Goal: Task Accomplishment & Management: Manage account settings

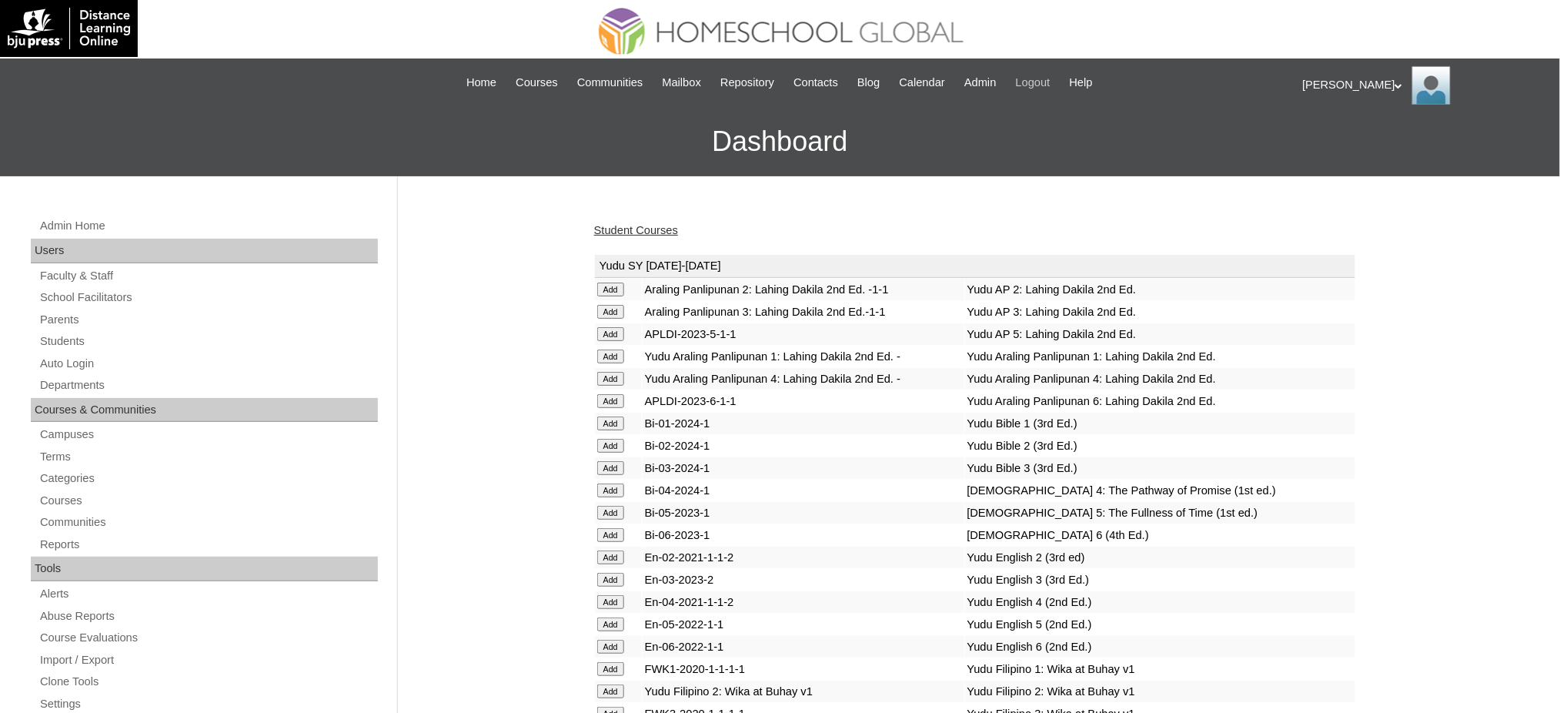
click at [1050, 88] on span "Logout" at bounding box center [1033, 83] width 35 height 18
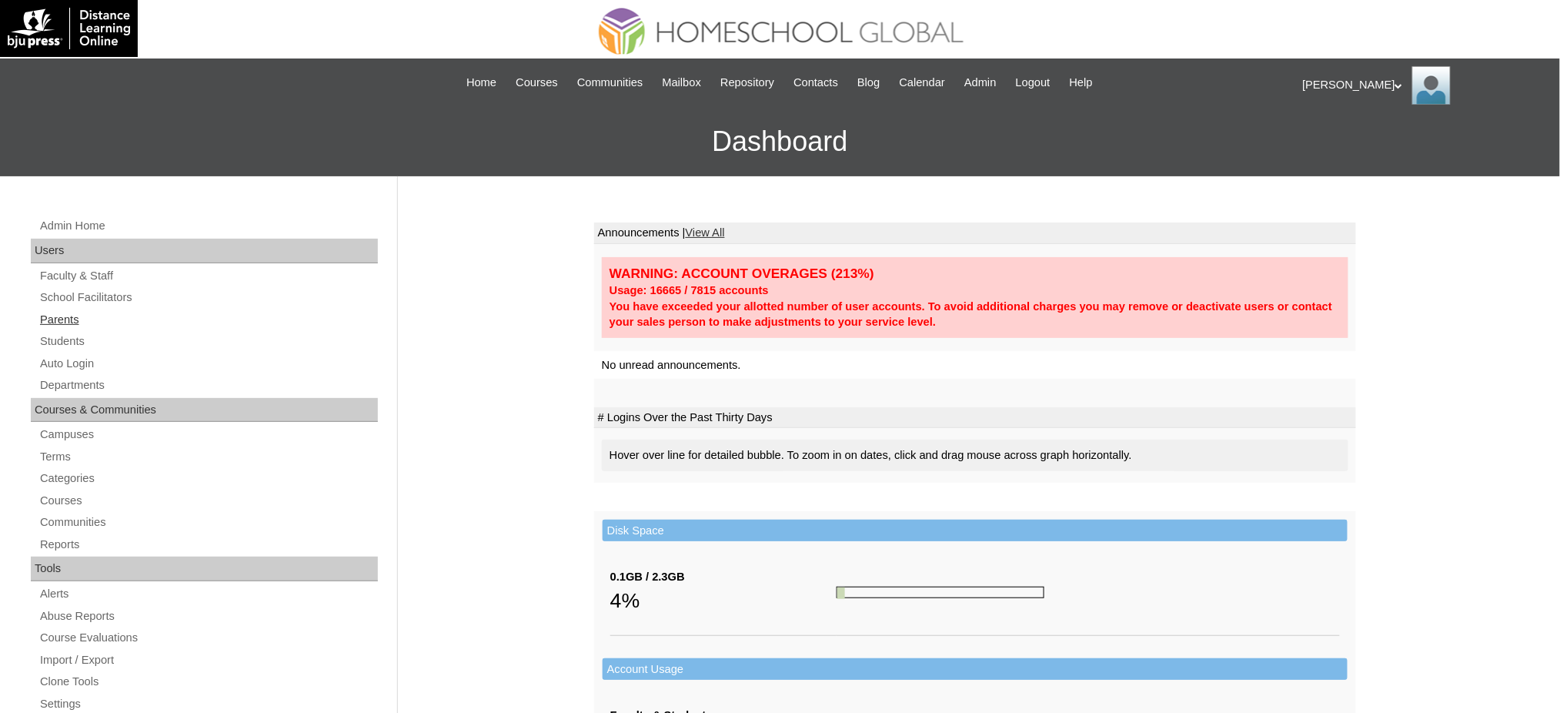
click at [65, 316] on link "Parents" at bounding box center [207, 319] width 339 height 19
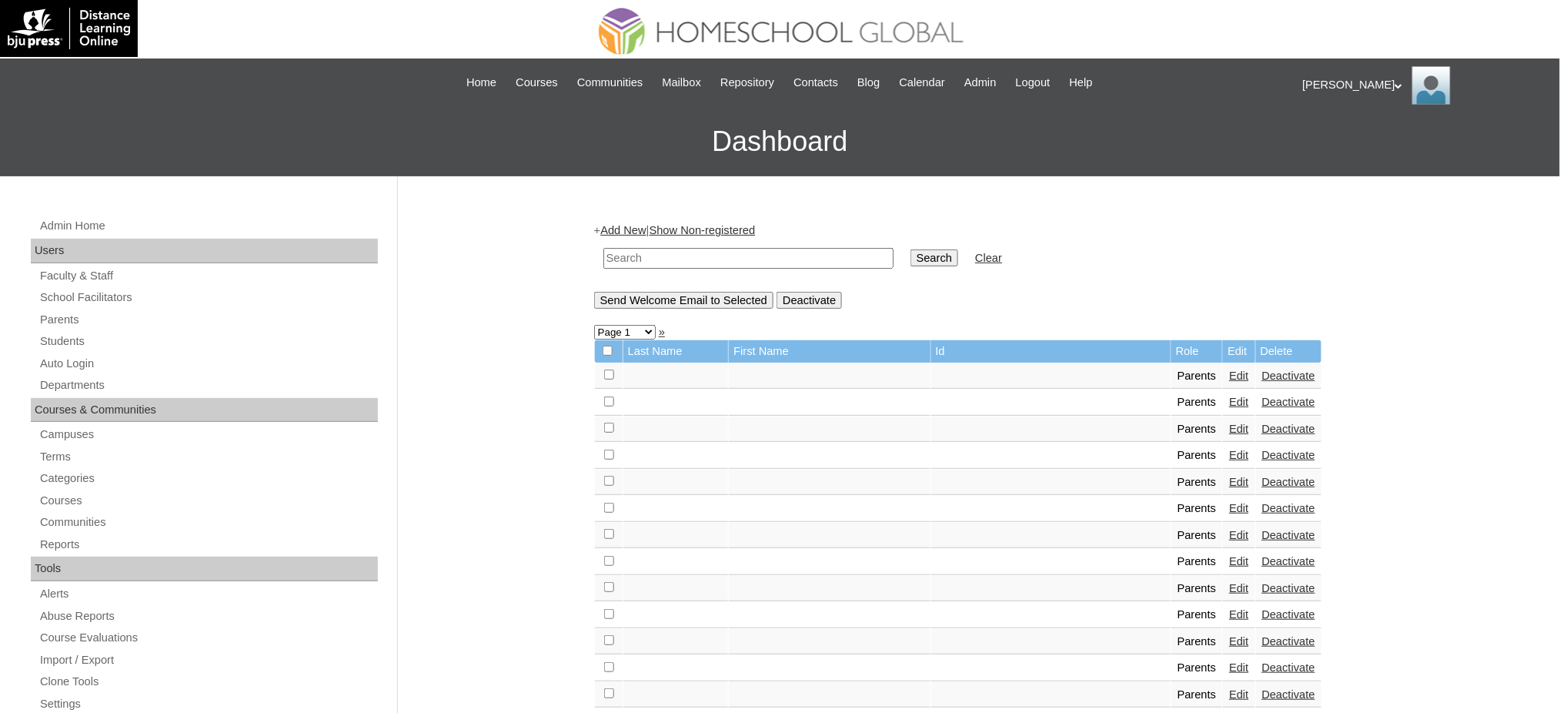
click at [633, 229] on link "Add New" at bounding box center [622, 230] width 45 height 12
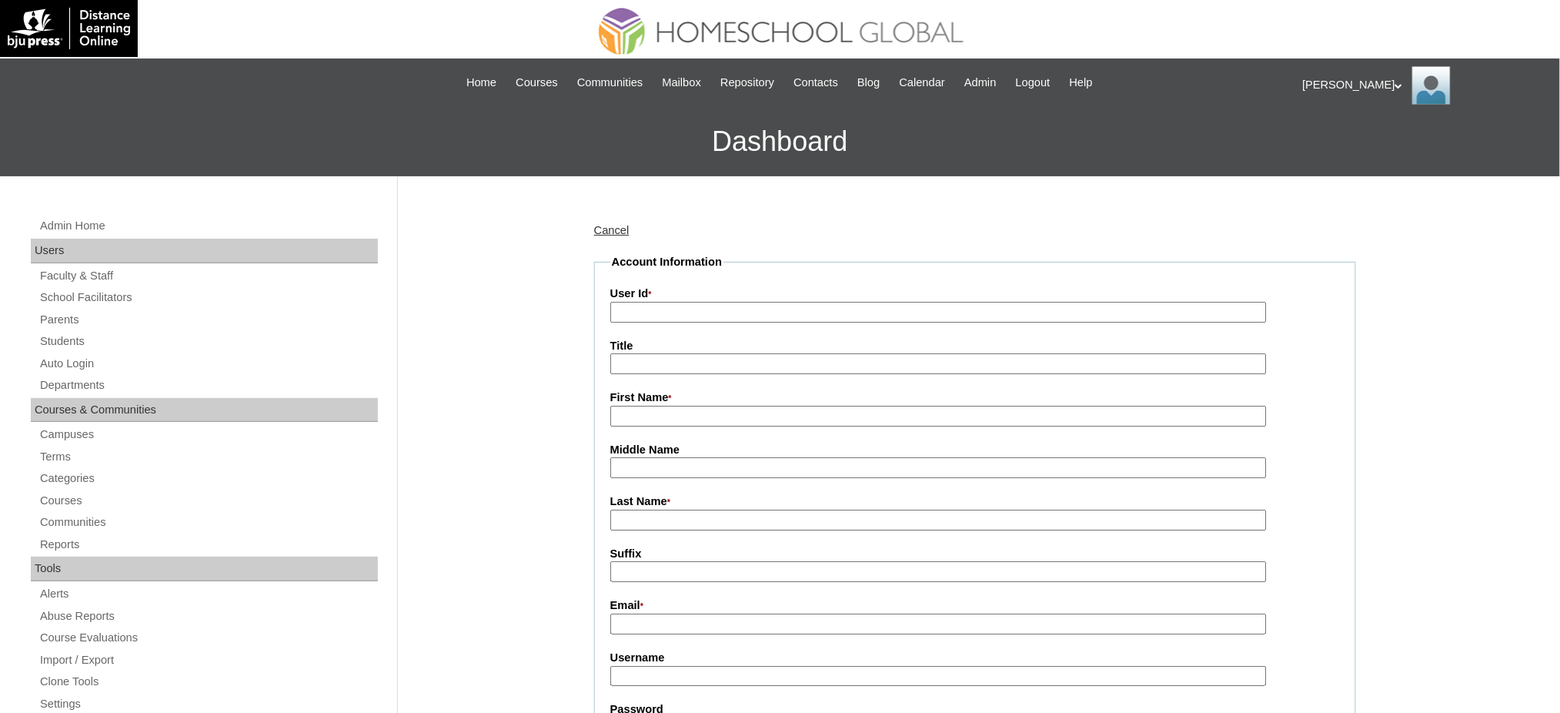
drag, startPoint x: 659, startPoint y: 314, endPoint x: 655, endPoint y: 306, distance: 9.6
click at [658, 314] on input "User Id *" at bounding box center [938, 312] width 656 height 21
paste input "MHP0174-TECHPH2025"
type input "MHP0174-TECHPH2025"
click at [644, 356] on input "Title" at bounding box center [938, 363] width 656 height 21
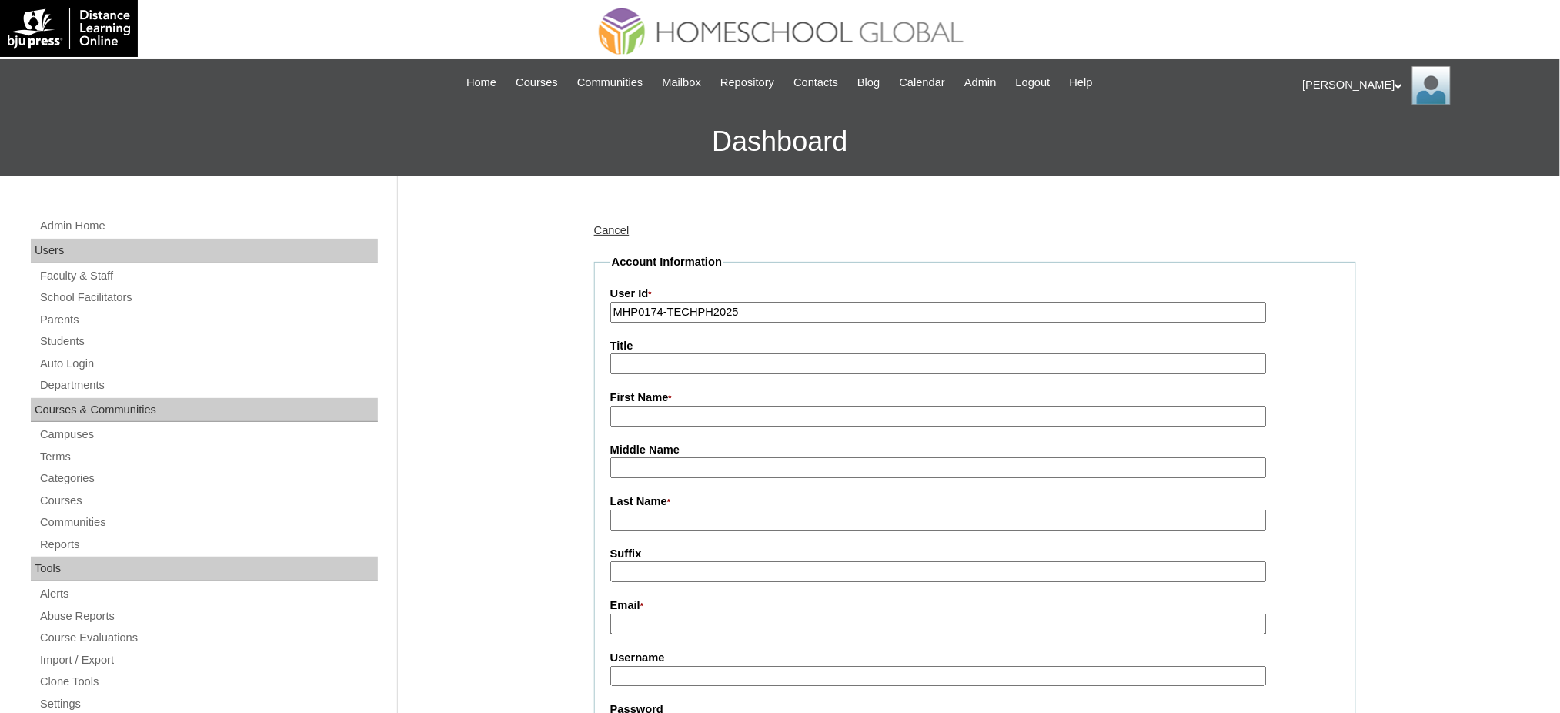
type input "Ms."
click at [653, 418] on input "First Name *" at bounding box center [938, 416] width 656 height 21
paste input "Joyce"
type input "Joyce"
click at [633, 516] on input "Last Name *" at bounding box center [938, 519] width 656 height 21
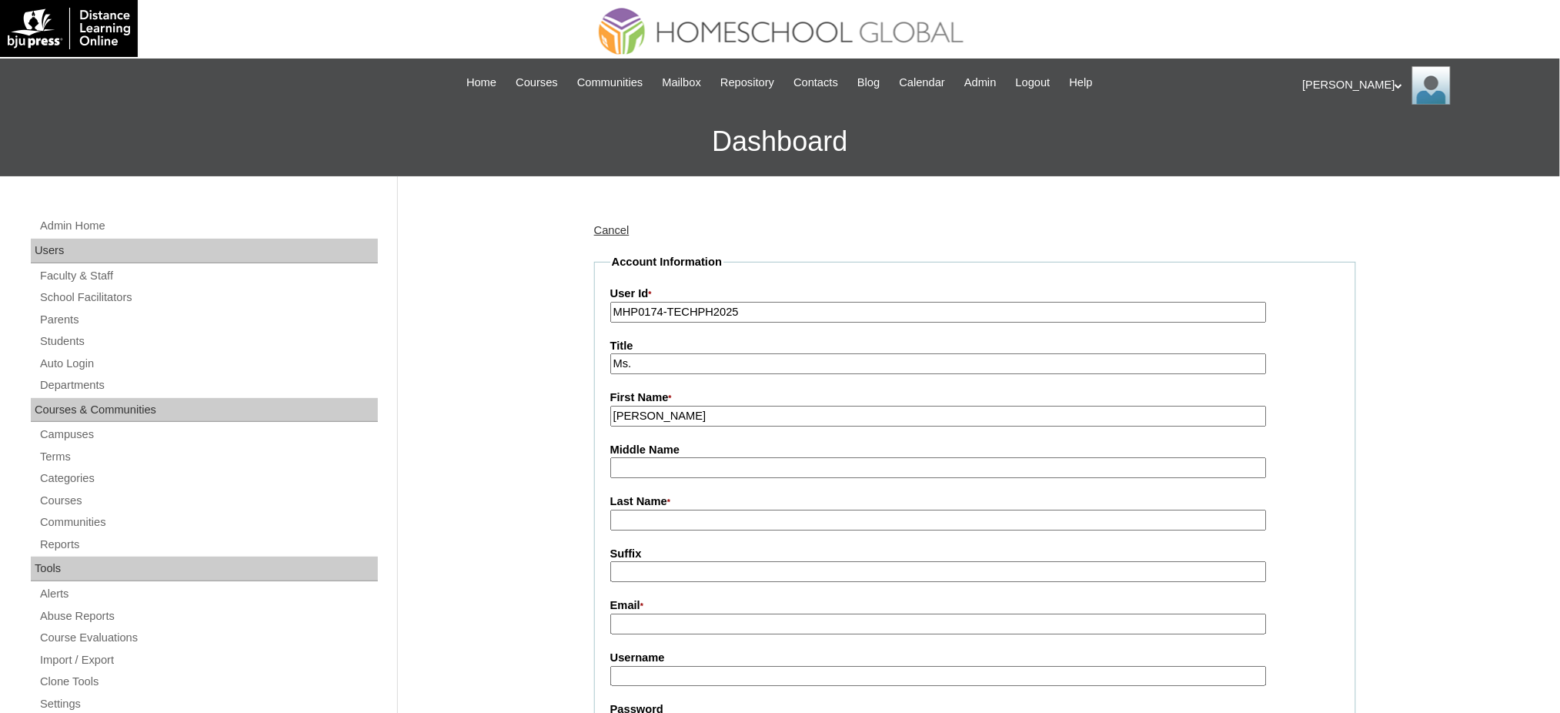
paste input "Flores"
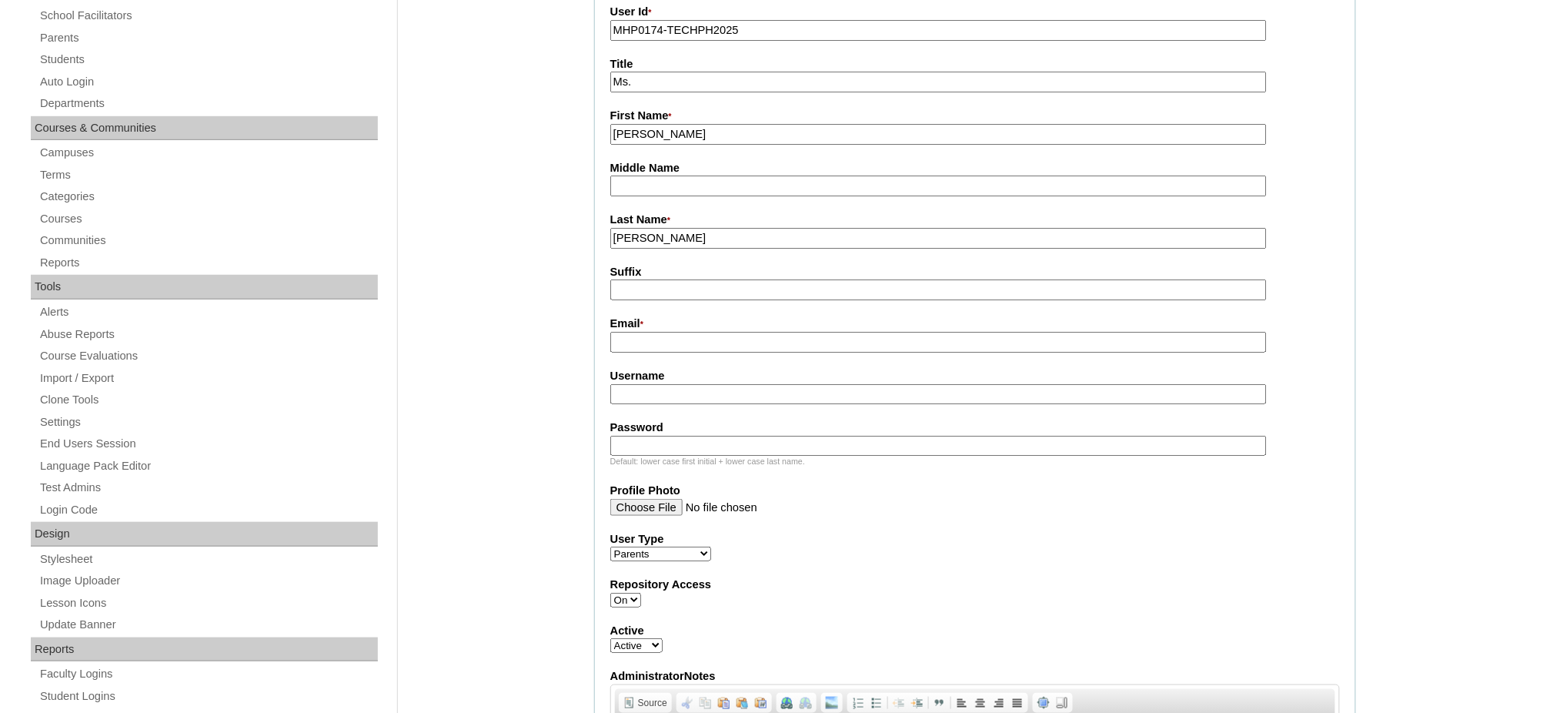
scroll to position [410, 0]
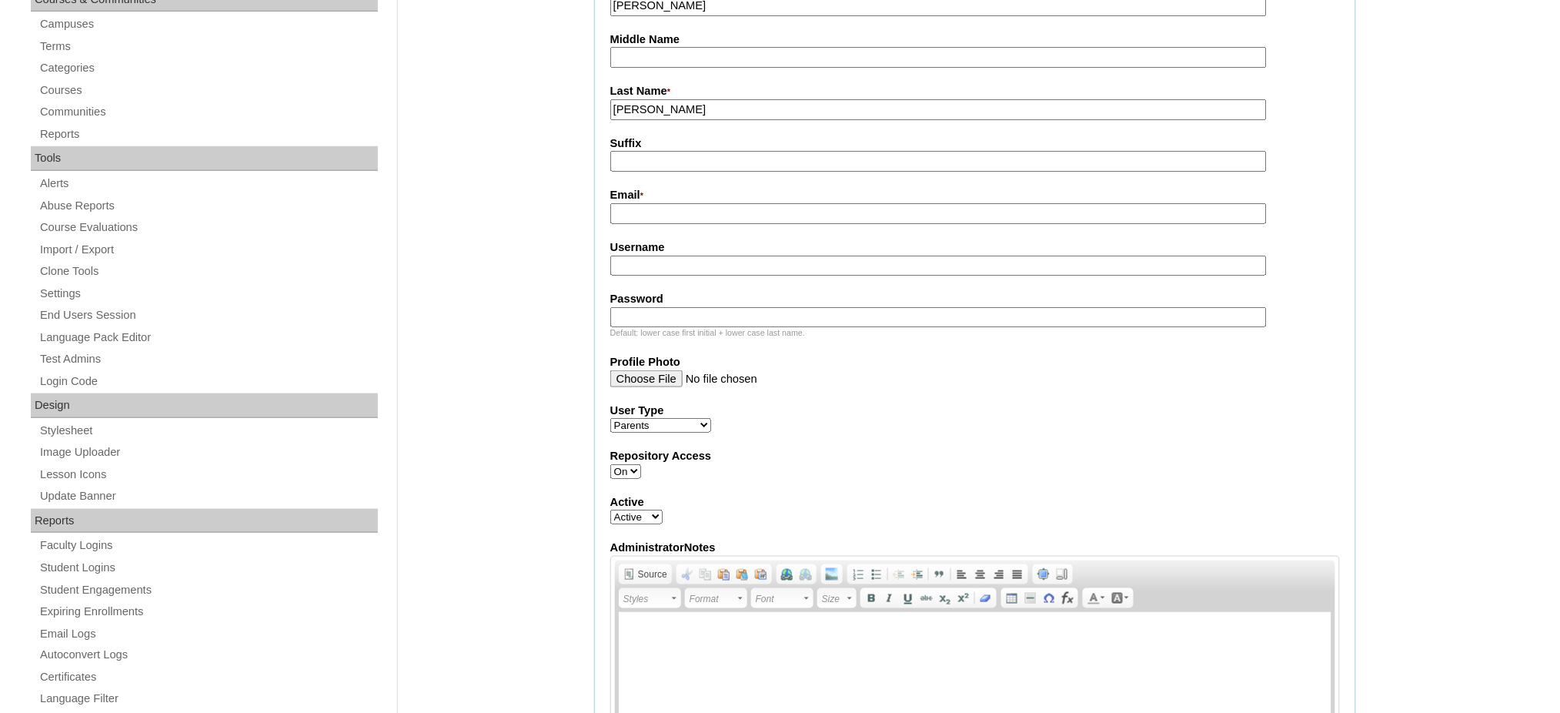
type input "Flores"
click at [691, 209] on input "Email *" at bounding box center [938, 213] width 656 height 21
paste input "jnj.fellizar@gmail.com"
type input "jnj.fellizar@gmail.com"
click at [637, 242] on label "Username" at bounding box center [975, 247] width 730 height 16
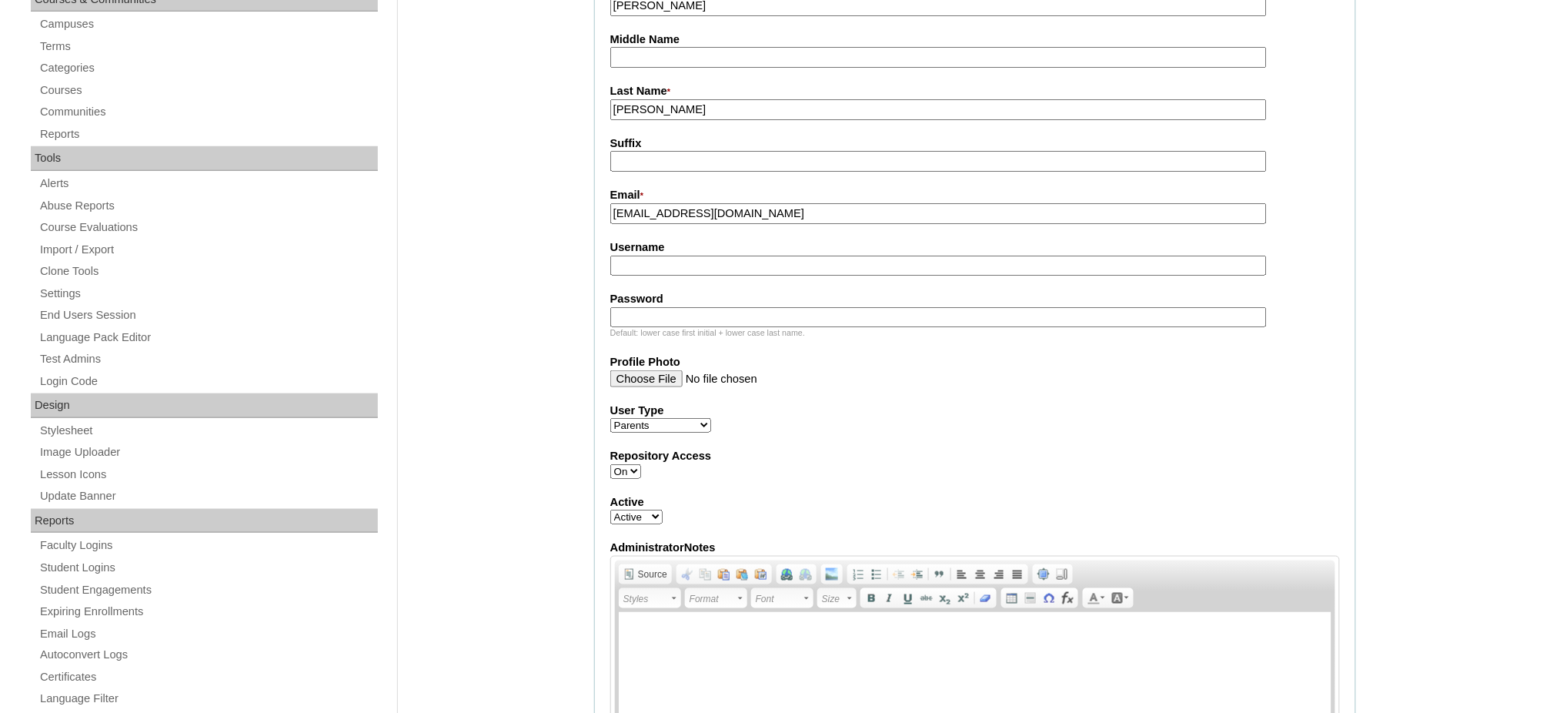
click at [645, 243] on label "Username" at bounding box center [975, 247] width 730 height 16
click at [645, 255] on input "Username" at bounding box center [938, 265] width 656 height 21
paste input "fellizar2025"
type input "fellizar2025"
click at [666, 316] on input "Password" at bounding box center [938, 317] width 656 height 21
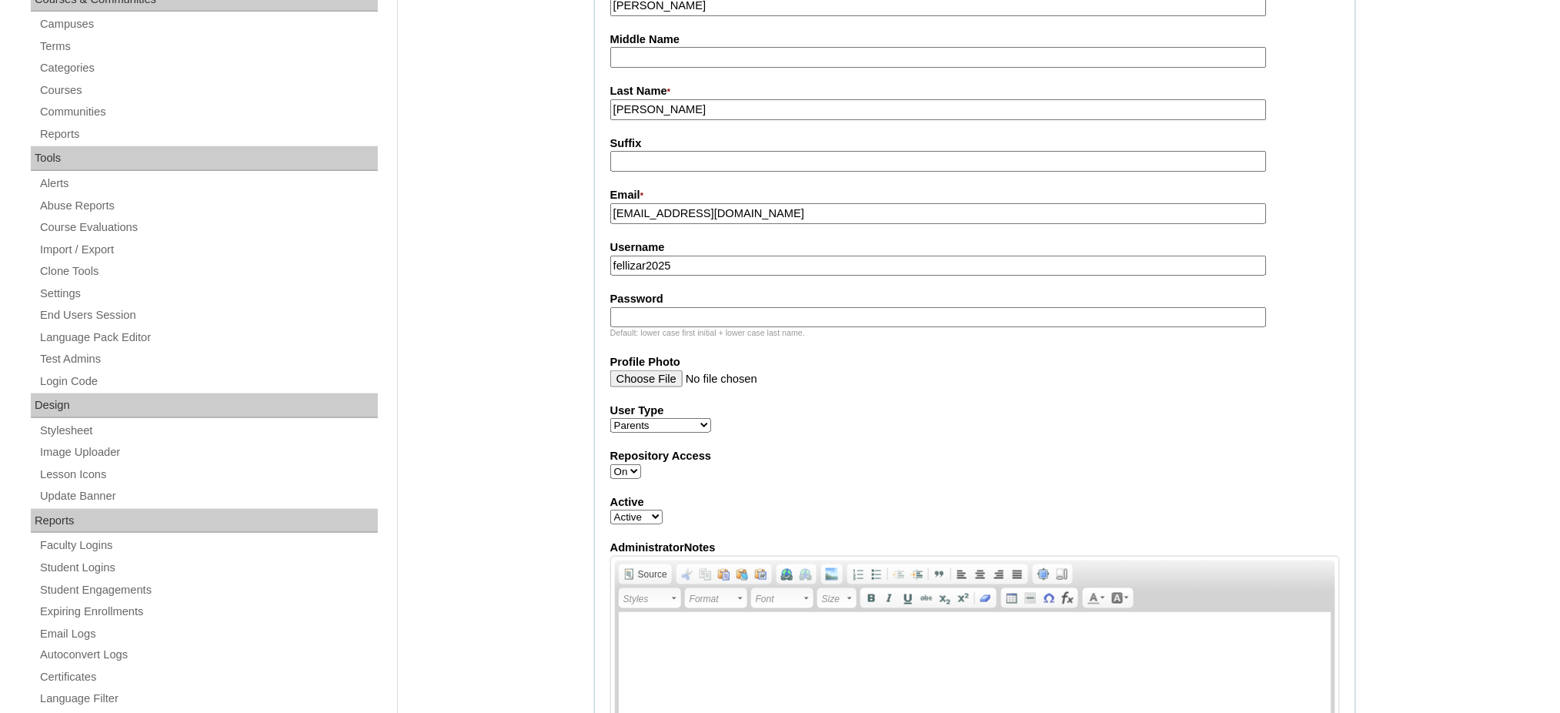
paste input "techSvF638"
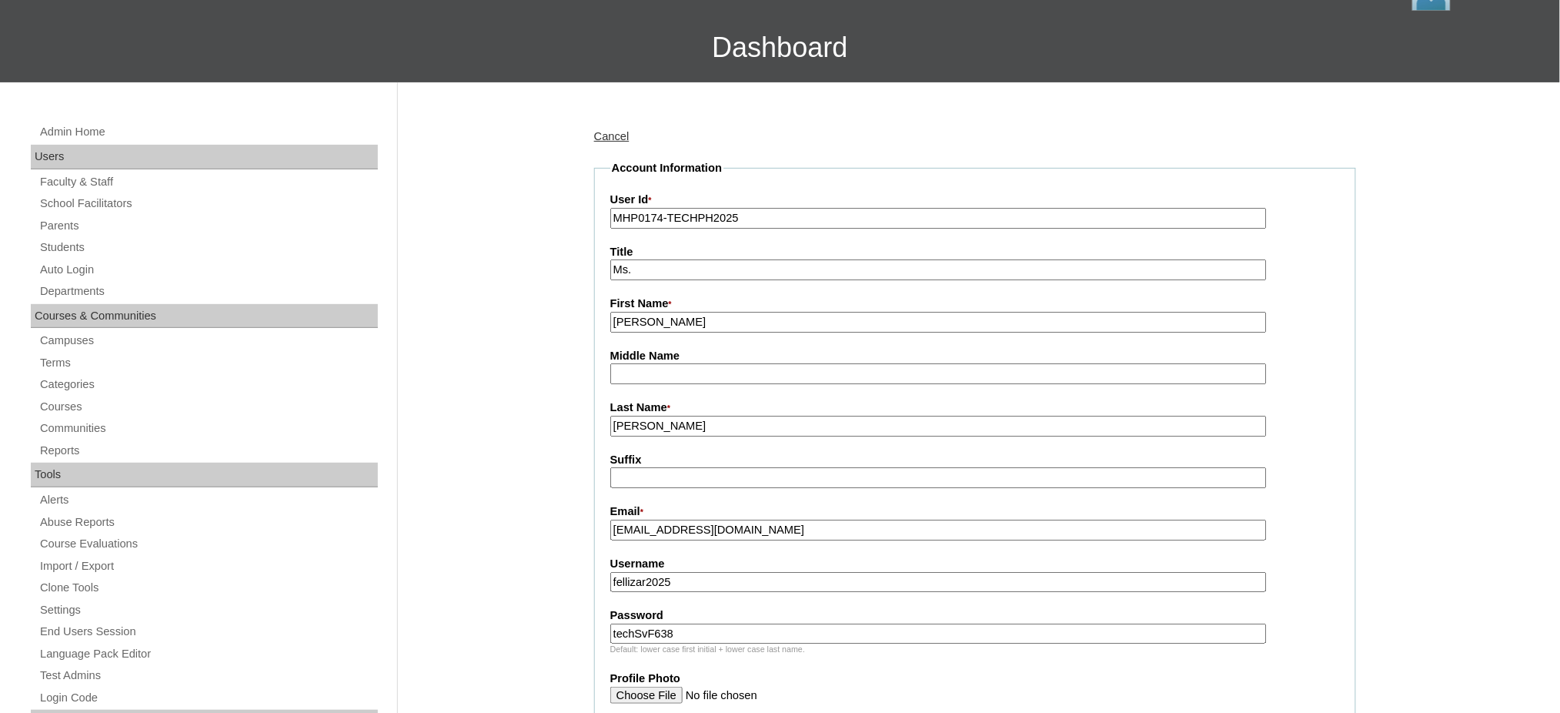
scroll to position [0, 0]
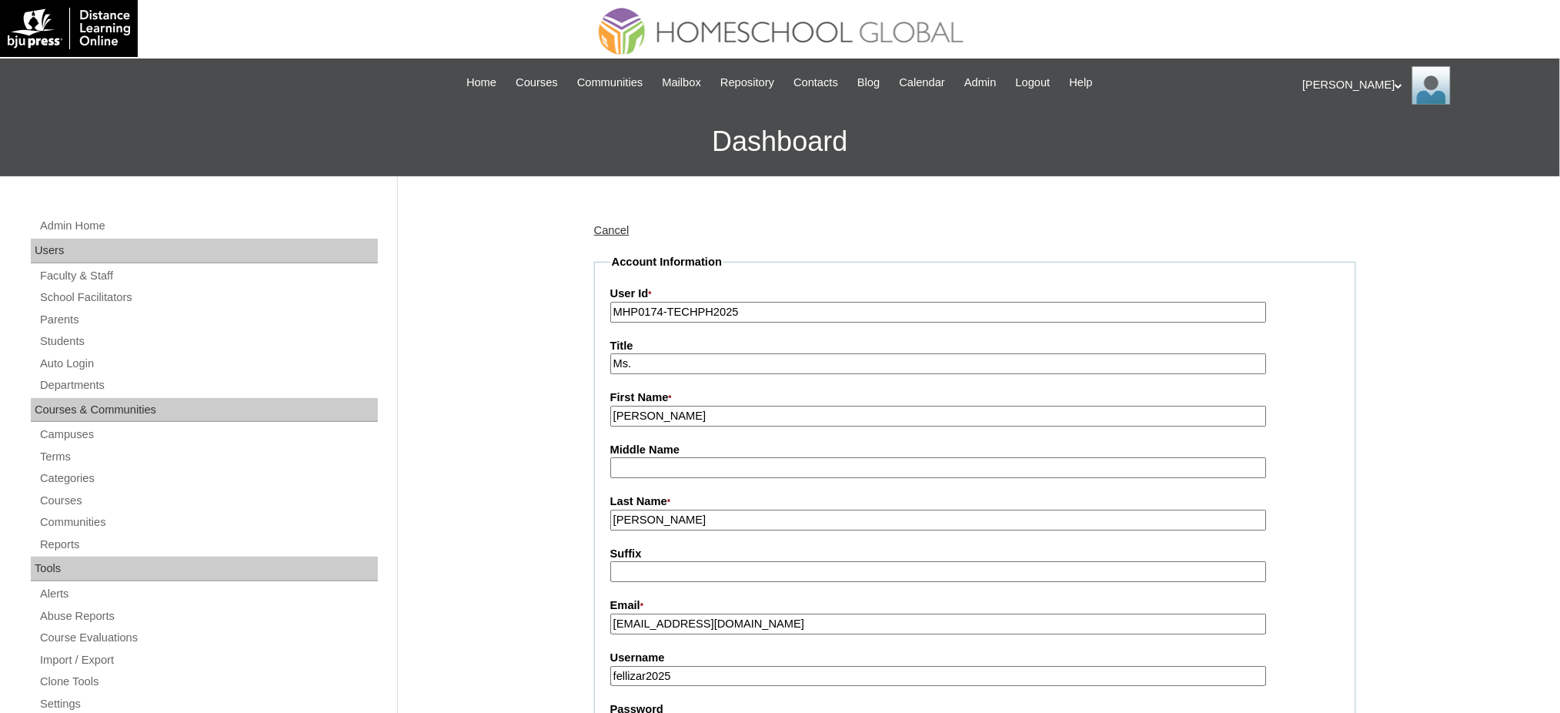
type input "techSvF638"
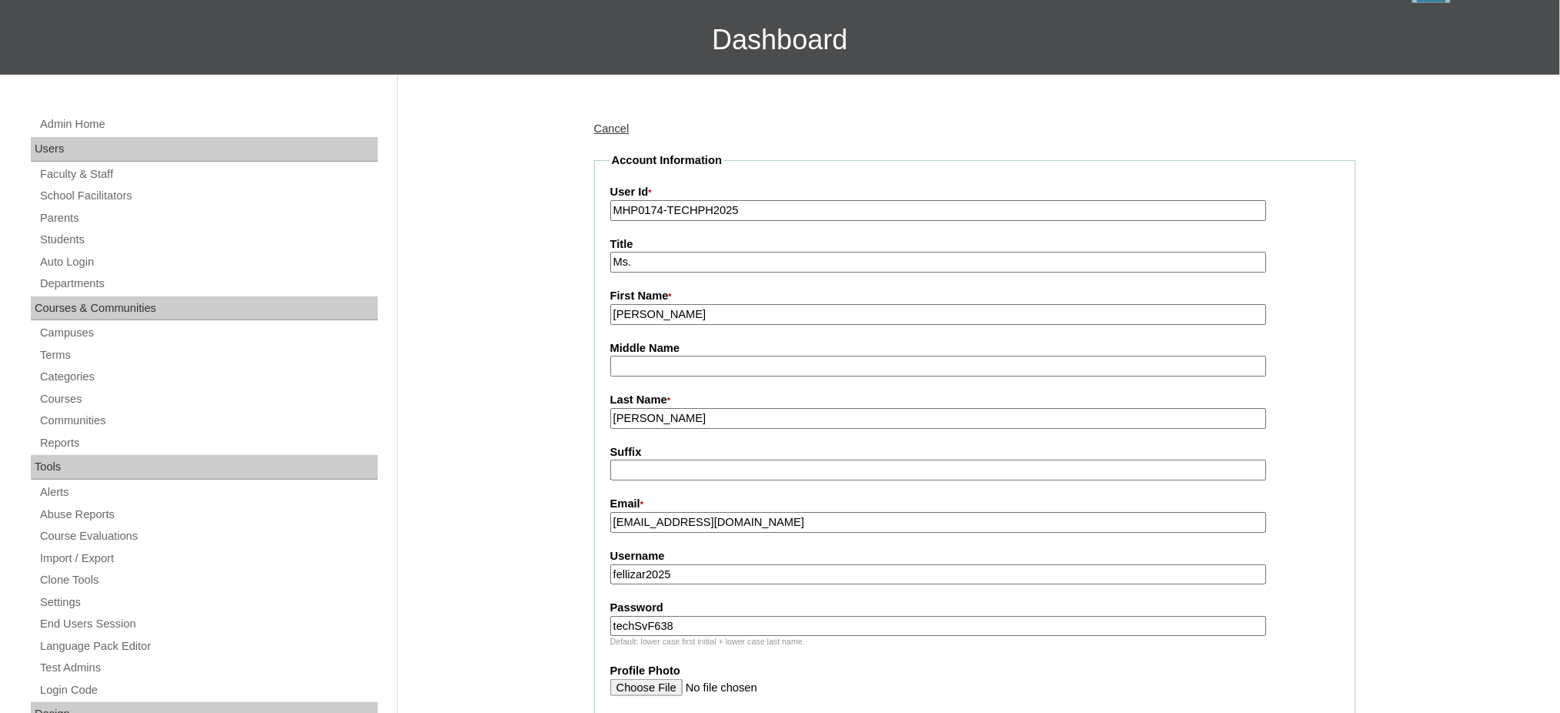
scroll to position [102, 0]
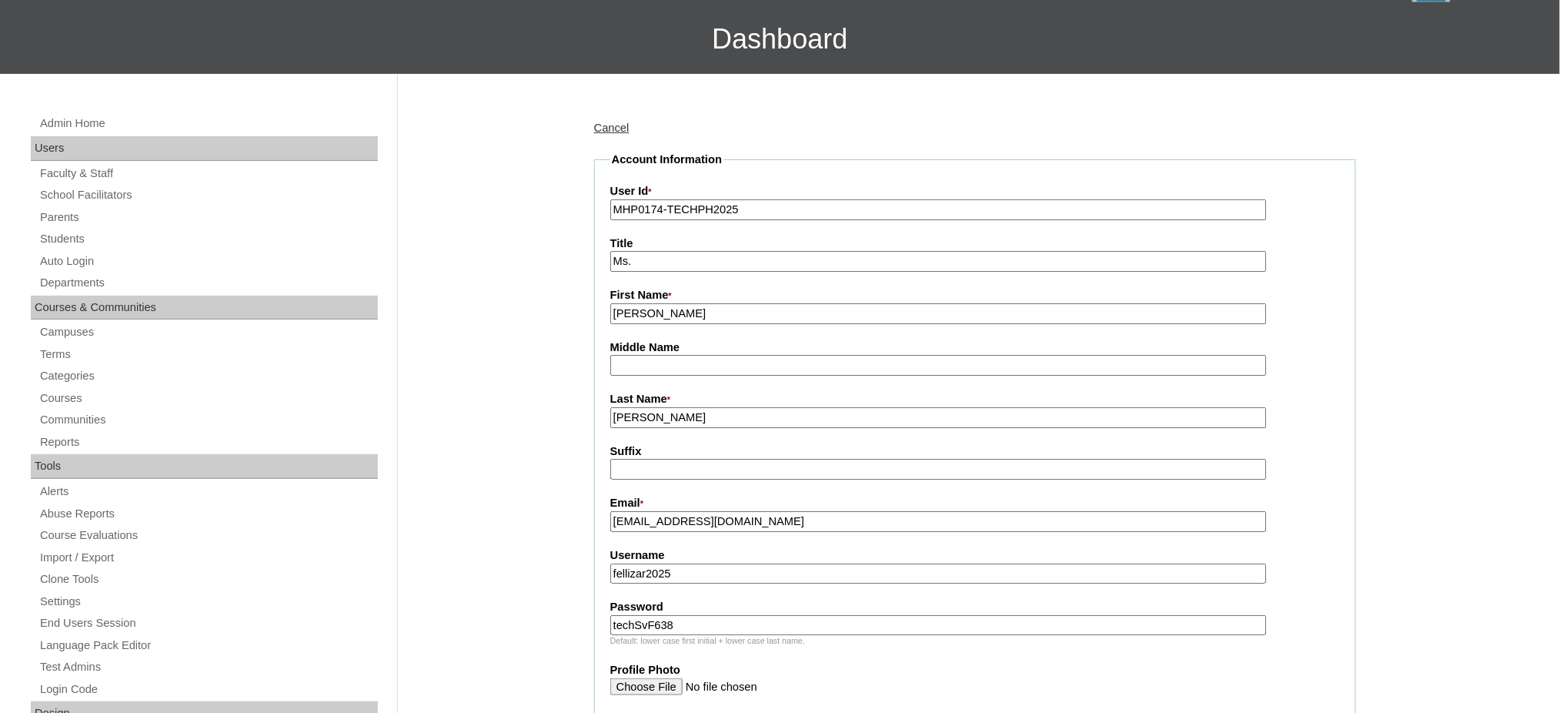
click at [690, 518] on input "jnj.fellizar@gmail.com" at bounding box center [938, 521] width 656 height 21
click at [690, 516] on input "jnj.fellizar@gmail.com" at bounding box center [938, 521] width 656 height 21
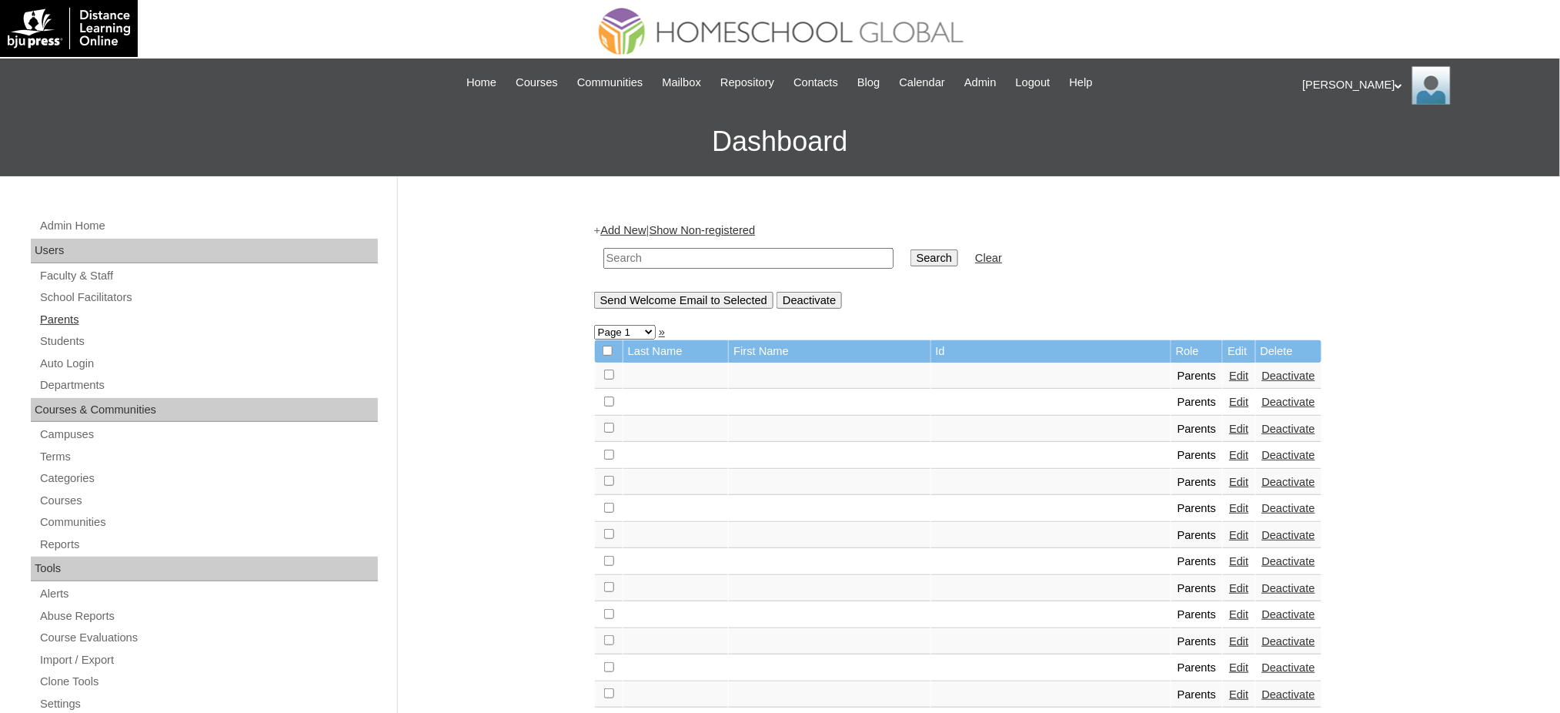
drag, startPoint x: 75, startPoint y: 342, endPoint x: 88, endPoint y: 319, distance: 27.6
click at [75, 342] on link "Students" at bounding box center [207, 341] width 339 height 19
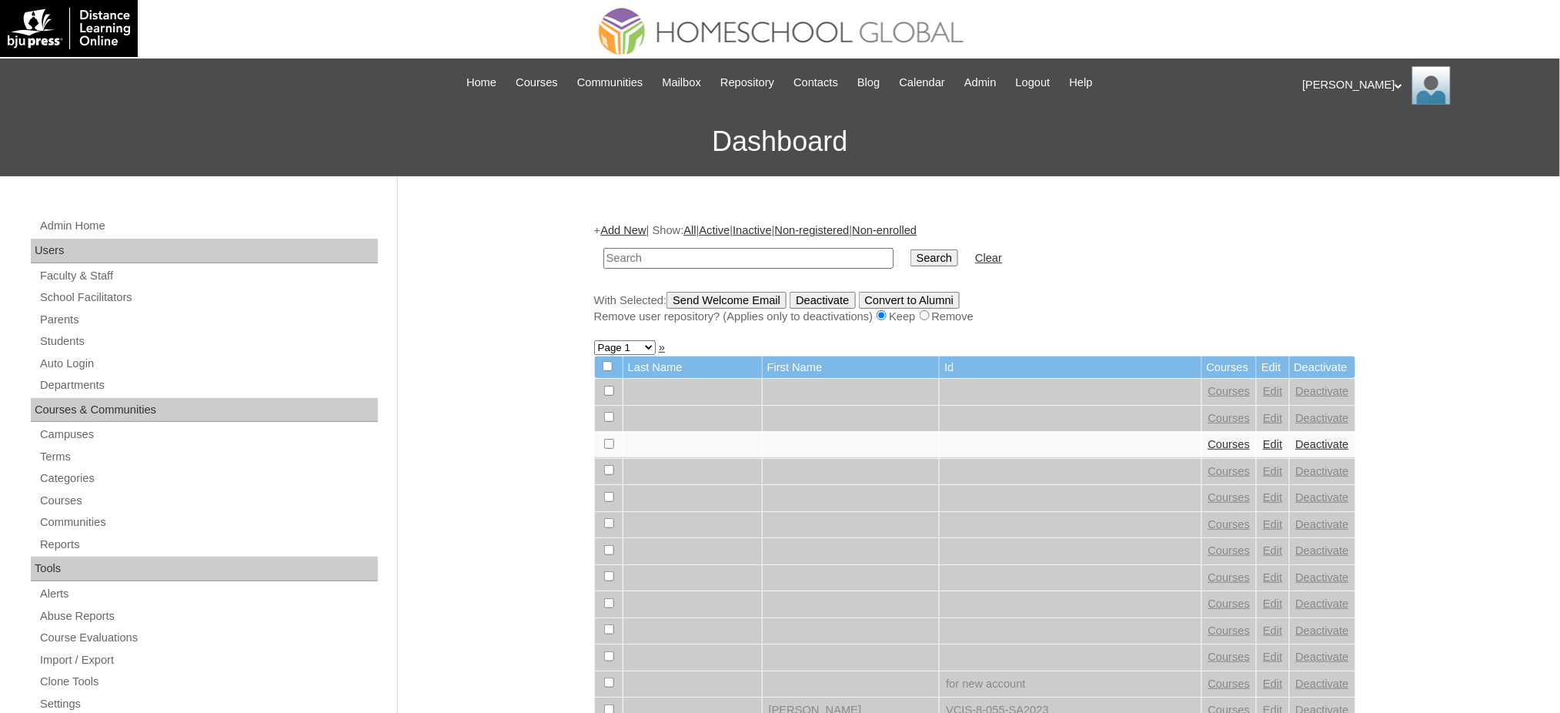
click at [633, 226] on link "Add New" at bounding box center [622, 230] width 45 height 12
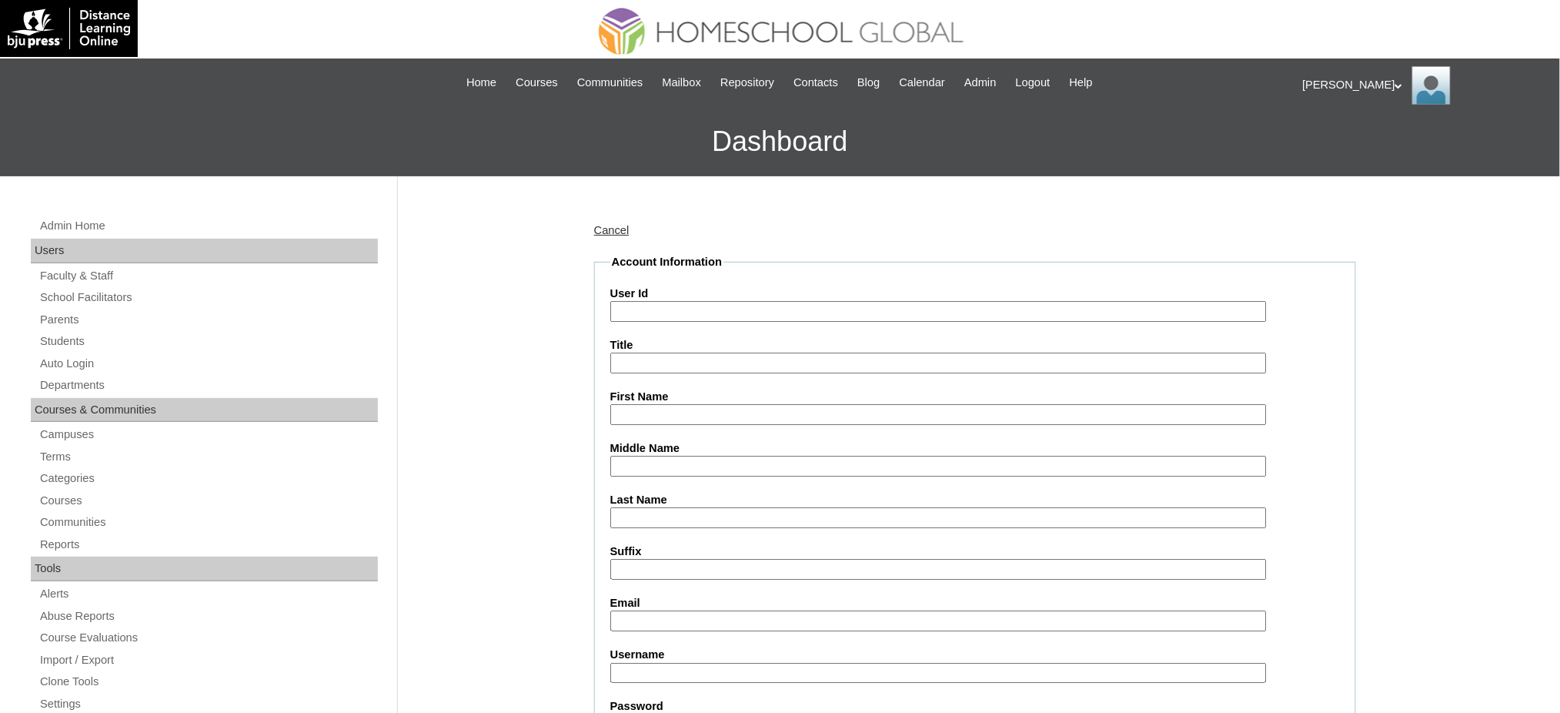
click at [660, 316] on input "User Id" at bounding box center [938, 311] width 656 height 21
paste input "MHS00221-TECHPH2025"
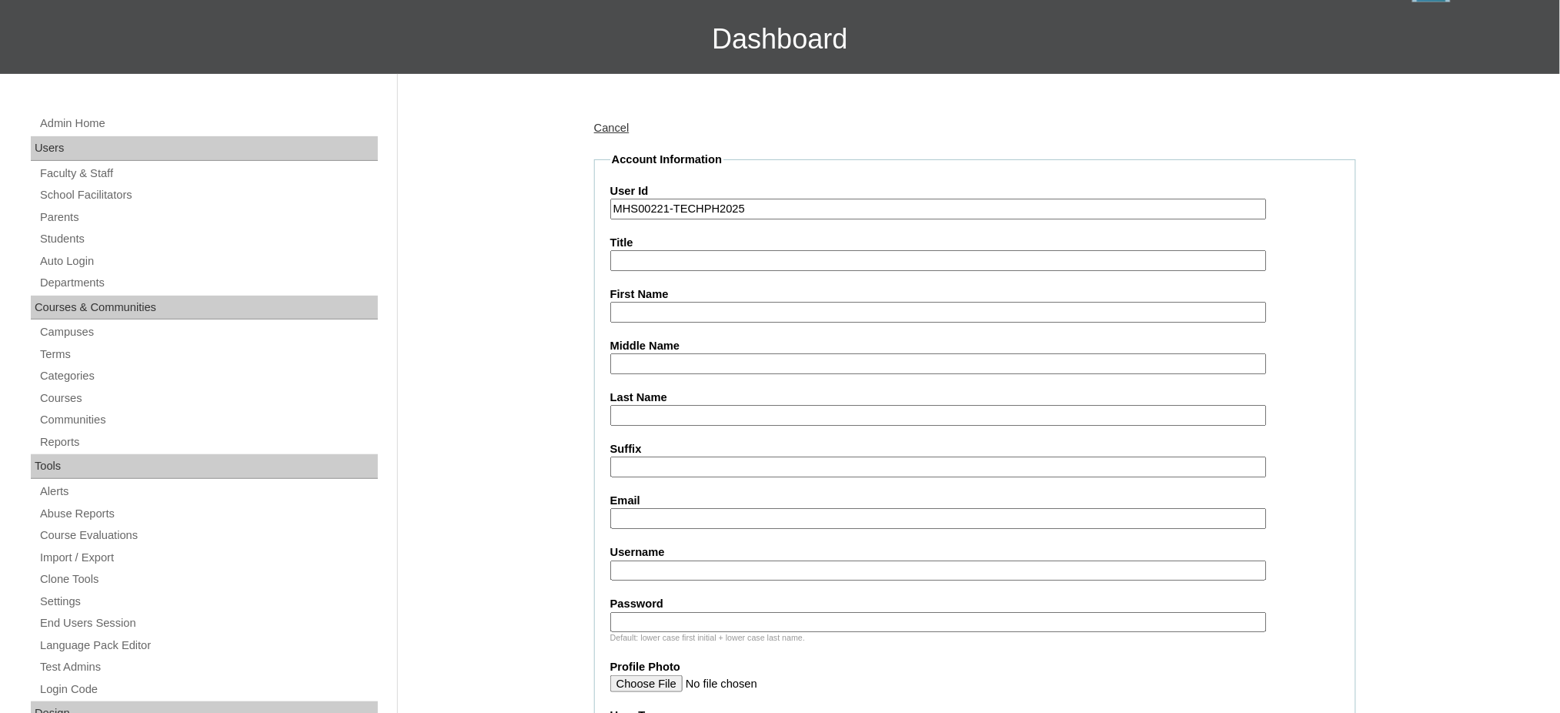
type input "MHS00221-TECHPH2025"
click at [671, 311] on input "First Name" at bounding box center [938, 312] width 656 height 21
paste input "[PERSON_NAME]"
type input "[PERSON_NAME]"
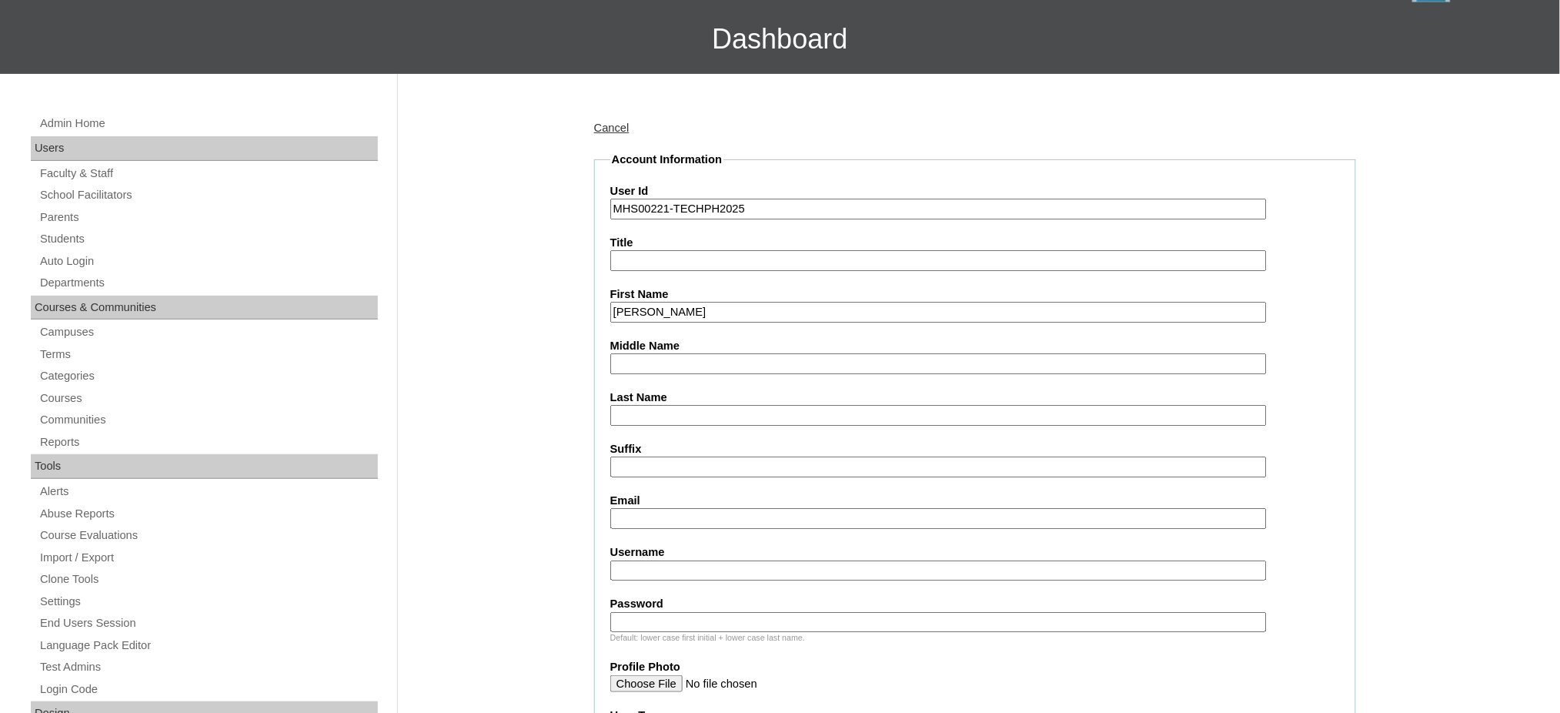
click at [710, 362] on input "Middle Name" at bounding box center [938, 363] width 656 height 21
paste input "Flores"
type input "Flores"
click at [680, 409] on input "Last Name" at bounding box center [938, 415] width 656 height 21
paste input "Fellizar"
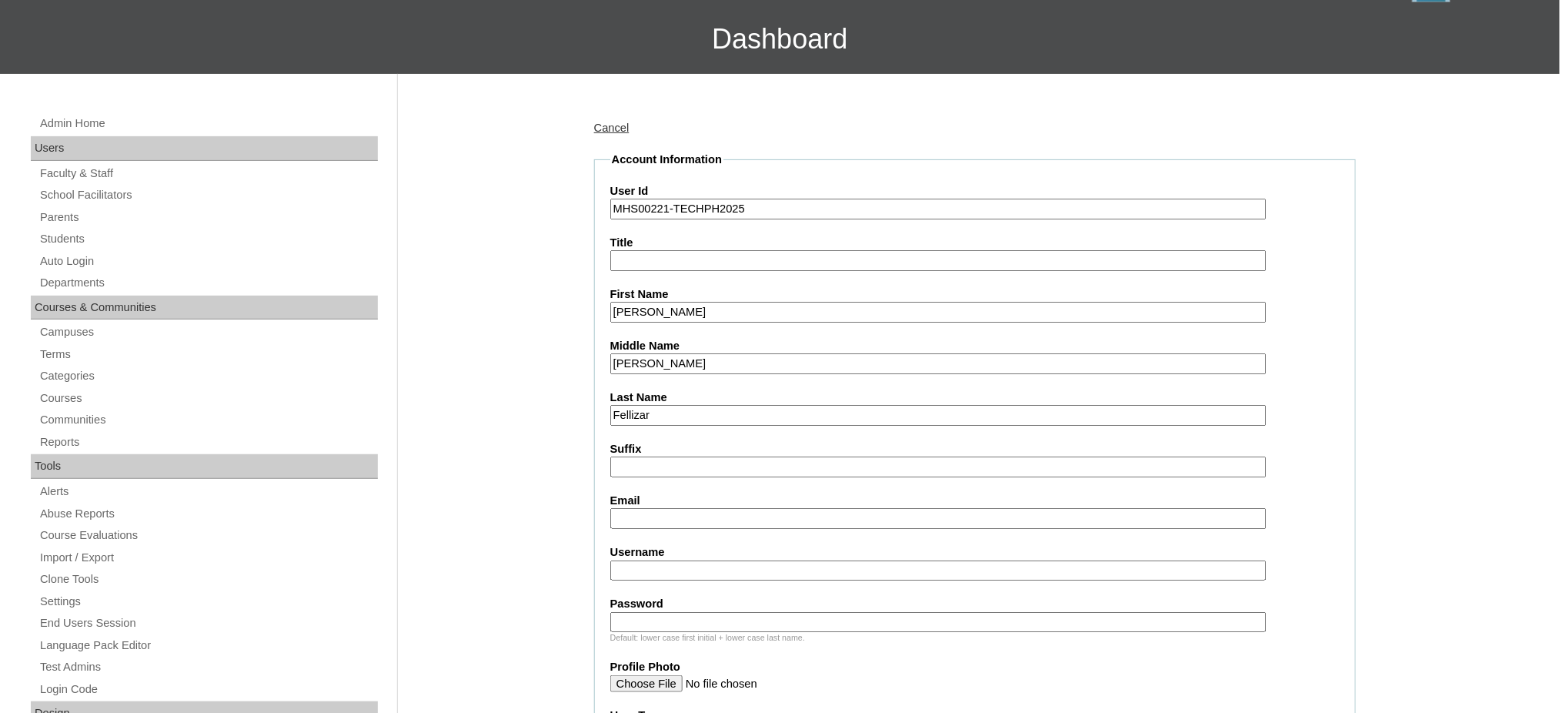
type input "Fellizar"
click at [653, 513] on input "Email" at bounding box center [938, 518] width 656 height 21
paste input "[EMAIL_ADDRESS][DOMAIN_NAME]"
type input "jnj.fellizar@gmail.com"
click at [663, 563] on input "Username" at bounding box center [938, 570] width 656 height 21
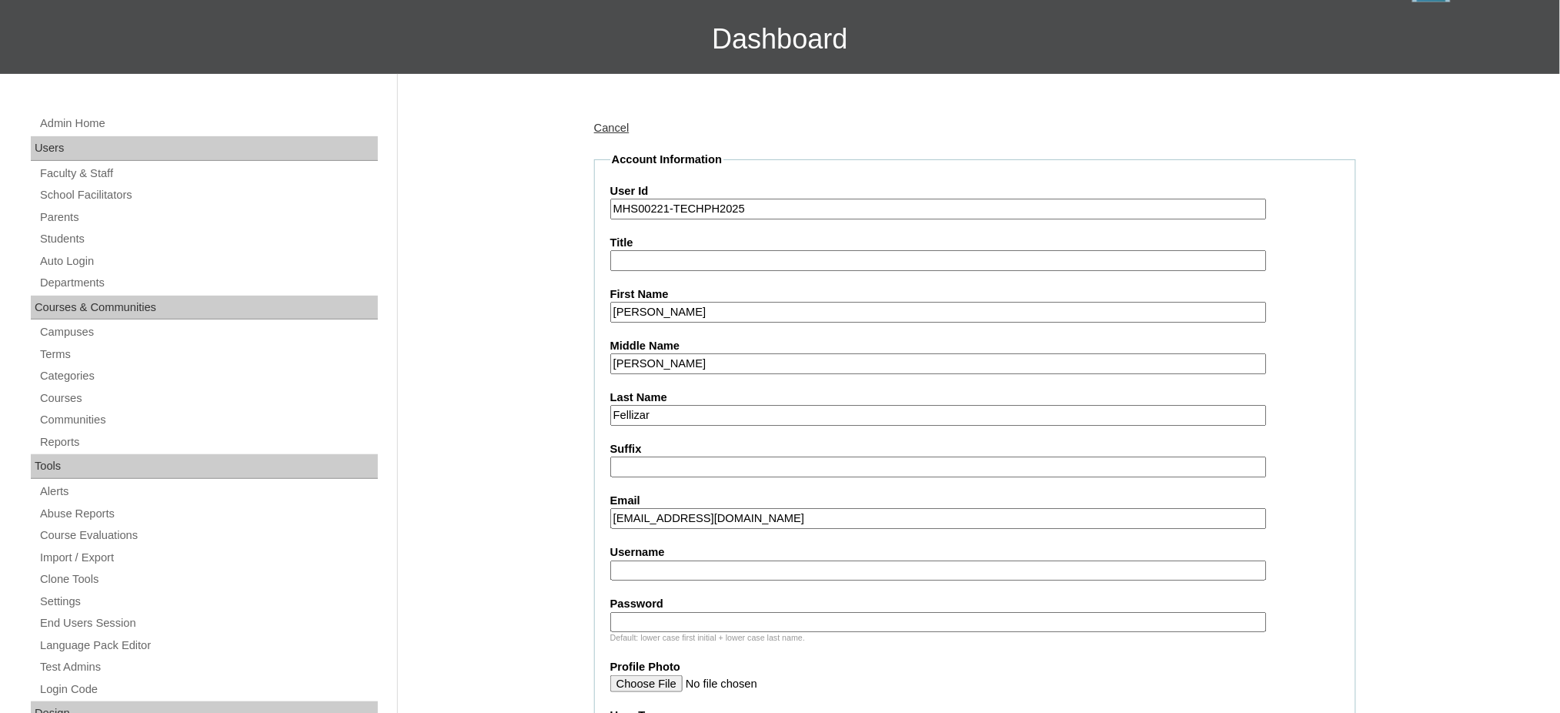
paste input "sophiafellizar"
type input "sophiafellizar"
click at [720, 613] on input "Password" at bounding box center [938, 622] width 656 height 21
paste input "250006686"
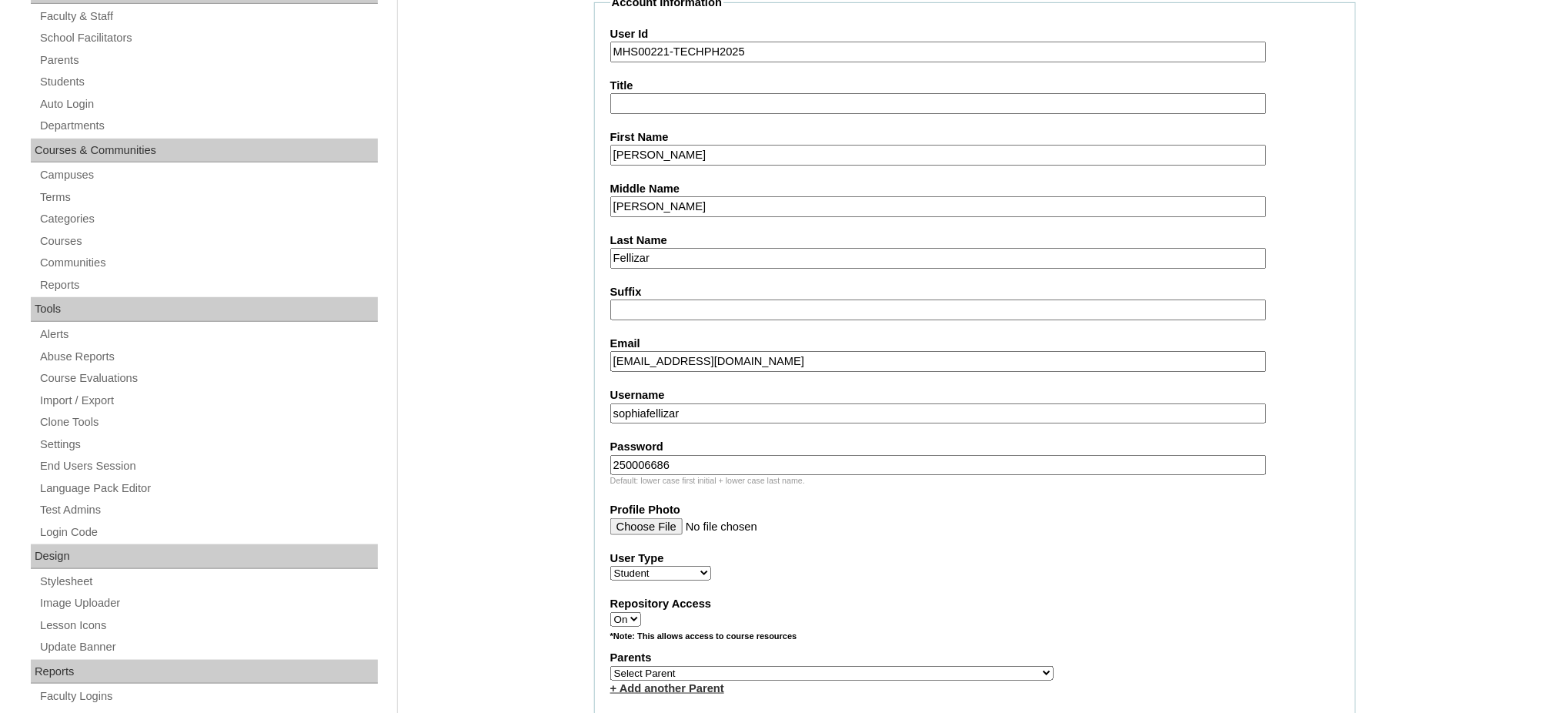
scroll to position [308, 0]
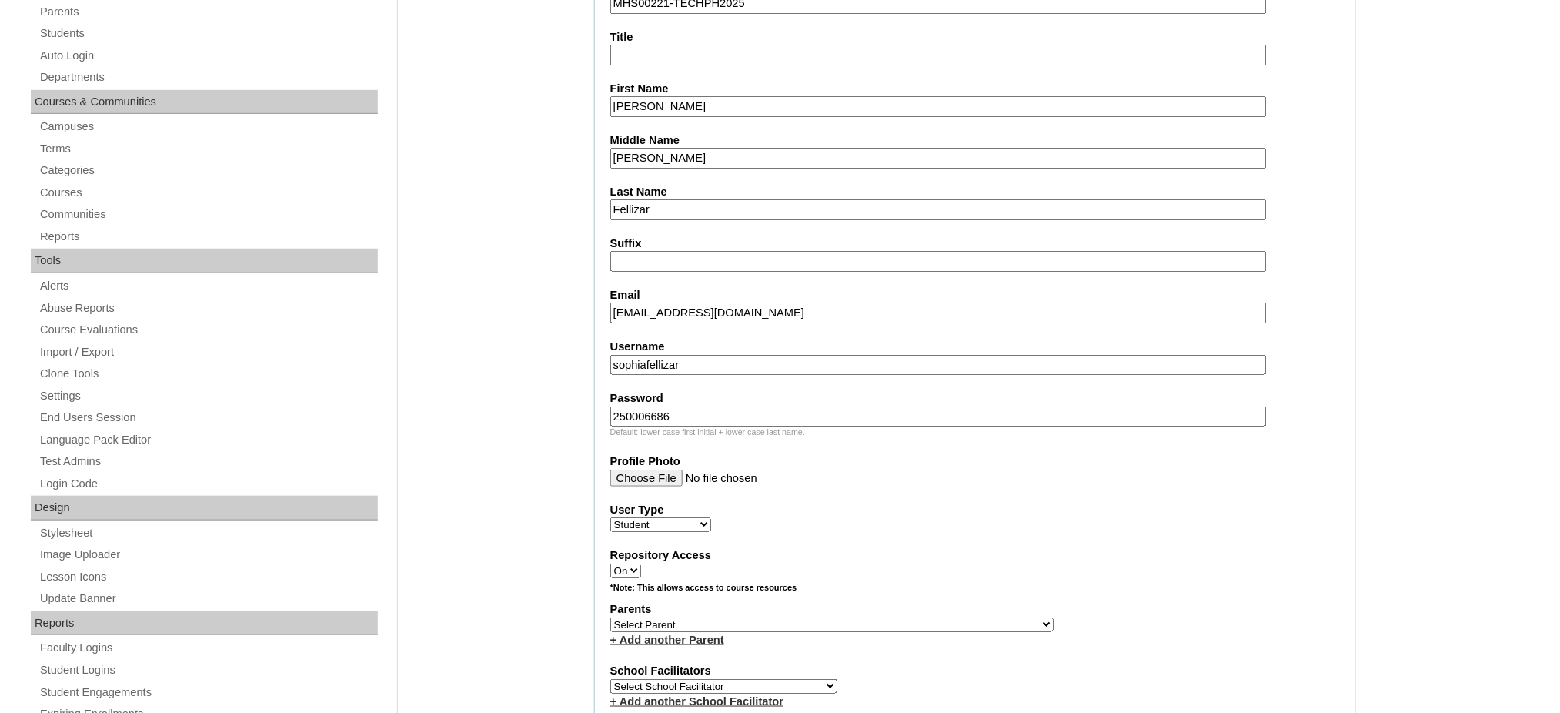
type input "250006686"
click at [876, 617] on select "Select Parent , , , , , , , , , , , , , , , , , , , , , , , , , , , , , , , , ,…" at bounding box center [831, 624] width 443 height 15
click at [946, 406] on input "250006686" at bounding box center [938, 416] width 656 height 21
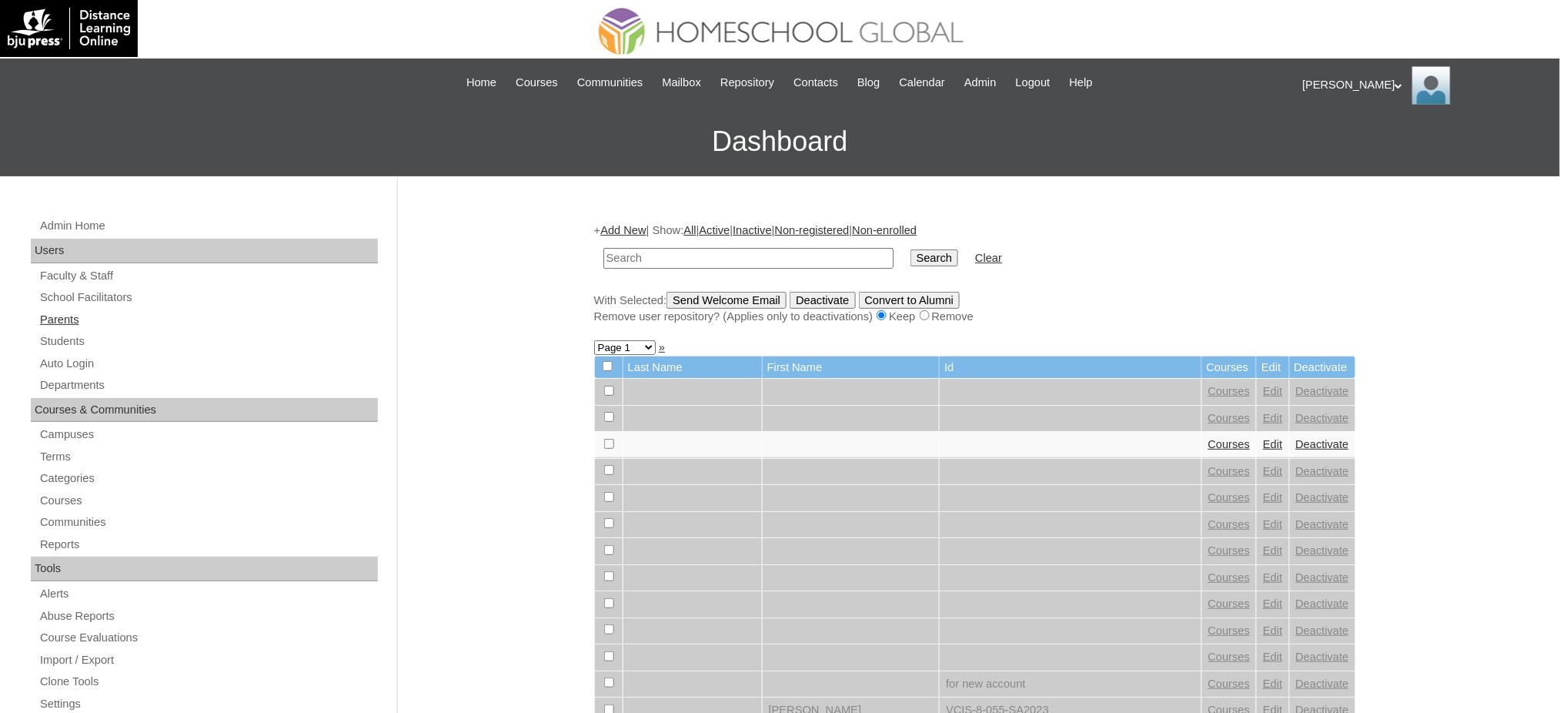
click at [68, 316] on link "Parents" at bounding box center [207, 319] width 339 height 19
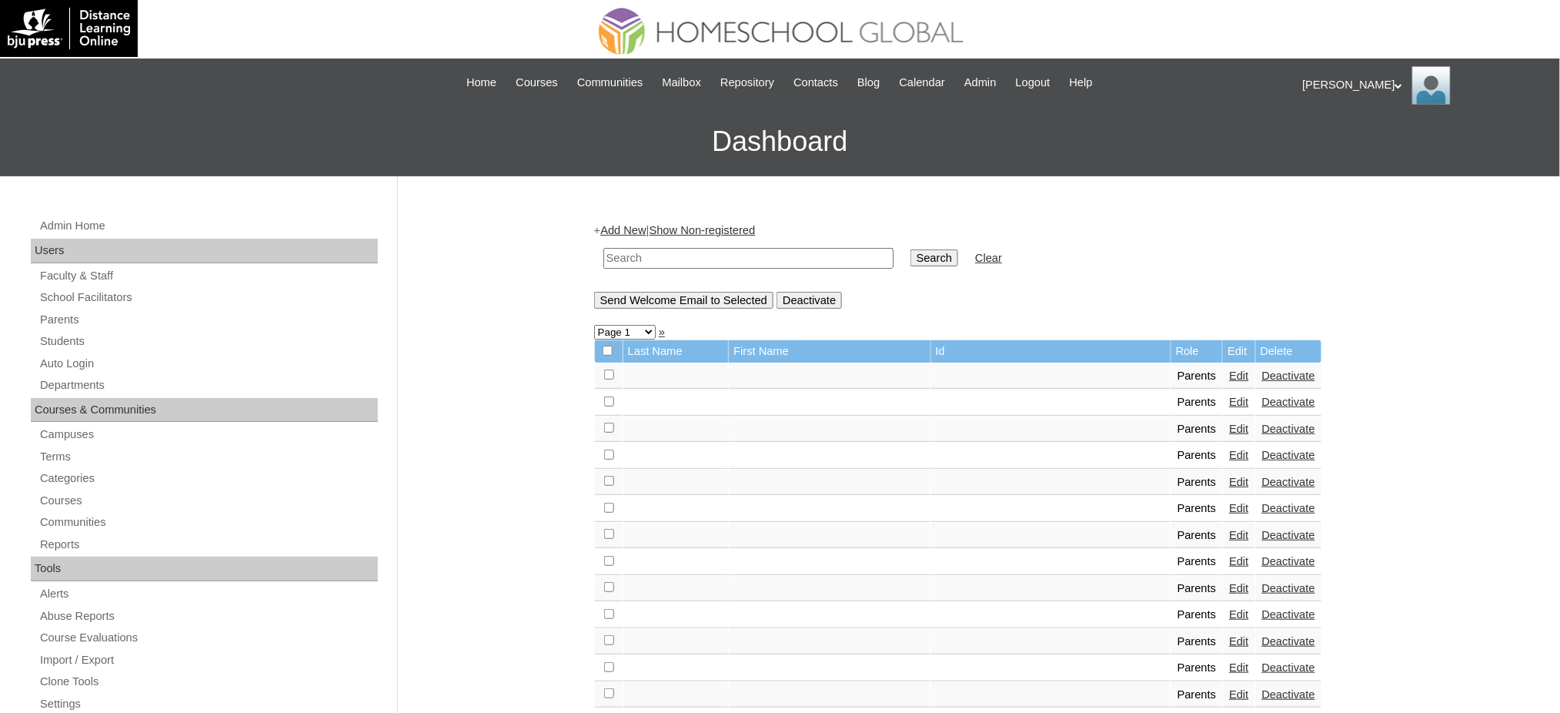
click at [793, 245] on td at bounding box center [749, 258] width 306 height 36
click at [807, 266] on td at bounding box center [749, 258] width 306 height 36
click at [814, 259] on input "text" at bounding box center [748, 258] width 290 height 21
paste input "[EMAIL_ADDRESS][DOMAIN_NAME]"
type input "[EMAIL_ADDRESS][DOMAIN_NAME]"
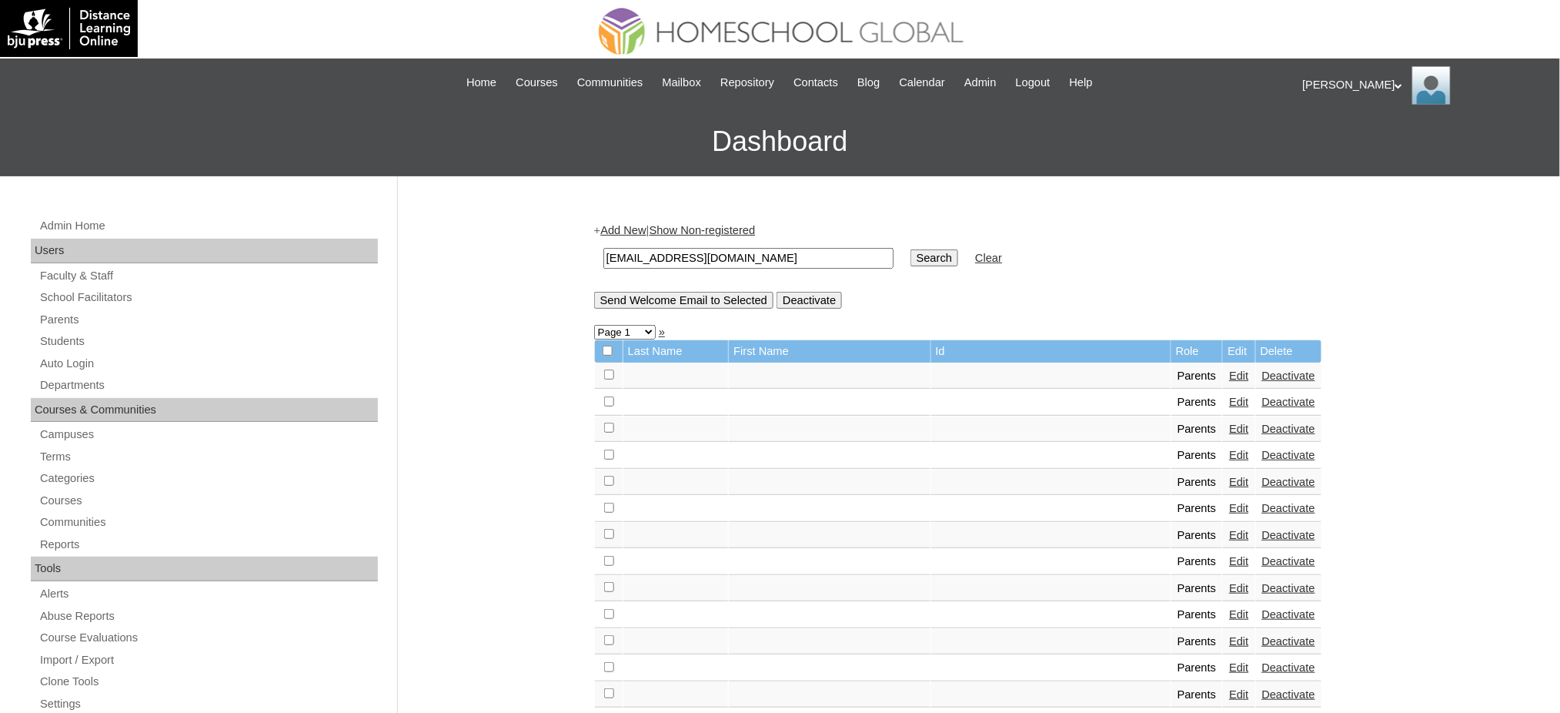
click at [910, 251] on input "Search" at bounding box center [934, 257] width 48 height 17
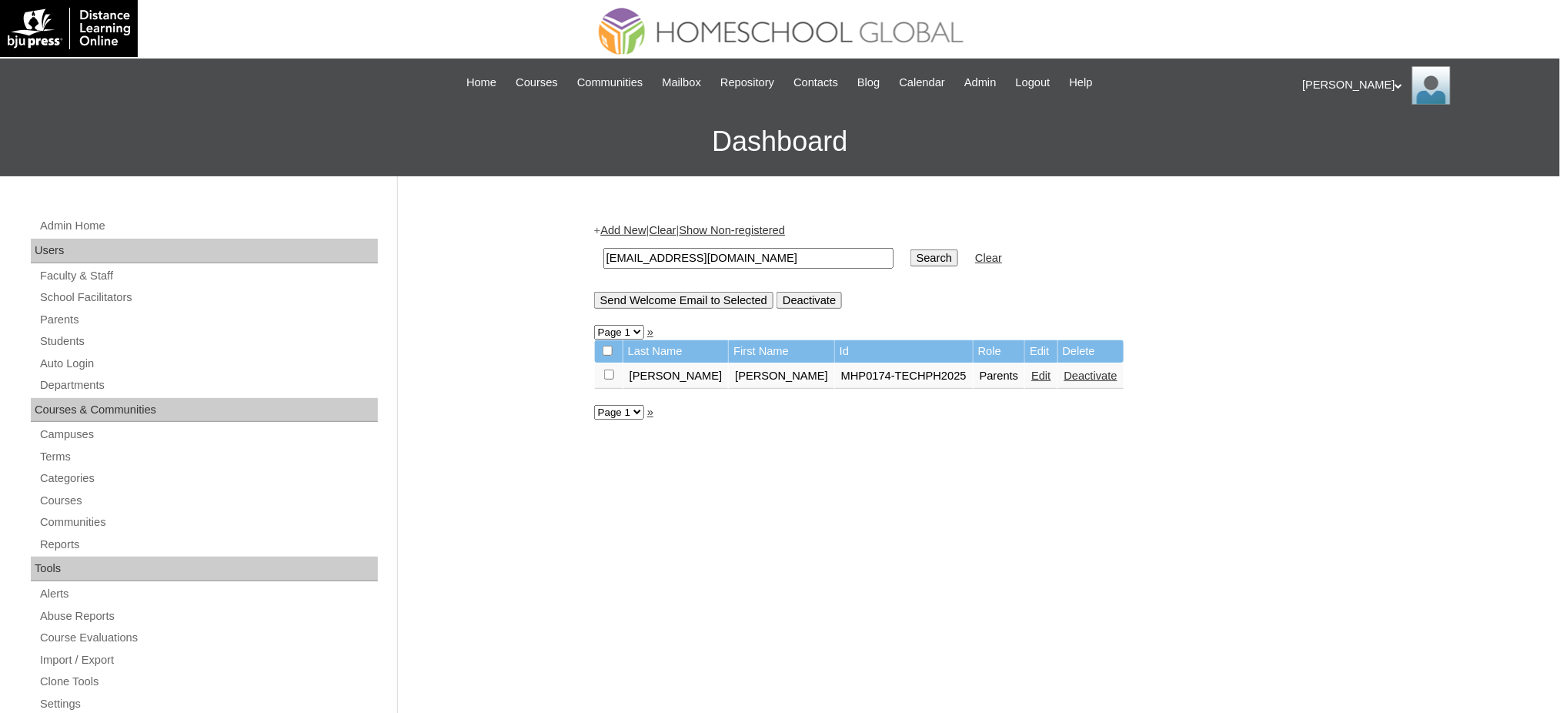
click at [1031, 371] on link "Edit" at bounding box center [1040, 375] width 19 height 12
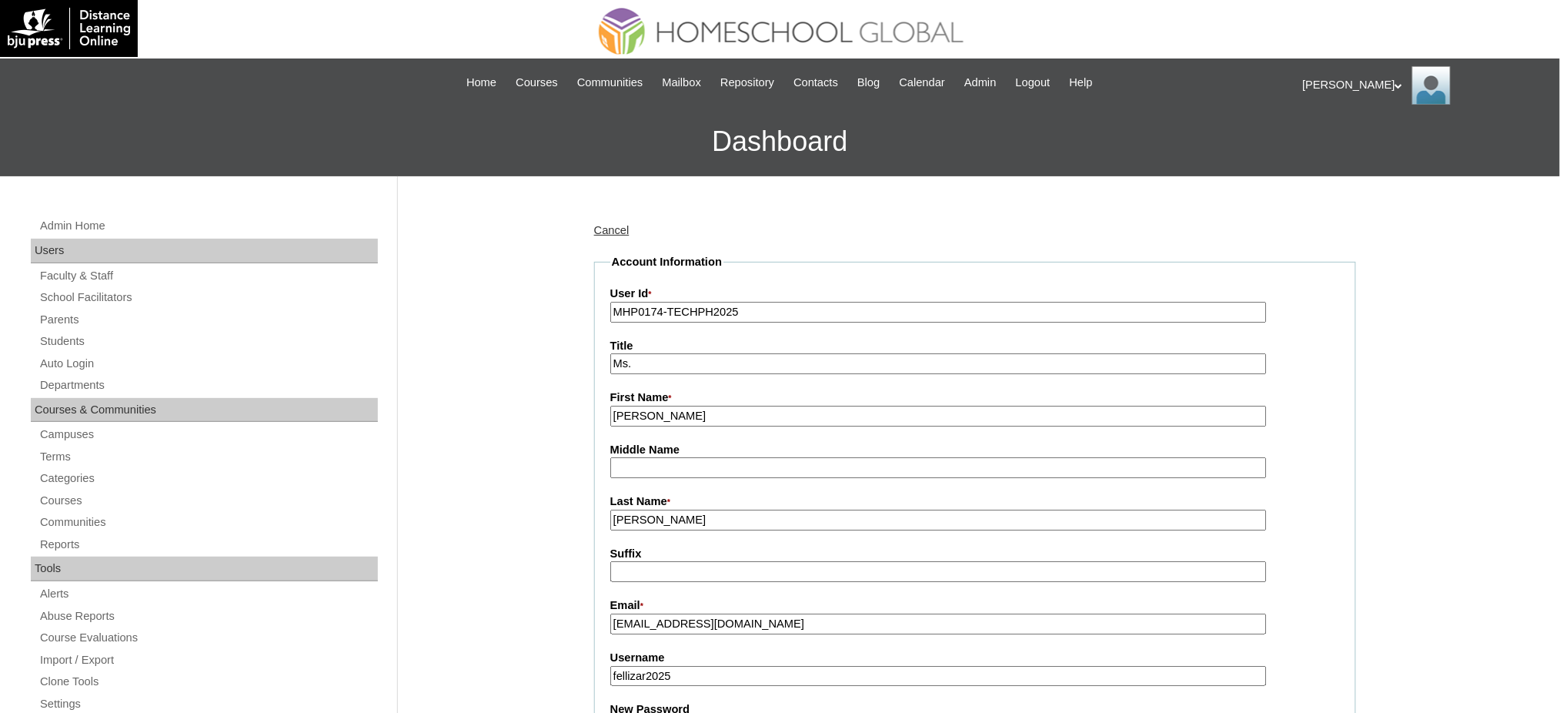
click at [655, 413] on input "Joyce" at bounding box center [938, 416] width 656 height 21
type input "JOYCE"
click at [666, 516] on input "Flores" at bounding box center [938, 519] width 656 height 21
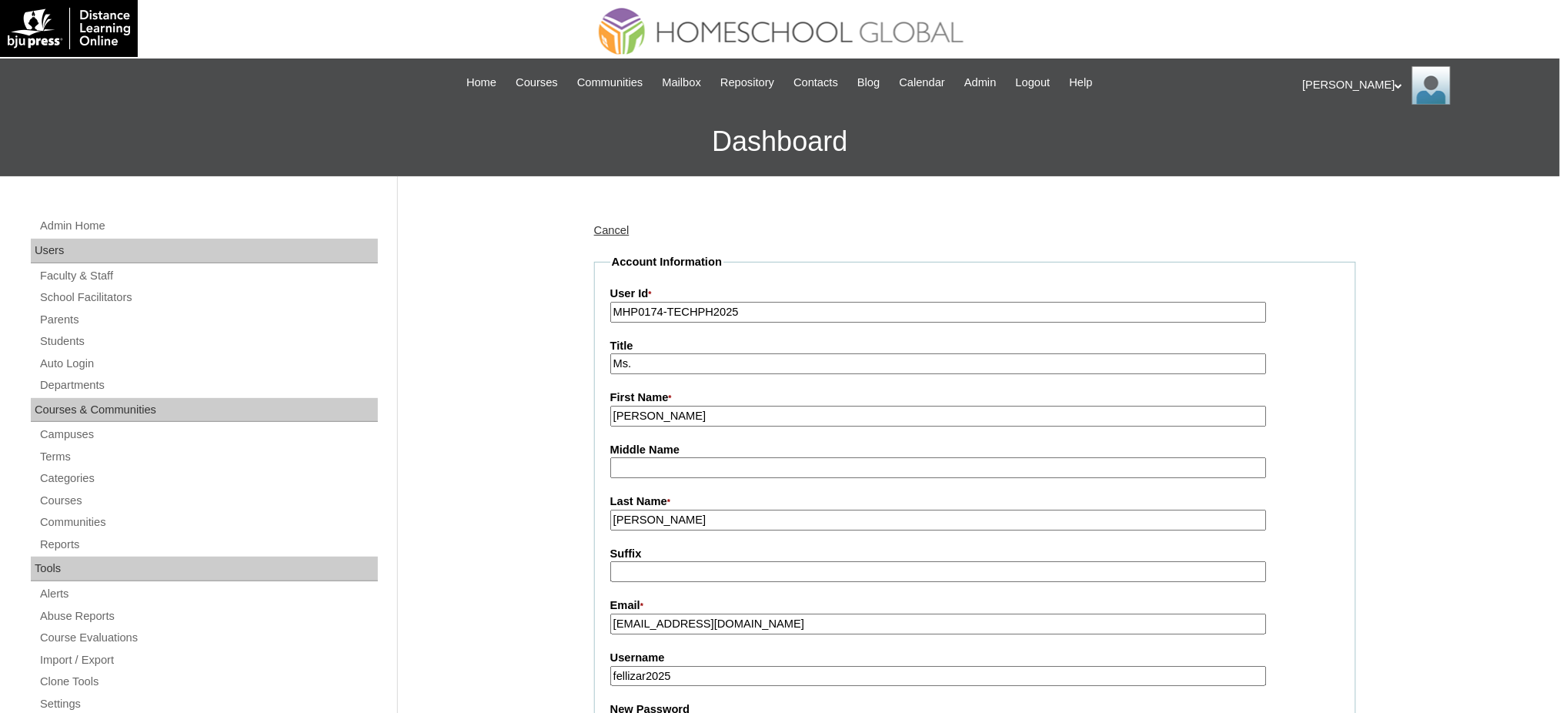
click at [666, 516] on input "Flores" at bounding box center [938, 519] width 656 height 21
type input "FLORES"
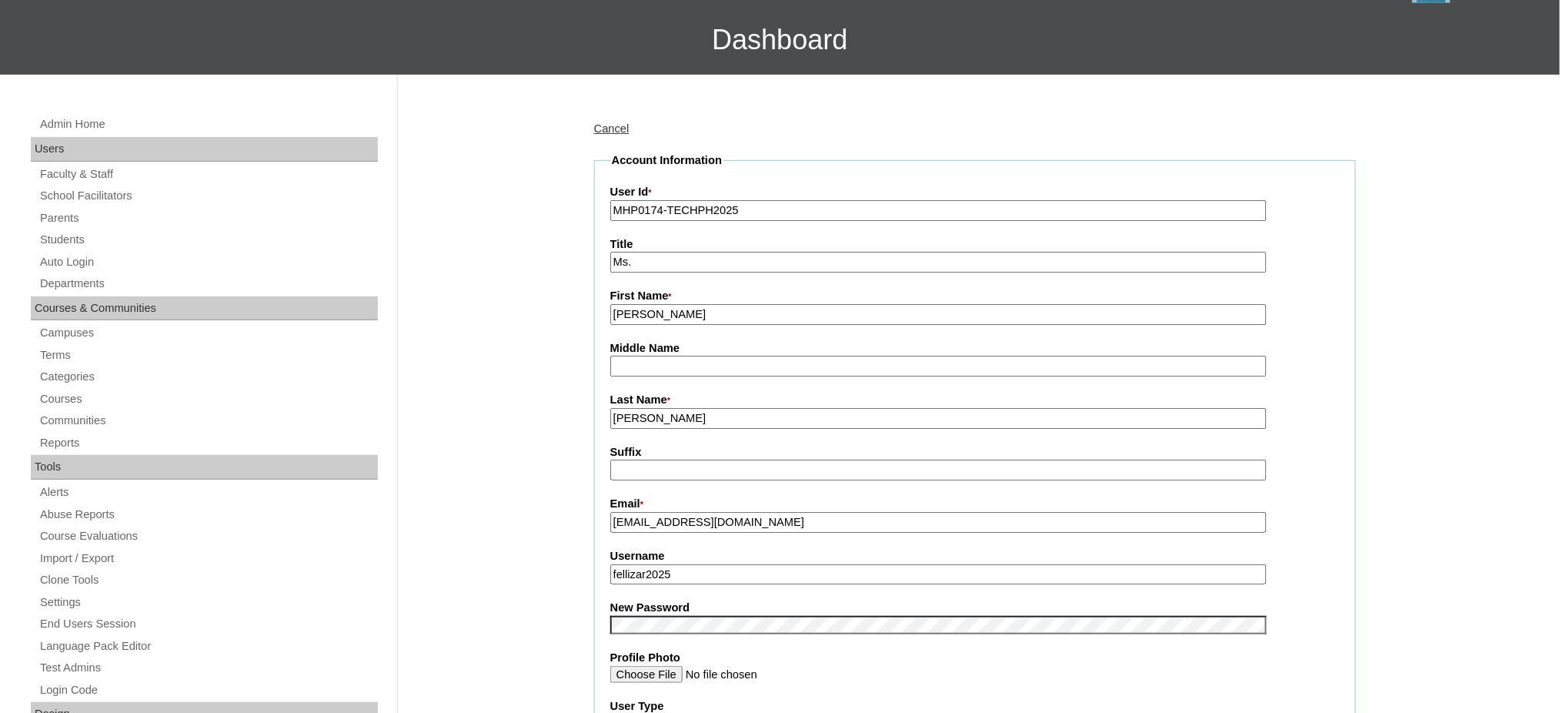
scroll to position [102, 0]
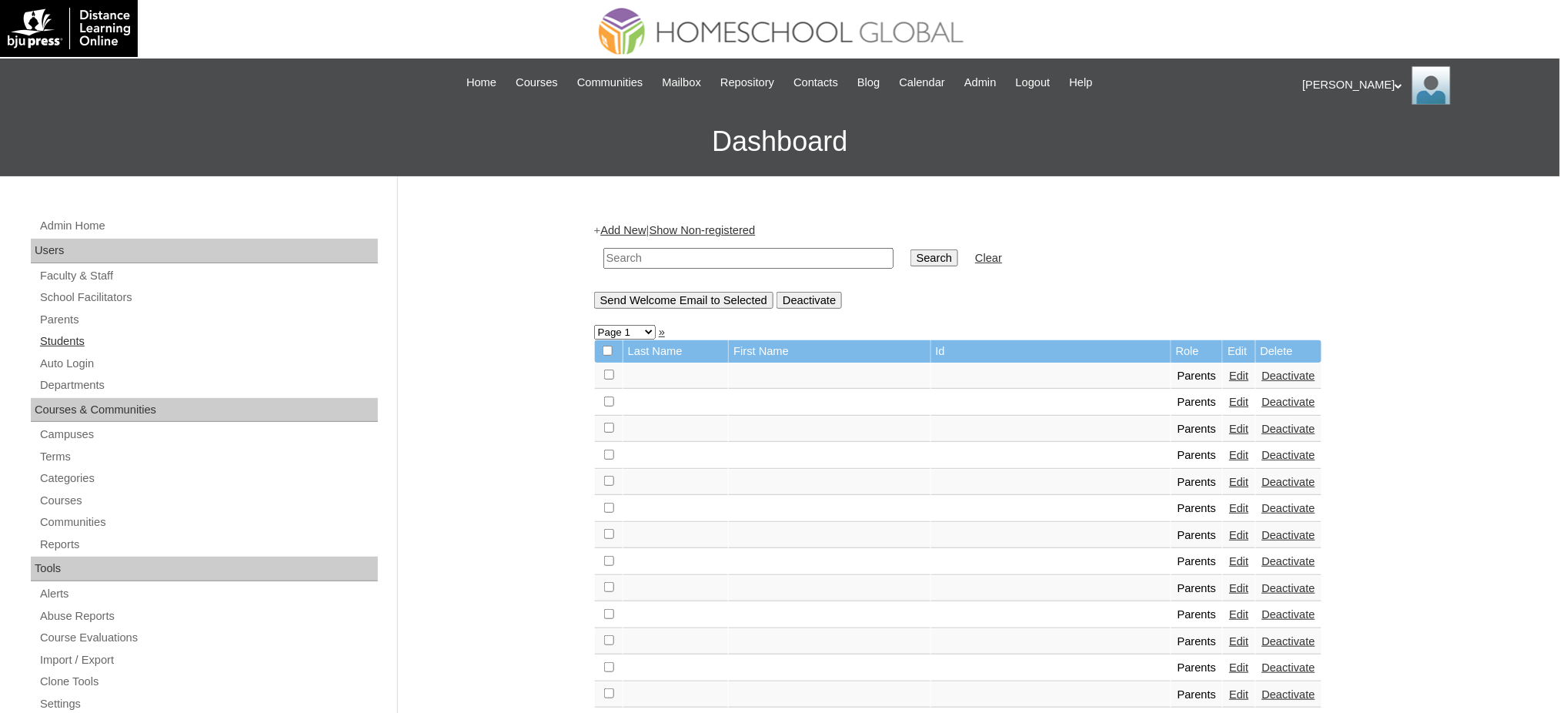
click at [70, 339] on link "Students" at bounding box center [207, 341] width 339 height 19
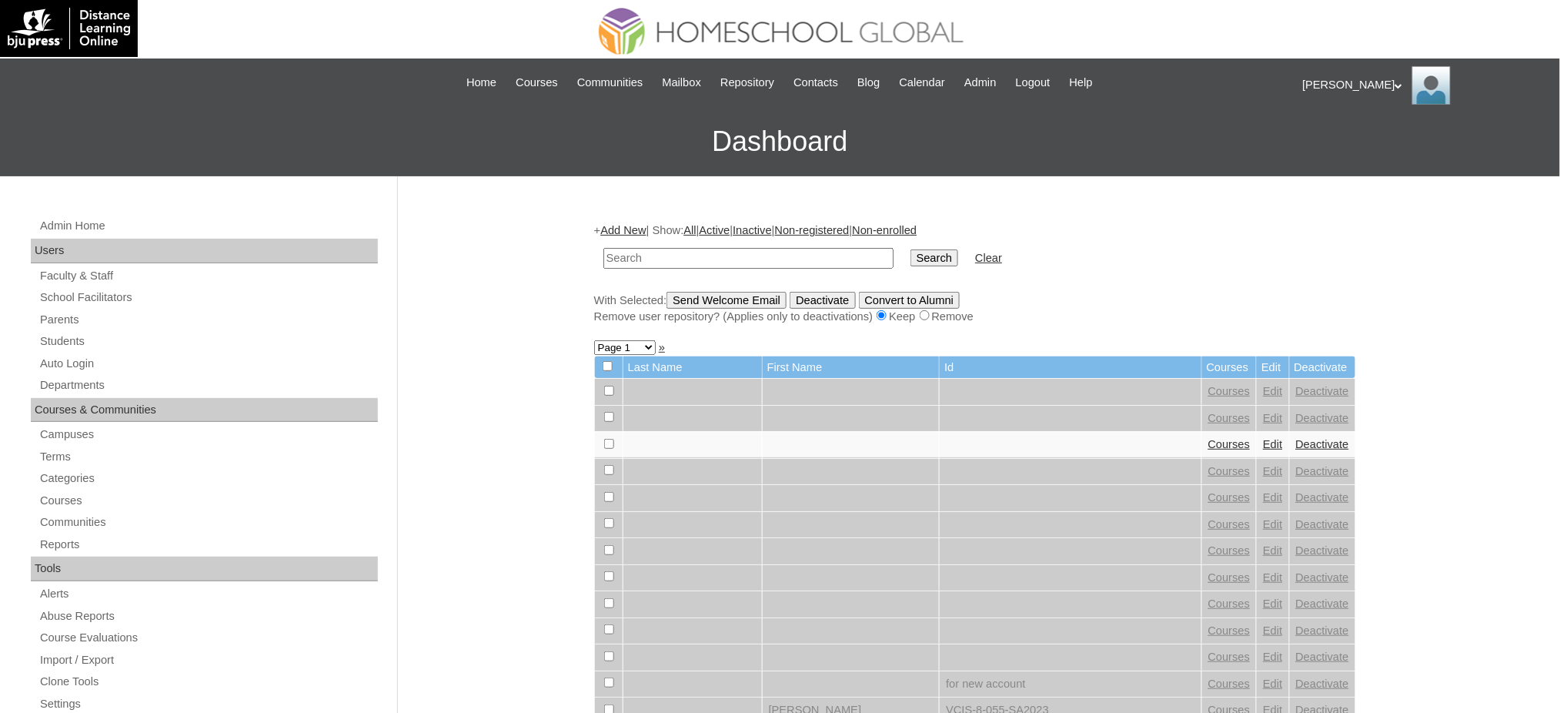
paste input "Sophia Viktoria"
type input "[PERSON_NAME]"
click at [910, 263] on input "Search" at bounding box center [934, 257] width 48 height 17
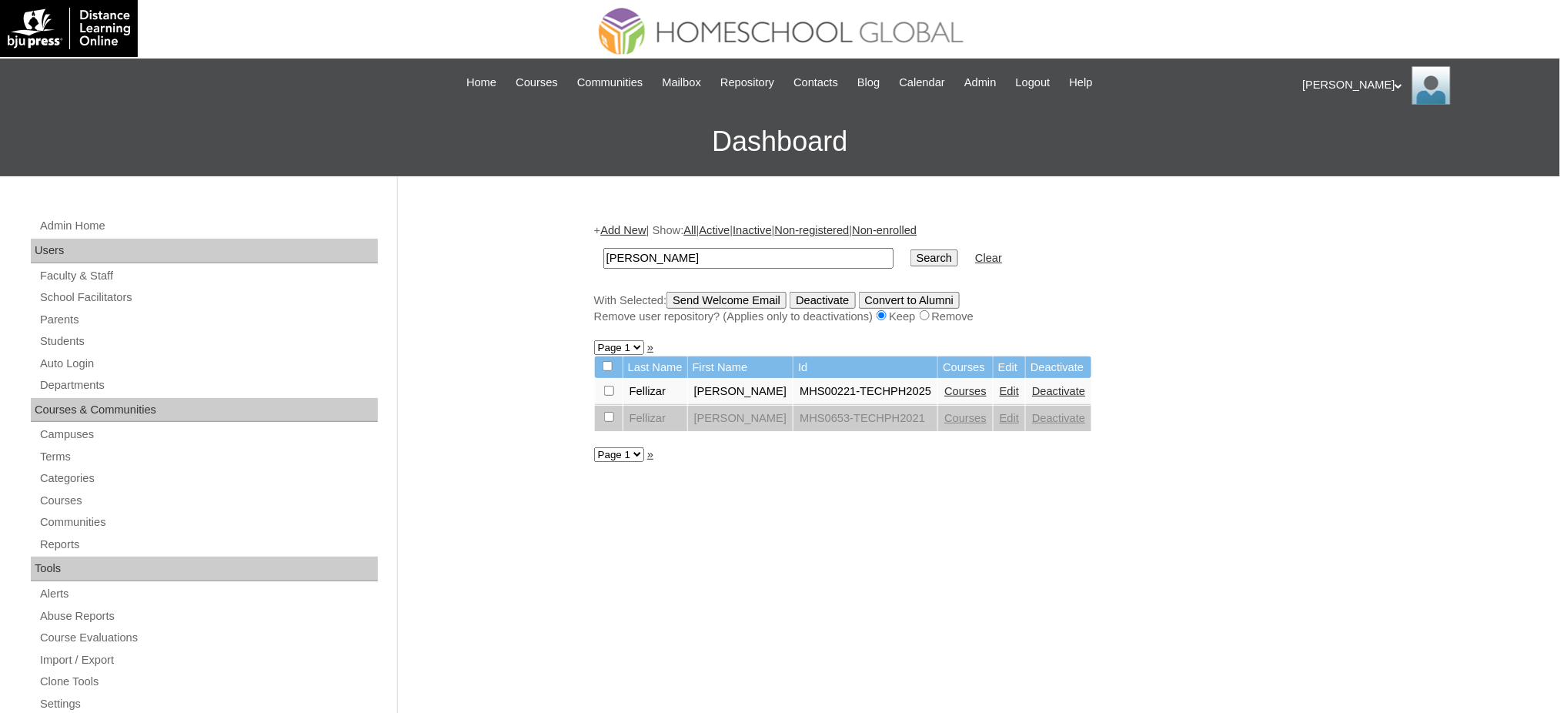
click at [1000, 385] on link "Edit" at bounding box center [1009, 391] width 19 height 12
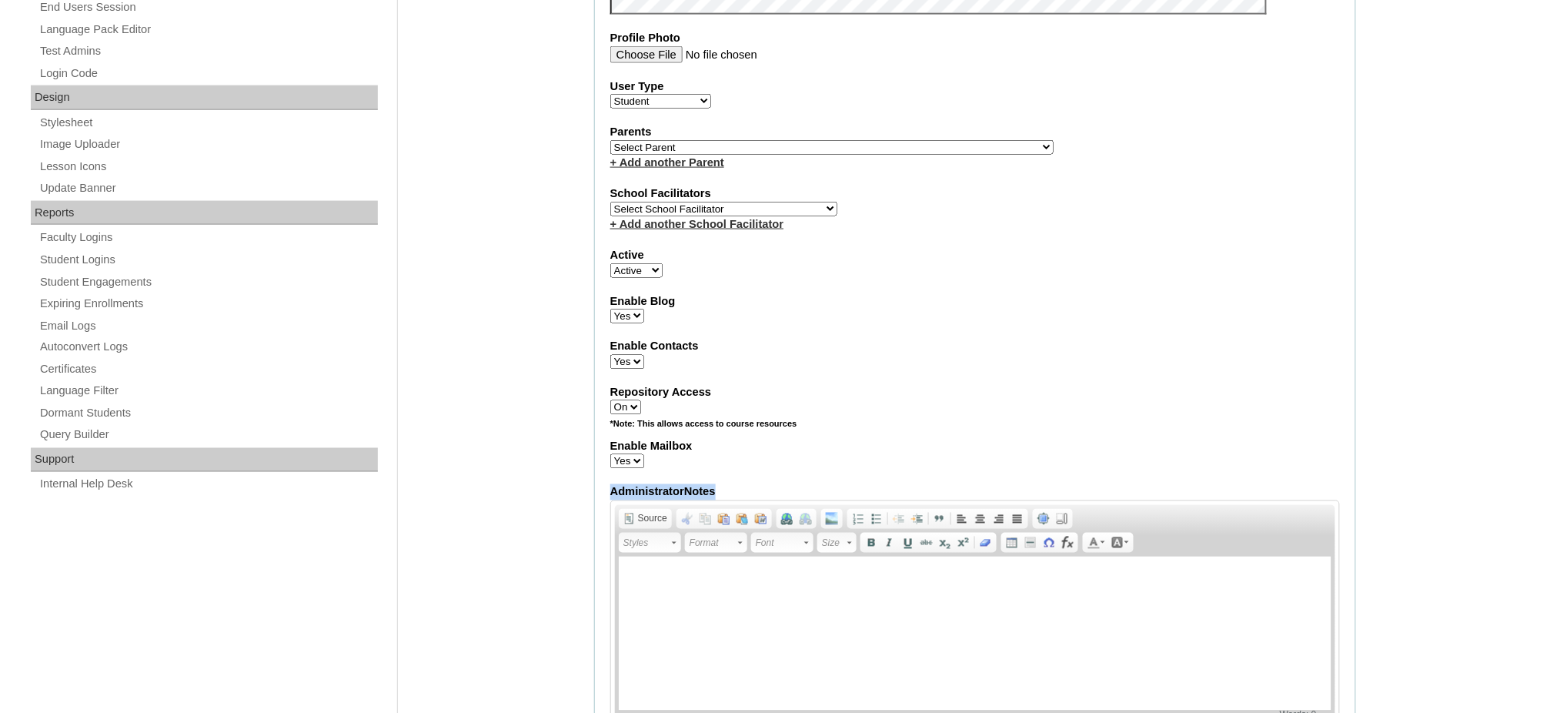
drag, startPoint x: 899, startPoint y: 463, endPoint x: 855, endPoint y: 429, distance: 55.9
click at [857, 431] on fieldset "Account Information User Id MHS00221-TECHPH2025 Title First Name Sophia Viktori…" at bounding box center [975, 151] width 762 height 1231
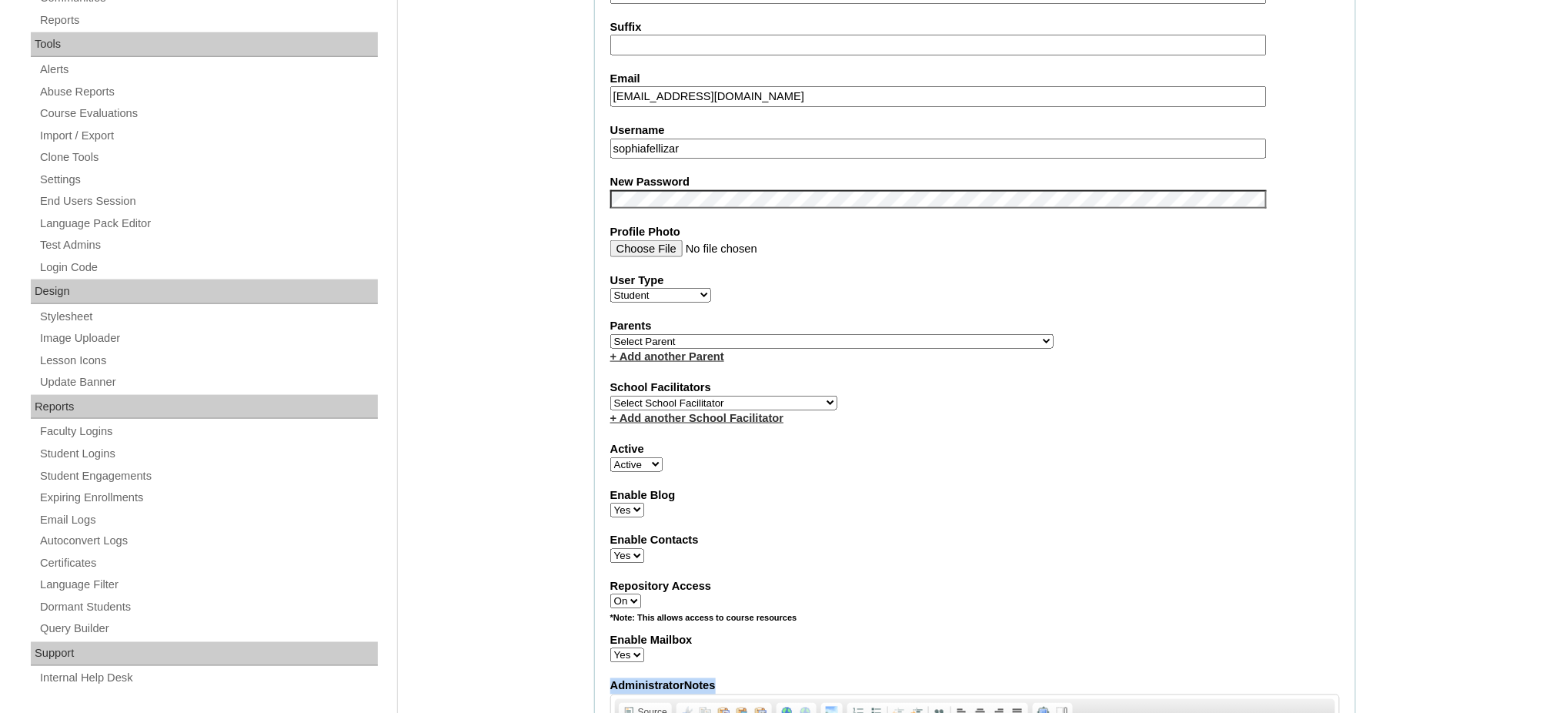
scroll to position [410, 0]
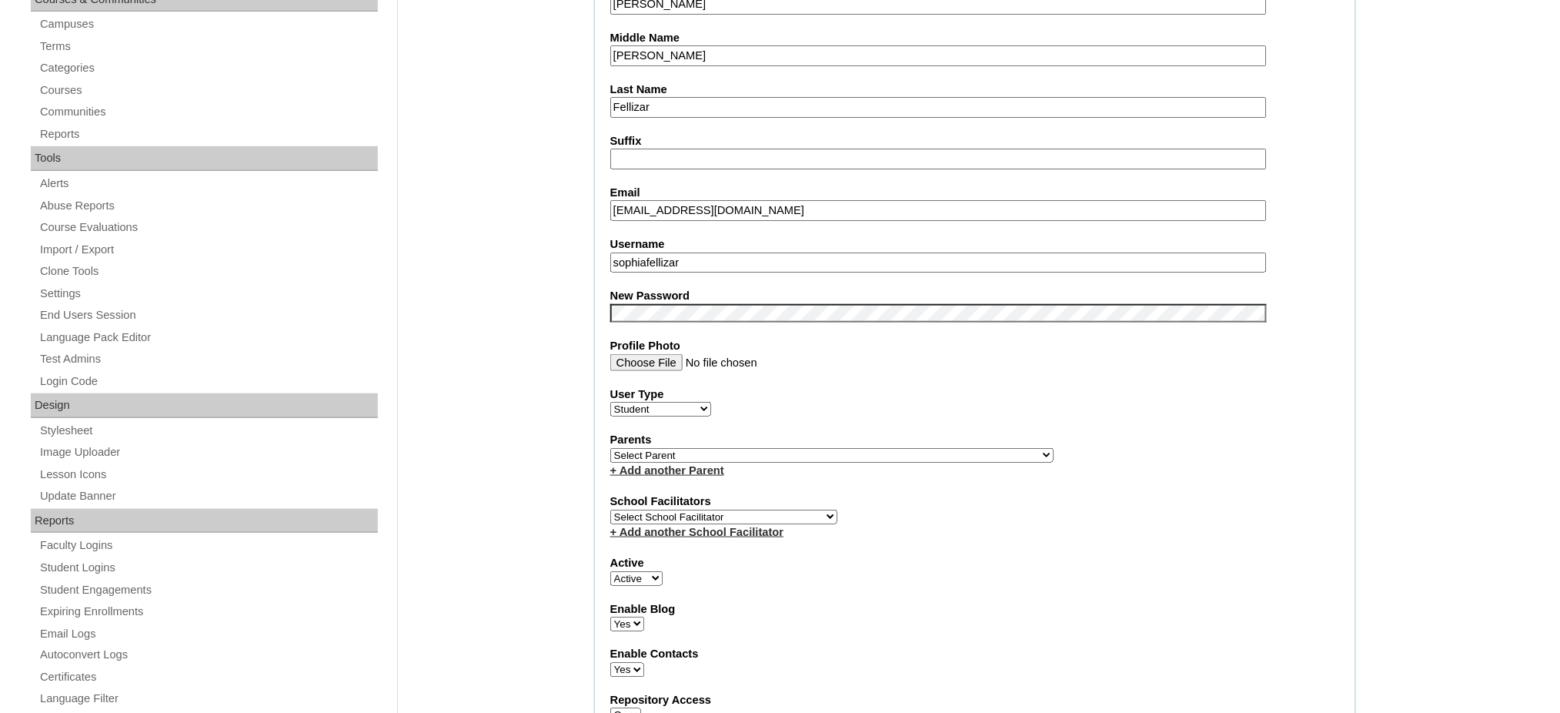
click at [1012, 493] on label "School Facilitators" at bounding box center [975, 501] width 730 height 16
click at [868, 448] on select "Select Parent , , , , , , , , , , , , , , , , , , , , , , , , , , , , , , , , ,…" at bounding box center [831, 455] width 443 height 15
select select "43806"
click at [610, 448] on select "Select Parent , , , , , , , , , , , , , , , , , , , , , , , , , , , , , , , , ,…" at bounding box center [831, 455] width 443 height 15
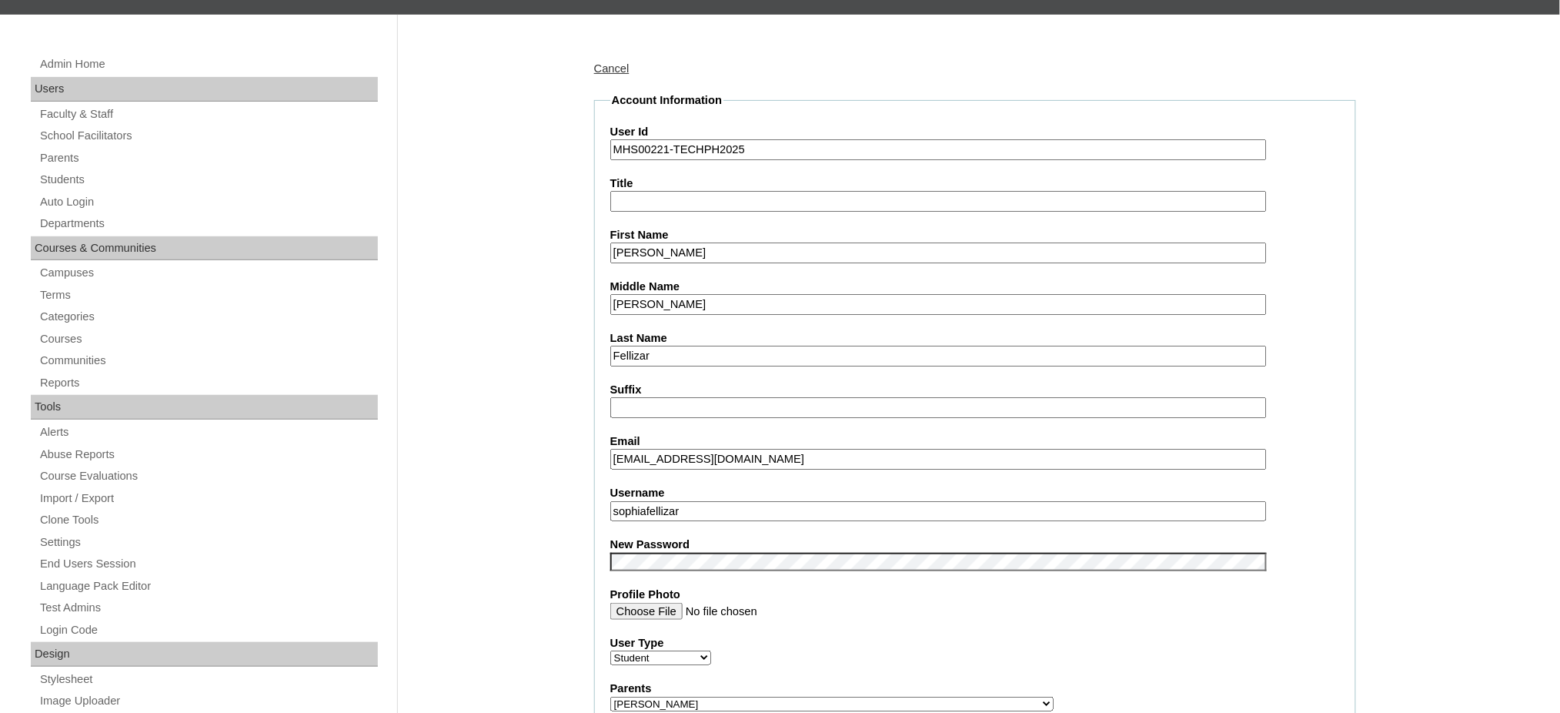
scroll to position [0, 0]
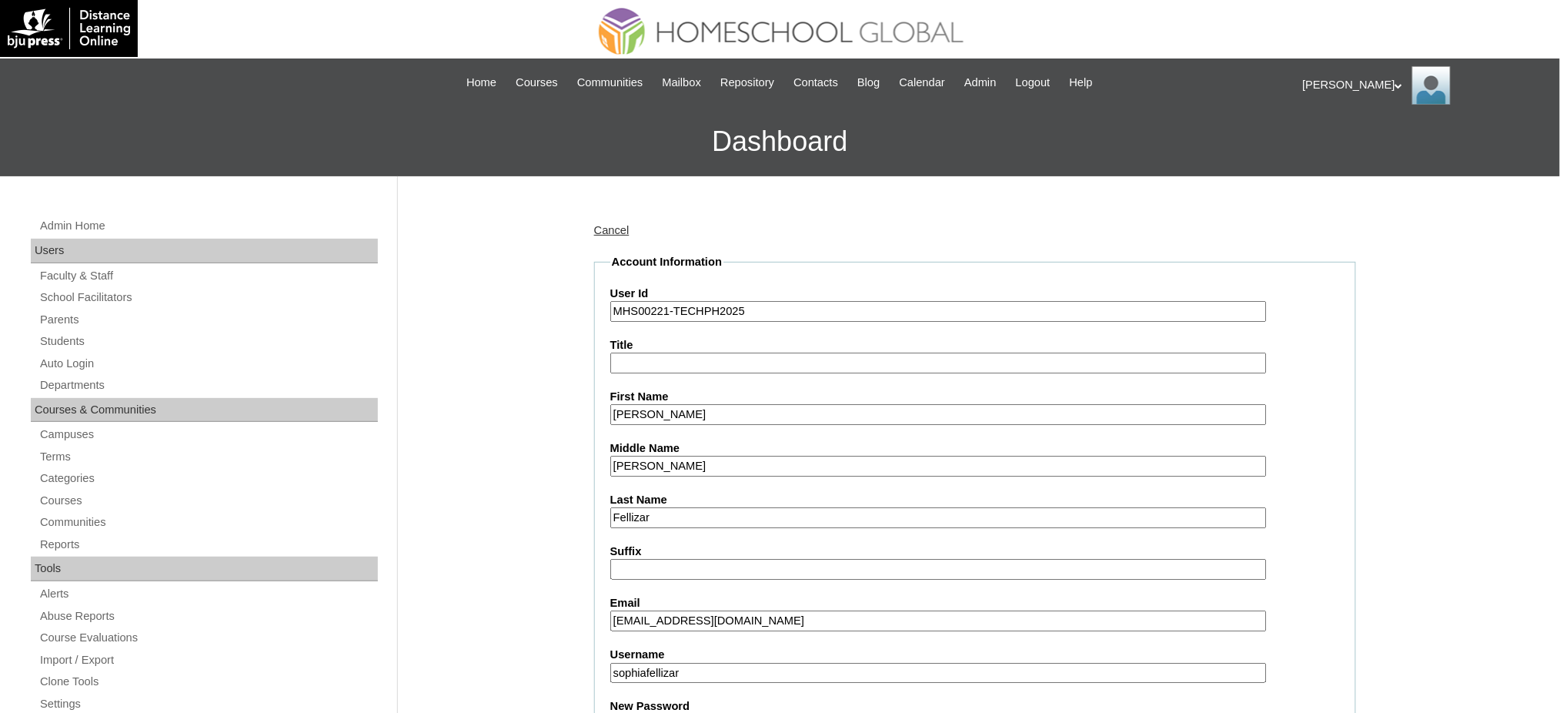
click at [678, 410] on input "Sophia Viktoria" at bounding box center [938, 414] width 656 height 21
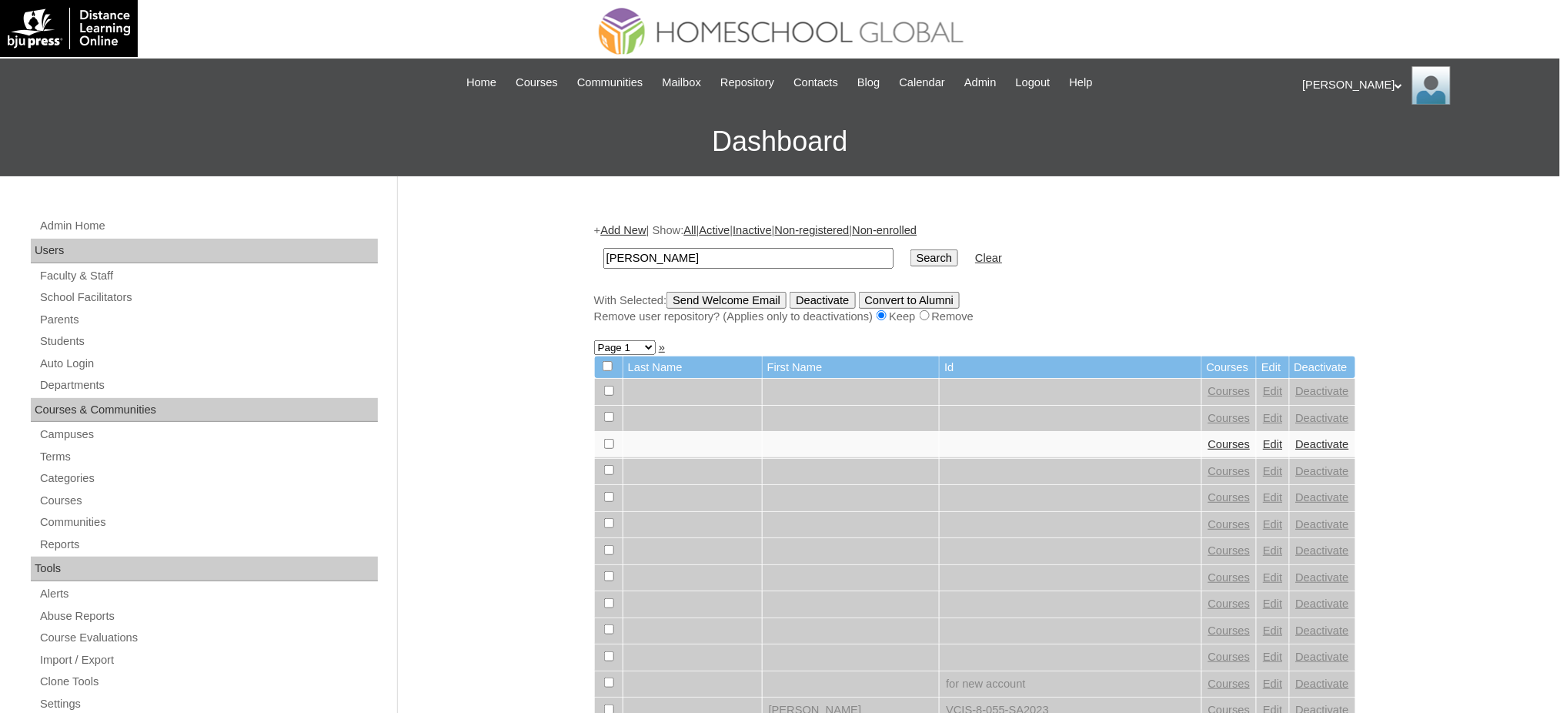
type input "[PERSON_NAME]"
click at [910, 250] on input "Search" at bounding box center [934, 257] width 48 height 17
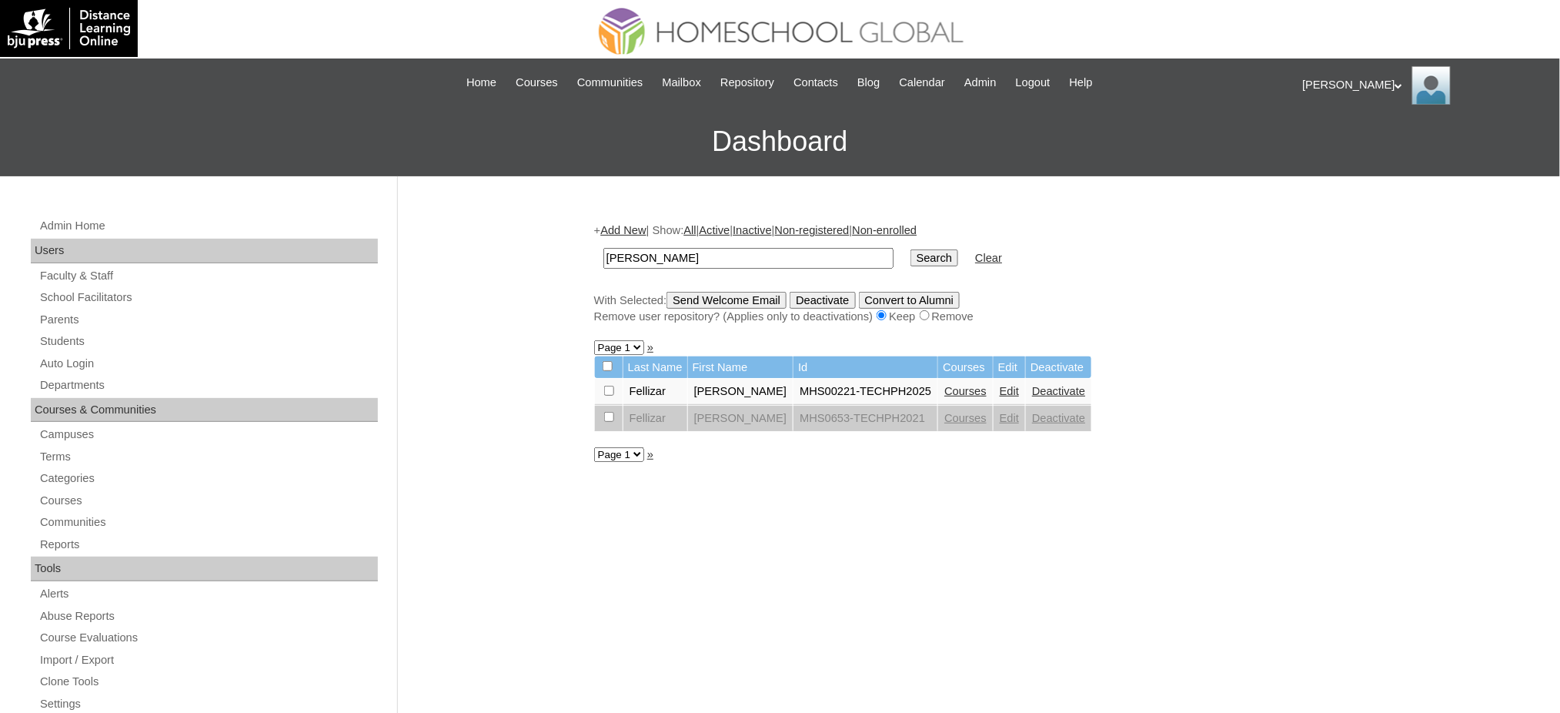
click at [944, 389] on link "Courses" at bounding box center [965, 391] width 42 height 12
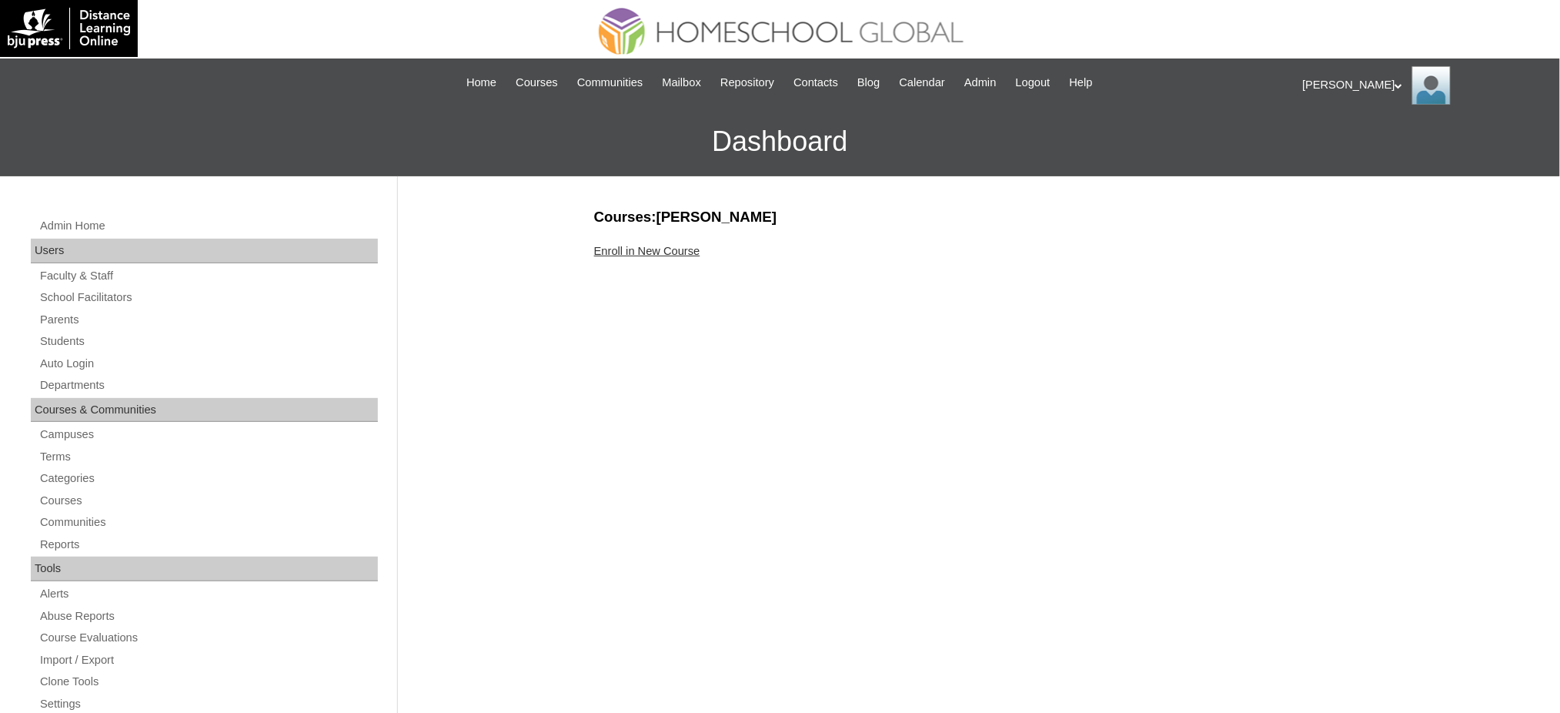
drag, startPoint x: 671, startPoint y: 249, endPoint x: 612, endPoint y: 199, distance: 78.0
click at [670, 249] on link "Enroll in New Course" at bounding box center [647, 251] width 106 height 12
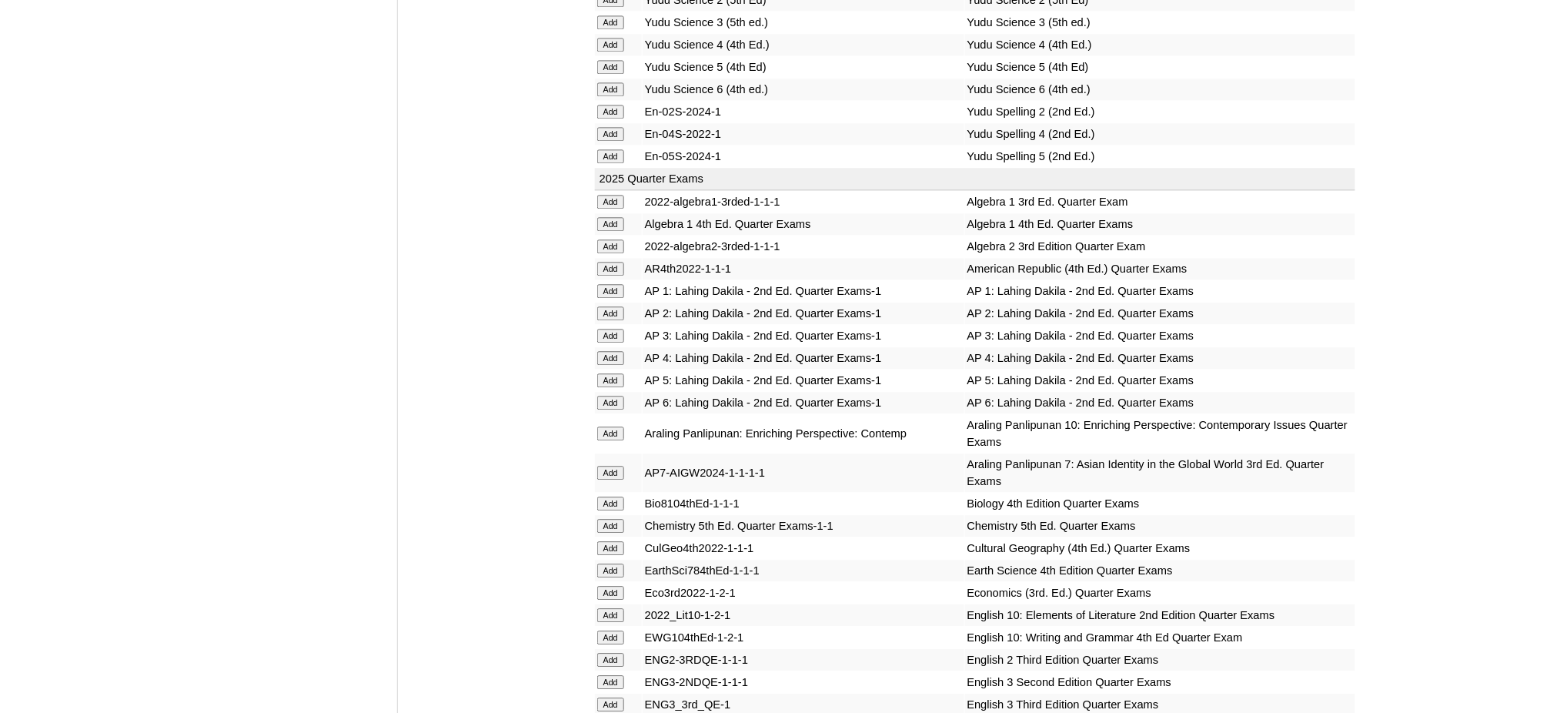
scroll to position [1445, 0]
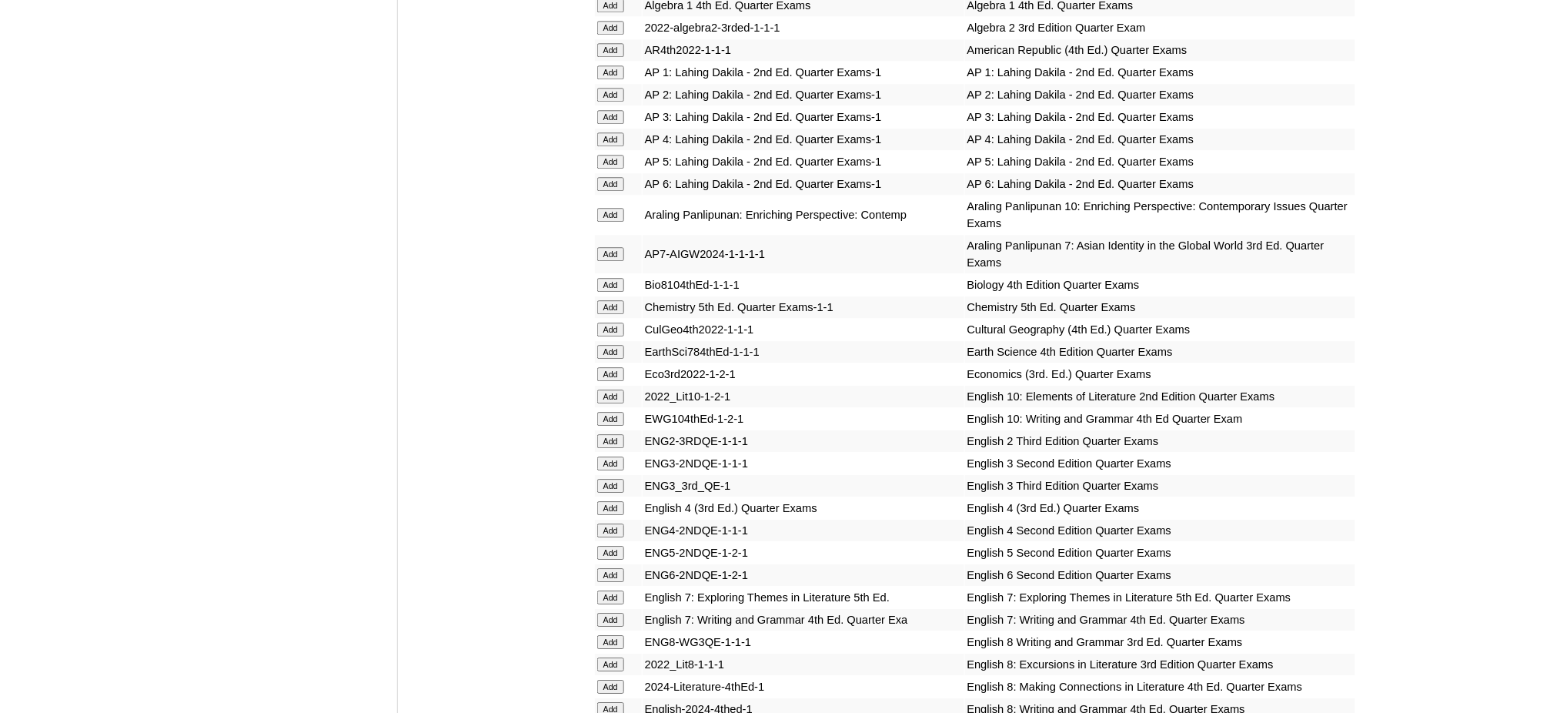
click at [614, 155] on input "Add" at bounding box center [610, 162] width 27 height 14
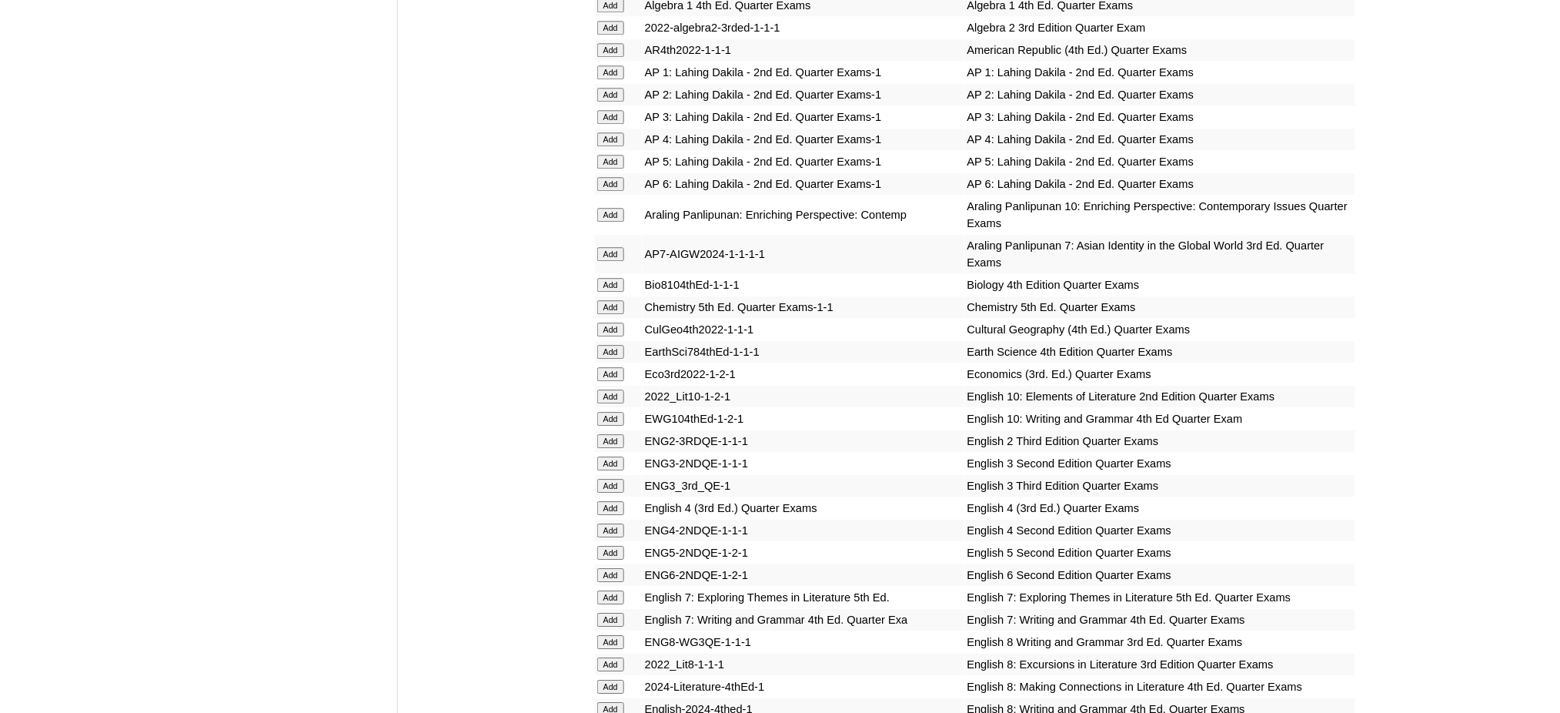
click at [614, 155] on input "Add" at bounding box center [610, 162] width 27 height 14
click at [620, 546] on input "Add" at bounding box center [610, 553] width 27 height 14
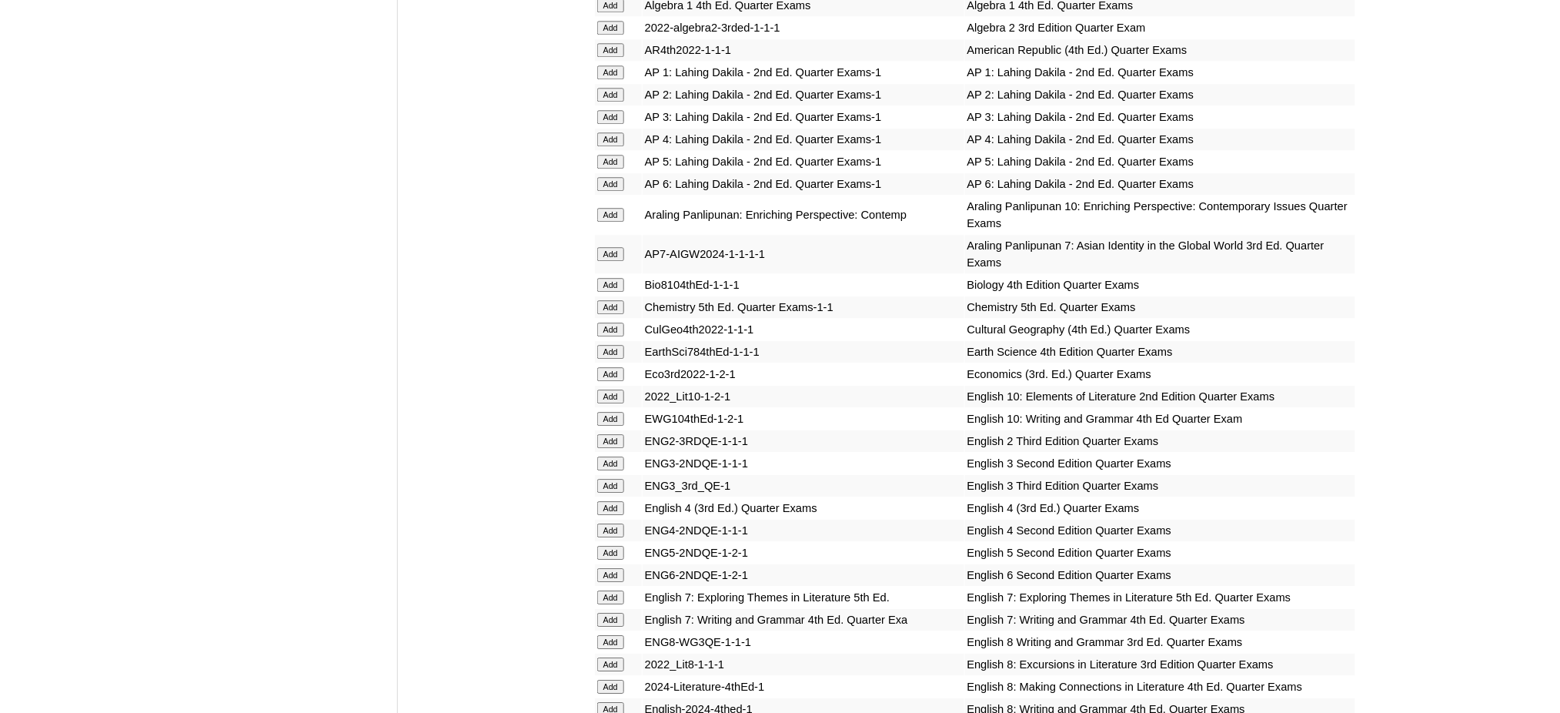
click at [620, 546] on input "Add" at bounding box center [610, 553] width 27 height 14
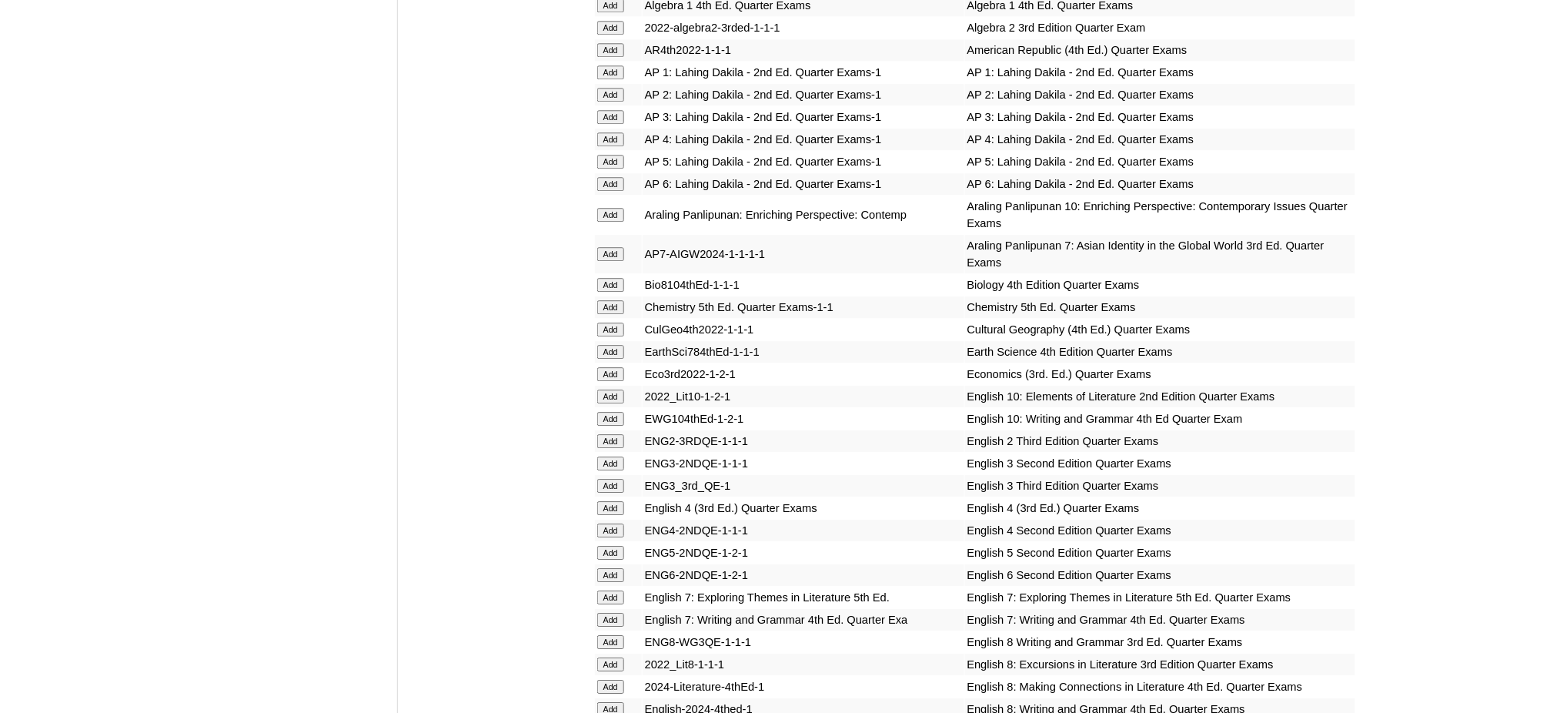
click at [620, 546] on input "Add" at bounding box center [610, 553] width 27 height 14
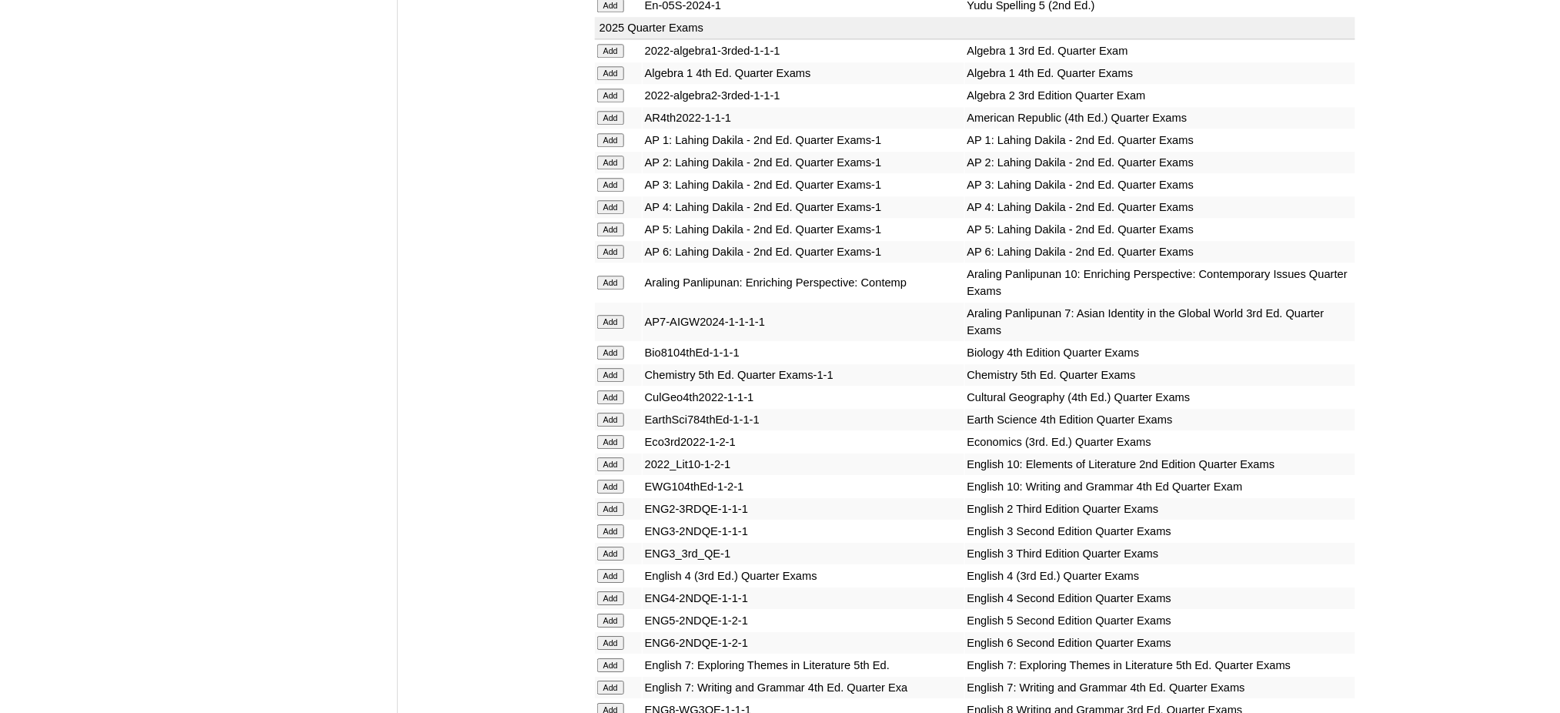
scroll to position [1343, 0]
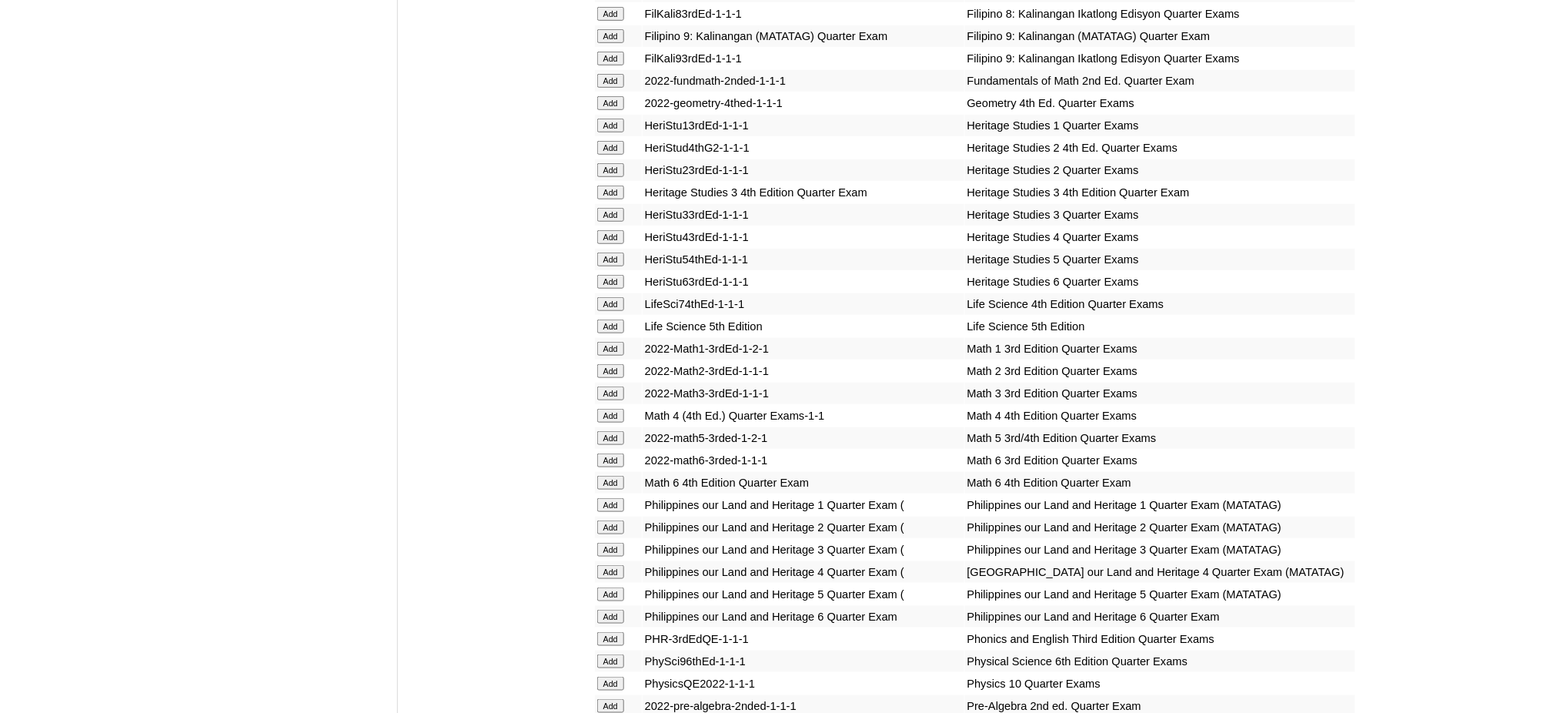
scroll to position [2226, 0]
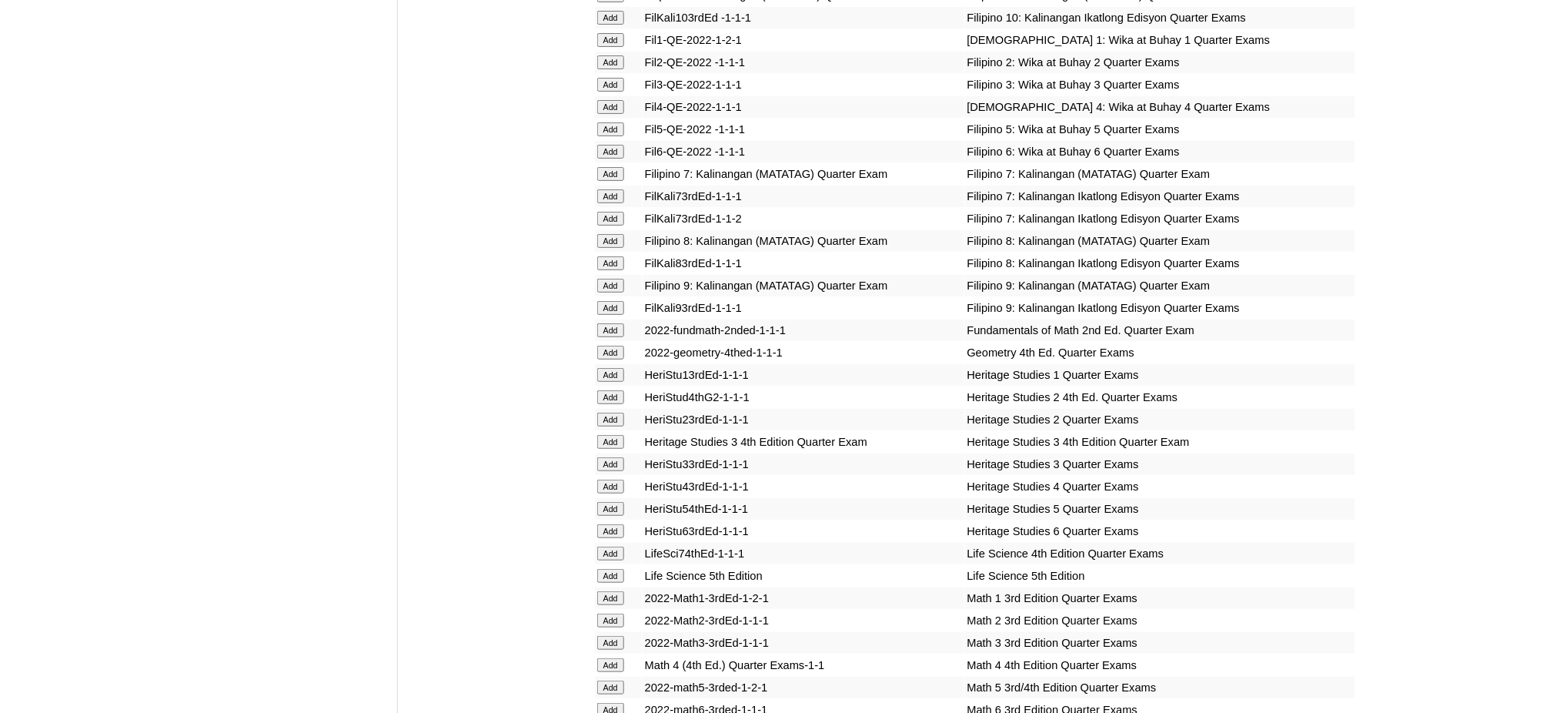
click at [616, 122] on input "Add" at bounding box center [610, 129] width 27 height 14
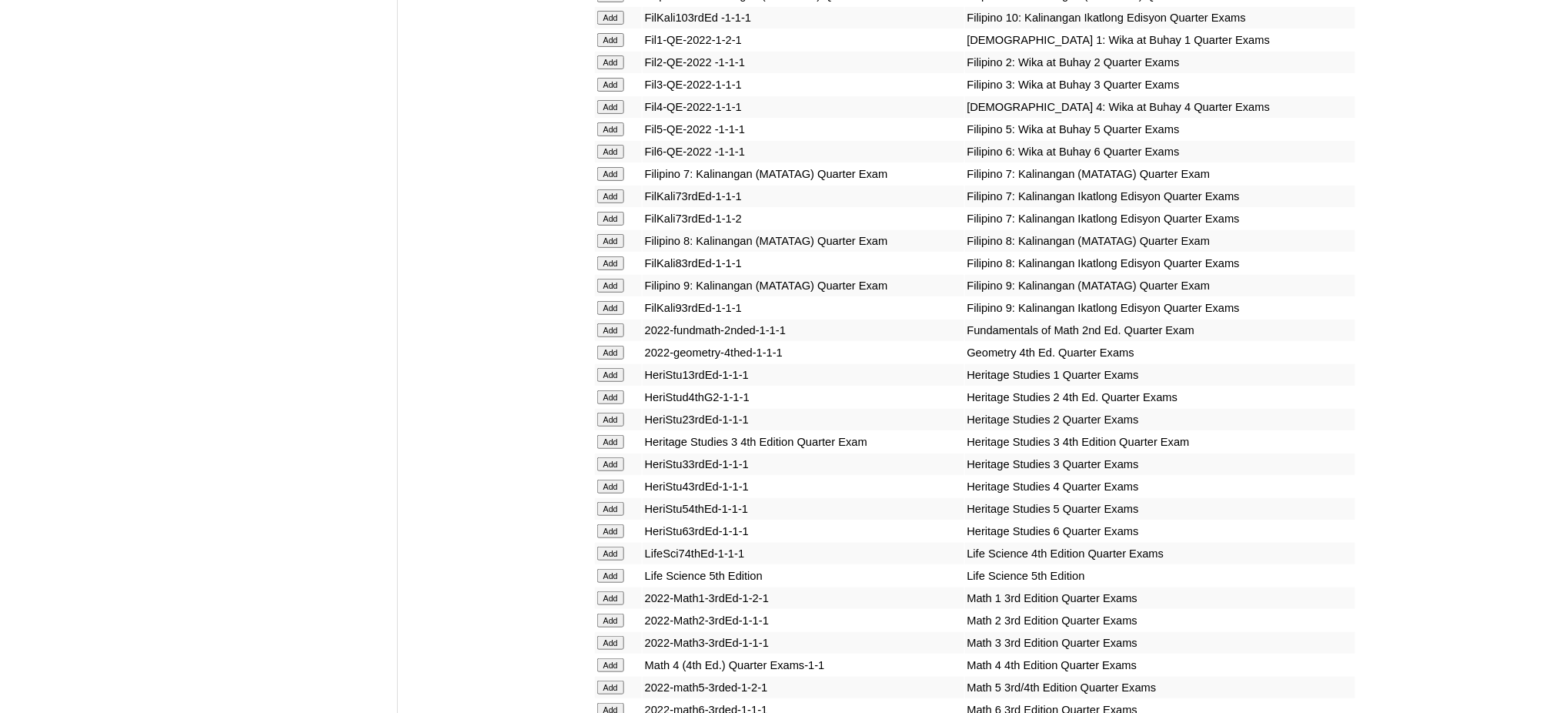
click at [613, 680] on input "Add" at bounding box center [610, 687] width 27 height 14
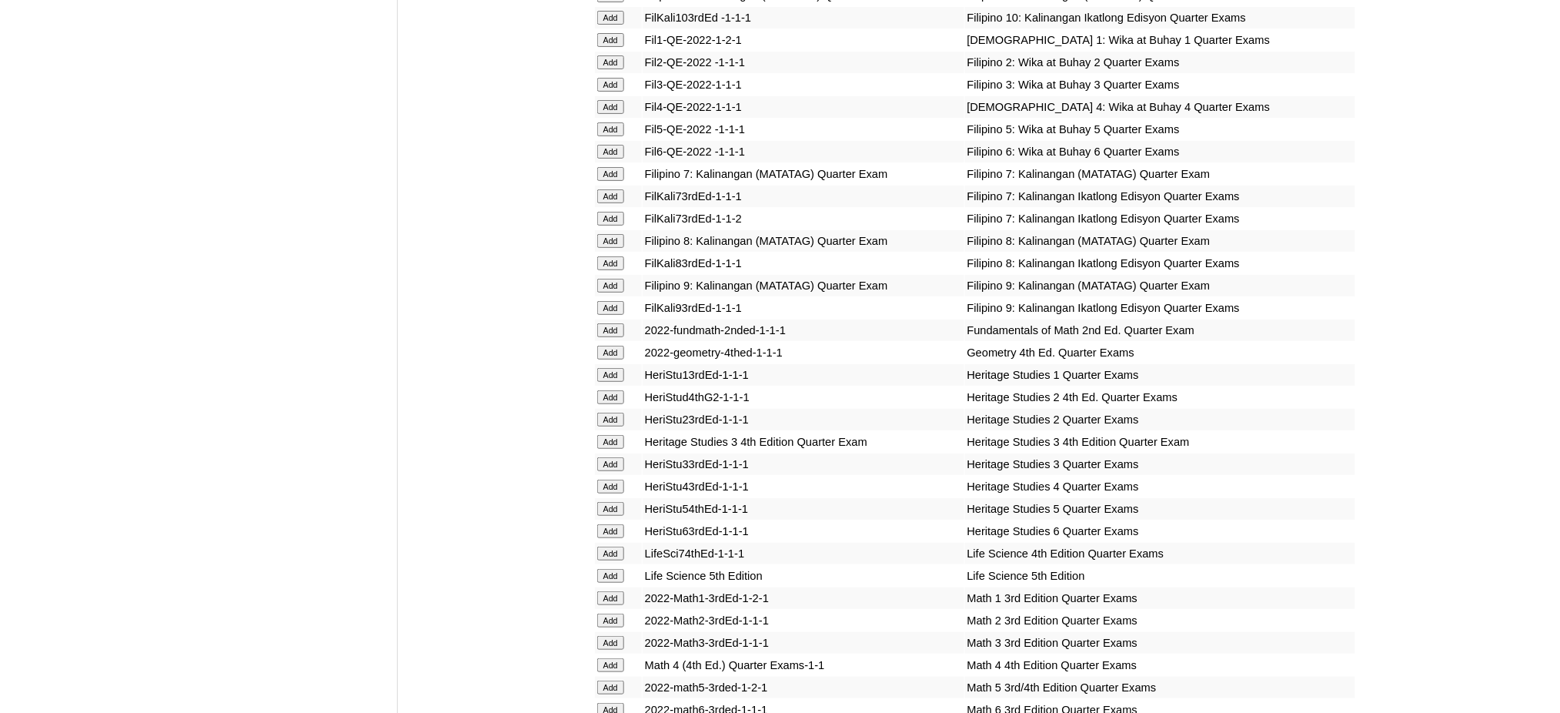
click at [613, 680] on input "Add" at bounding box center [610, 687] width 27 height 14
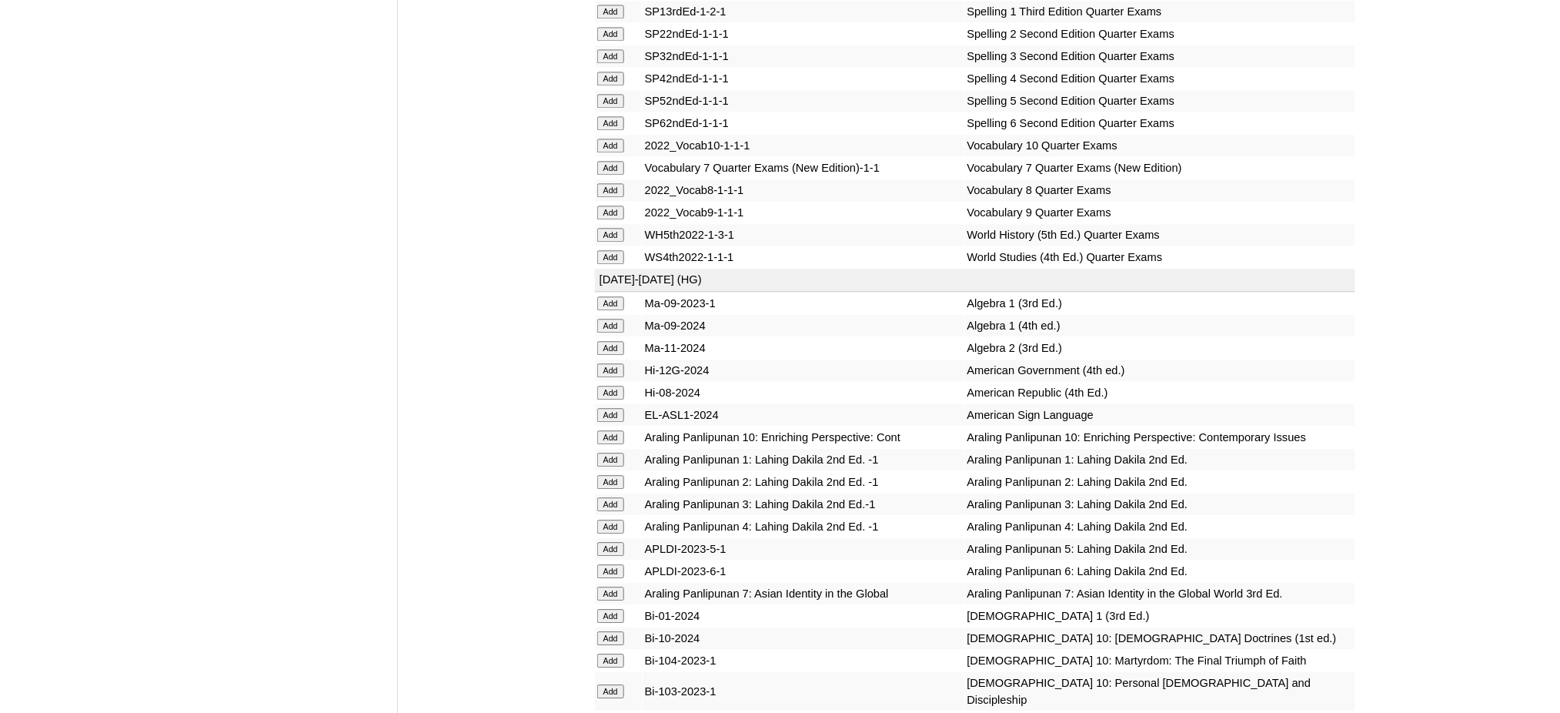
scroll to position [3354, 0]
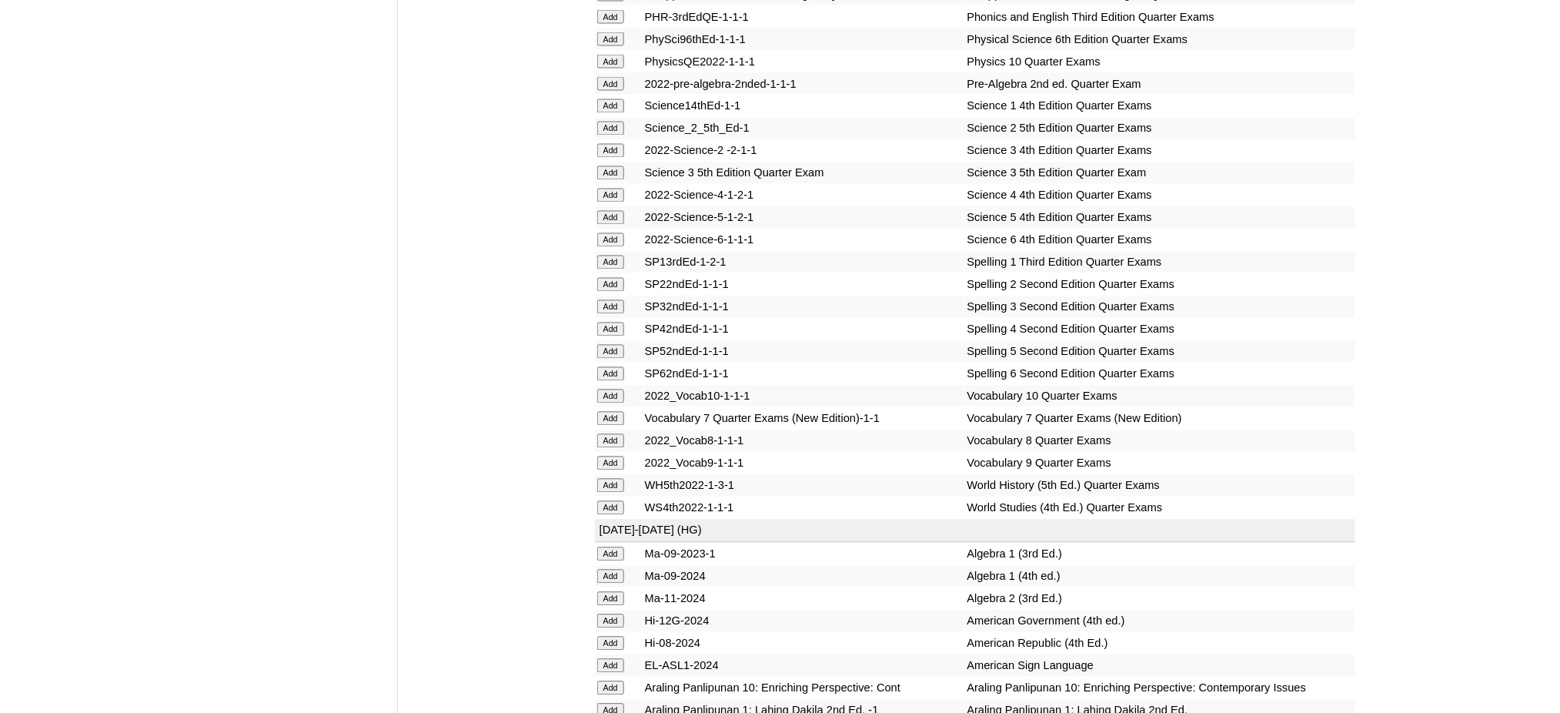
scroll to position [3190, 0]
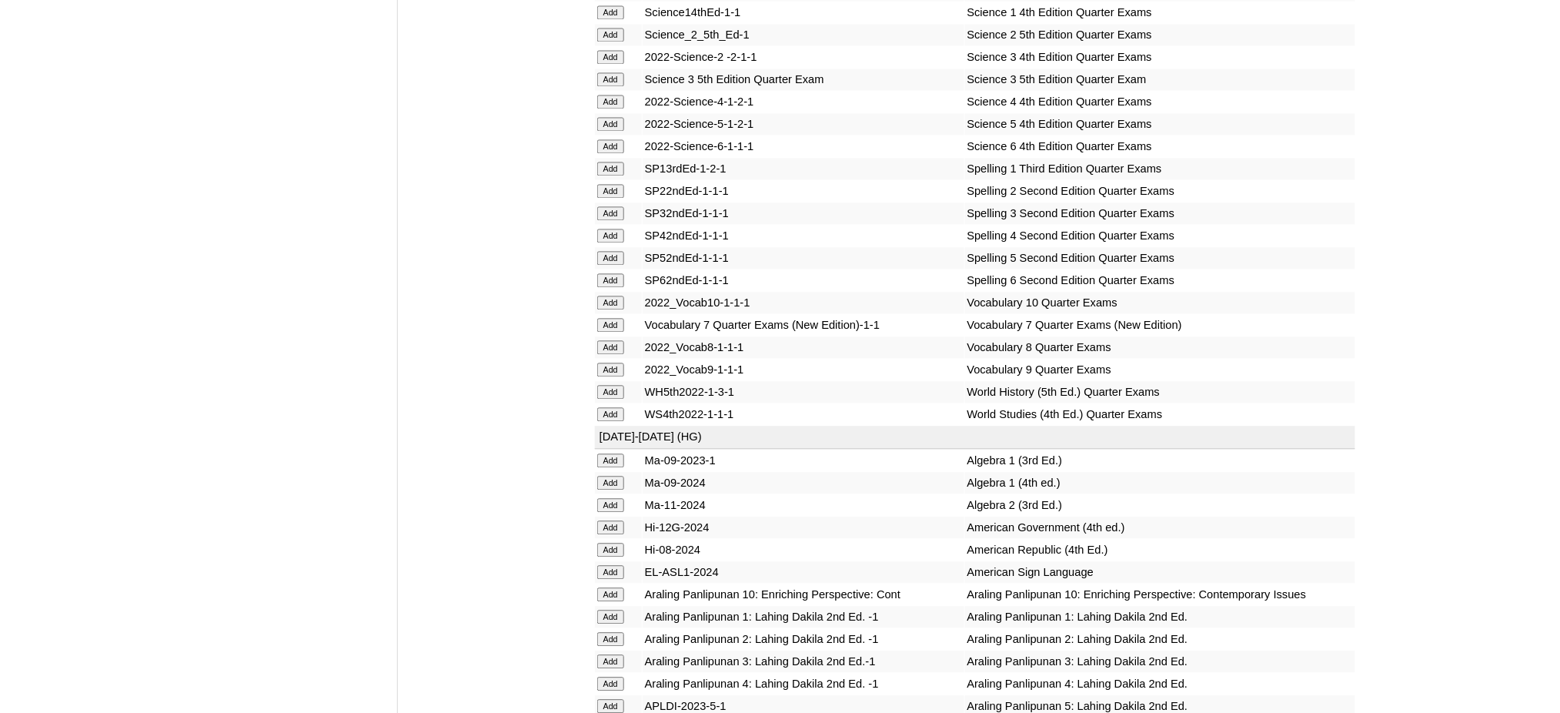
click at [610, 118] on input "Add" at bounding box center [610, 125] width 27 height 14
click at [609, 118] on input "Add" at bounding box center [610, 125] width 27 height 14
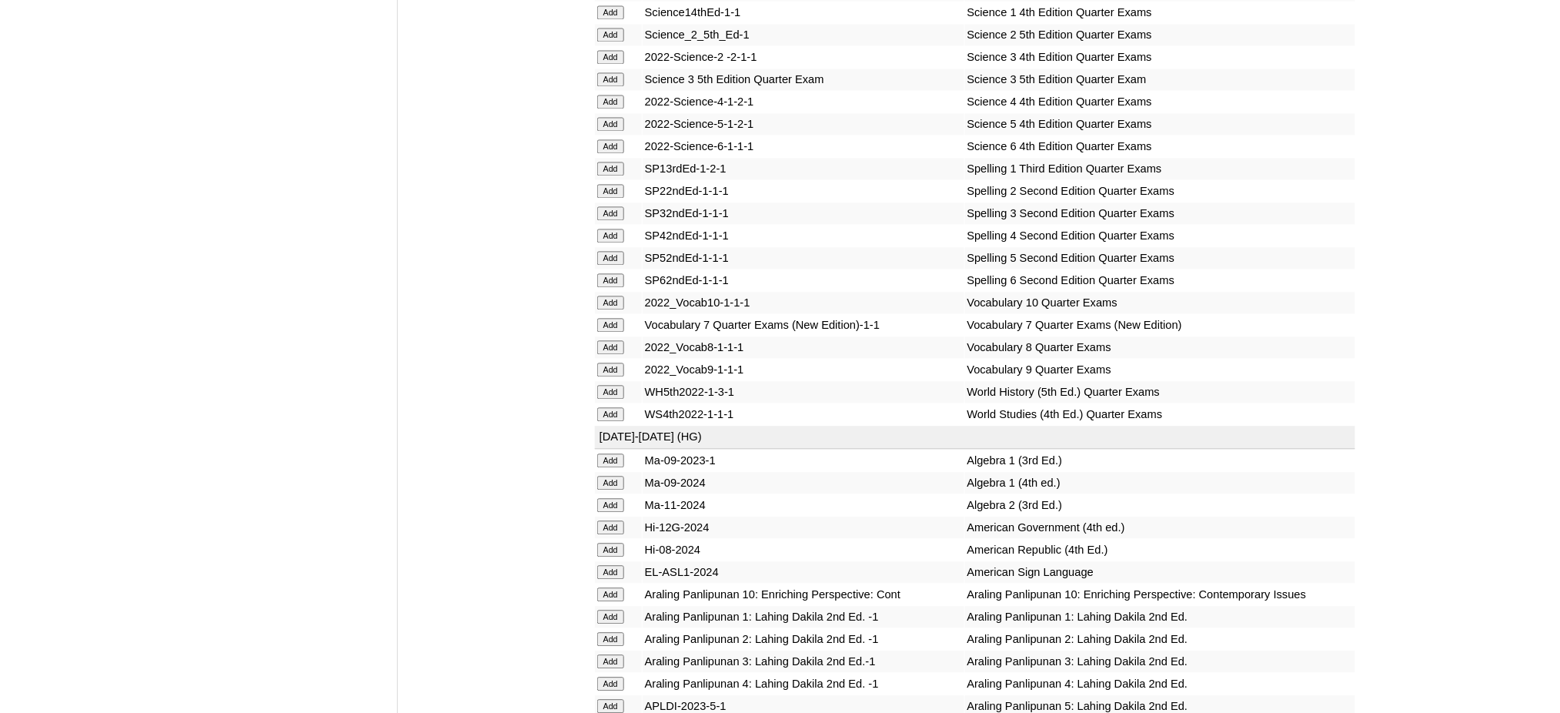
click at [609, 118] on input "Add" at bounding box center [610, 125] width 27 height 14
click at [618, 252] on input "Add" at bounding box center [610, 259] width 27 height 14
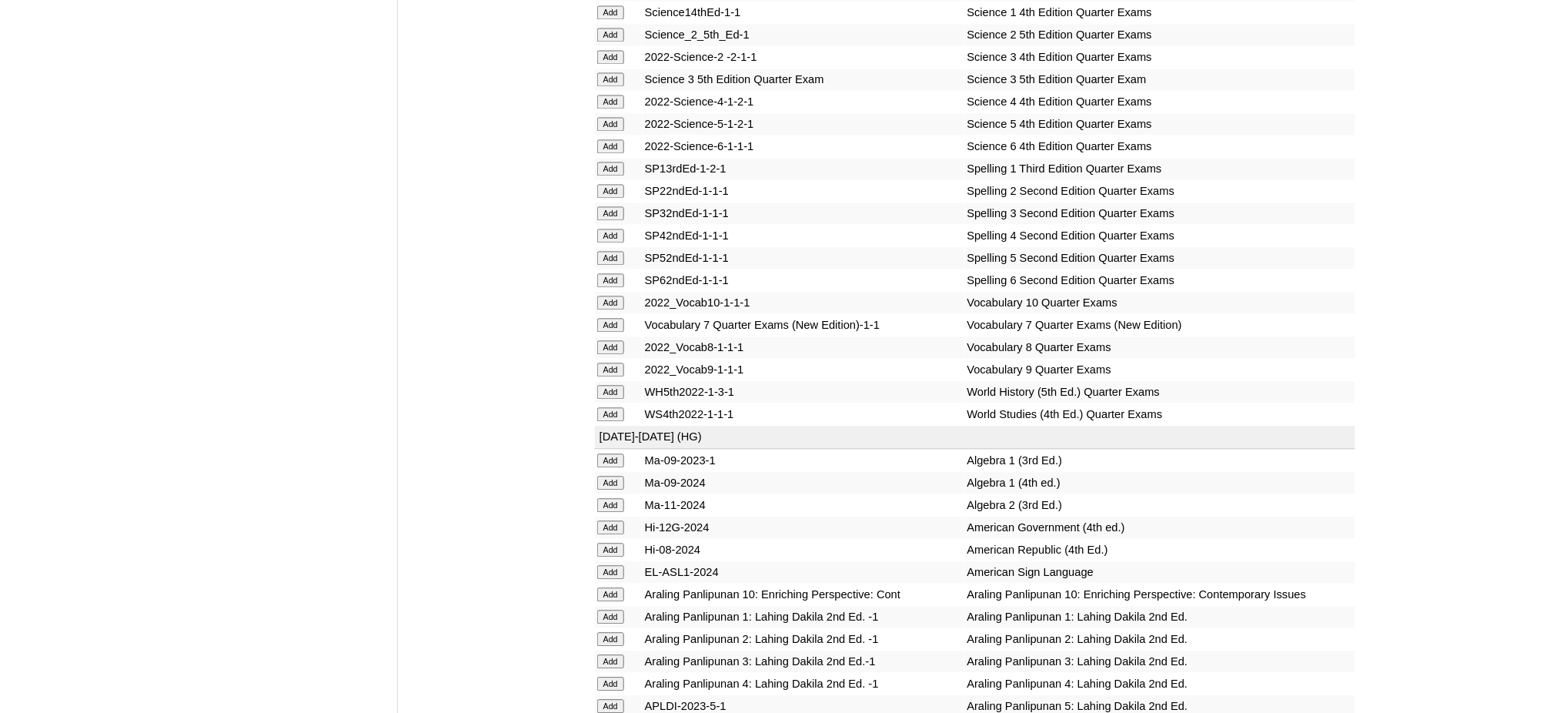
click at [618, 252] on input "Add" at bounding box center [610, 259] width 27 height 14
click at [611, 700] on input "Add" at bounding box center [610, 707] width 27 height 14
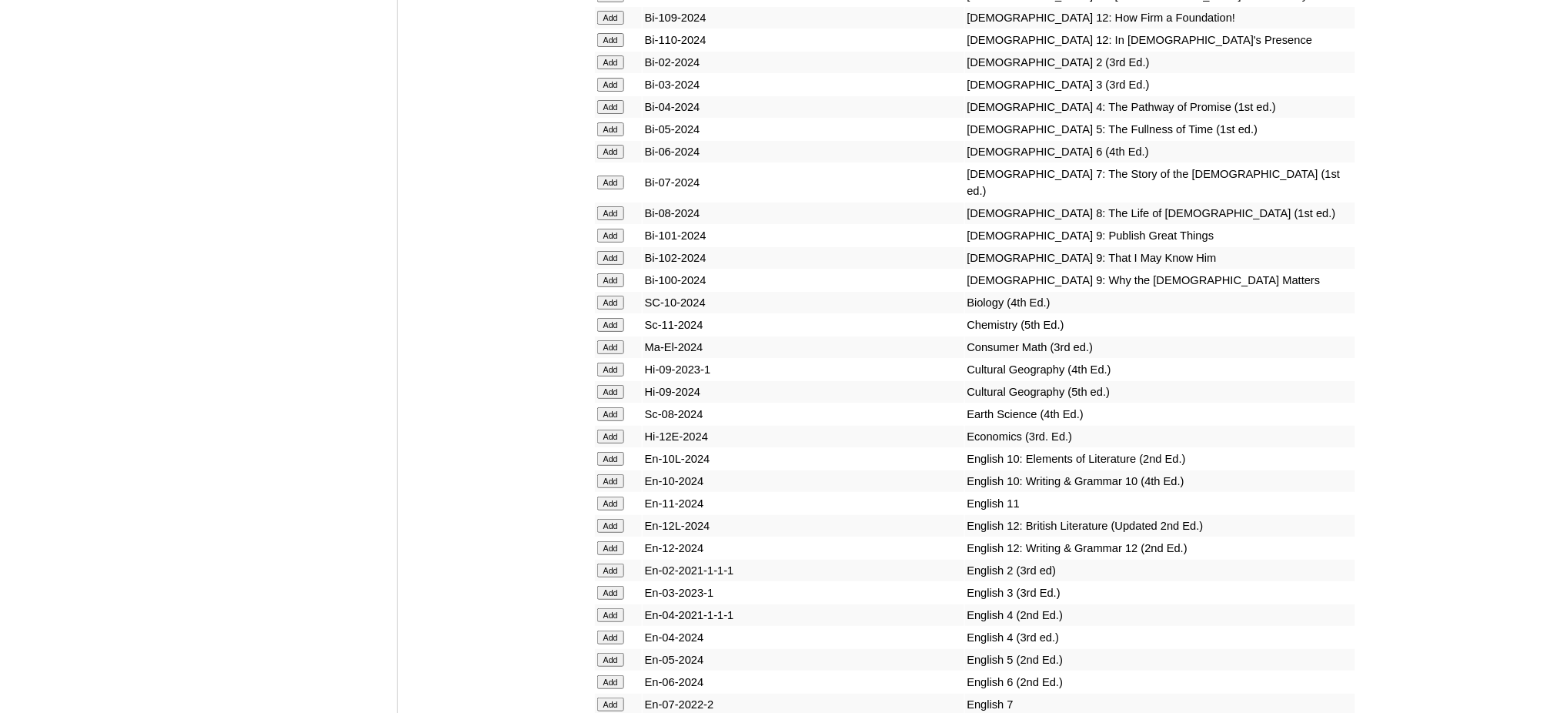
scroll to position [4094, 0]
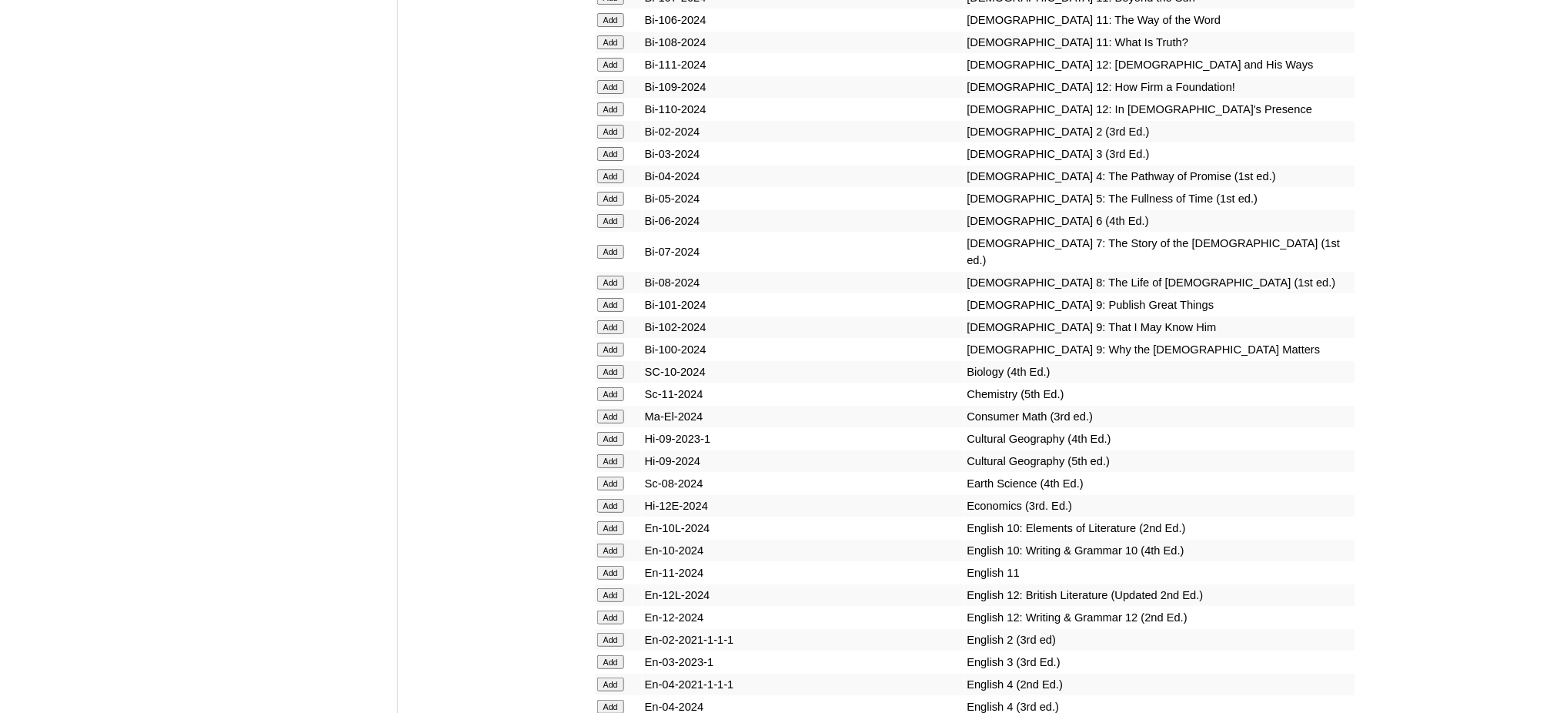
click at [604, 192] on input "Add" at bounding box center [610, 199] width 27 height 14
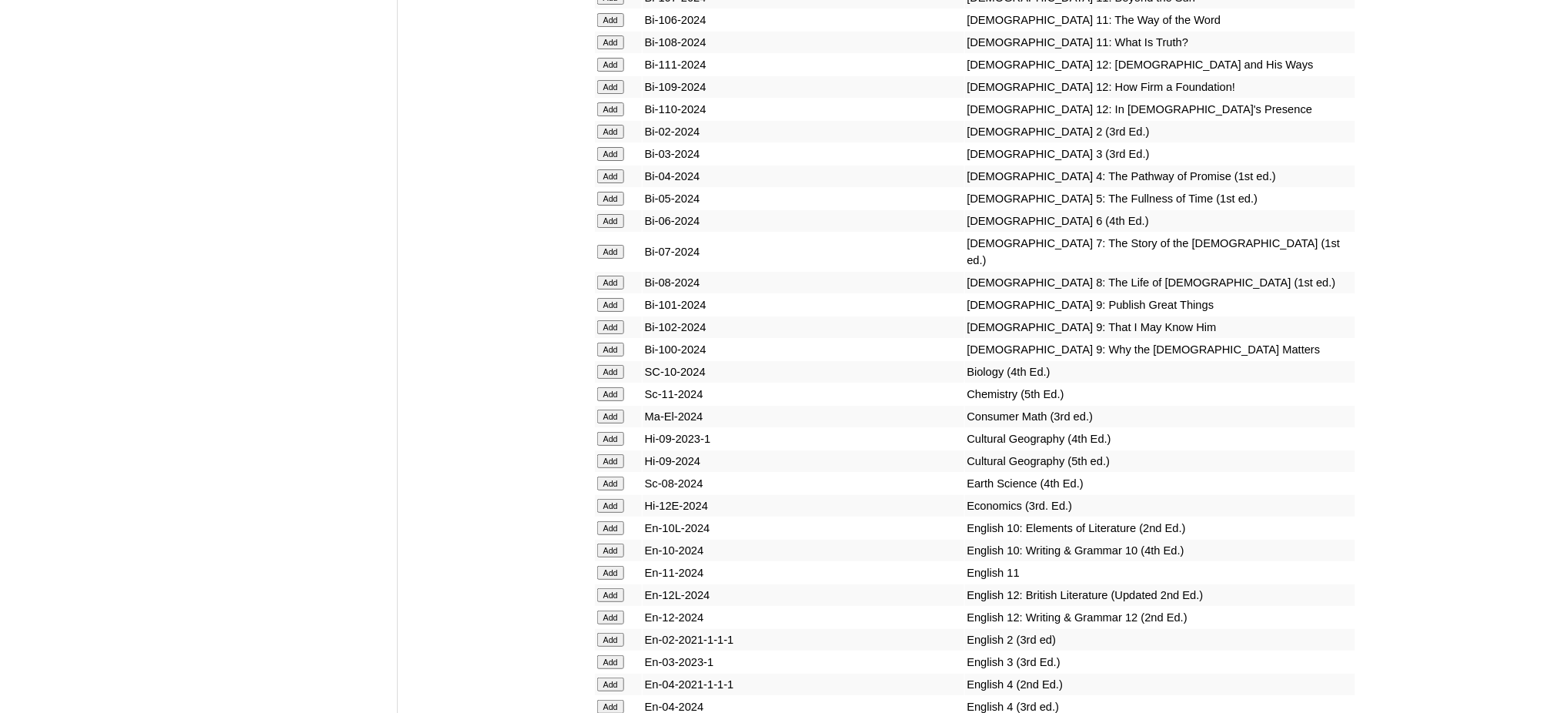
click at [604, 192] on input "Add" at bounding box center [610, 199] width 27 height 14
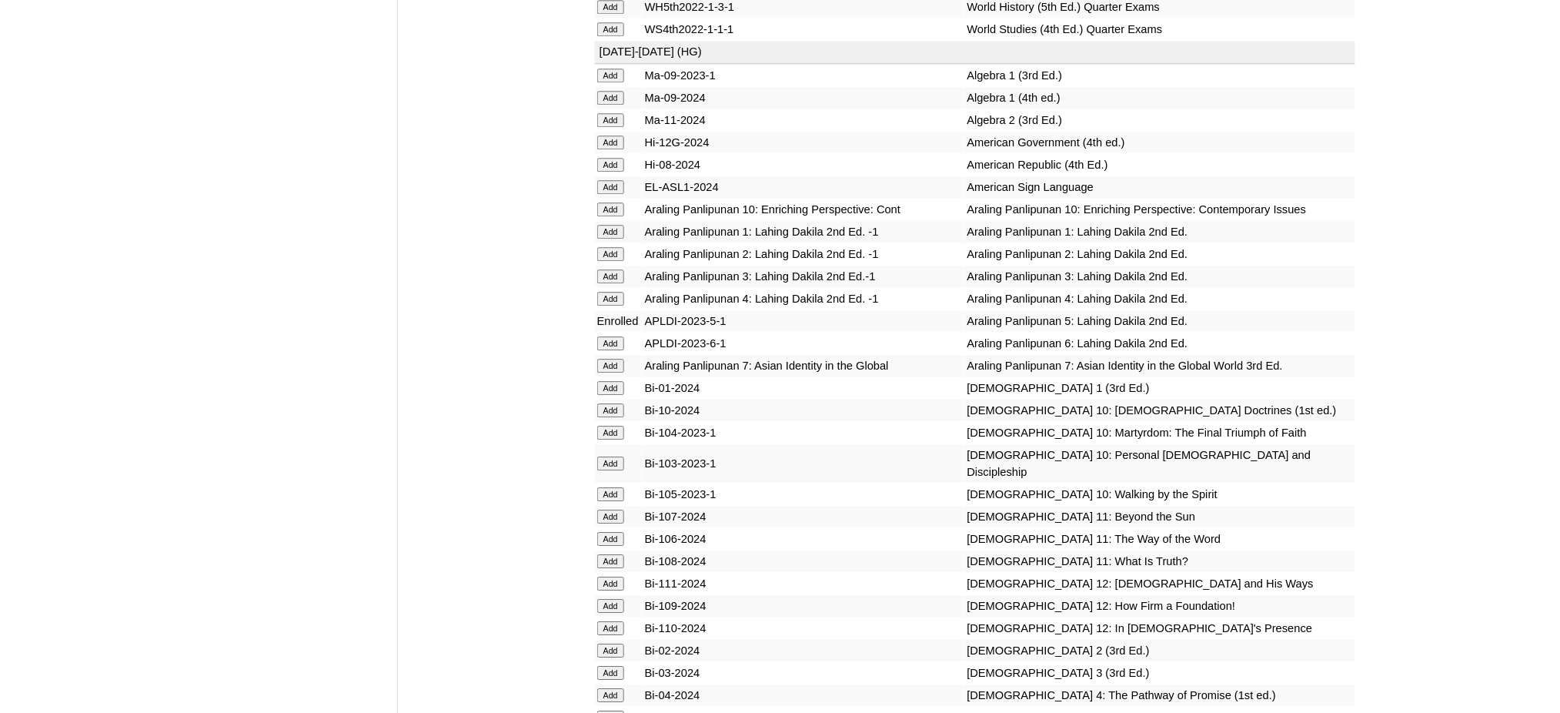
scroll to position [3581, 0]
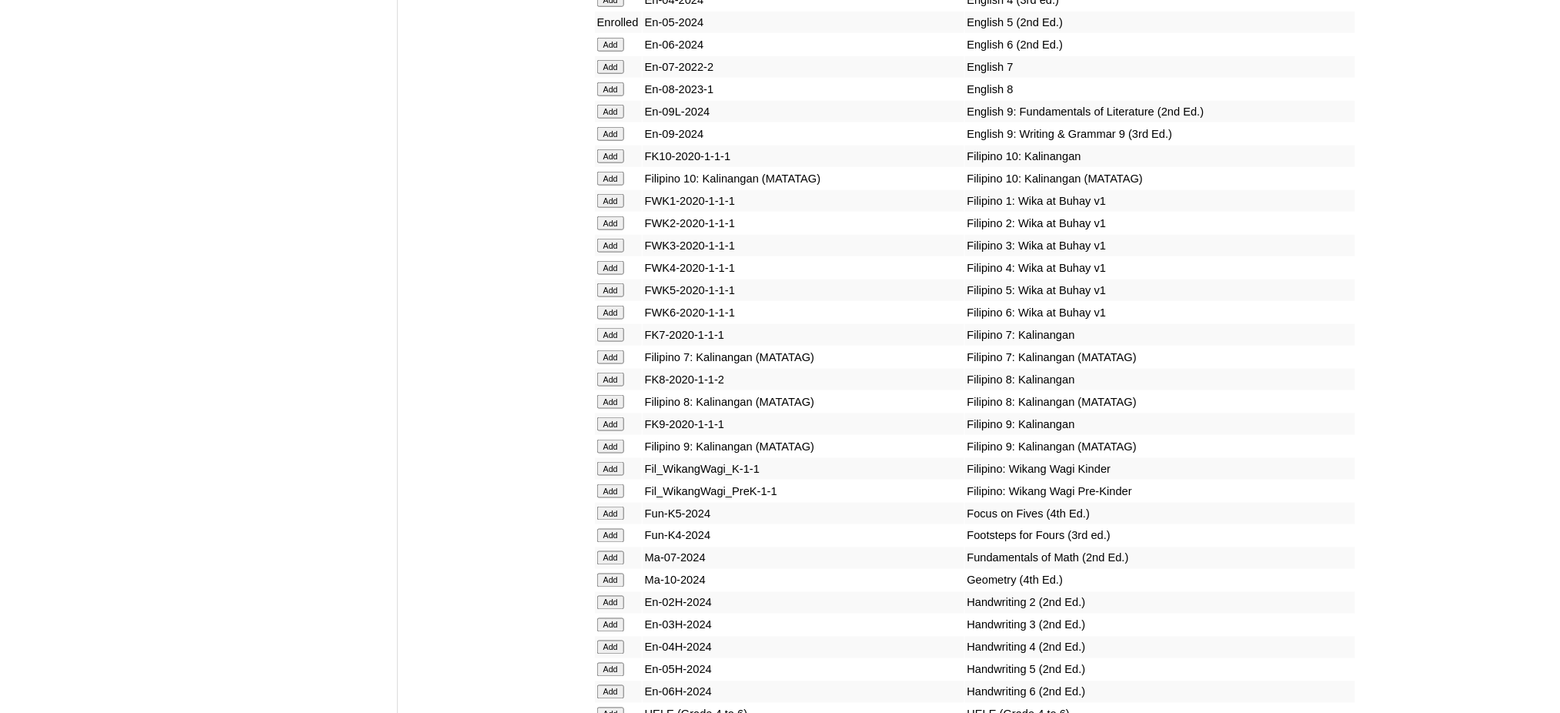
scroll to position [4770, 0]
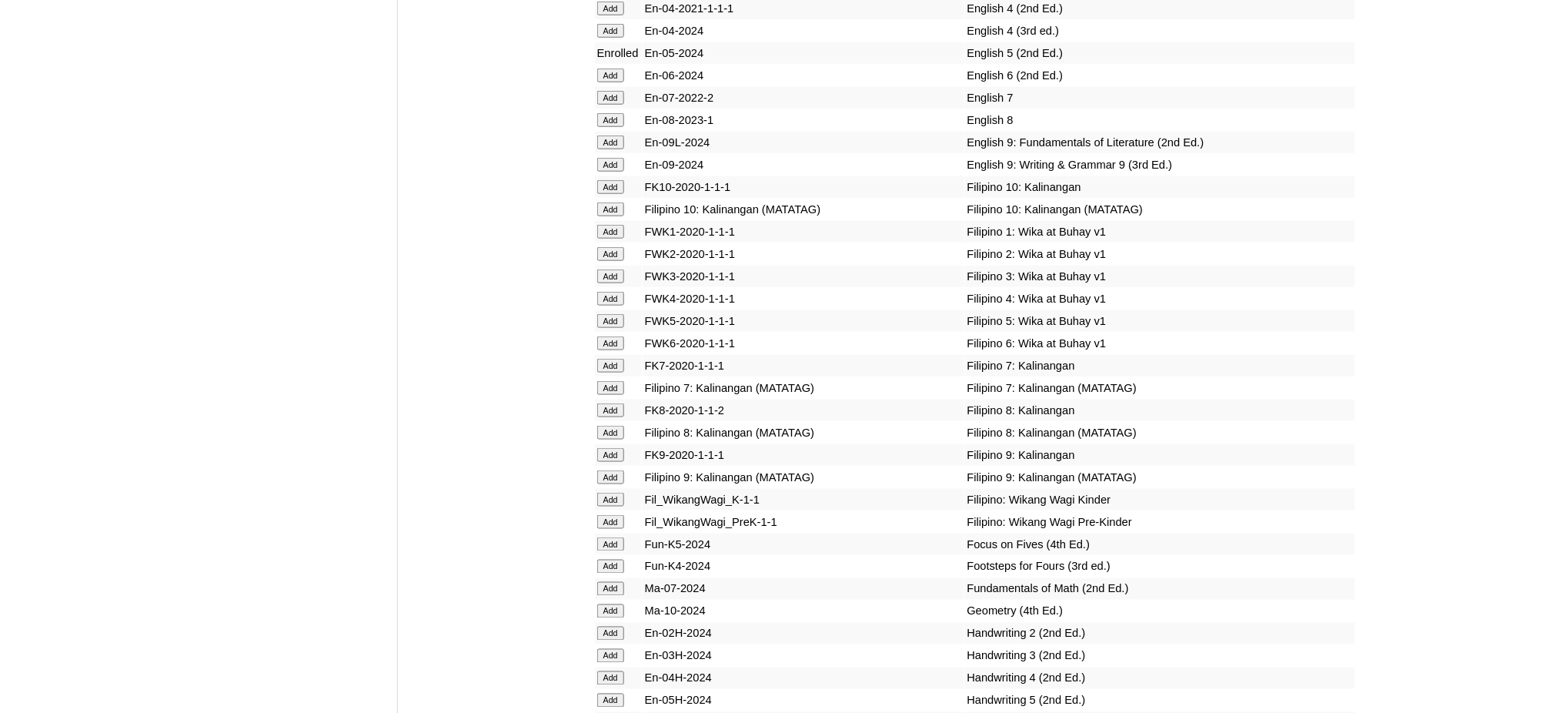
click at [611, 314] on input "Add" at bounding box center [610, 321] width 27 height 14
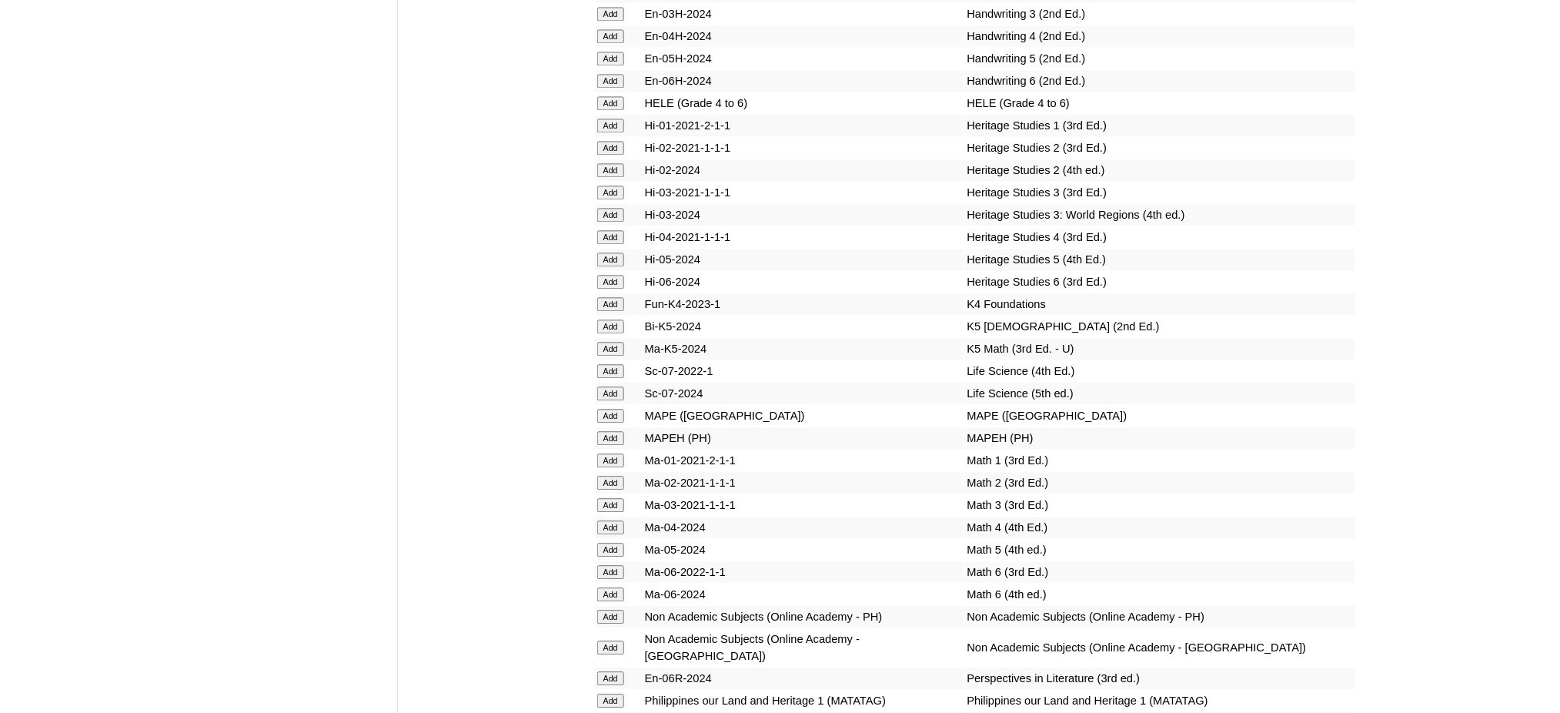
scroll to position [5385, 0]
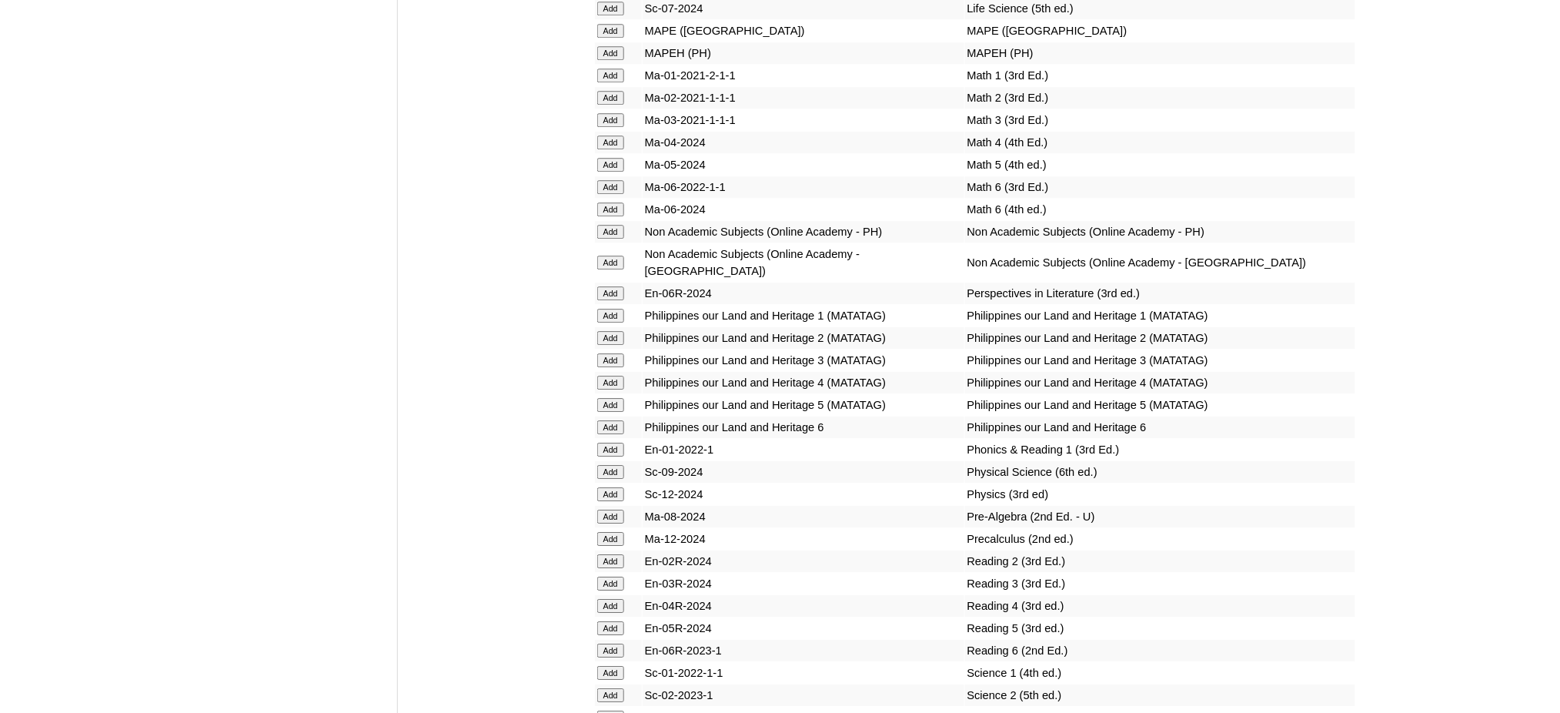
scroll to position [5672, 0]
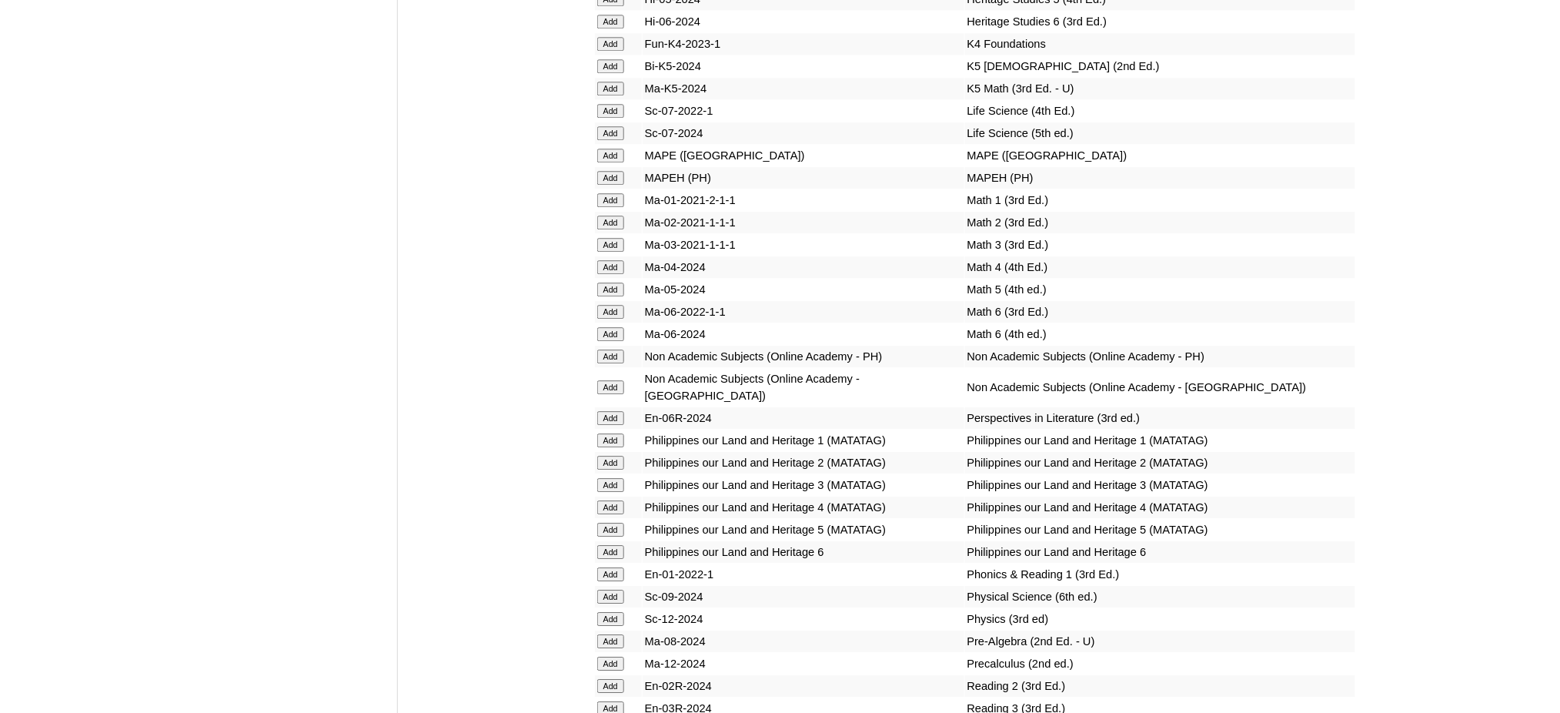
click at [607, 171] on input "Add" at bounding box center [610, 178] width 27 height 14
click at [616, 282] on input "Add" at bounding box center [610, 289] width 27 height 14
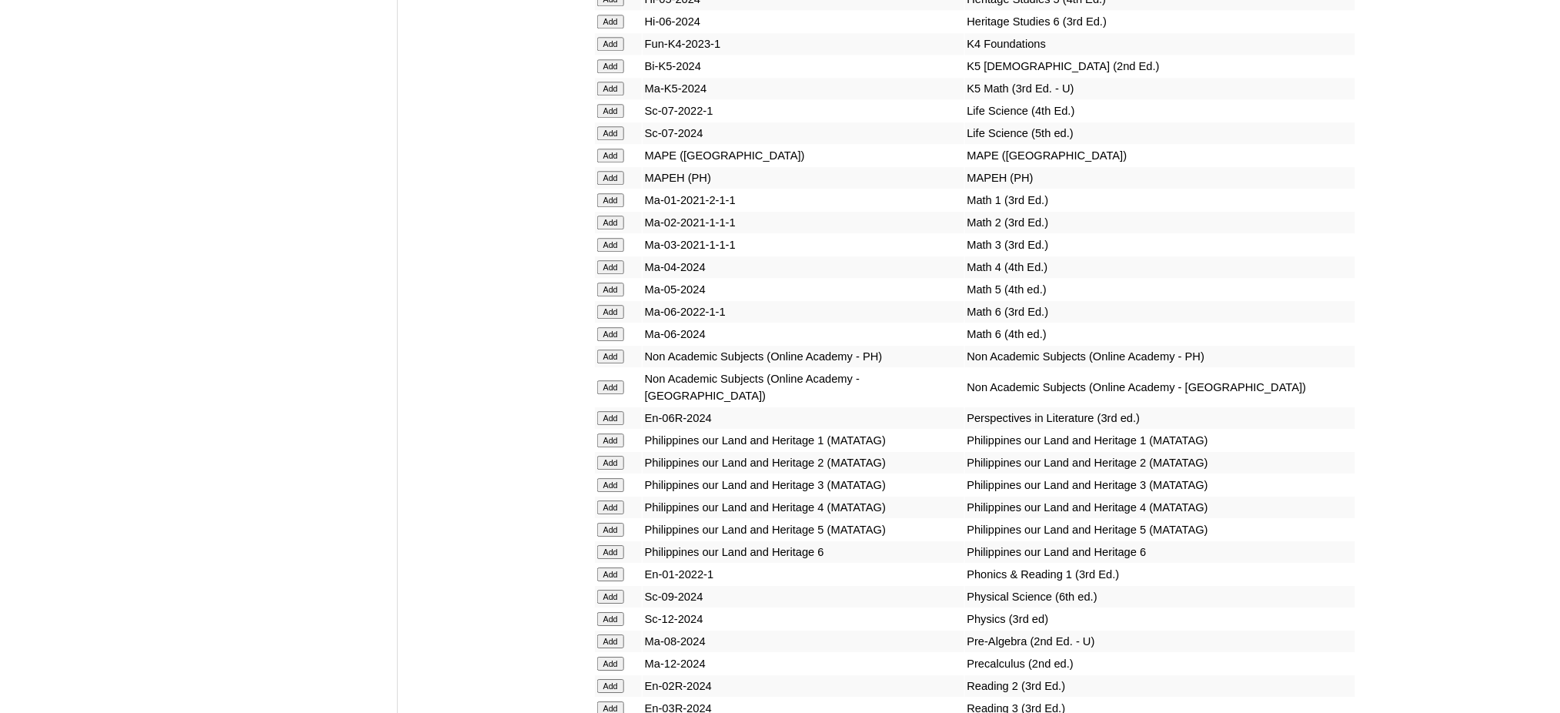
click at [616, 282] on input "Add" at bounding box center [610, 289] width 27 height 14
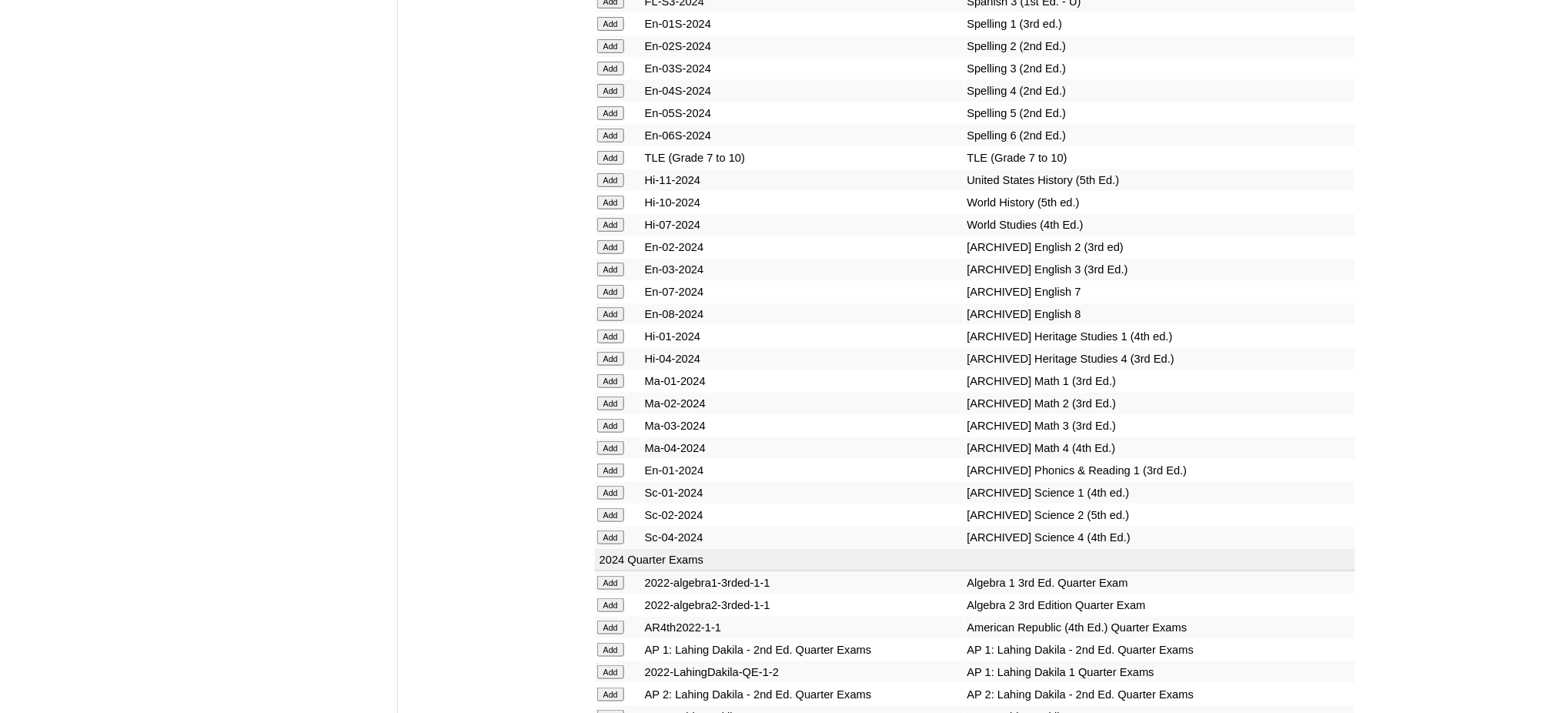
scroll to position [6698, 0]
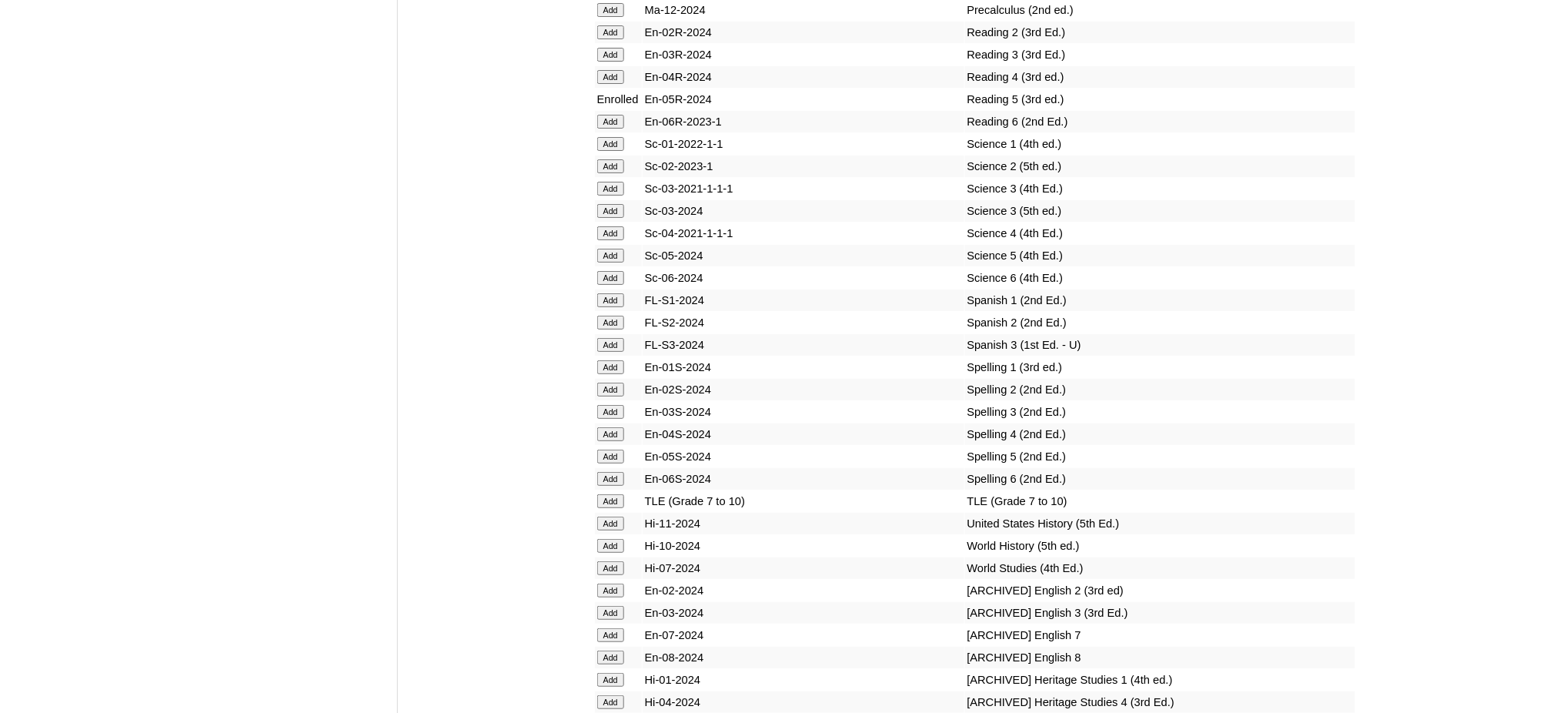
scroll to position [6295, 0]
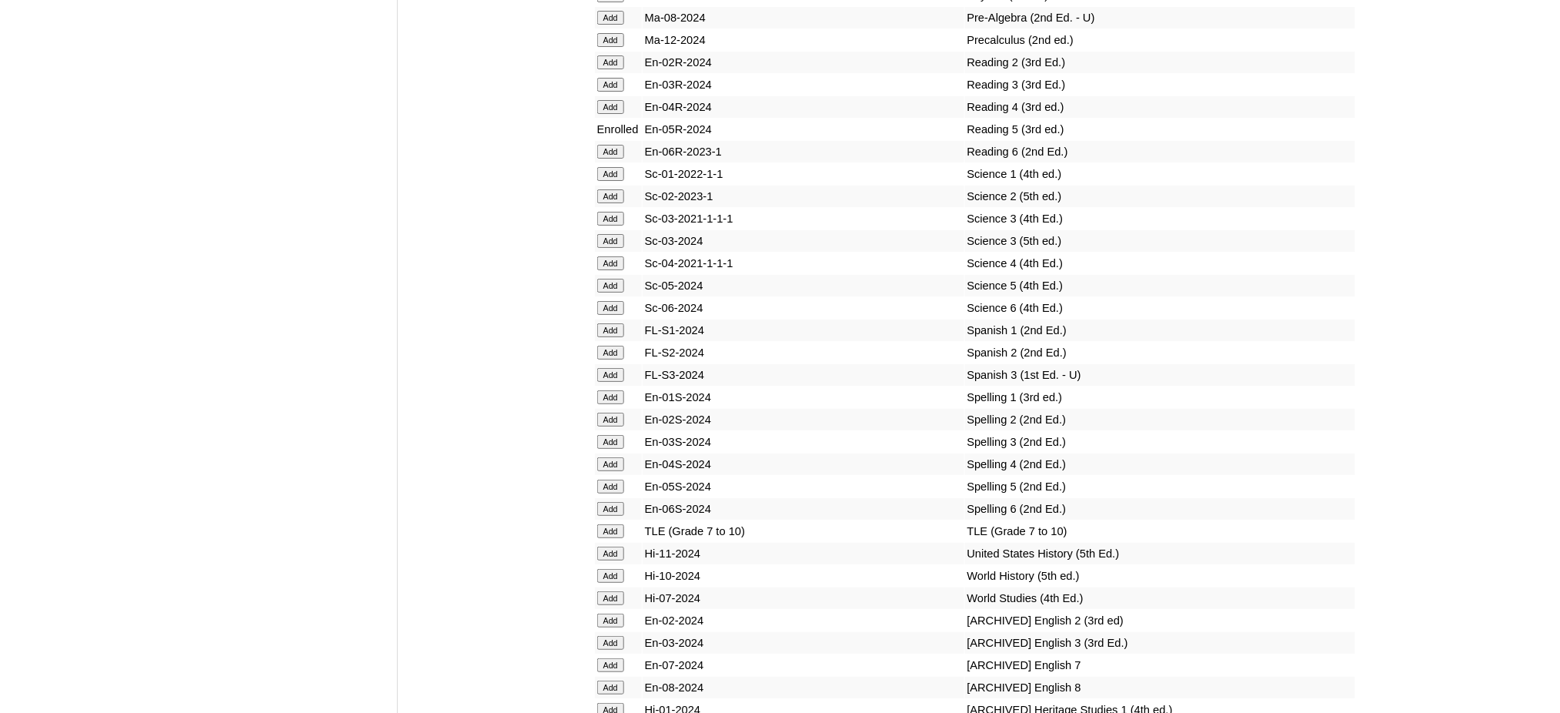
click at [606, 279] on input "Add" at bounding box center [610, 286] width 27 height 14
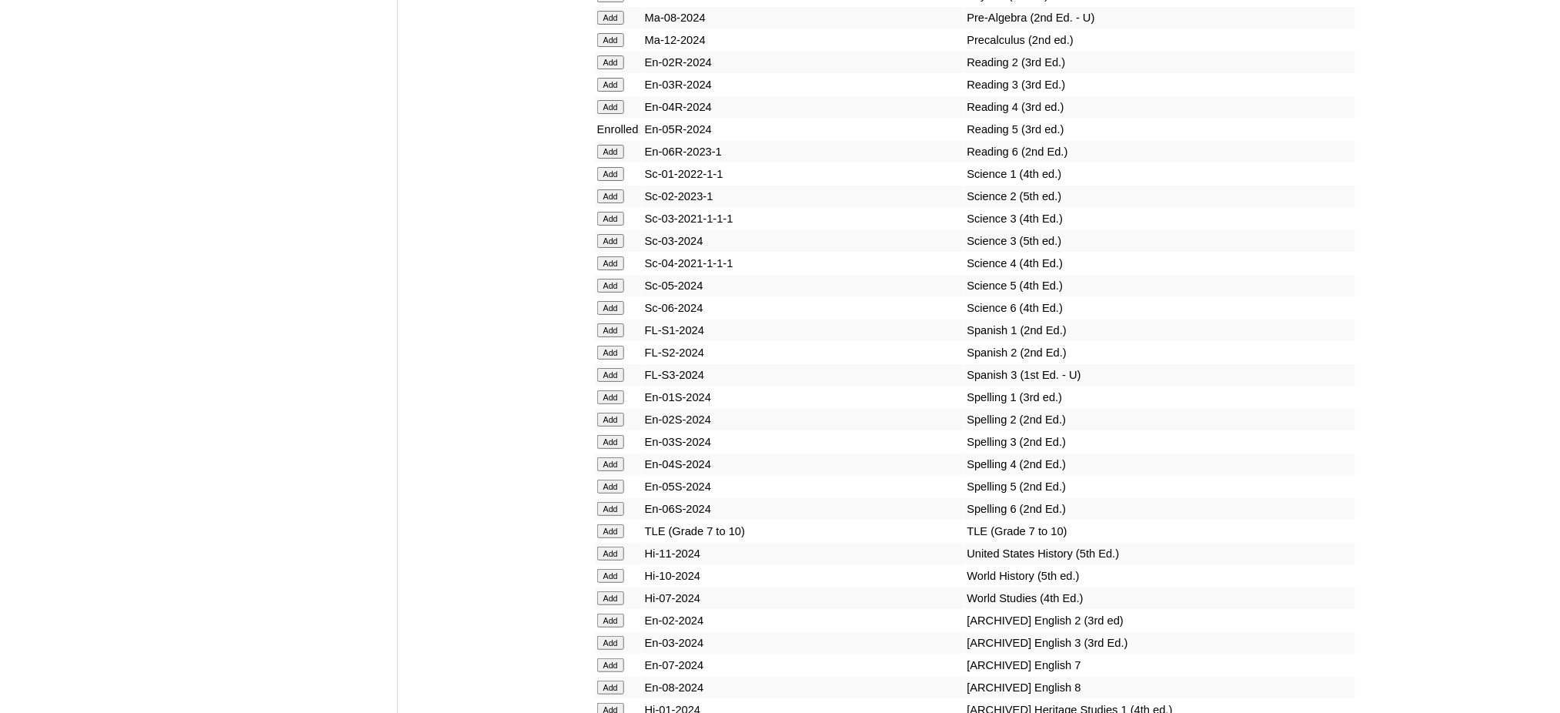
click at [606, 279] on input "Add" at bounding box center [610, 286] width 27 height 14
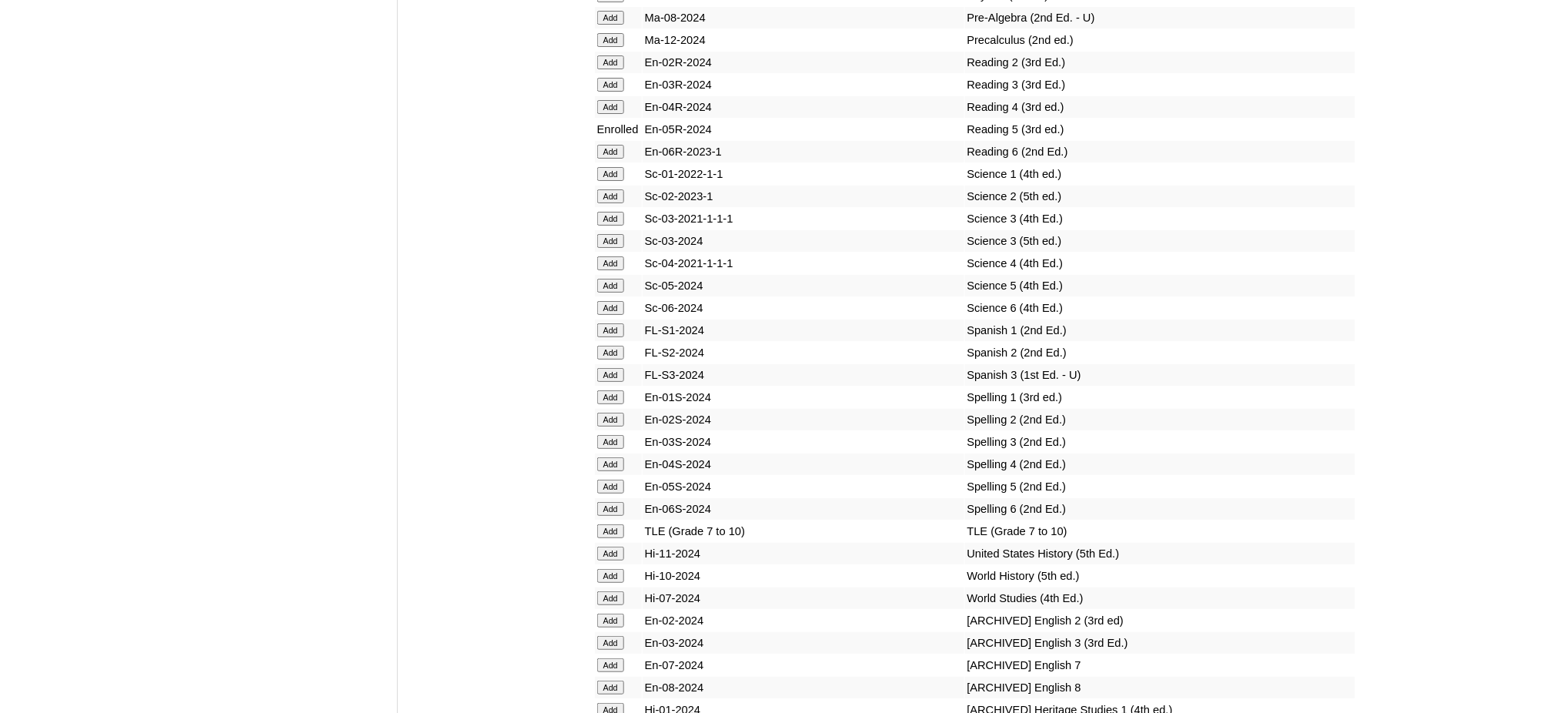
click at [606, 279] on input "Add" at bounding box center [610, 286] width 27 height 14
click at [608, 479] on input "Add" at bounding box center [610, 486] width 27 height 14
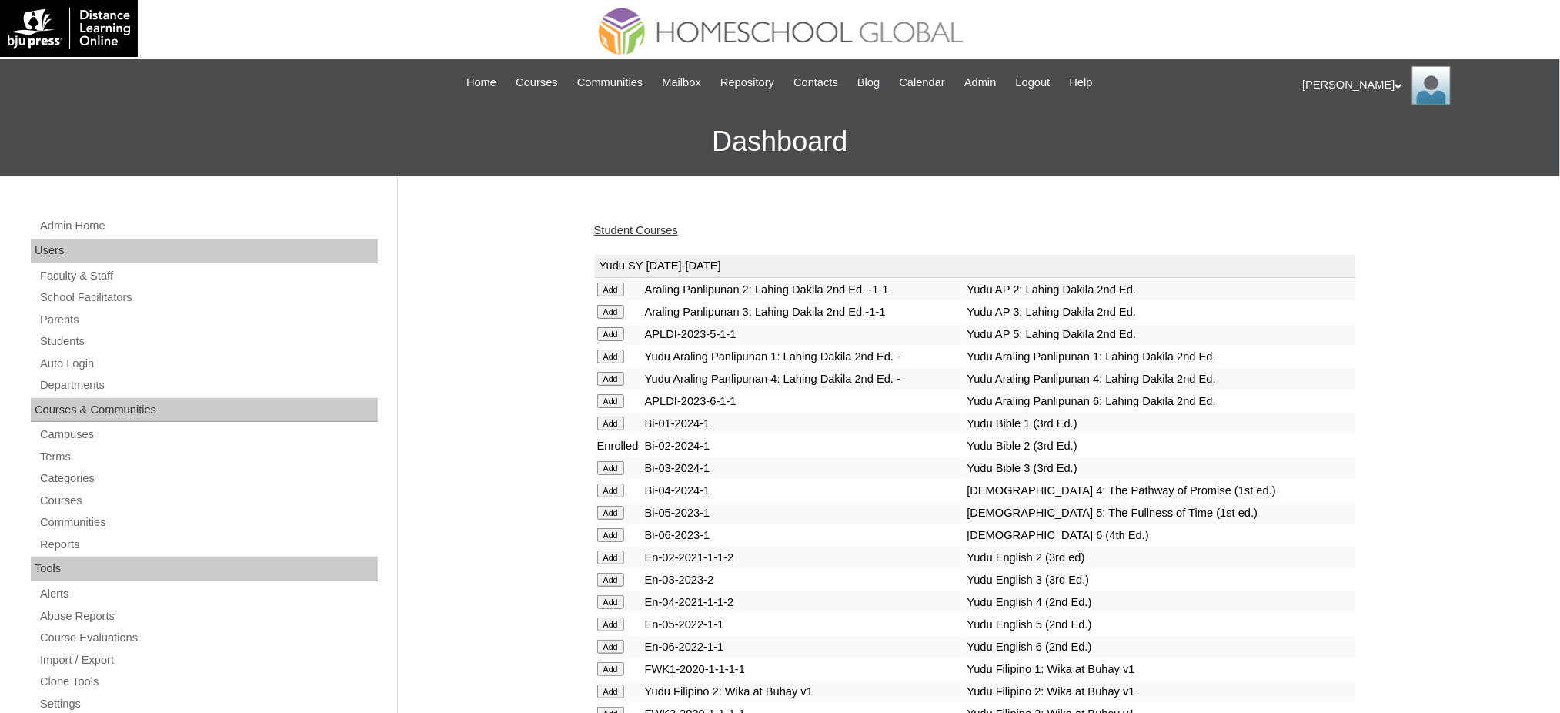
click at [629, 226] on link "Student Courses" at bounding box center [636, 230] width 84 height 12
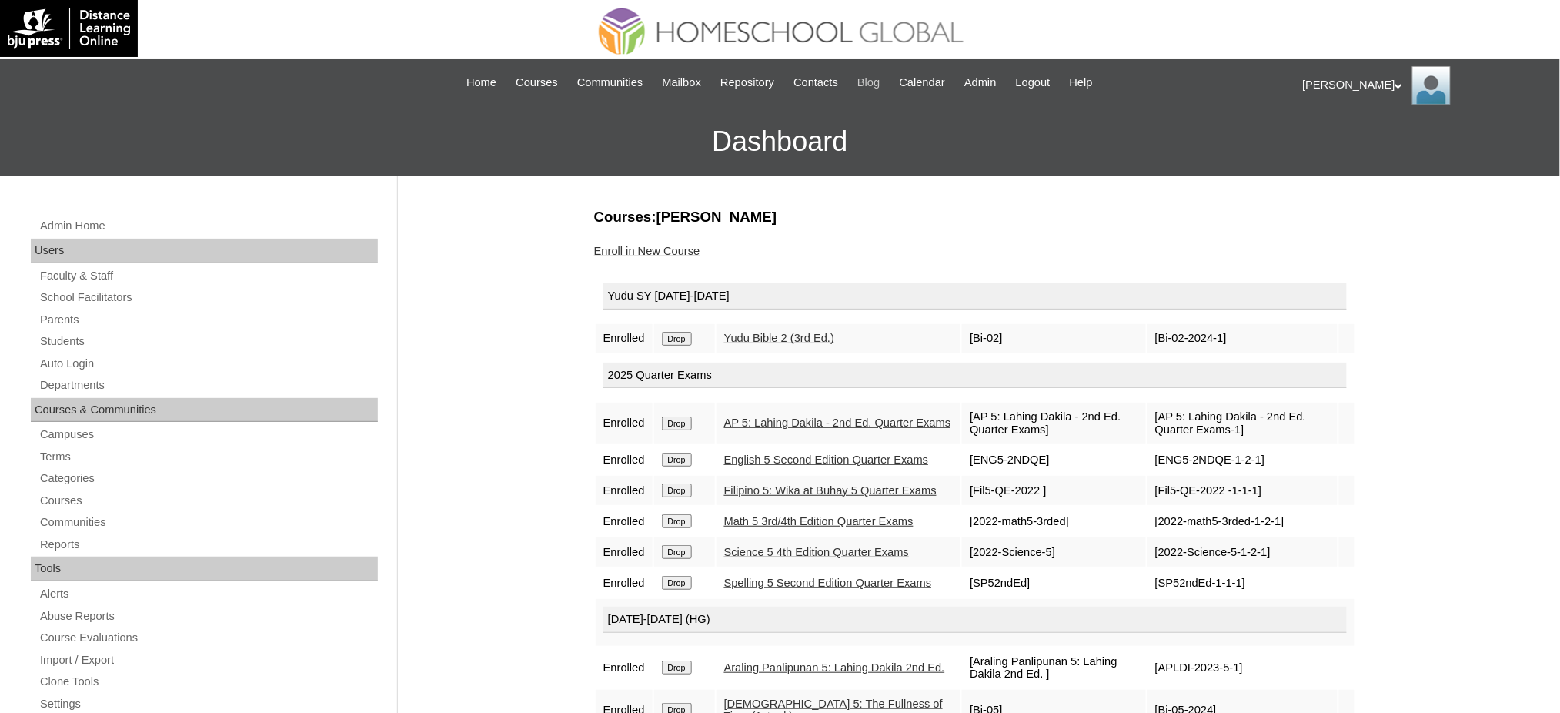
click at [686, 333] on input "Drop" at bounding box center [677, 339] width 30 height 14
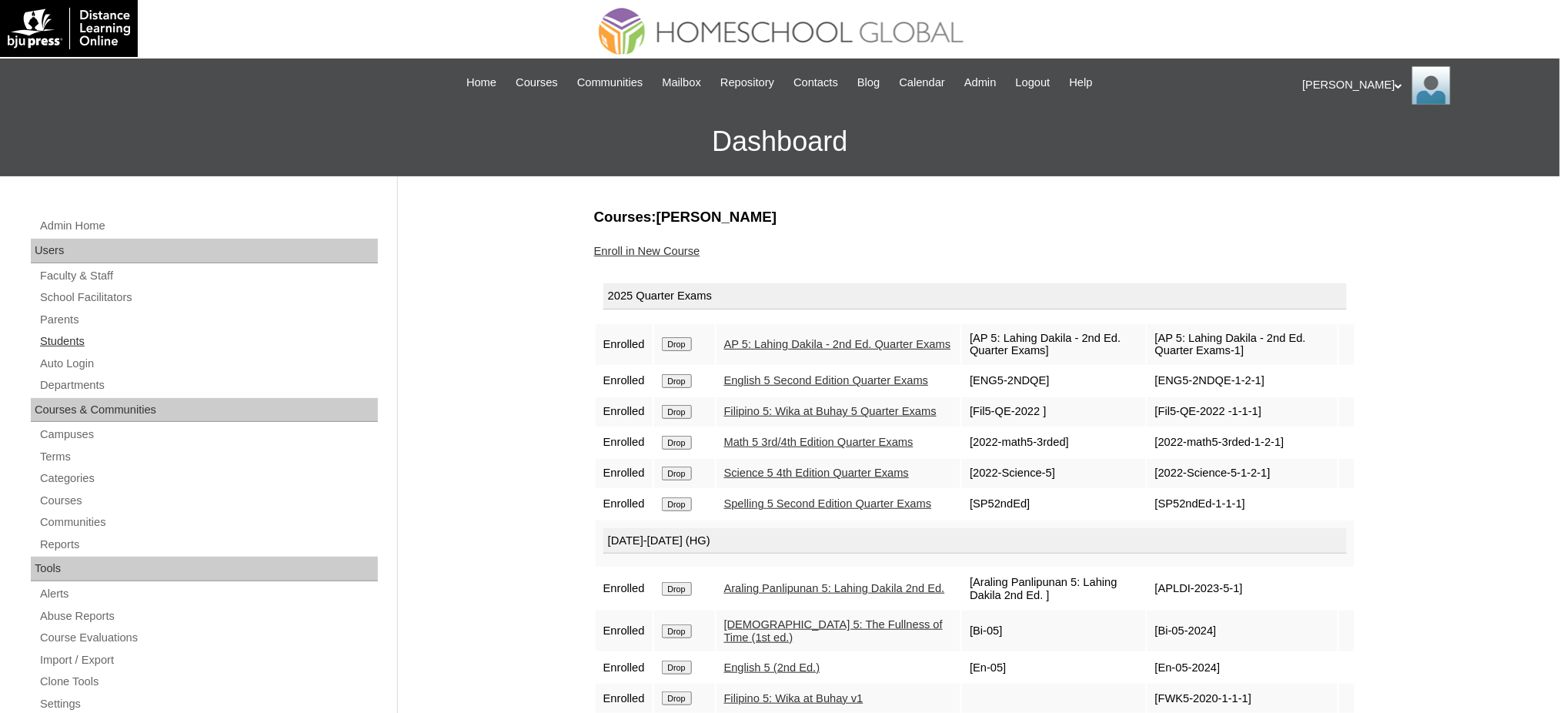
click at [72, 333] on link "Students" at bounding box center [207, 341] width 339 height 19
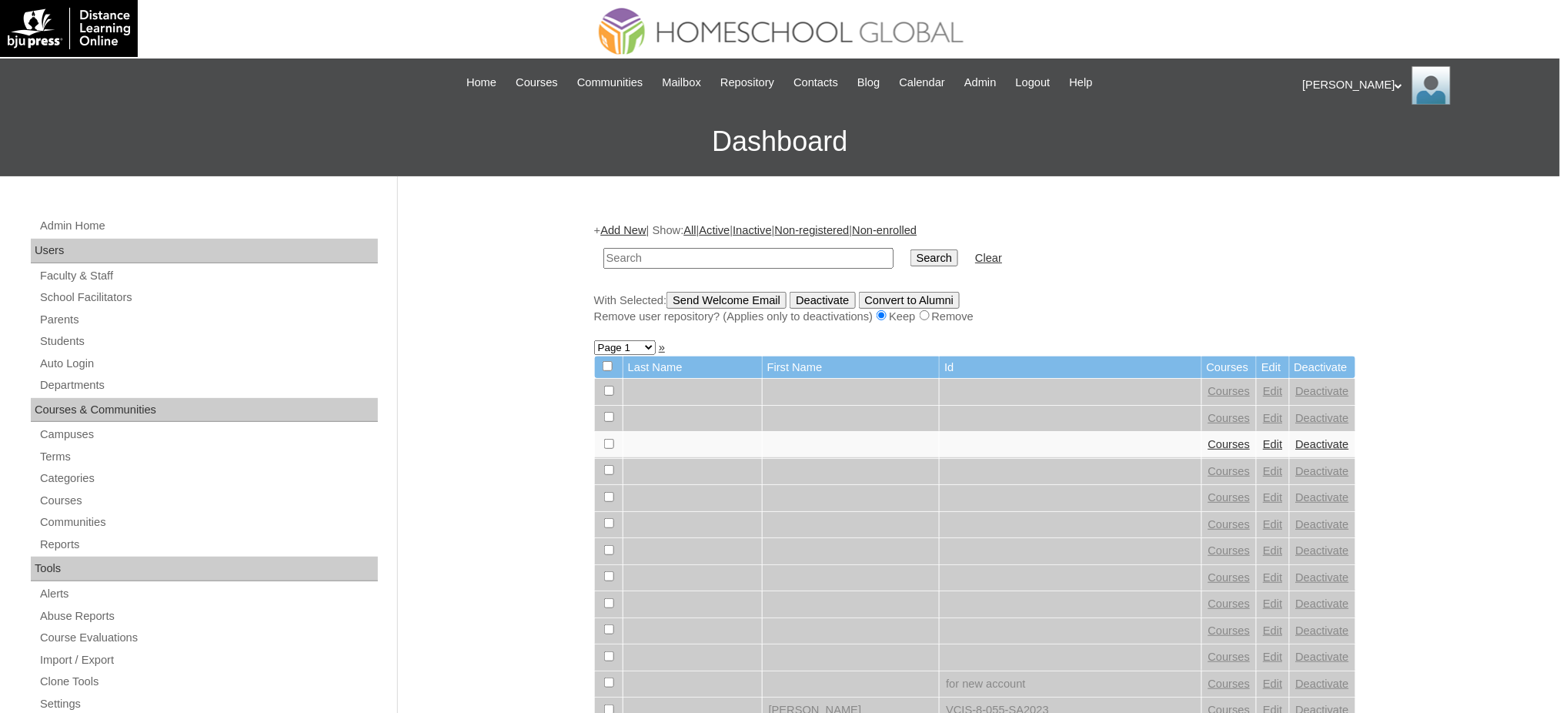
paste input "MHS0870-TECHPH2022"
type input "MHS0870-TECHPH2022"
click at [910, 252] on input "Search" at bounding box center [934, 257] width 48 height 17
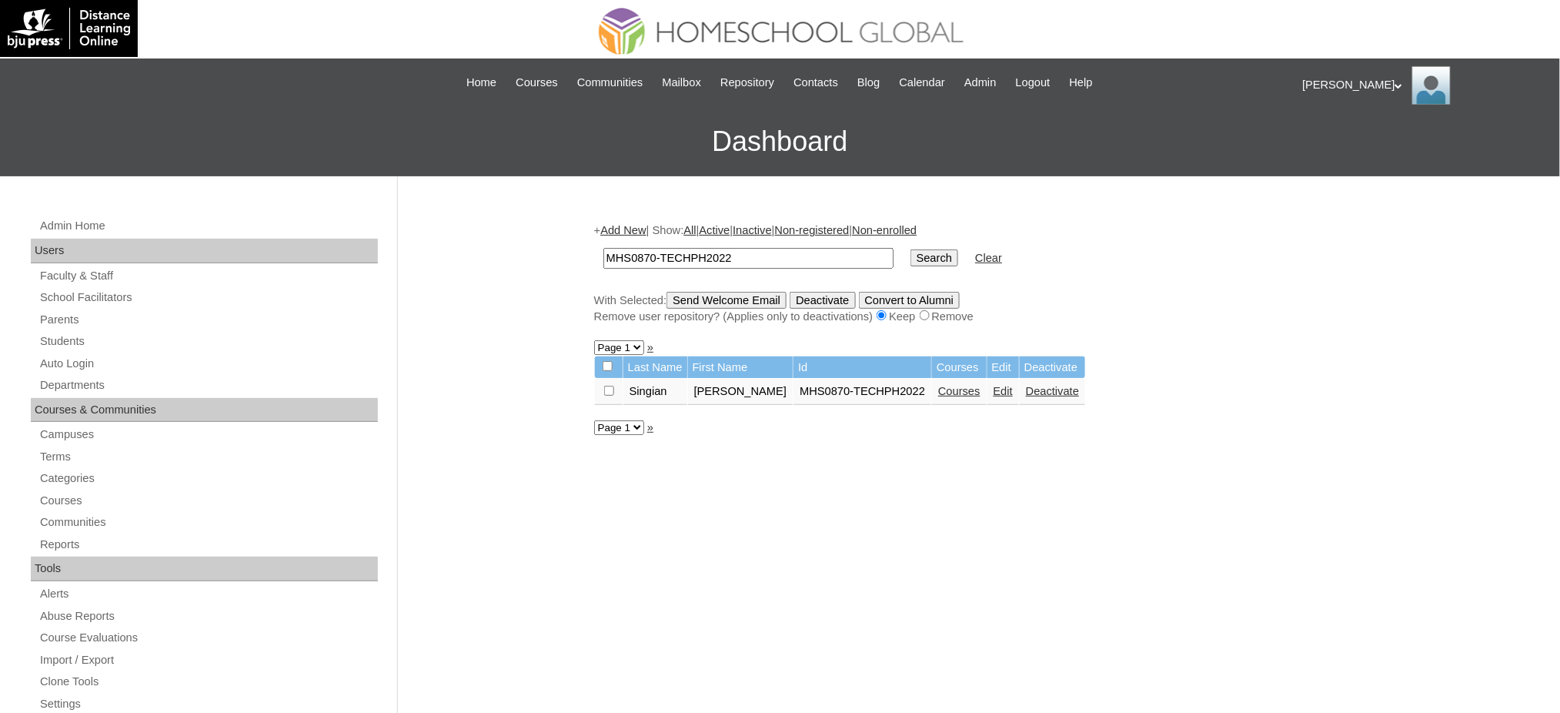
click at [993, 388] on link "Edit" at bounding box center [1002, 391] width 19 height 12
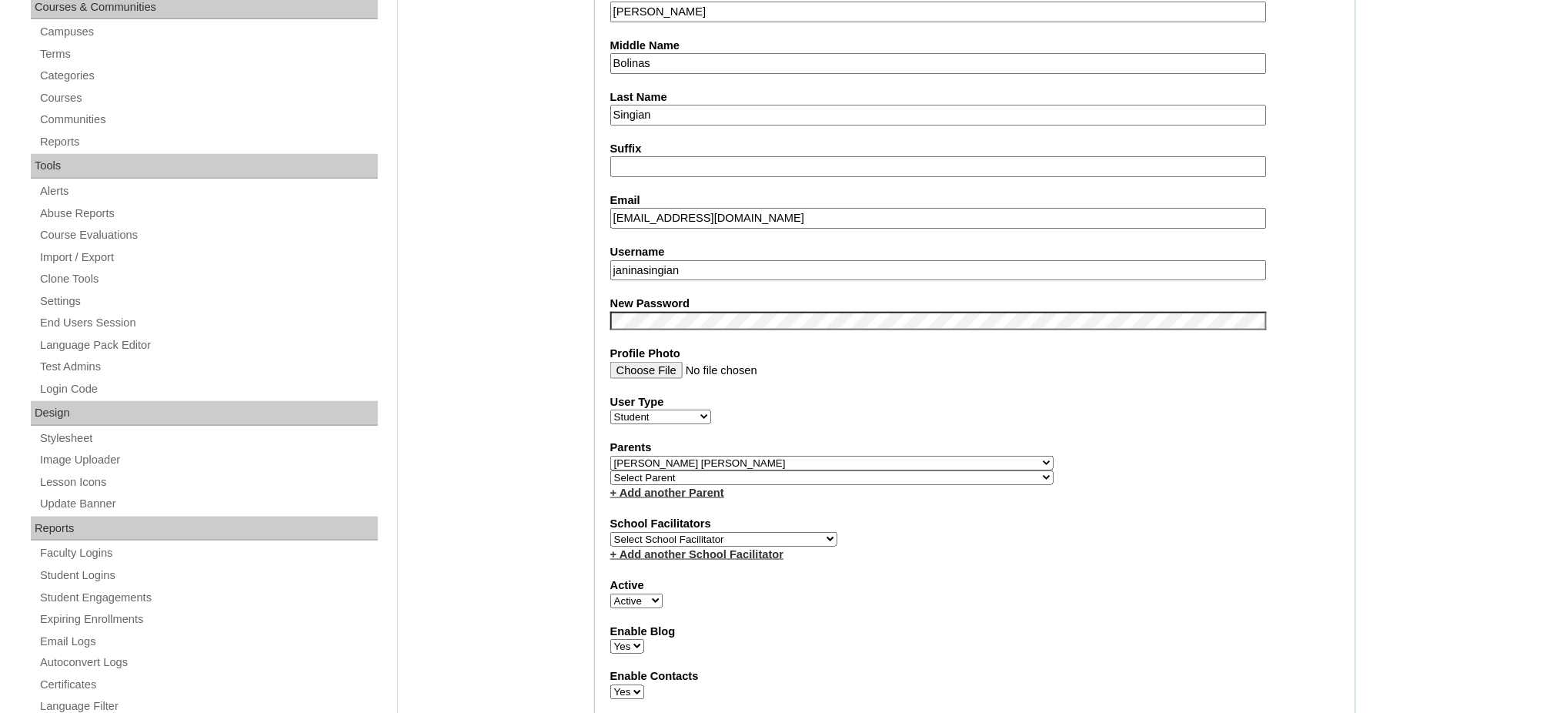
scroll to position [410, 0]
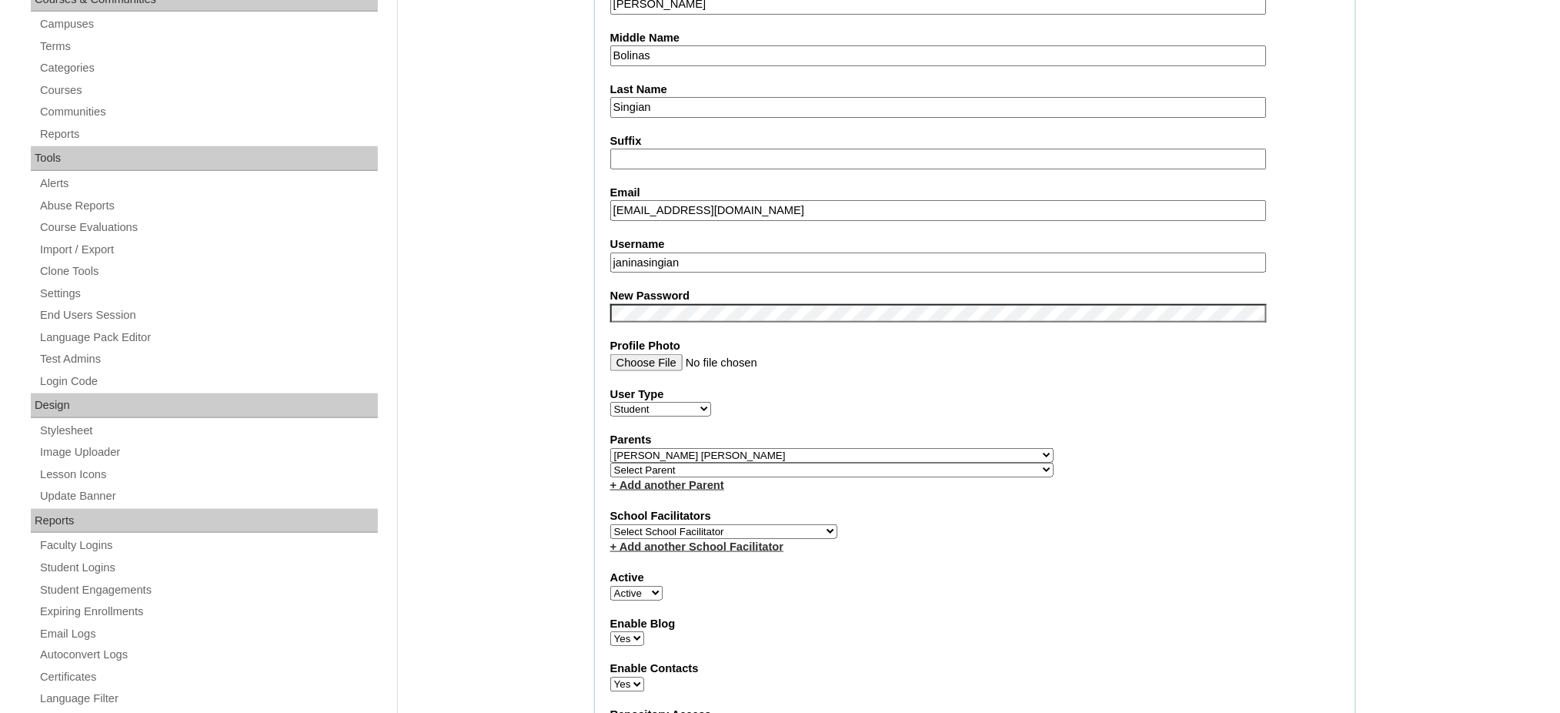
click at [679, 252] on input "janinasingian" at bounding box center [938, 262] width 656 height 21
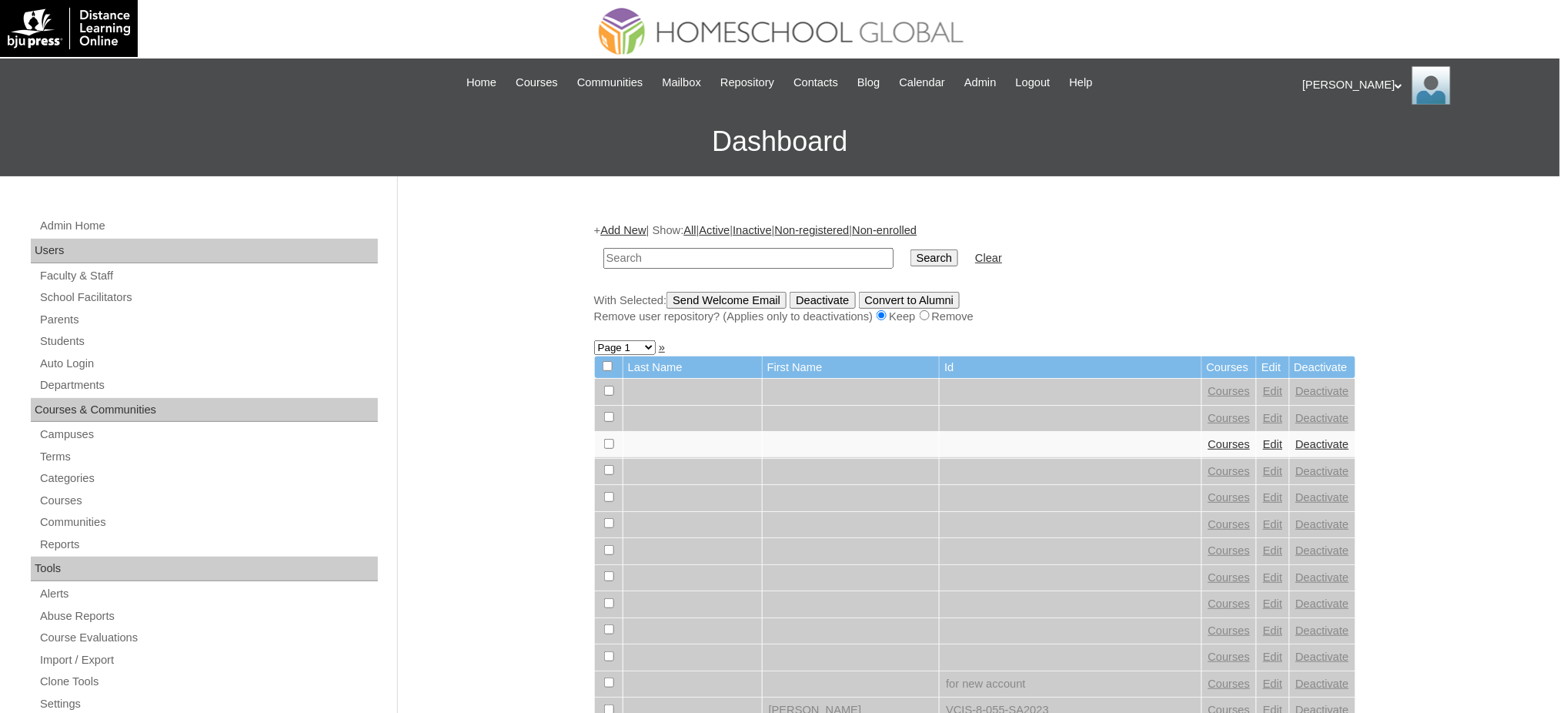
paste input "[PERSON_NAME]"
type input "[PERSON_NAME]"
click at [910, 262] on input "Search" at bounding box center [934, 257] width 48 height 17
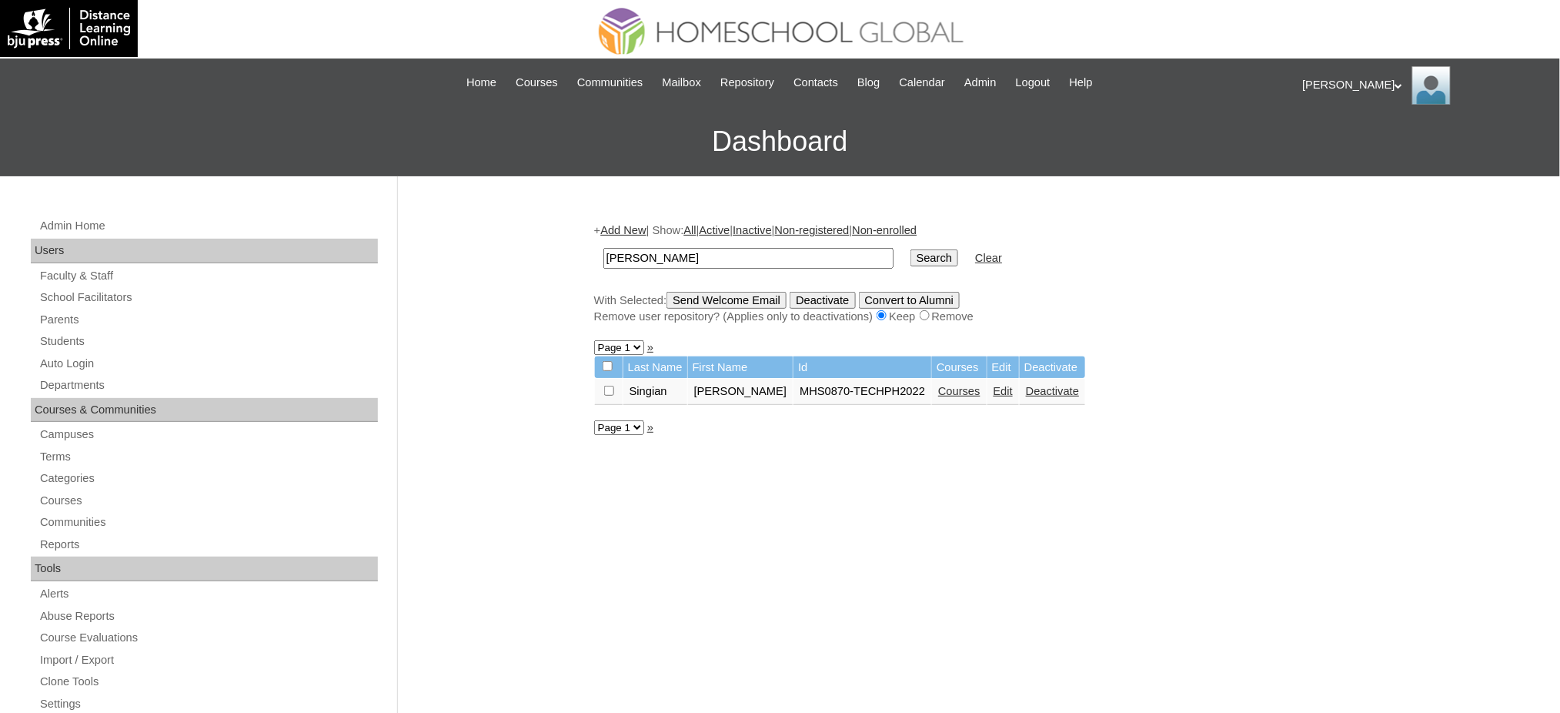
click at [938, 385] on link "Courses" at bounding box center [959, 391] width 42 height 12
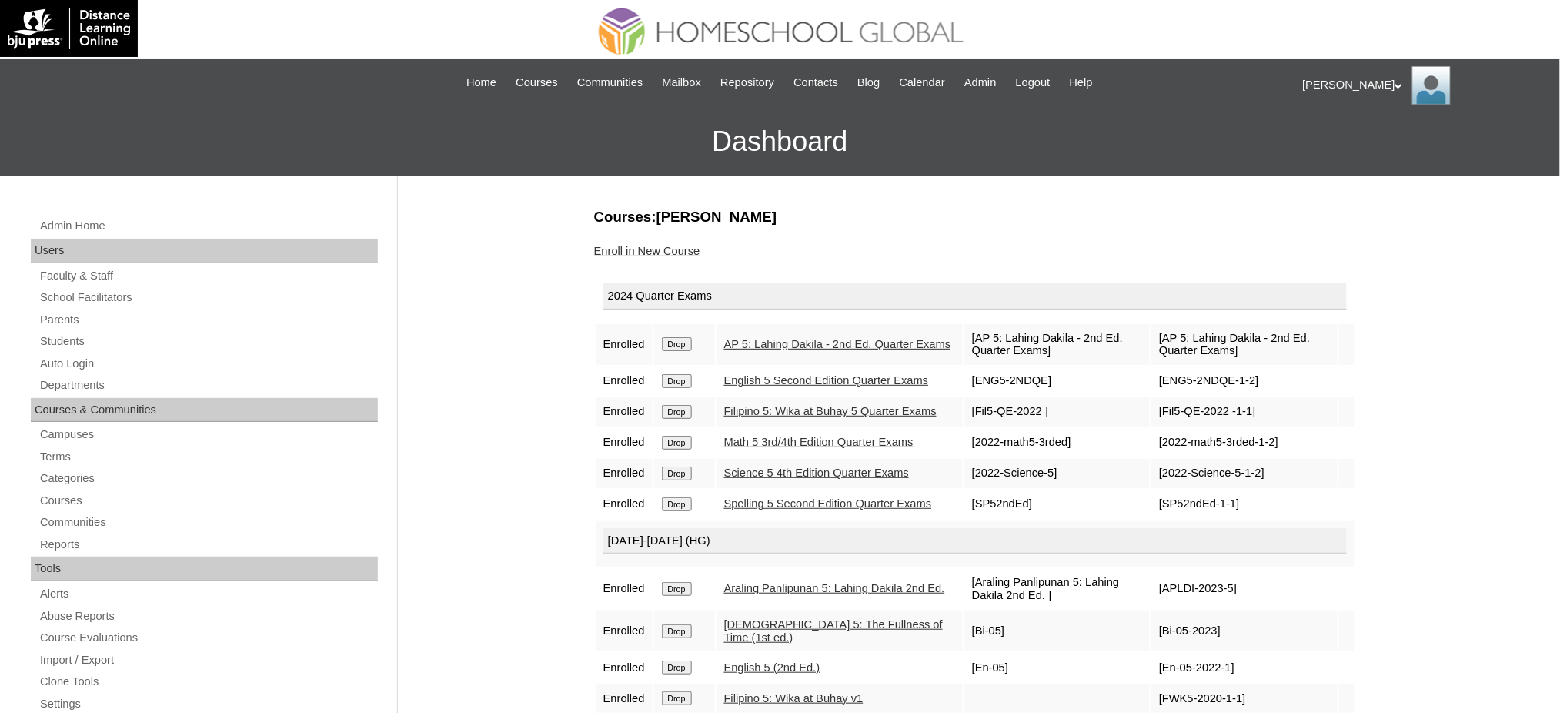
click at [677, 342] on input "Drop" at bounding box center [677, 344] width 30 height 14
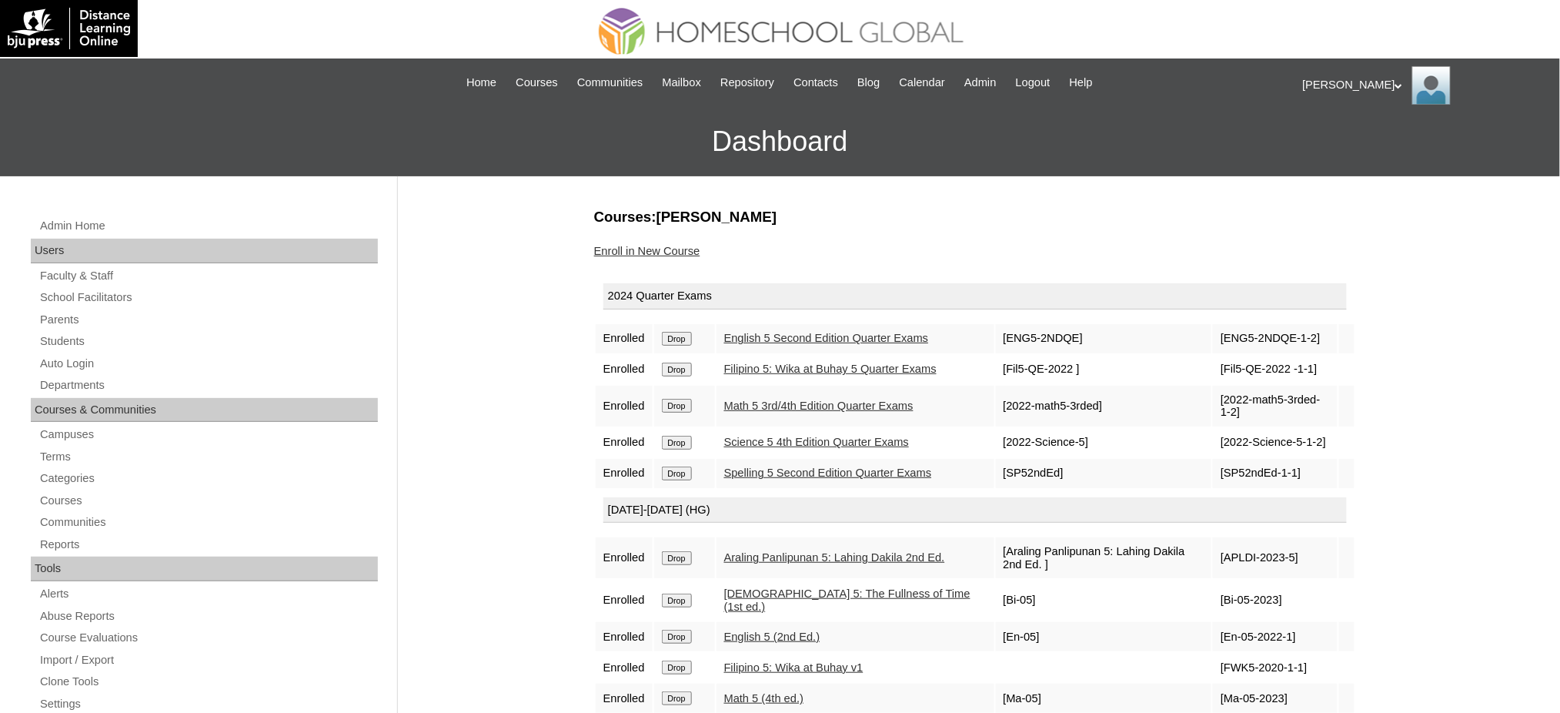
click at [686, 332] on input "Drop" at bounding box center [677, 339] width 30 height 14
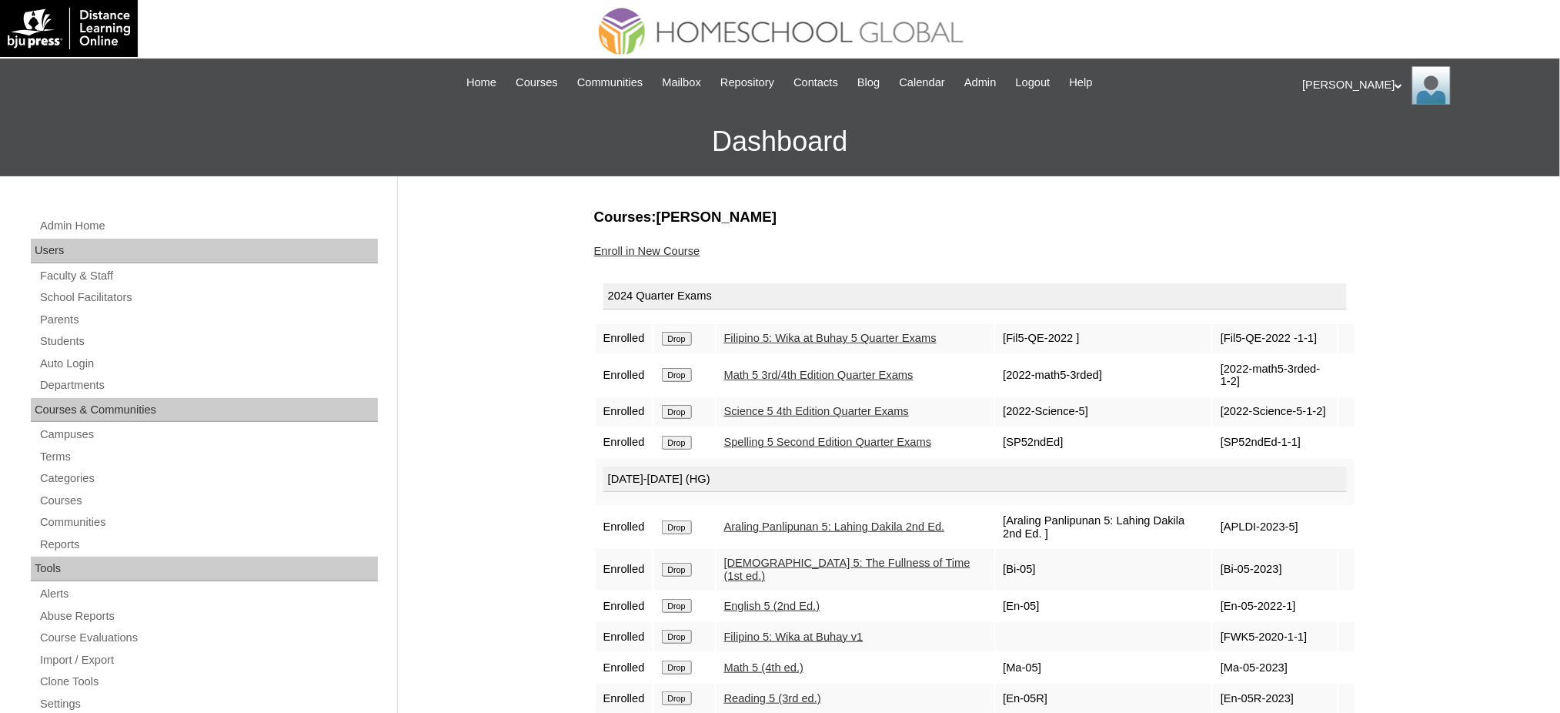
click at [671, 337] on input "Drop" at bounding box center [677, 339] width 30 height 14
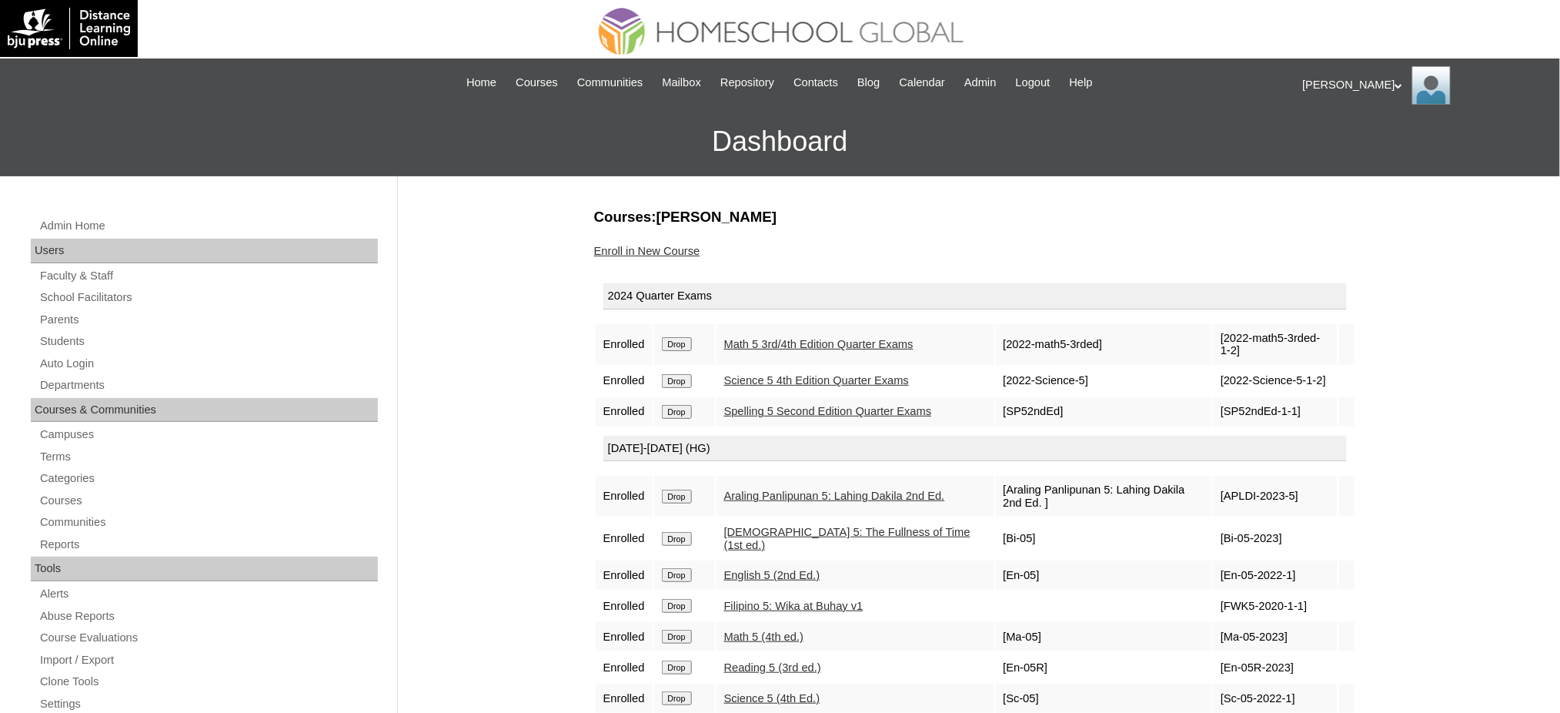
click at [671, 342] on input "Drop" at bounding box center [677, 344] width 30 height 14
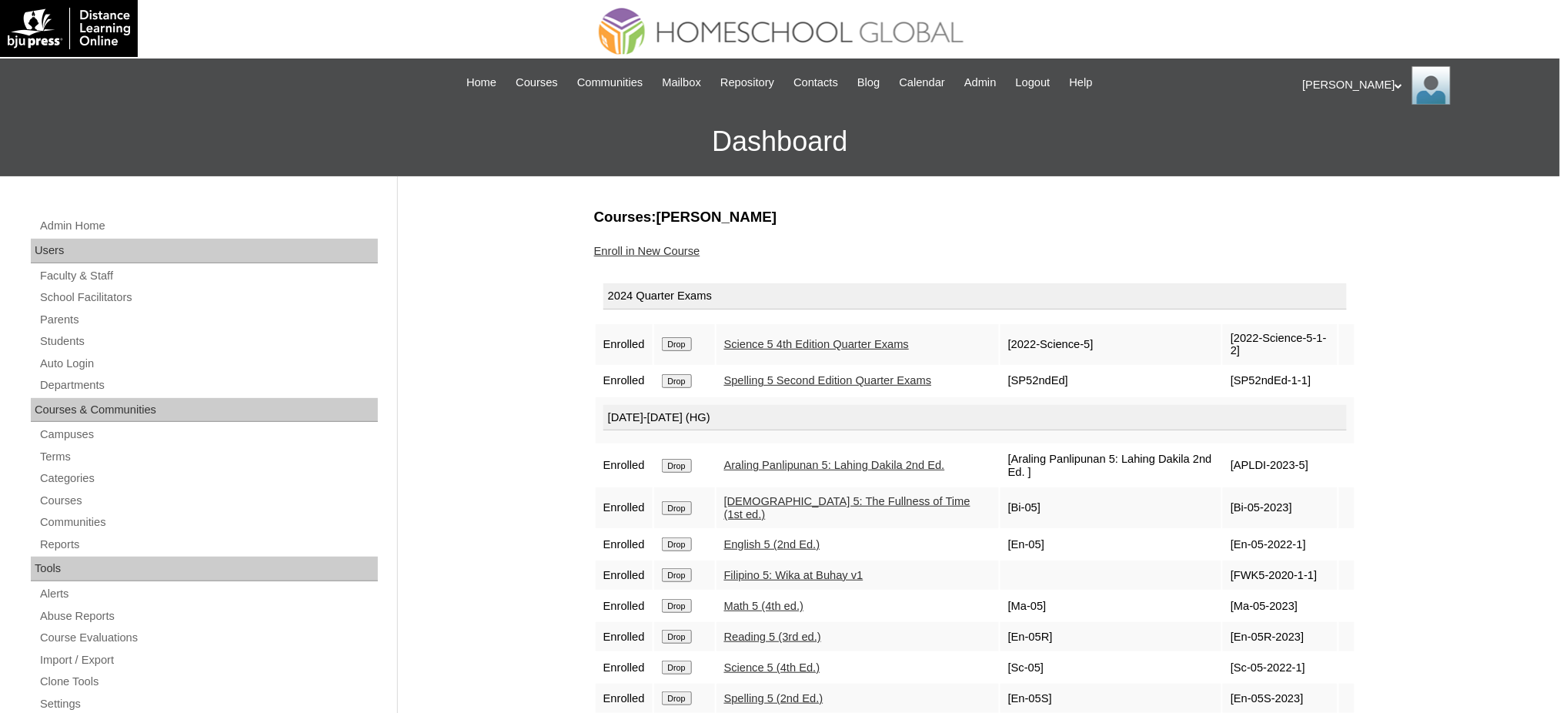
drag, startPoint x: 690, startPoint y: 346, endPoint x: 893, endPoint y: 74, distance: 338.8
click at [690, 346] on input "Drop" at bounding box center [677, 344] width 30 height 14
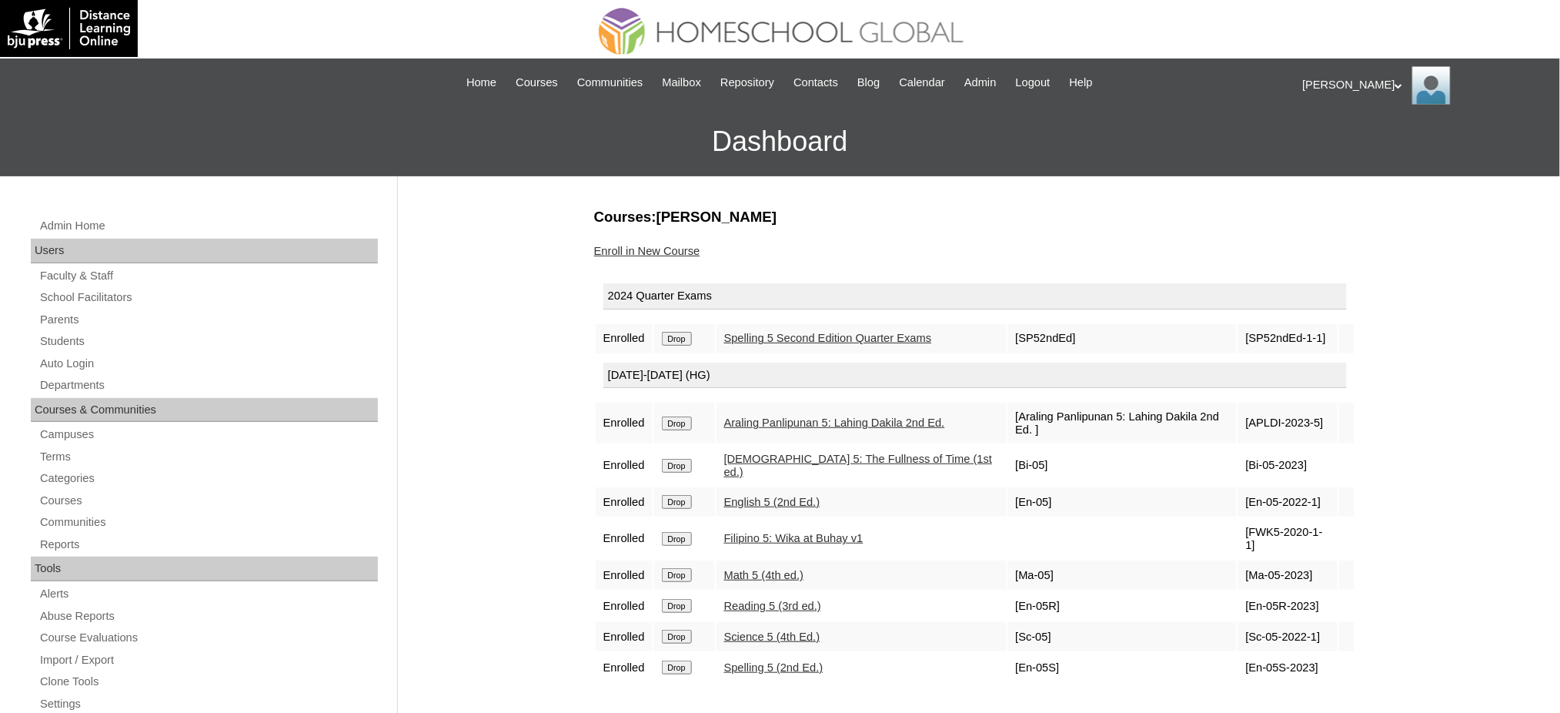
click at [673, 342] on td "Drop" at bounding box center [684, 338] width 61 height 29
click at [679, 333] on input "Drop" at bounding box center [677, 339] width 30 height 14
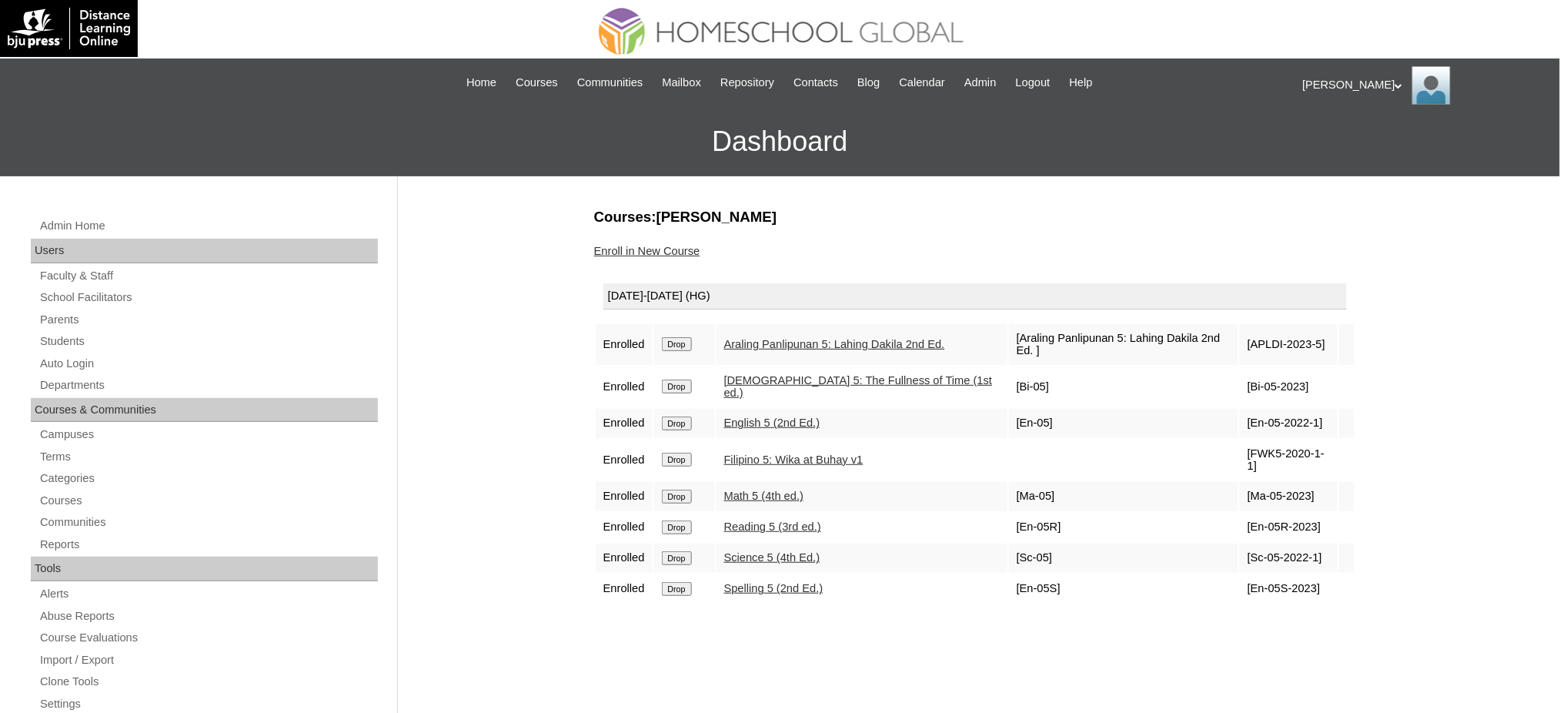
click at [685, 337] on input "Drop" at bounding box center [677, 344] width 30 height 14
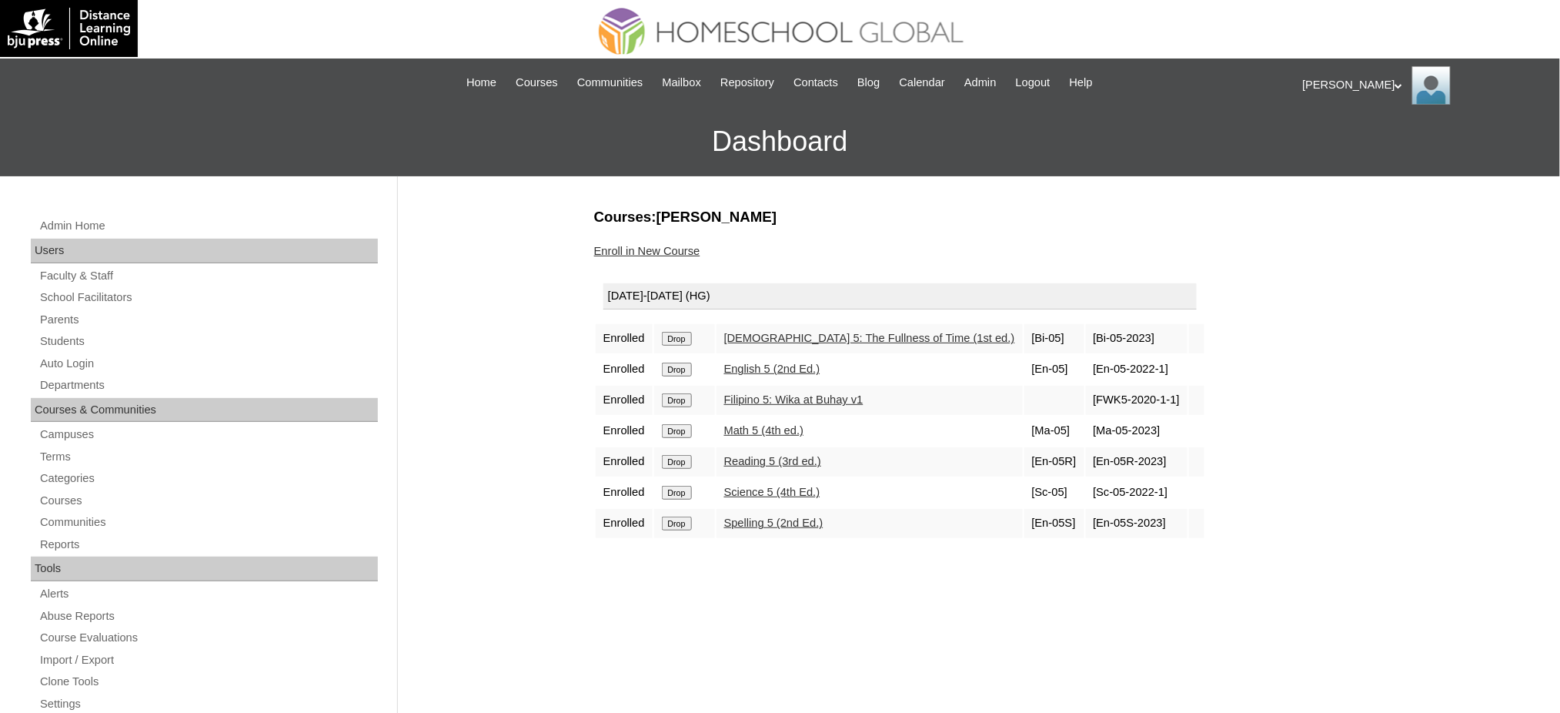
click at [679, 334] on input "Drop" at bounding box center [677, 339] width 30 height 14
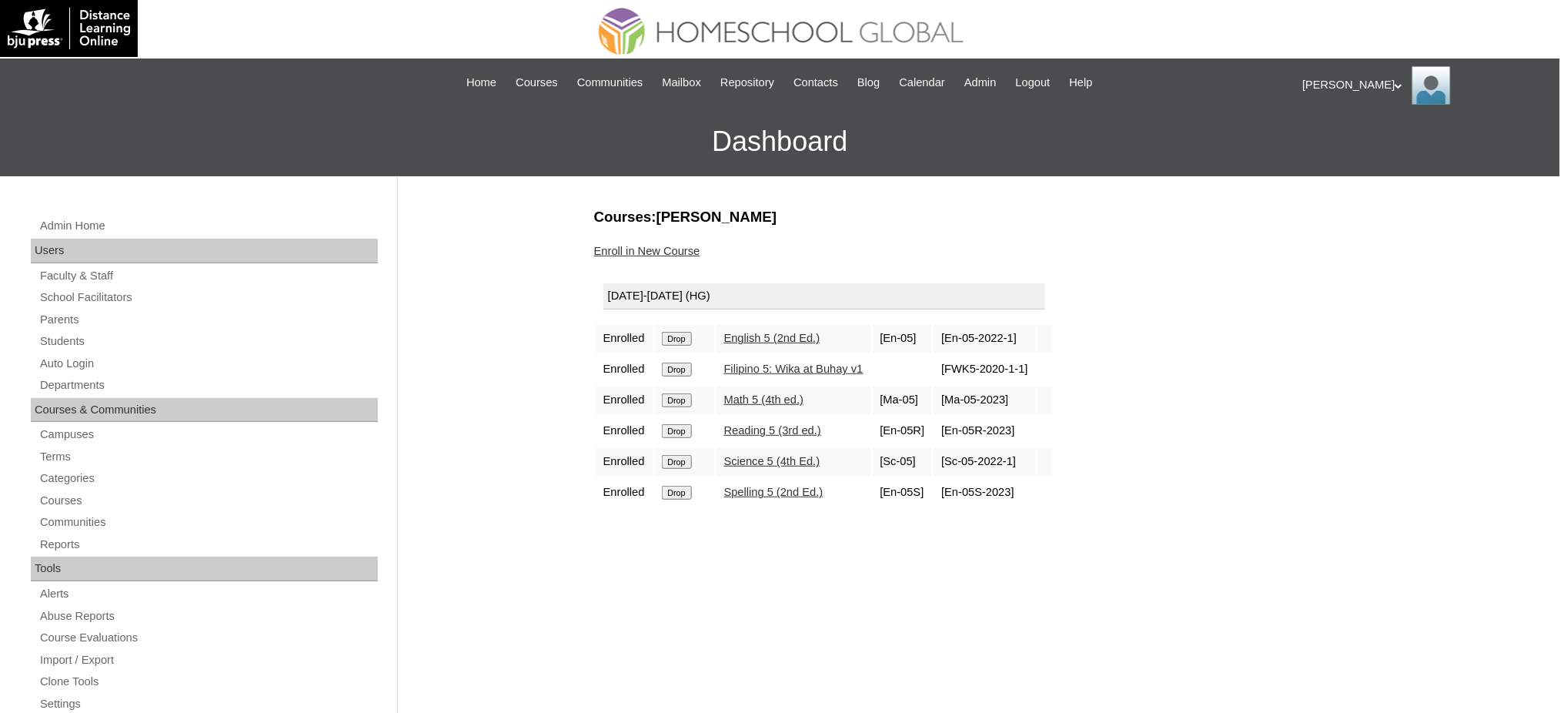
click at [690, 342] on td "Drop" at bounding box center [684, 338] width 61 height 29
click at [688, 338] on input "Drop" at bounding box center [677, 339] width 30 height 14
click at [679, 333] on input "Drop" at bounding box center [677, 339] width 30 height 14
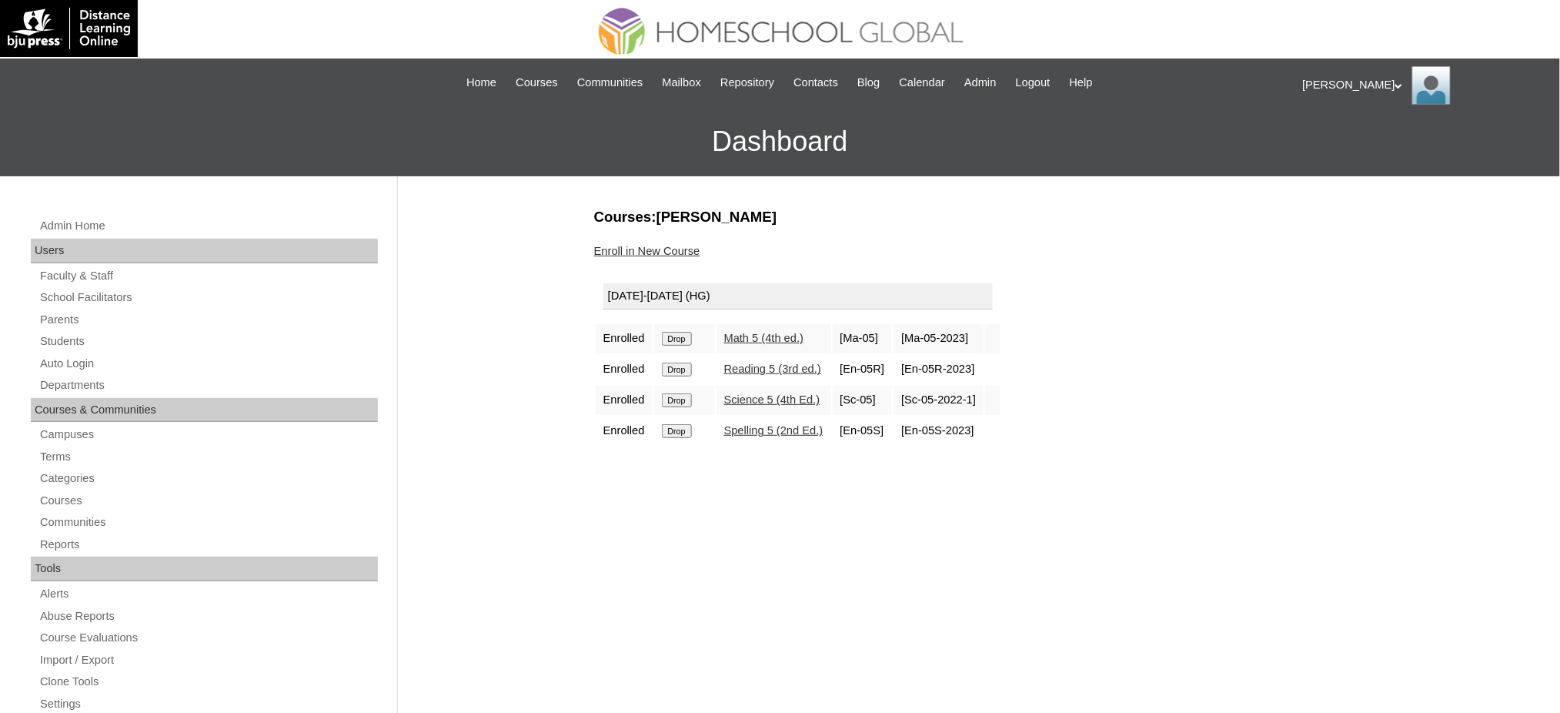
click at [681, 336] on input "Drop" at bounding box center [677, 339] width 30 height 14
click at [669, 333] on input "Drop" at bounding box center [677, 339] width 30 height 14
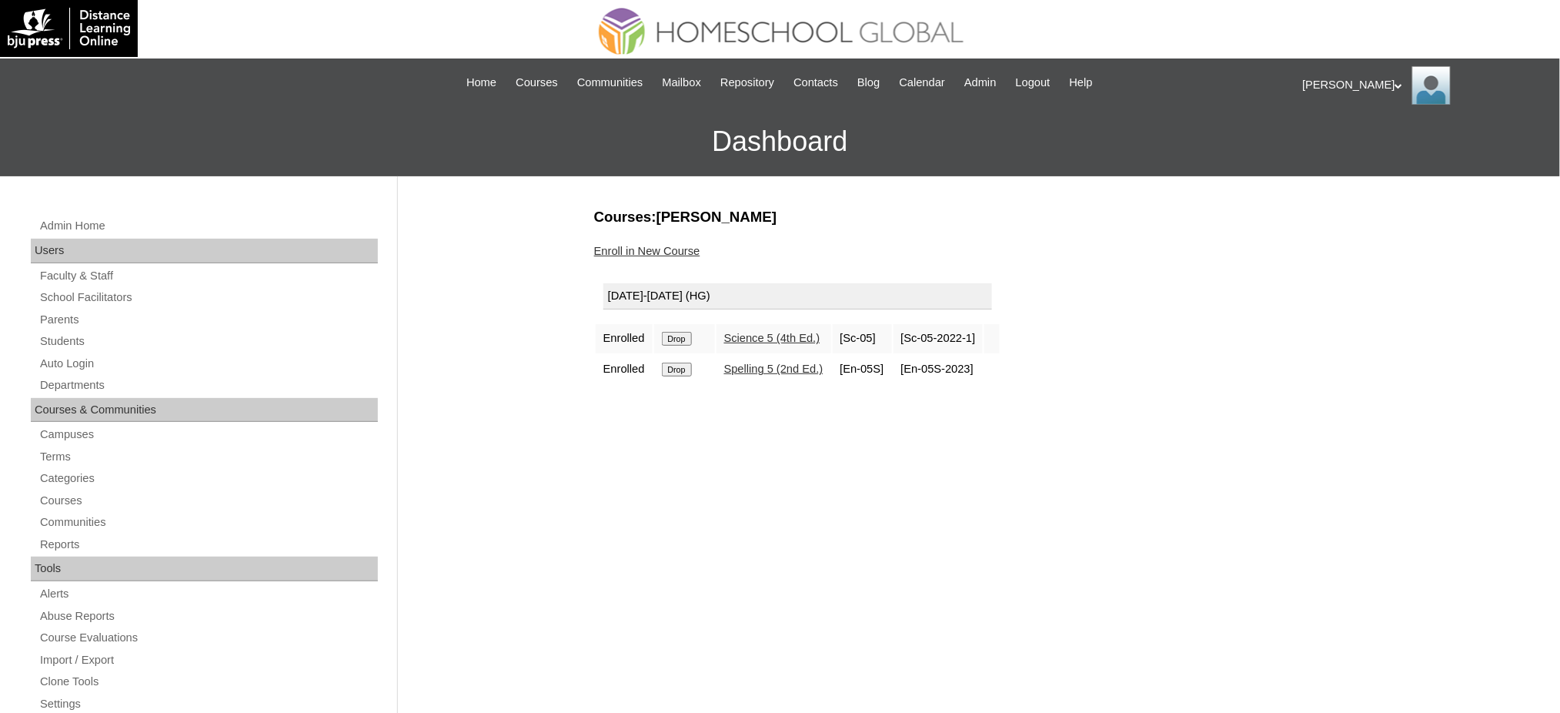
click at [692, 339] on input "Drop" at bounding box center [677, 339] width 30 height 14
click at [679, 332] on input "Drop" at bounding box center [677, 339] width 30 height 14
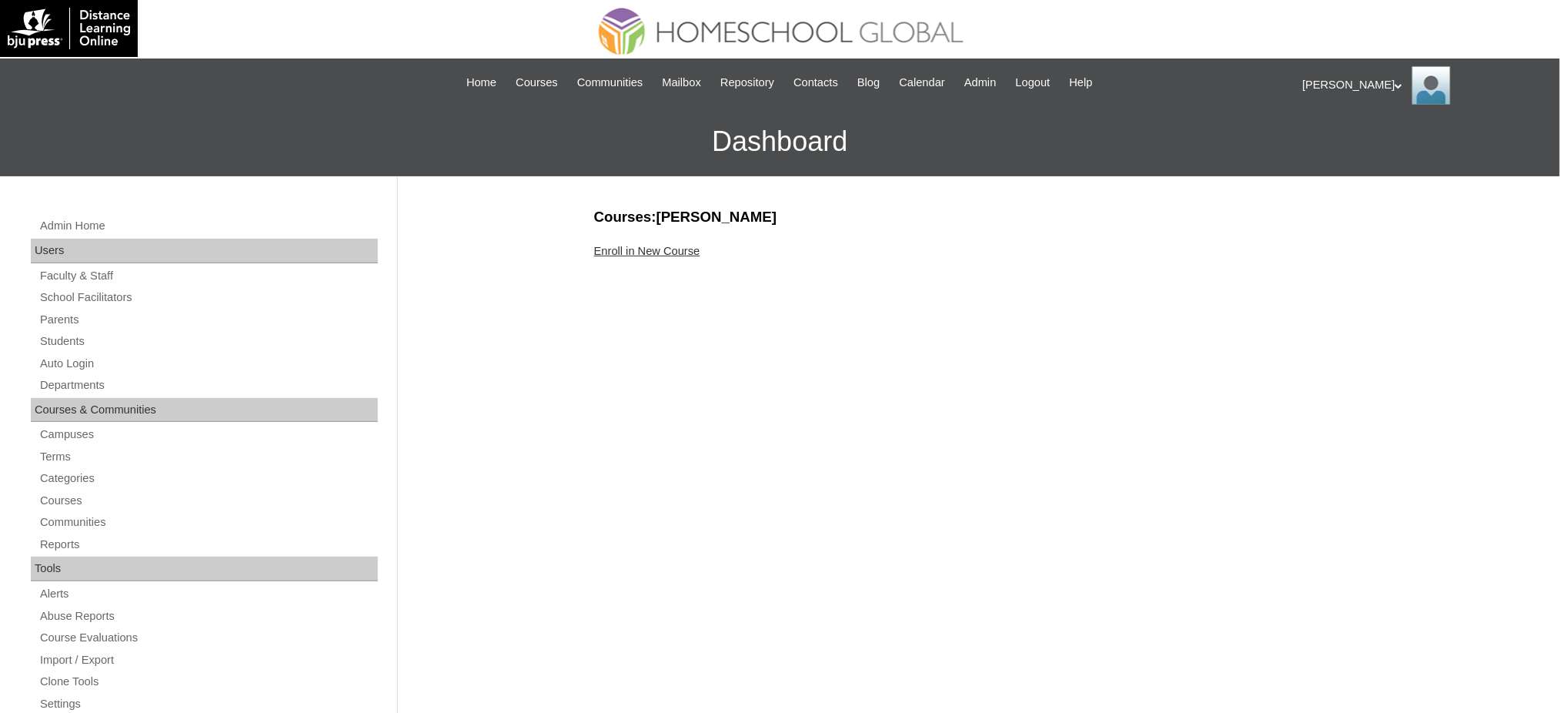
click at [631, 248] on link "Enroll in New Course" at bounding box center [647, 251] width 106 height 12
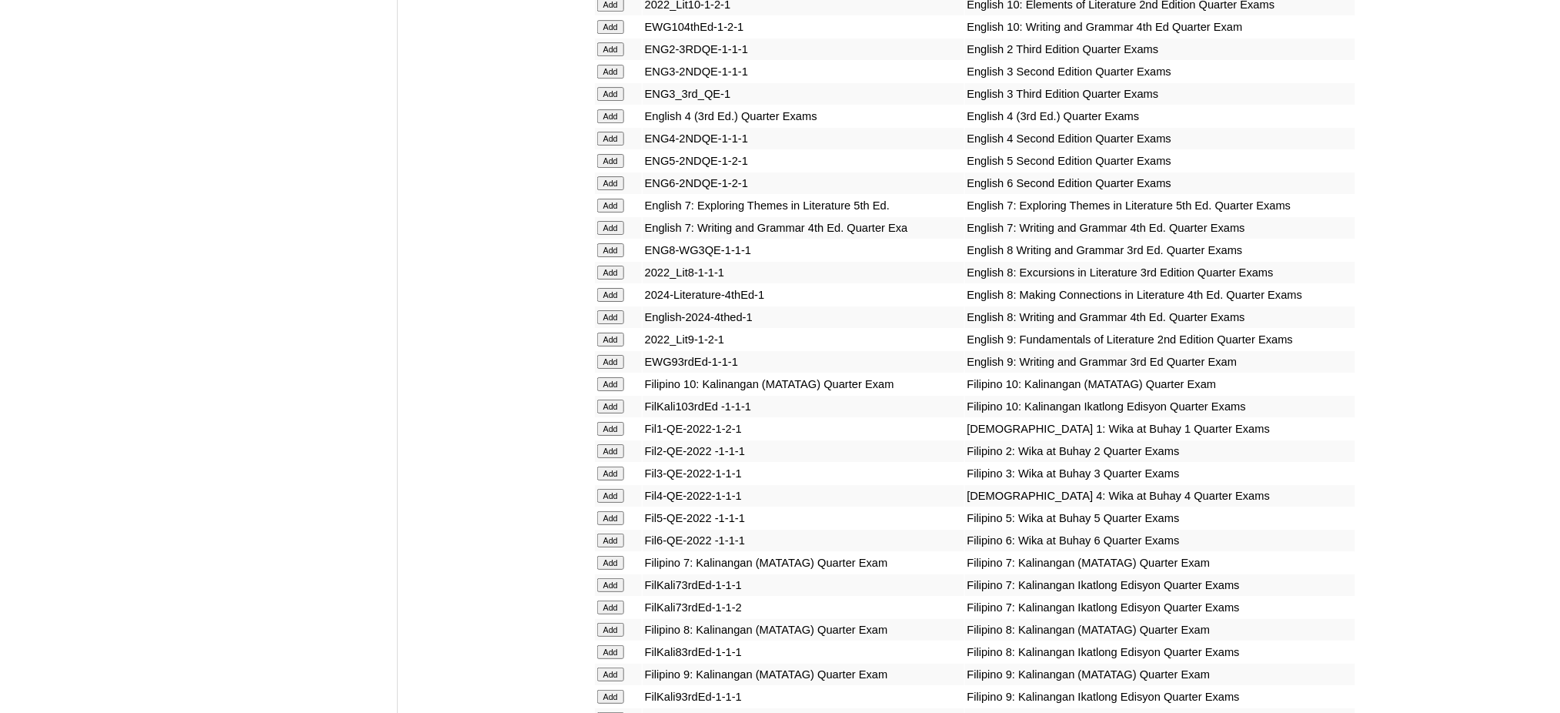
scroll to position [1847, 0]
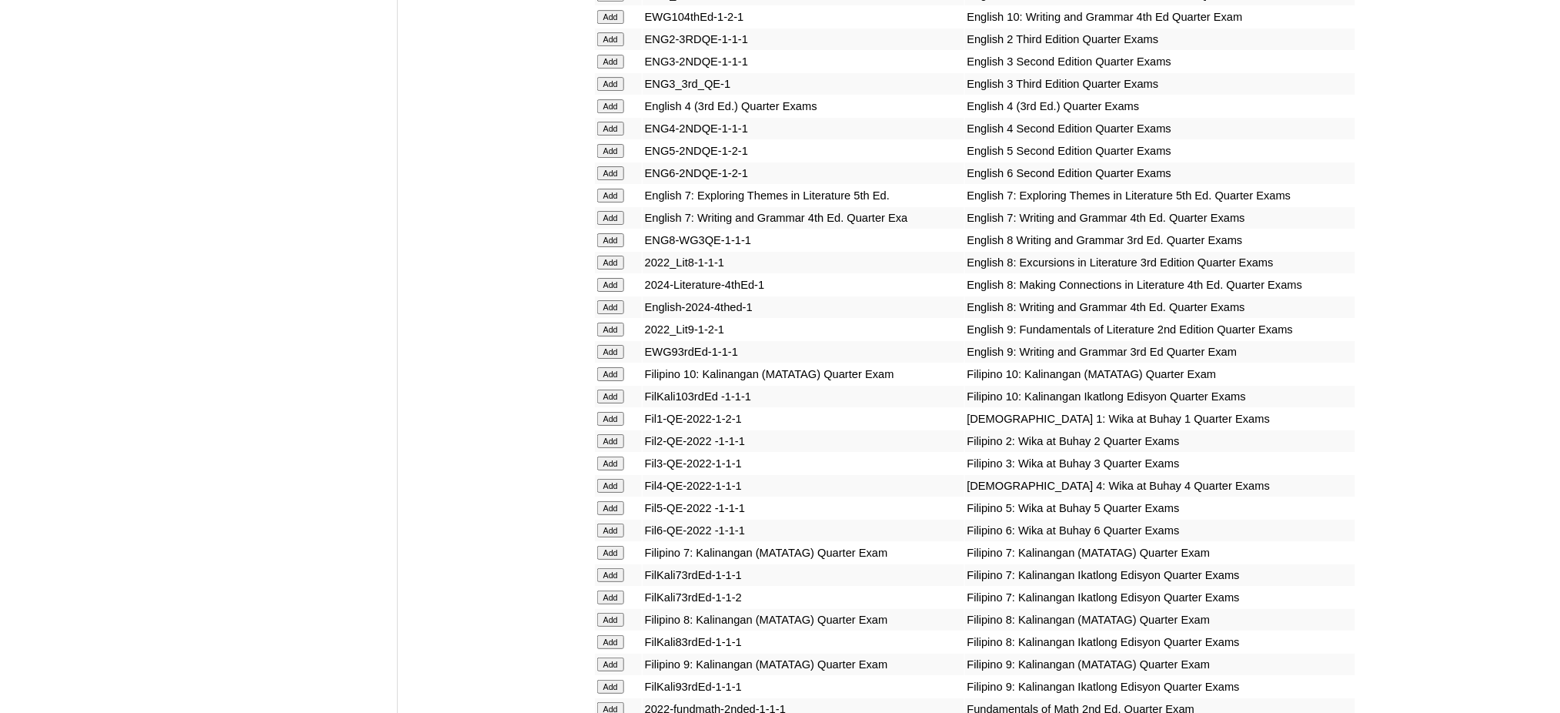
click at [619, 166] on input "Add" at bounding box center [610, 173] width 27 height 14
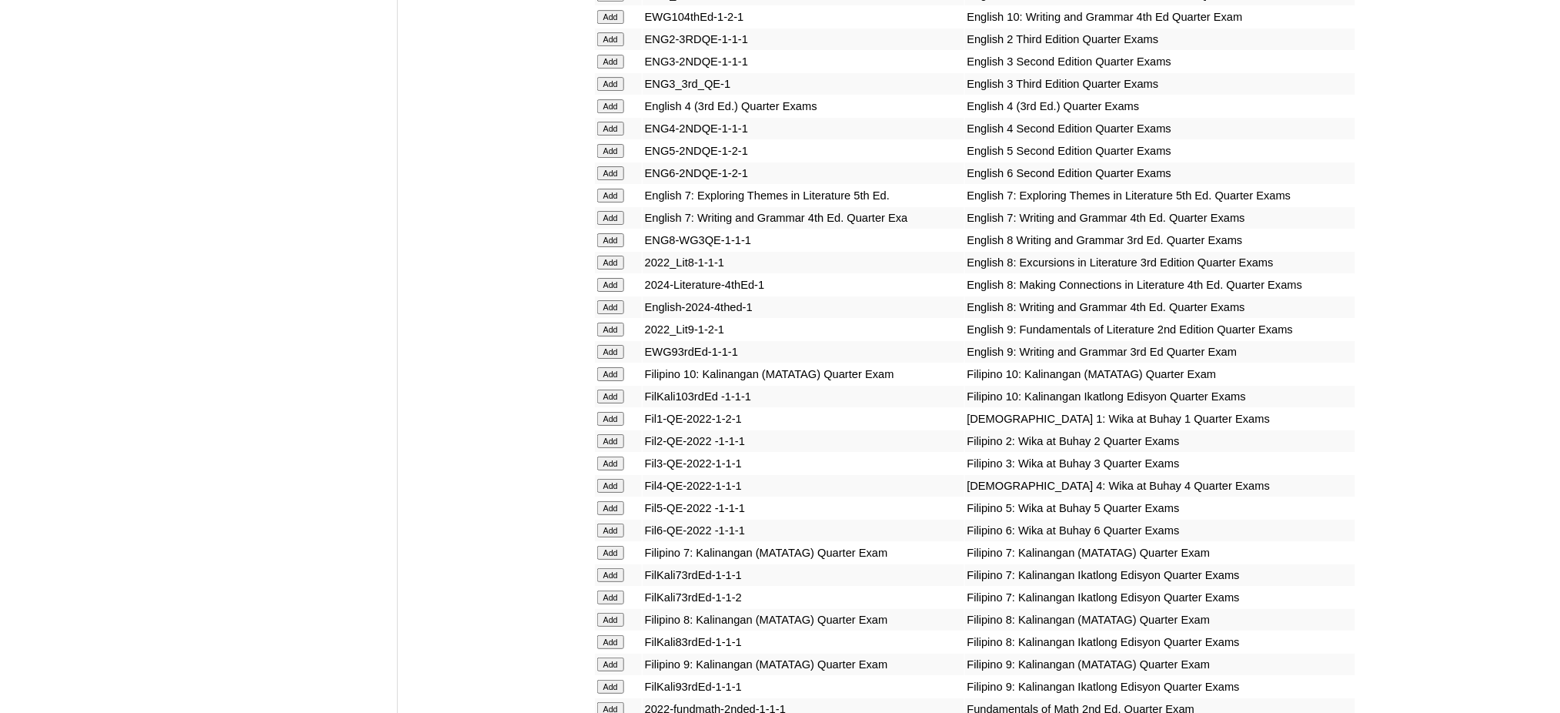
click at [619, 166] on input "Add" at bounding box center [610, 173] width 27 height 14
click at [616, 523] on input "Add" at bounding box center [610, 530] width 27 height 14
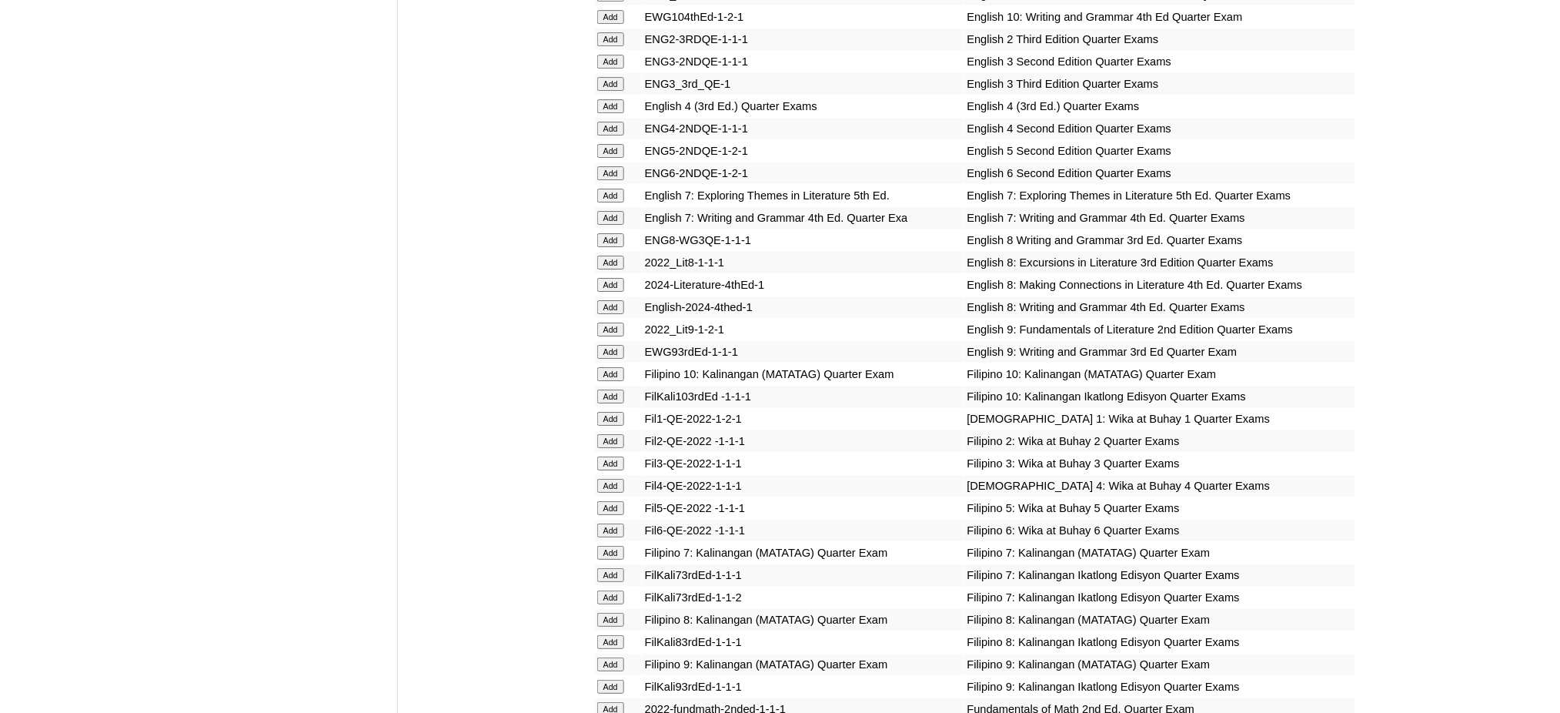
click at [616, 523] on input "Add" at bounding box center [610, 530] width 27 height 14
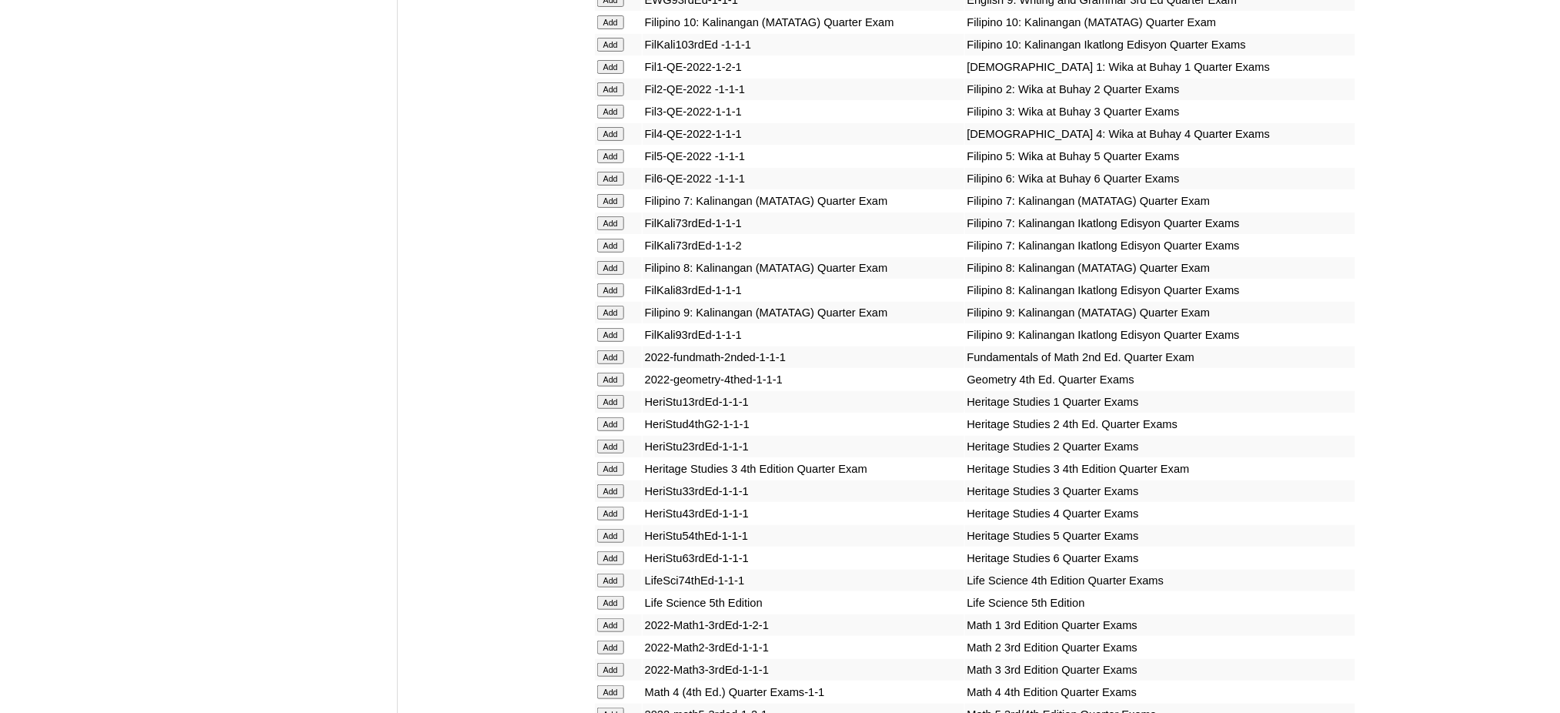
scroll to position [2359, 0]
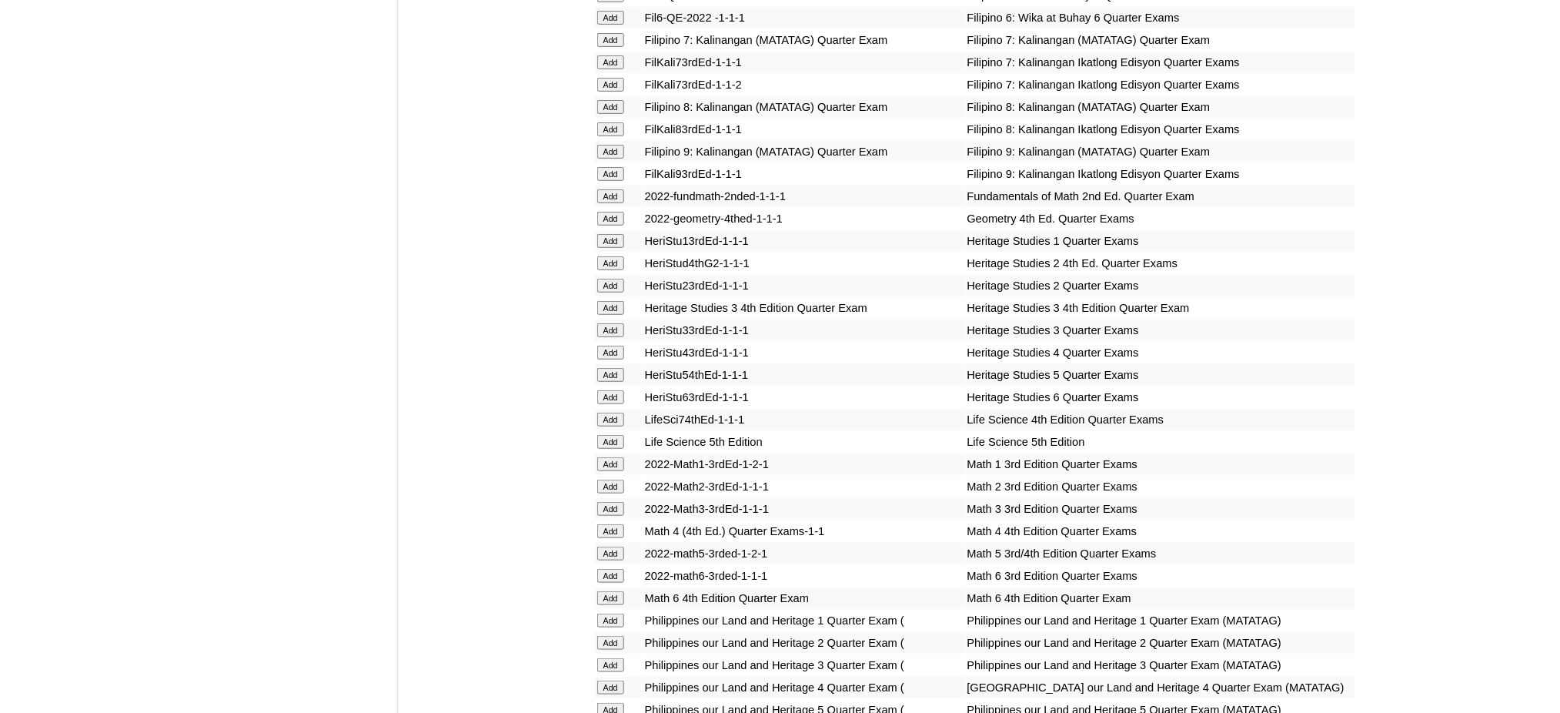
click at [606, 591] on input "Add" at bounding box center [610, 598] width 27 height 14
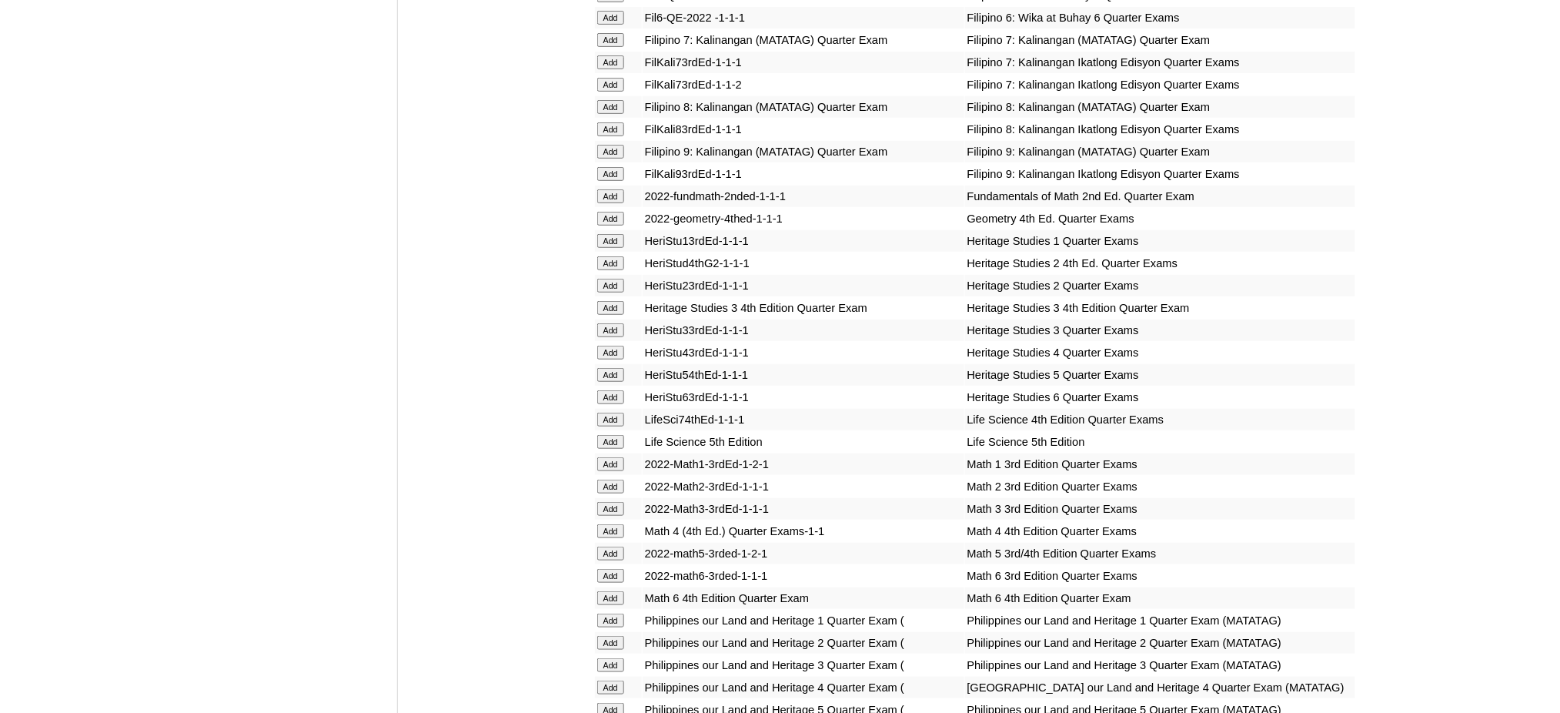
click at [606, 591] on input "Add" at bounding box center [610, 598] width 27 height 14
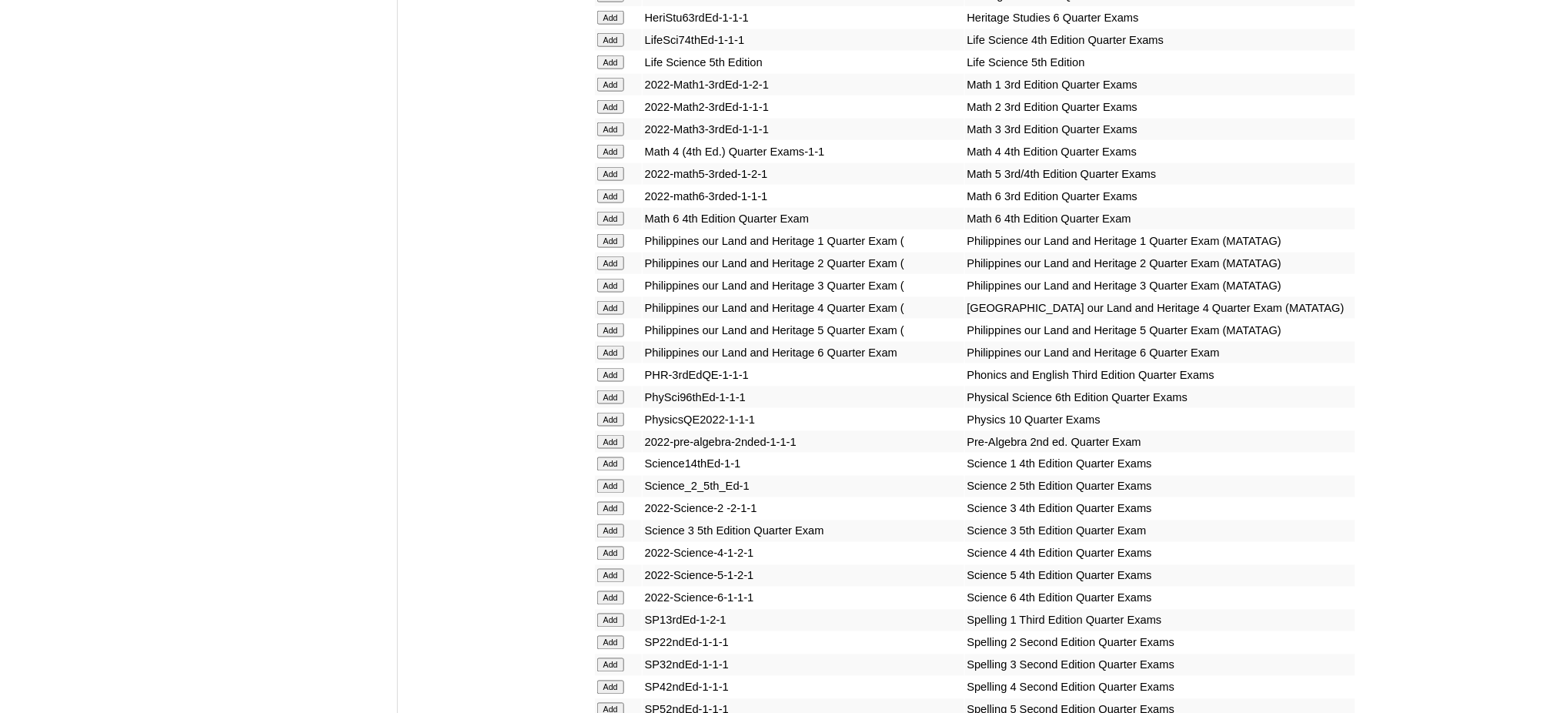
scroll to position [2770, 0]
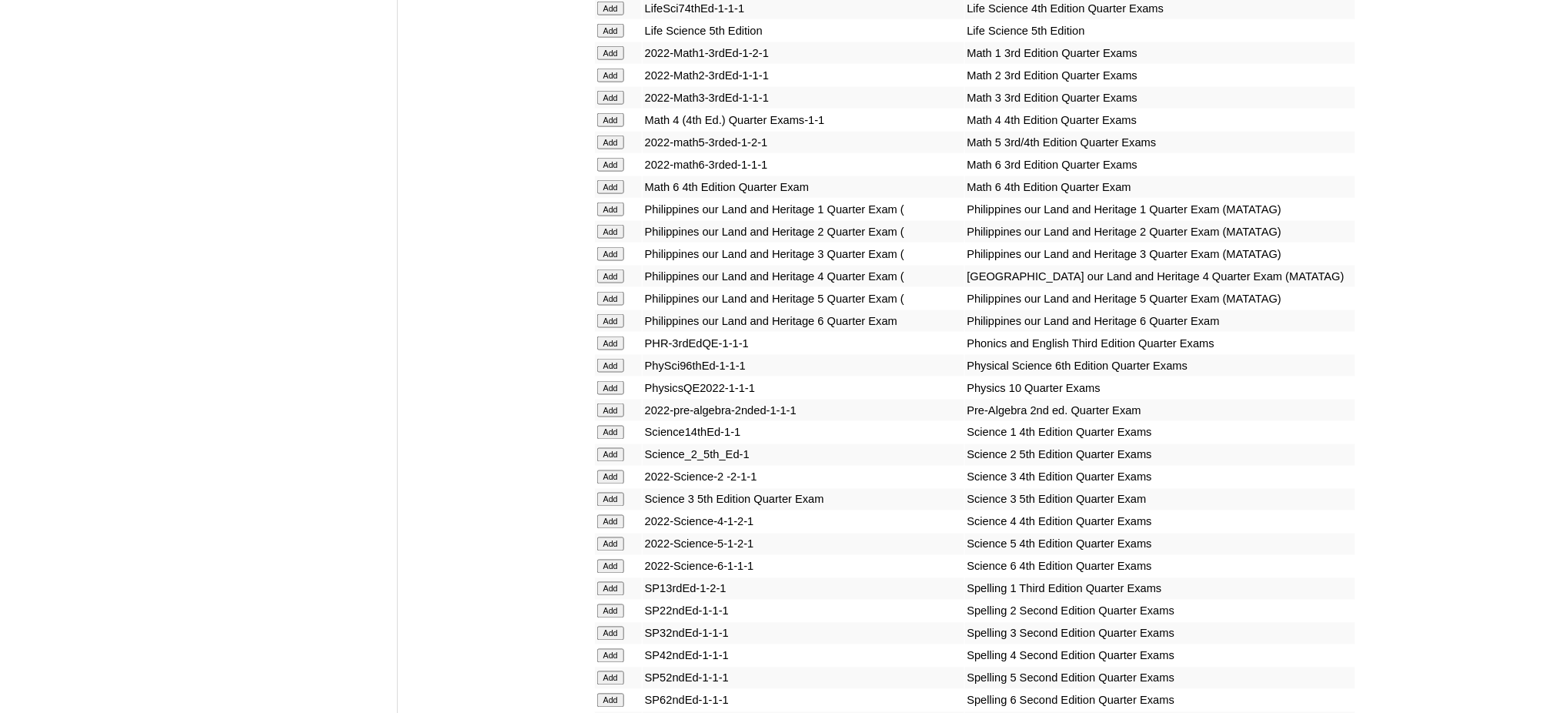
click at [602, 314] on input "Add" at bounding box center [610, 321] width 27 height 14
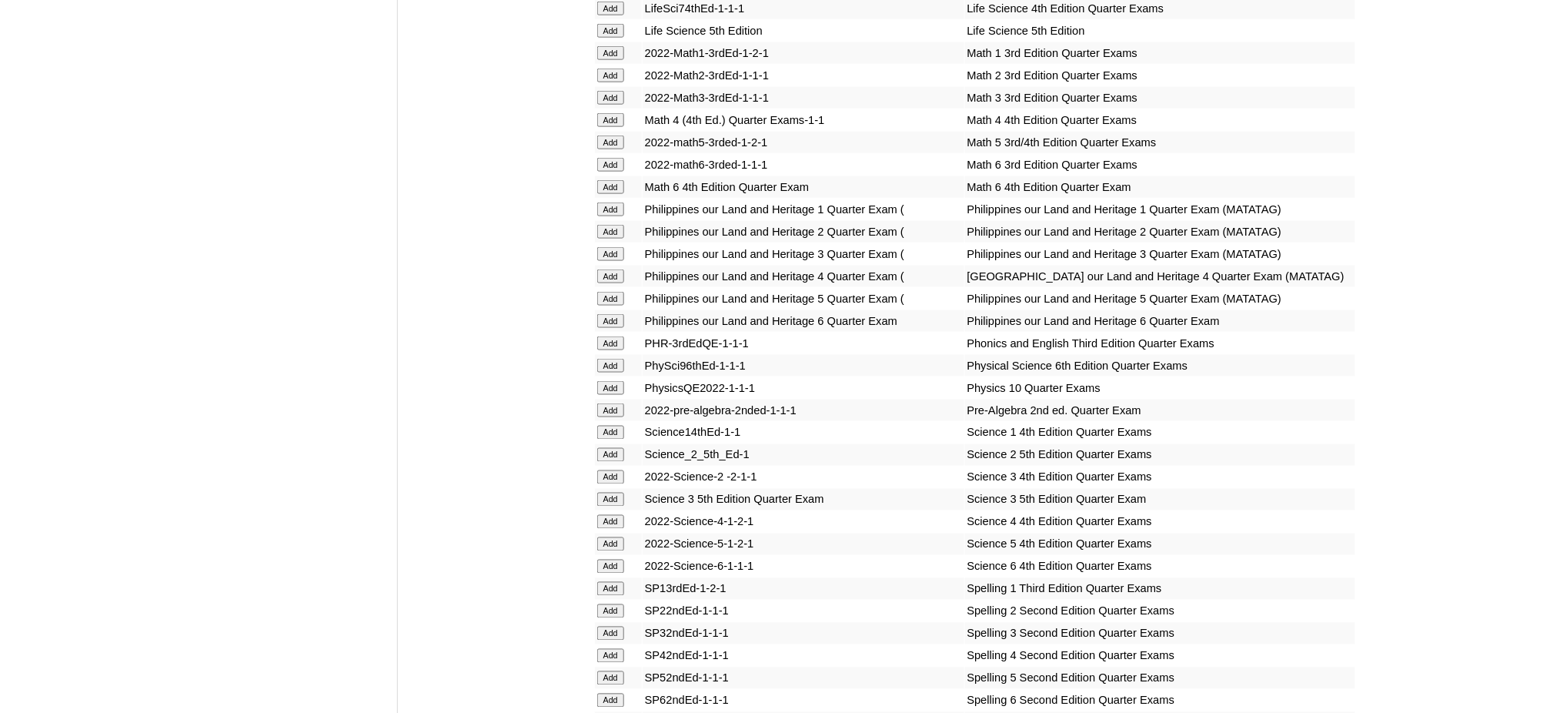
click at [602, 314] on input "Add" at bounding box center [610, 321] width 27 height 14
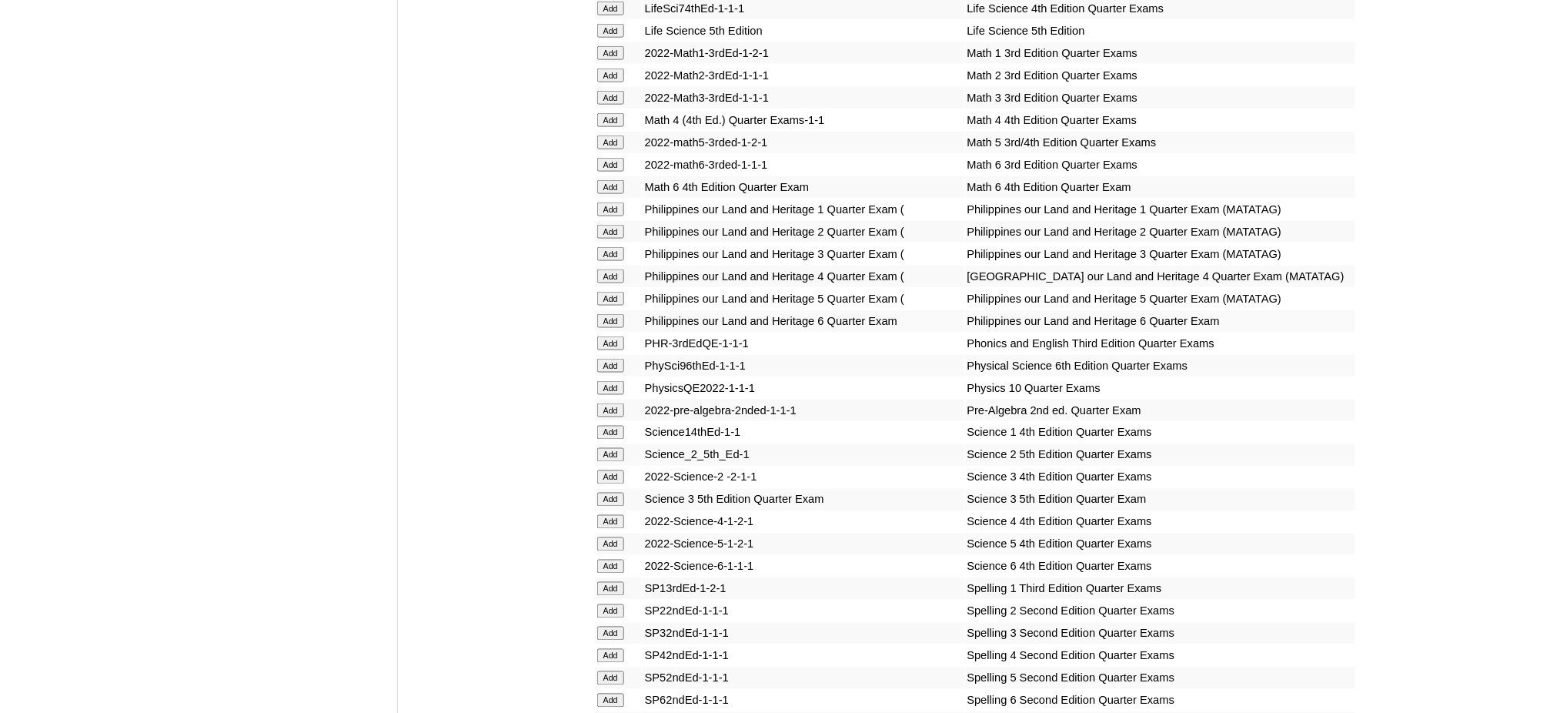
click at [605, 559] on input "Add" at bounding box center [610, 566] width 27 height 14
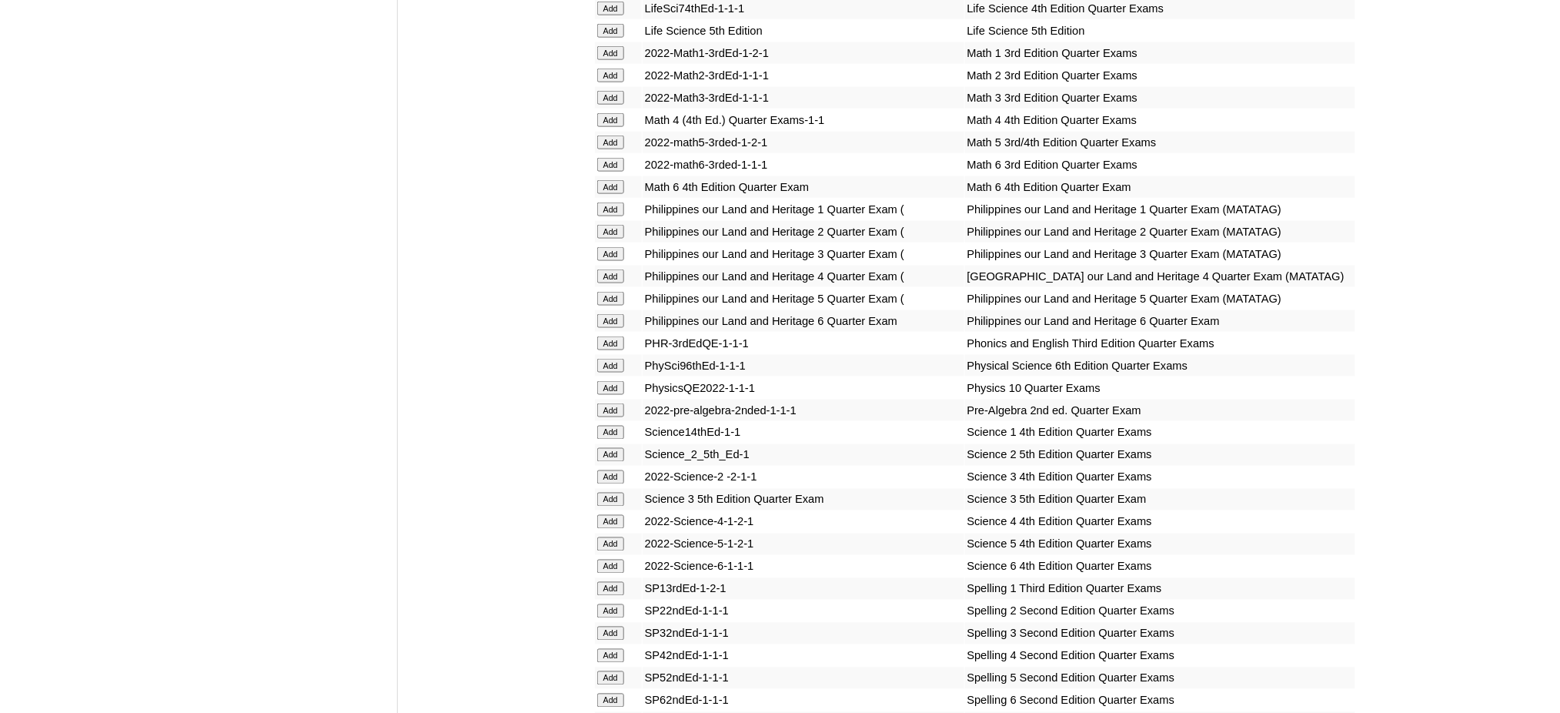
click at [605, 559] on input "Add" at bounding box center [610, 566] width 27 height 14
click at [602, 693] on input "Add" at bounding box center [610, 700] width 27 height 14
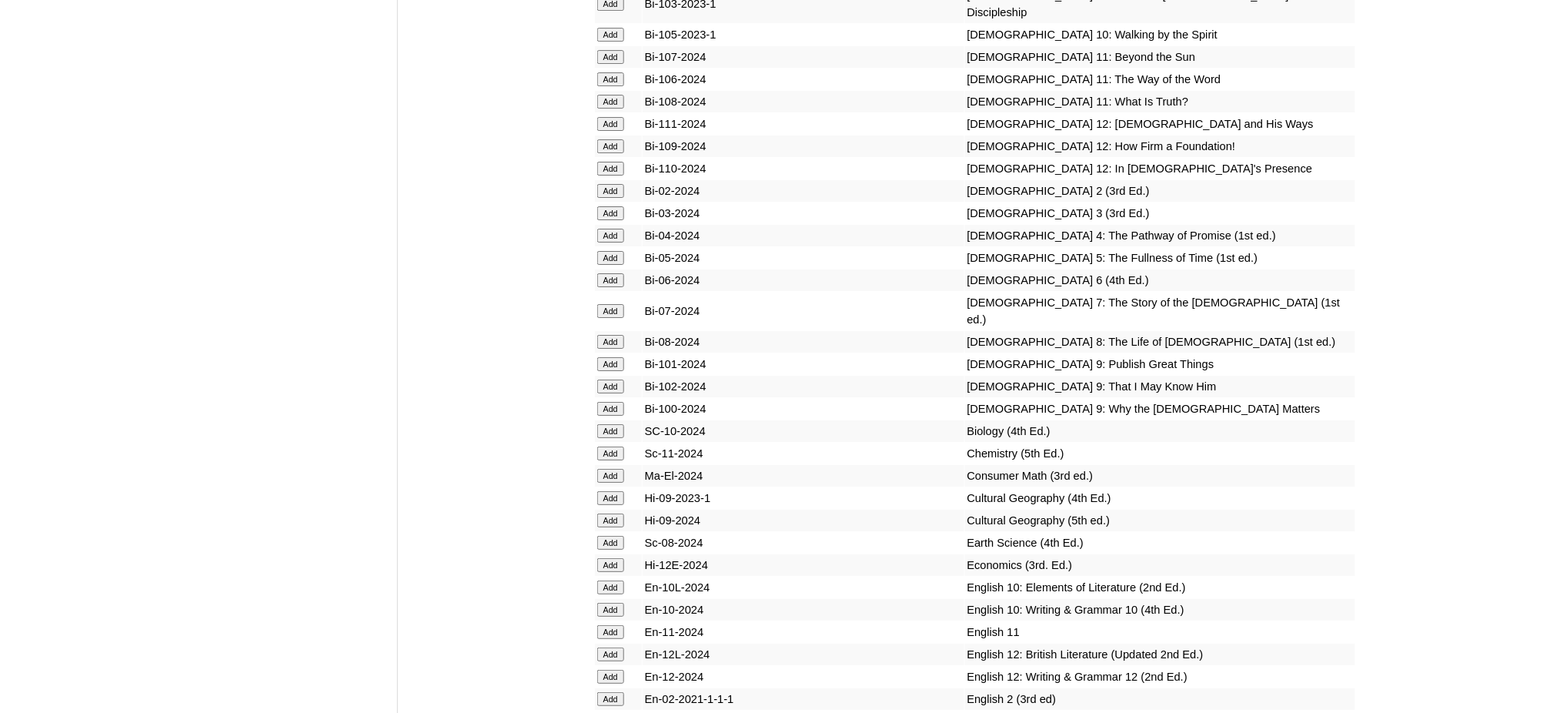
scroll to position [4104, 0]
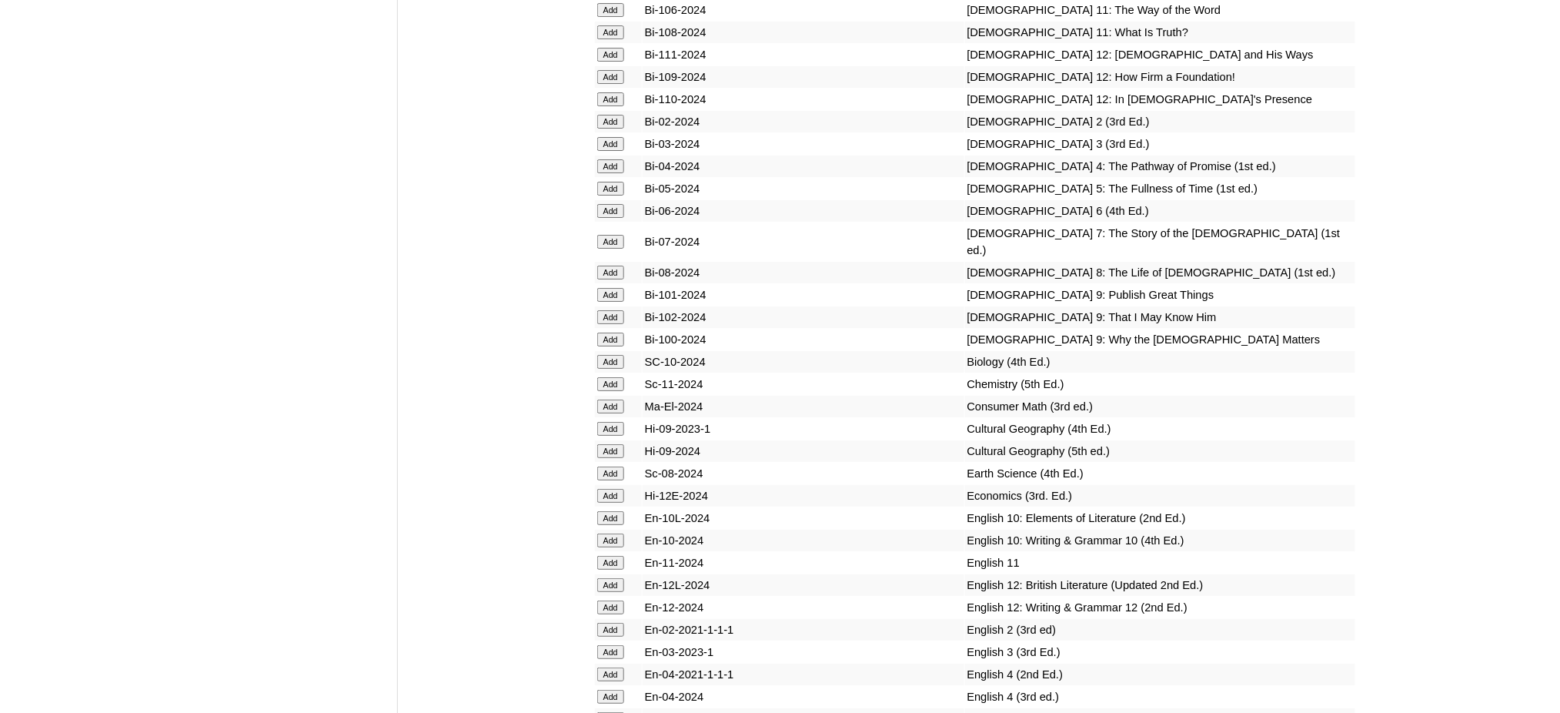
click at [602, 204] on input "Add" at bounding box center [610, 211] width 27 height 14
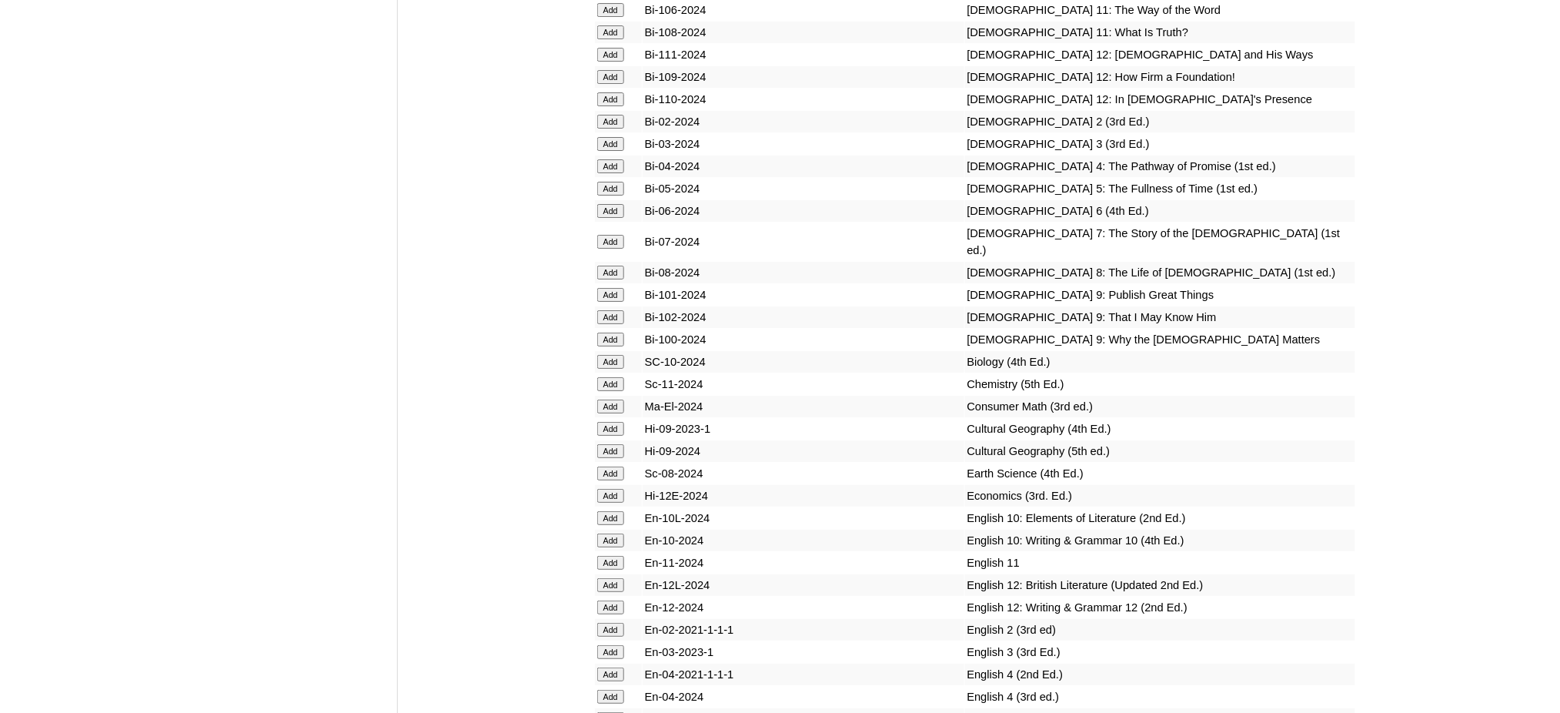
click at [602, 204] on input "Add" at bounding box center [610, 211] width 27 height 14
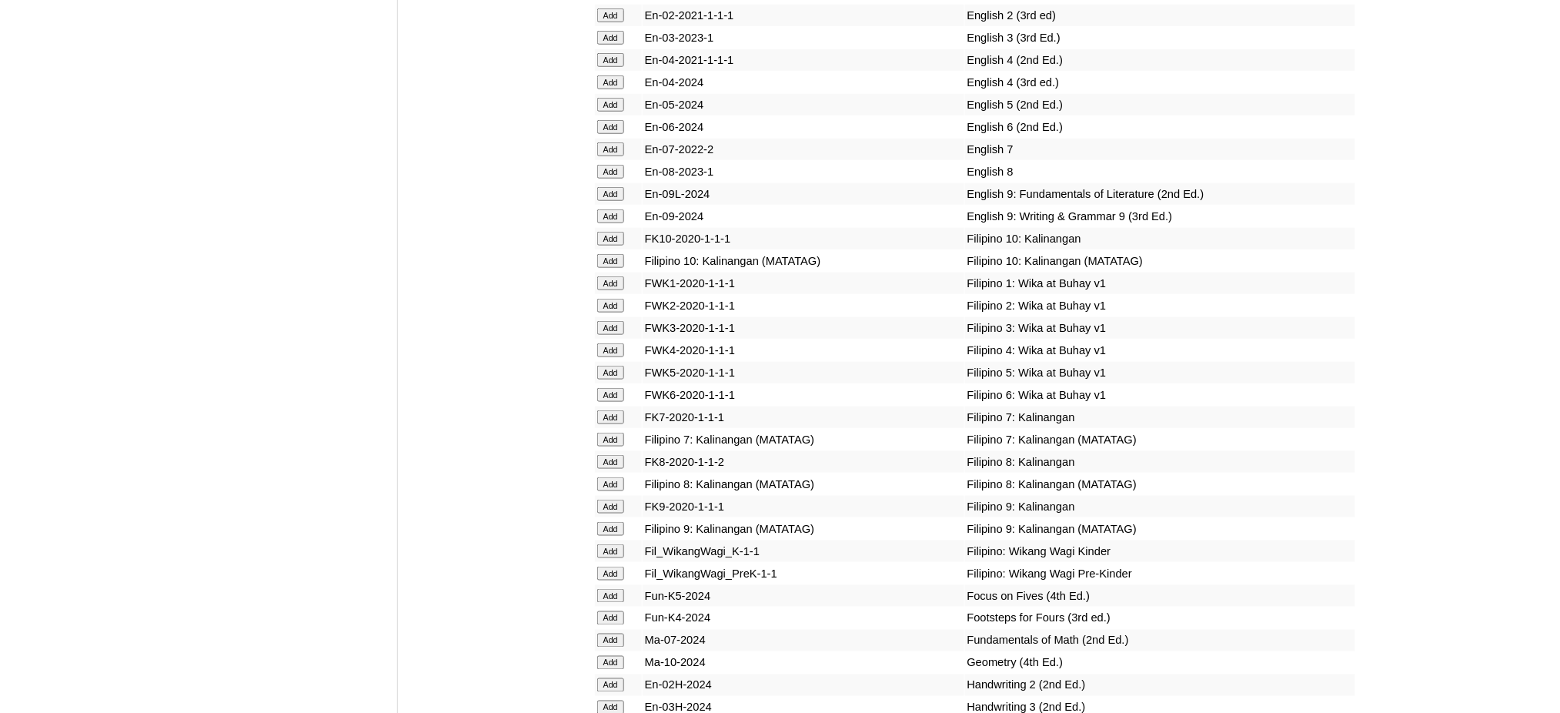
scroll to position [4720, 0]
click at [614, 386] on input "Add" at bounding box center [610, 393] width 27 height 14
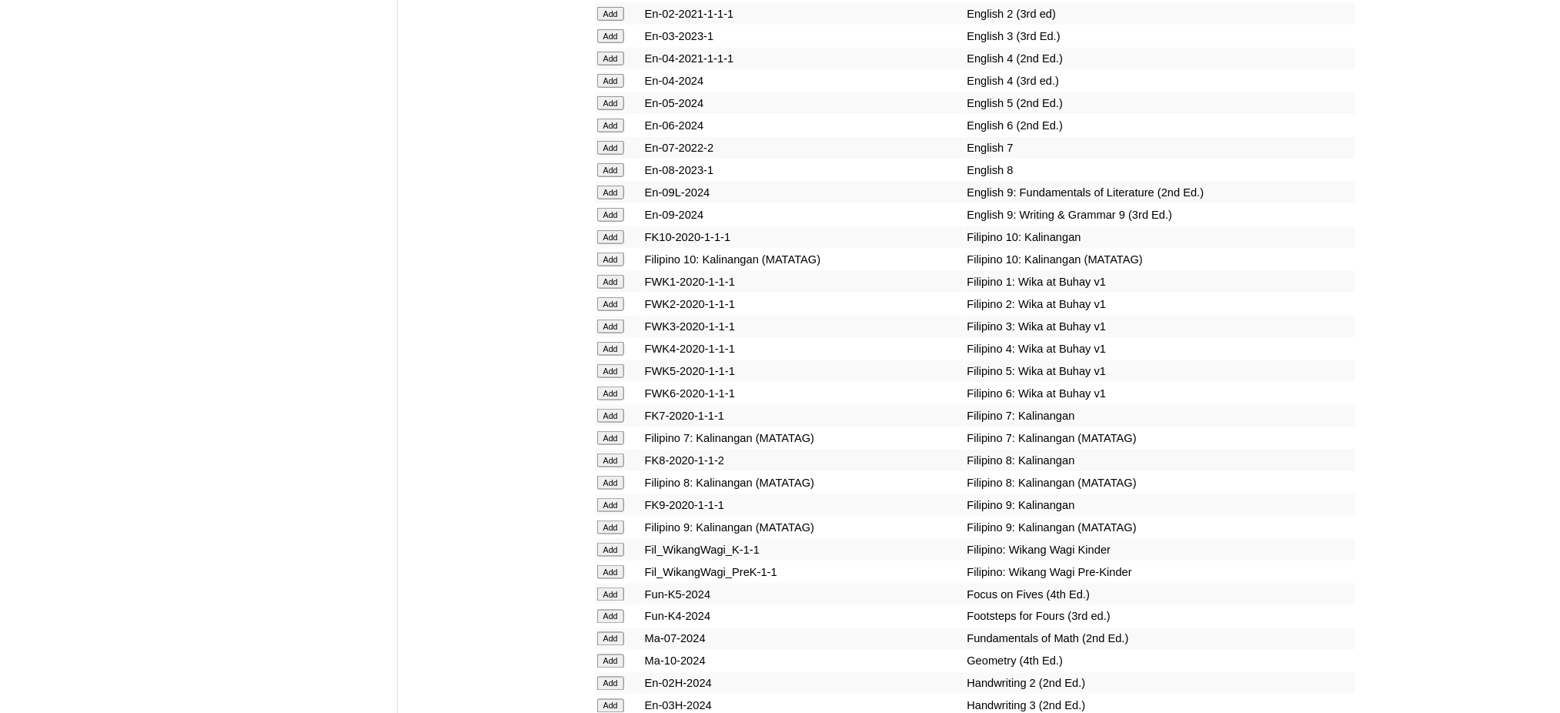
click at [614, 386] on input "Add" at bounding box center [610, 393] width 27 height 14
click at [613, 386] on input "Add" at bounding box center [610, 393] width 27 height 14
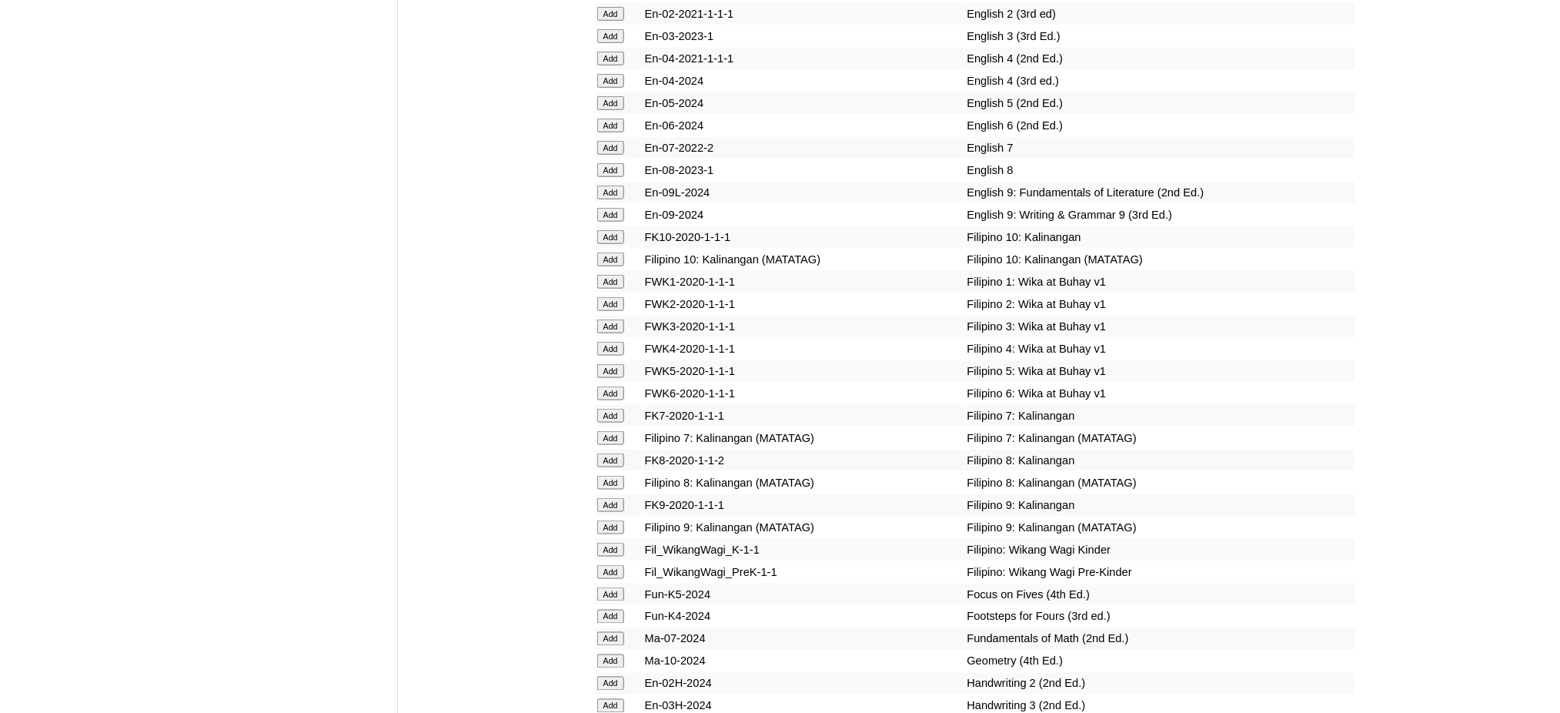
click at [613, 386] on input "Add" at bounding box center [610, 393] width 27 height 14
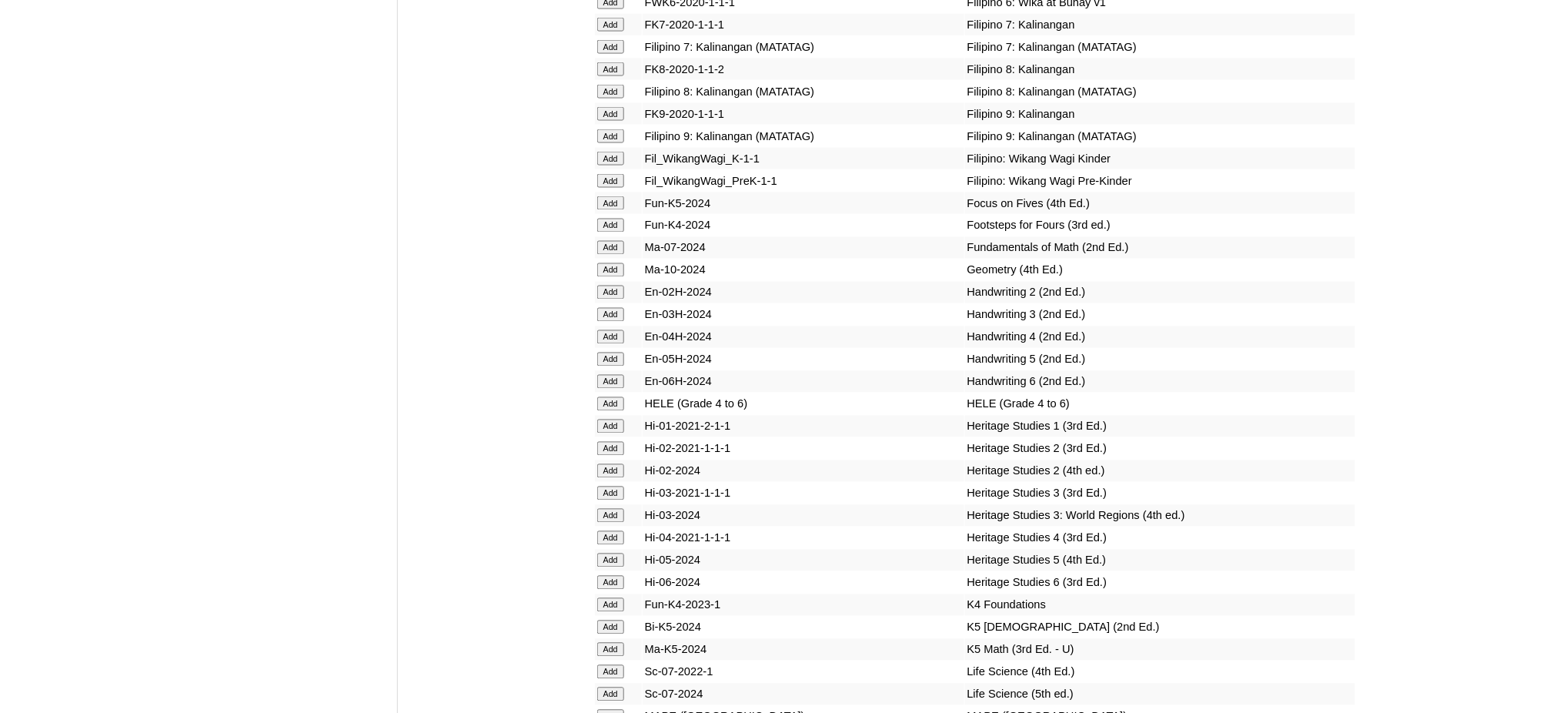
scroll to position [5130, 0]
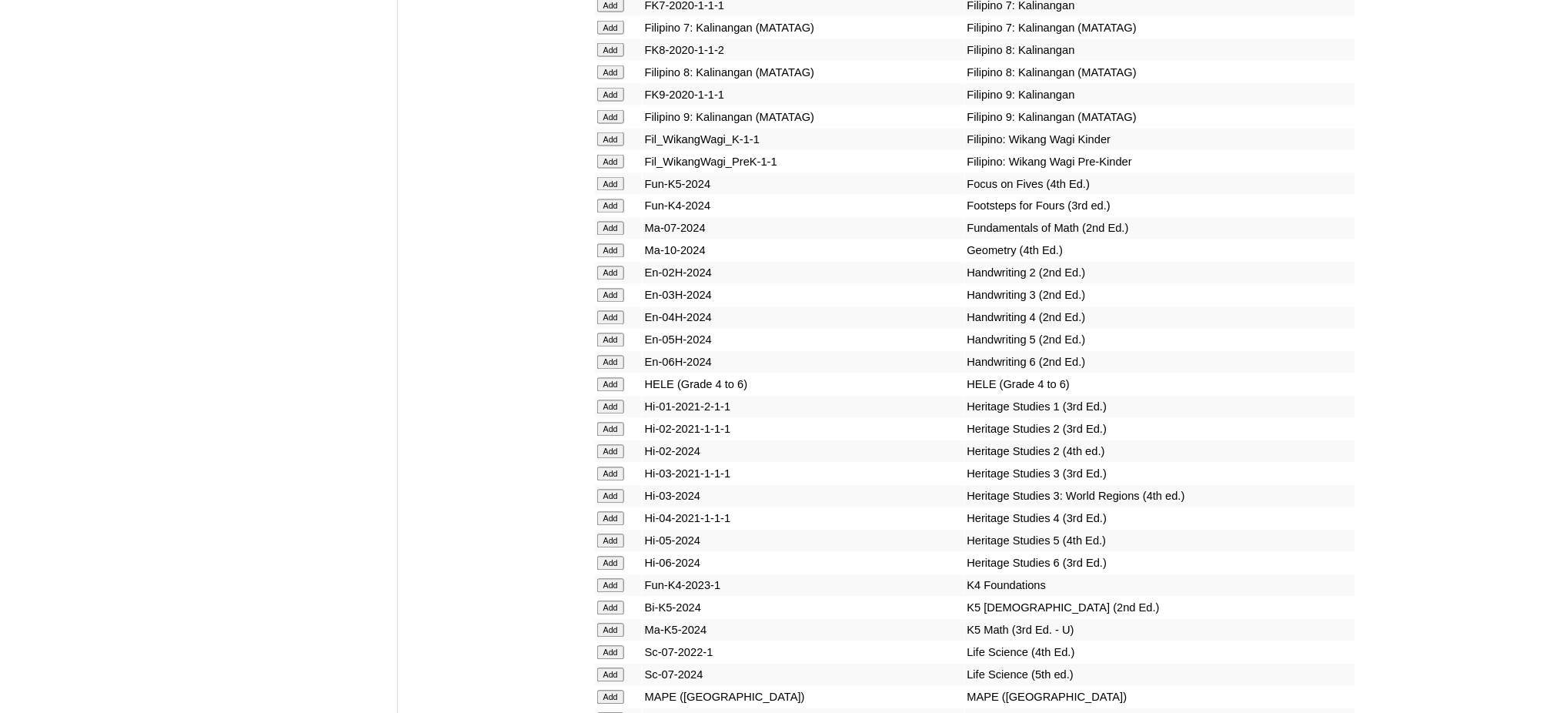
click at [603, 378] on input "Add" at bounding box center [610, 385] width 27 height 14
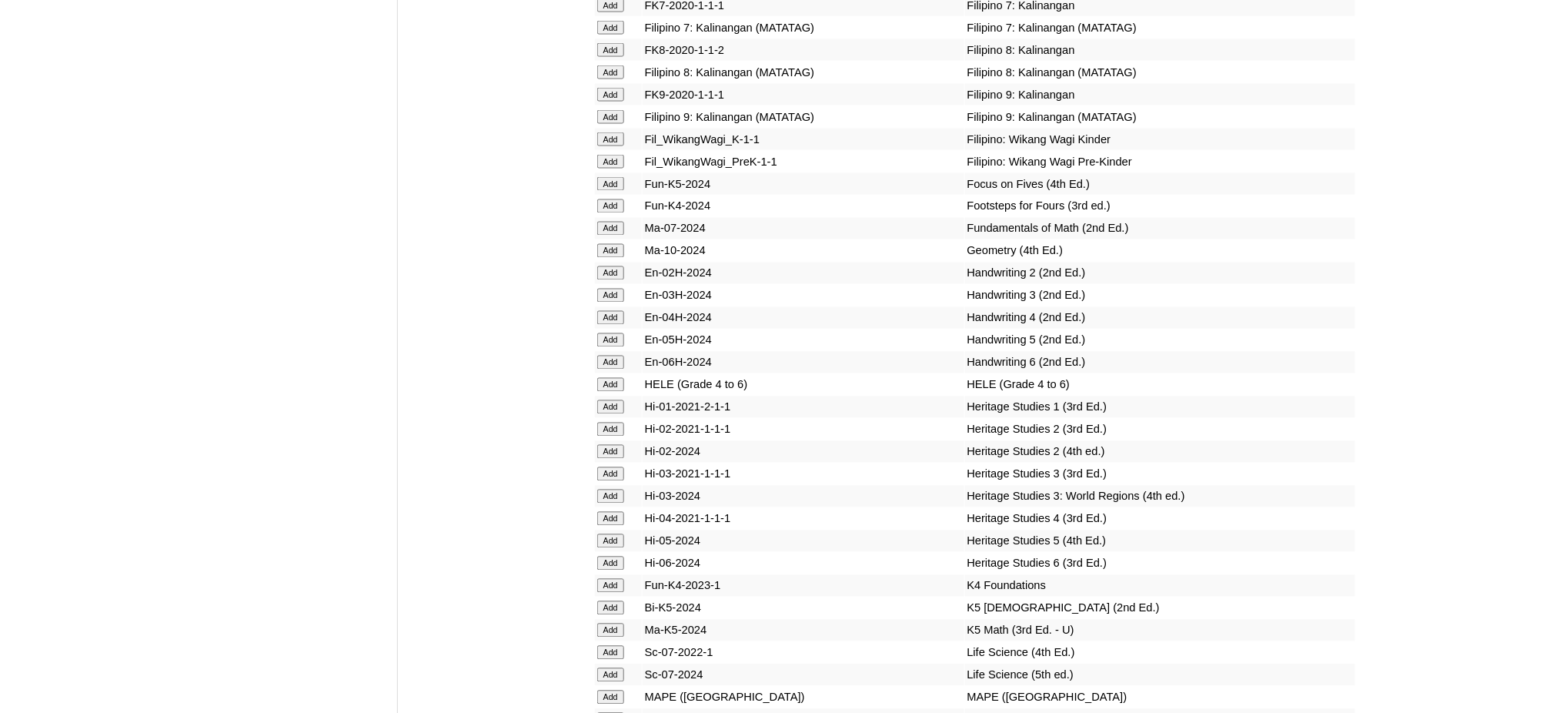
click at [603, 378] on input "Add" at bounding box center [610, 385] width 27 height 14
click at [602, 712] on input "Add" at bounding box center [610, 720] width 27 height 14
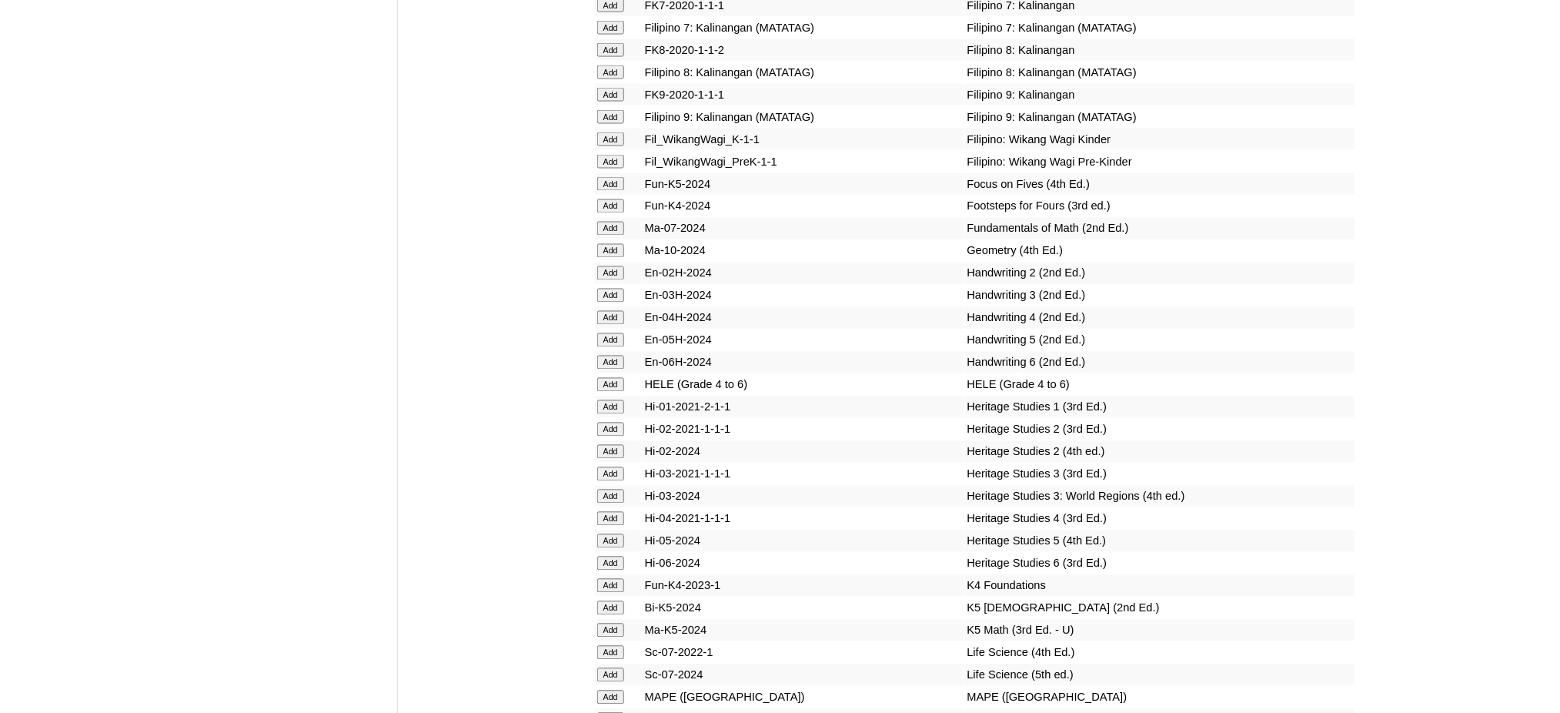
click at [602, 712] on input "Add" at bounding box center [610, 720] width 27 height 14
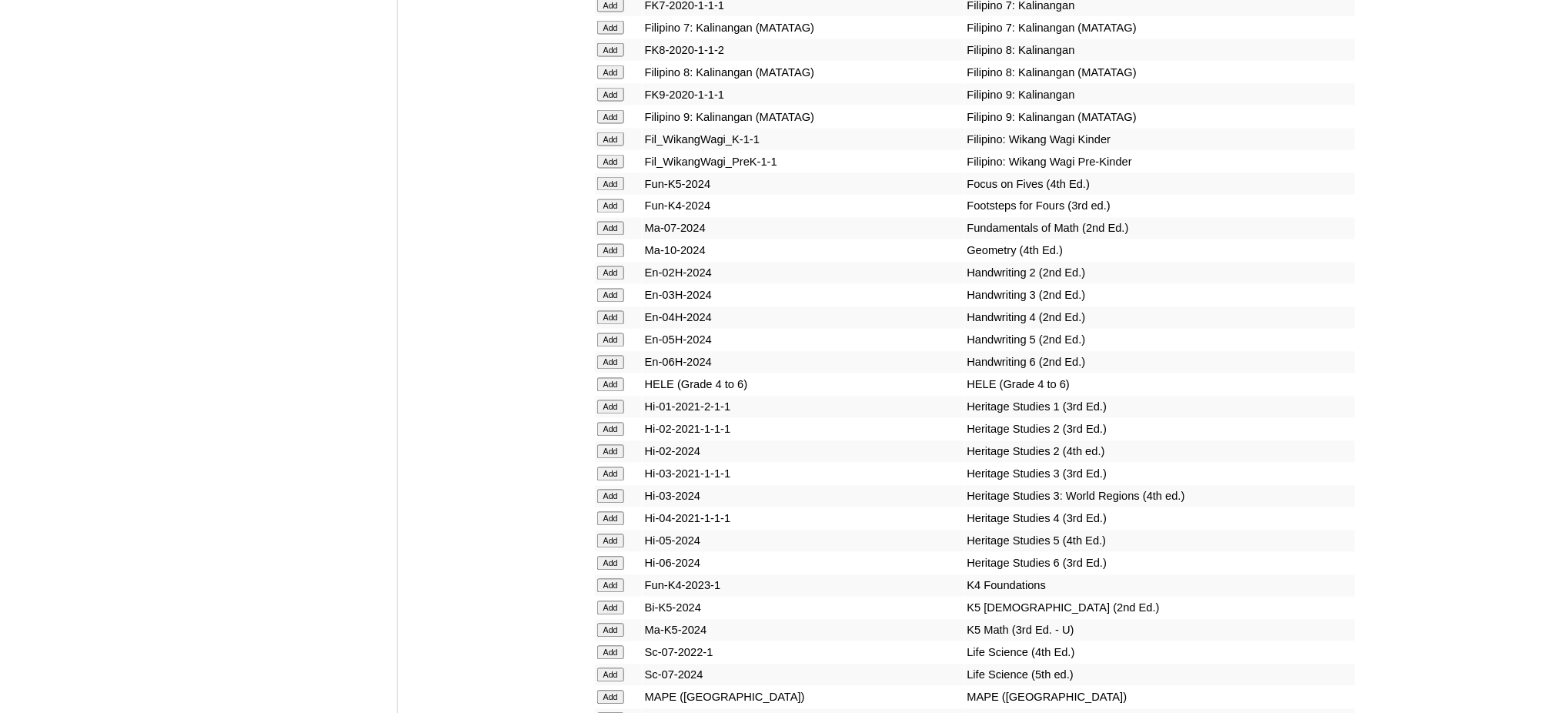
click at [602, 712] on input "Add" at bounding box center [610, 720] width 27 height 14
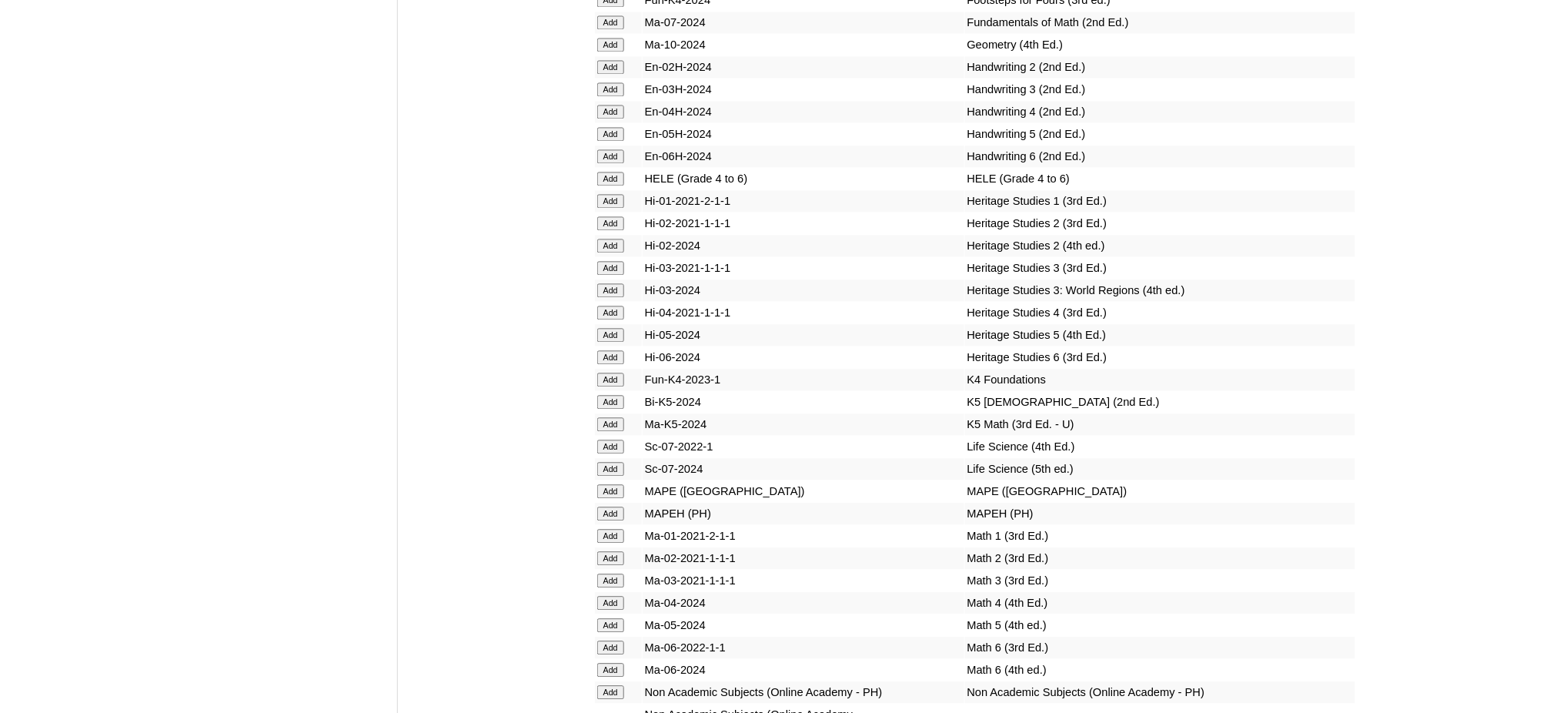
scroll to position [5541, 0]
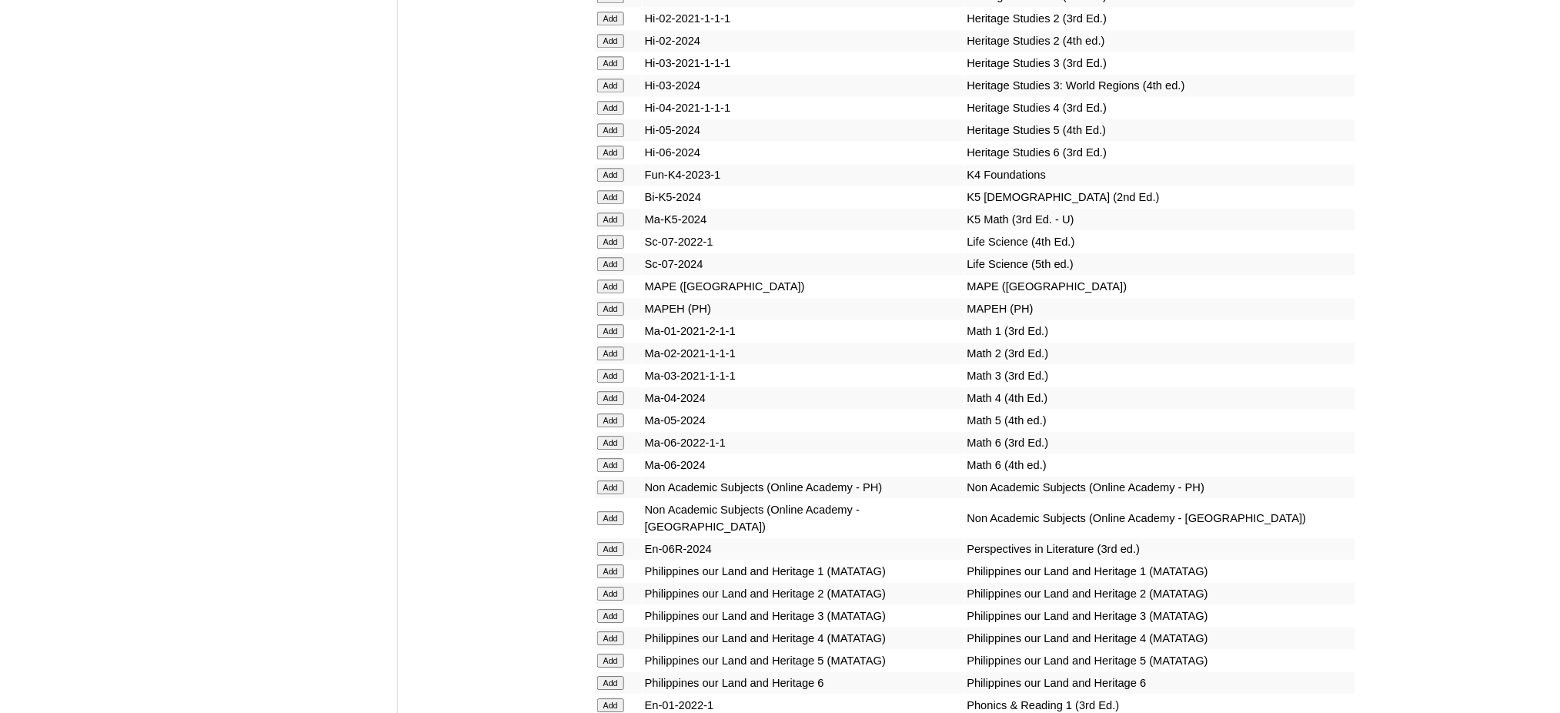
click at [606, 458] on input "Add" at bounding box center [610, 465] width 27 height 14
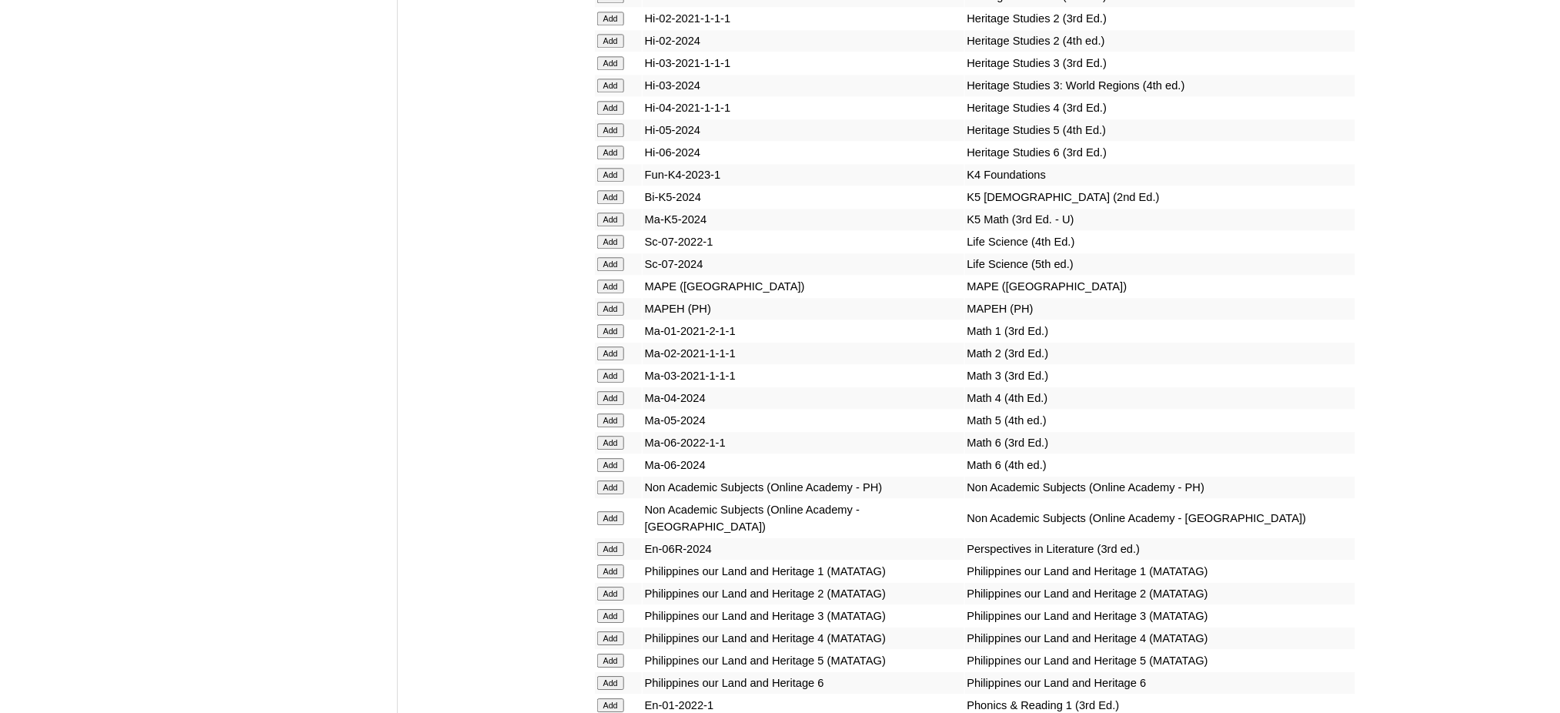
click at [606, 676] on input "Add" at bounding box center [610, 683] width 27 height 14
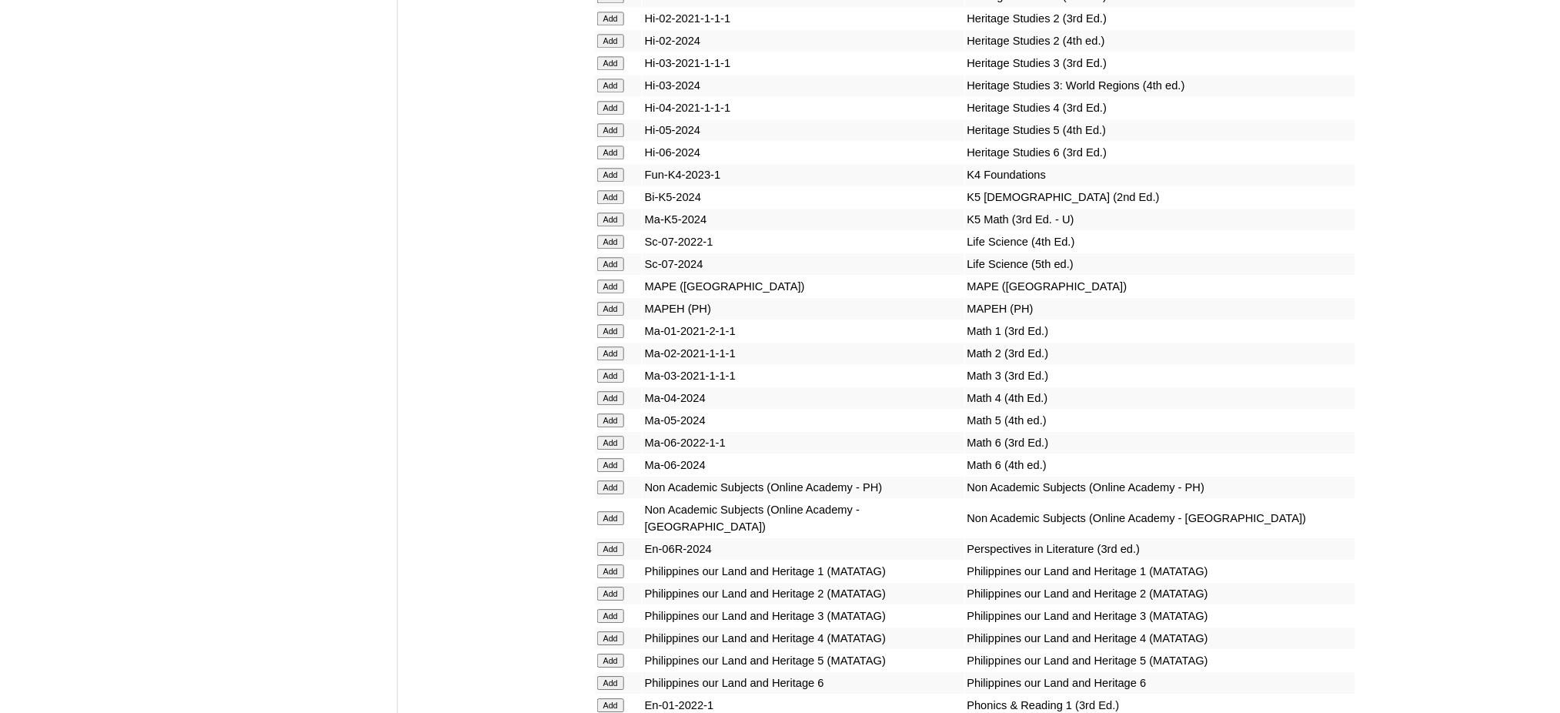
click at [613, 542] on input "Add" at bounding box center [610, 549] width 27 height 14
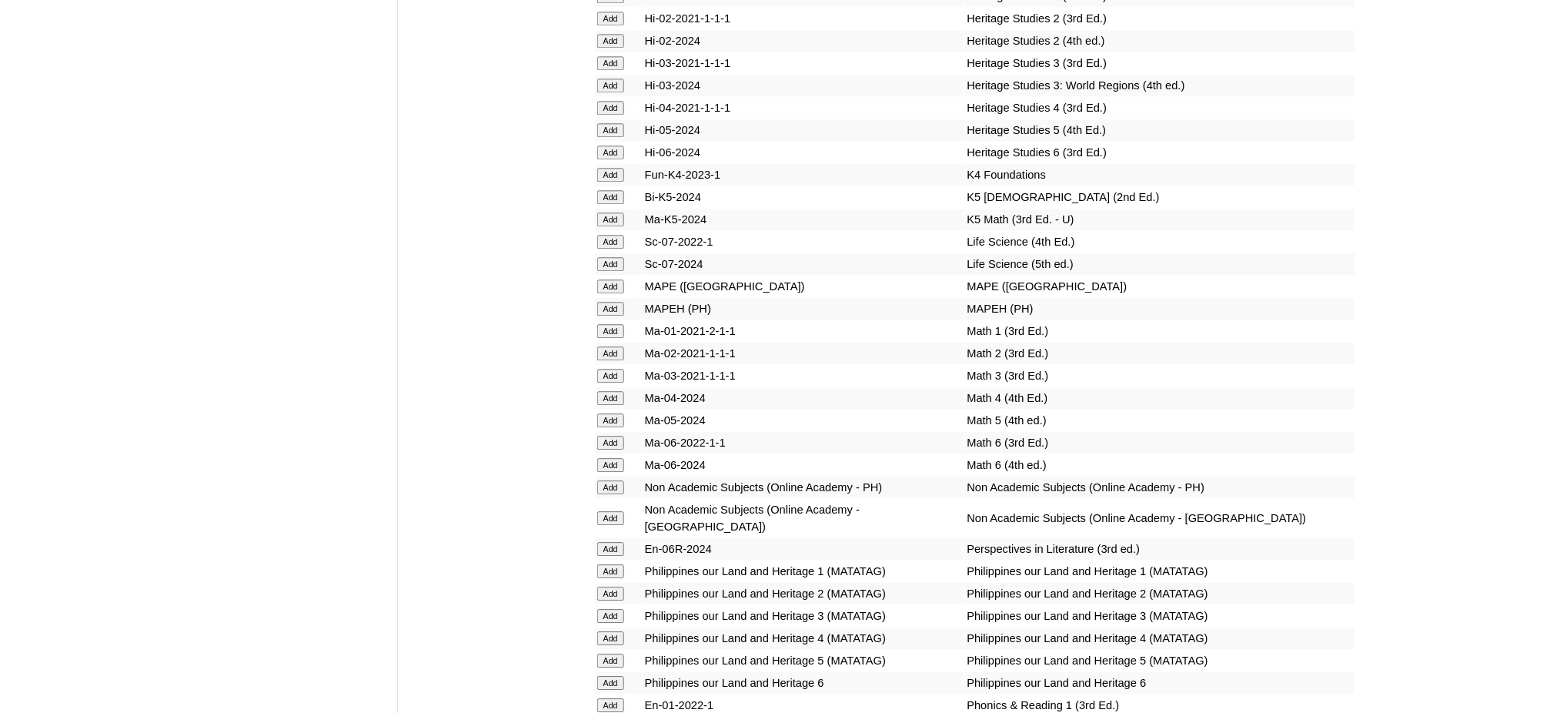
click at [613, 542] on input "Add" at bounding box center [610, 549] width 27 height 14
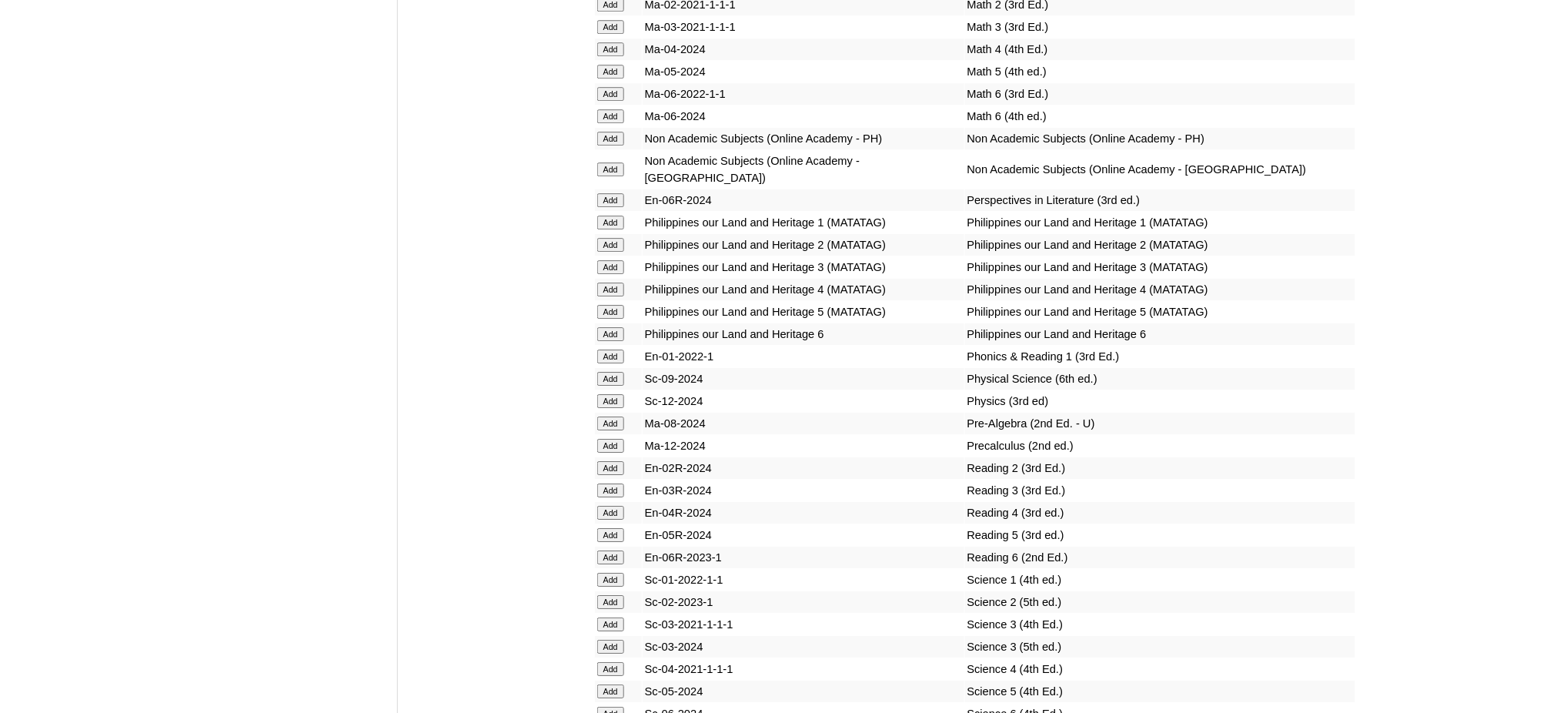
scroll to position [6053, 0]
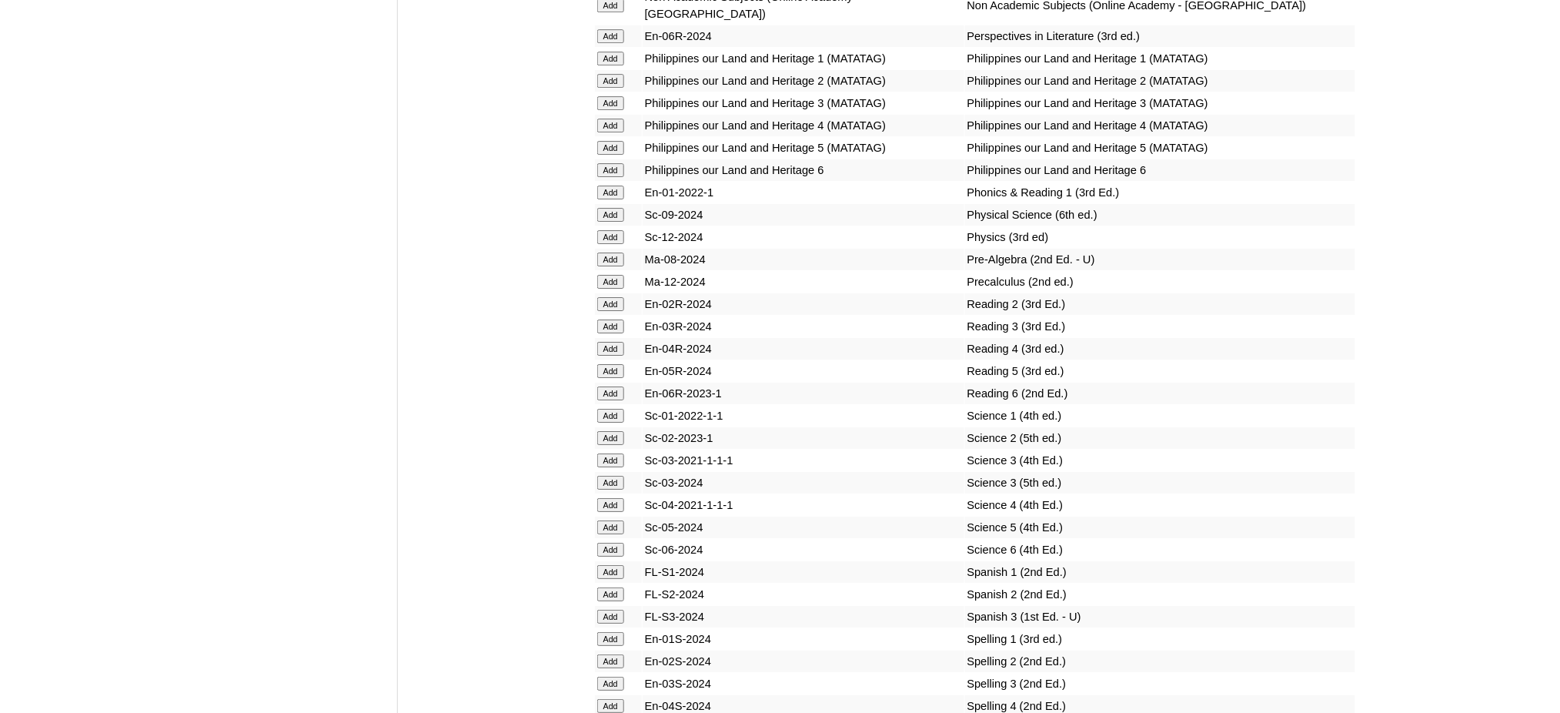
click at [599, 543] on input "Add" at bounding box center [610, 550] width 27 height 14
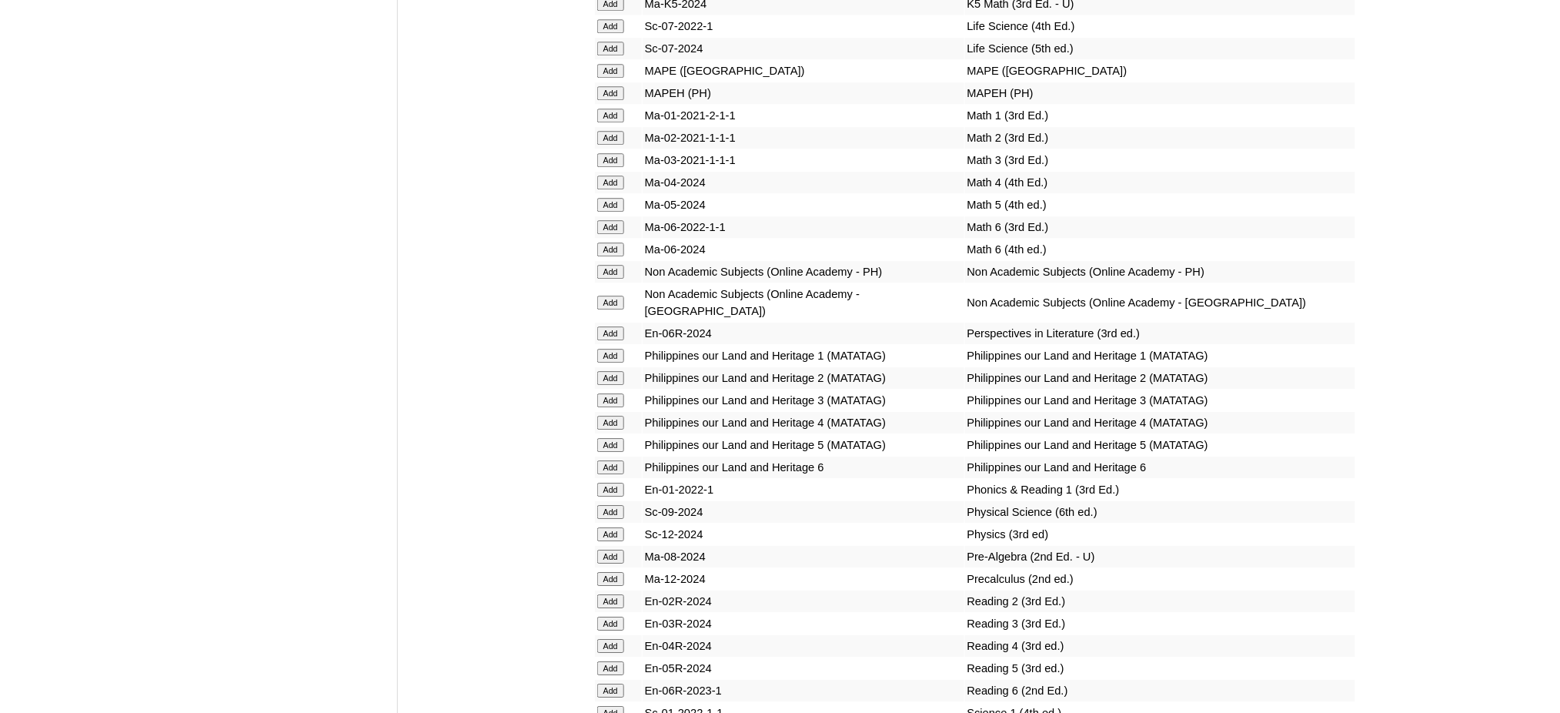
scroll to position [5745, 0]
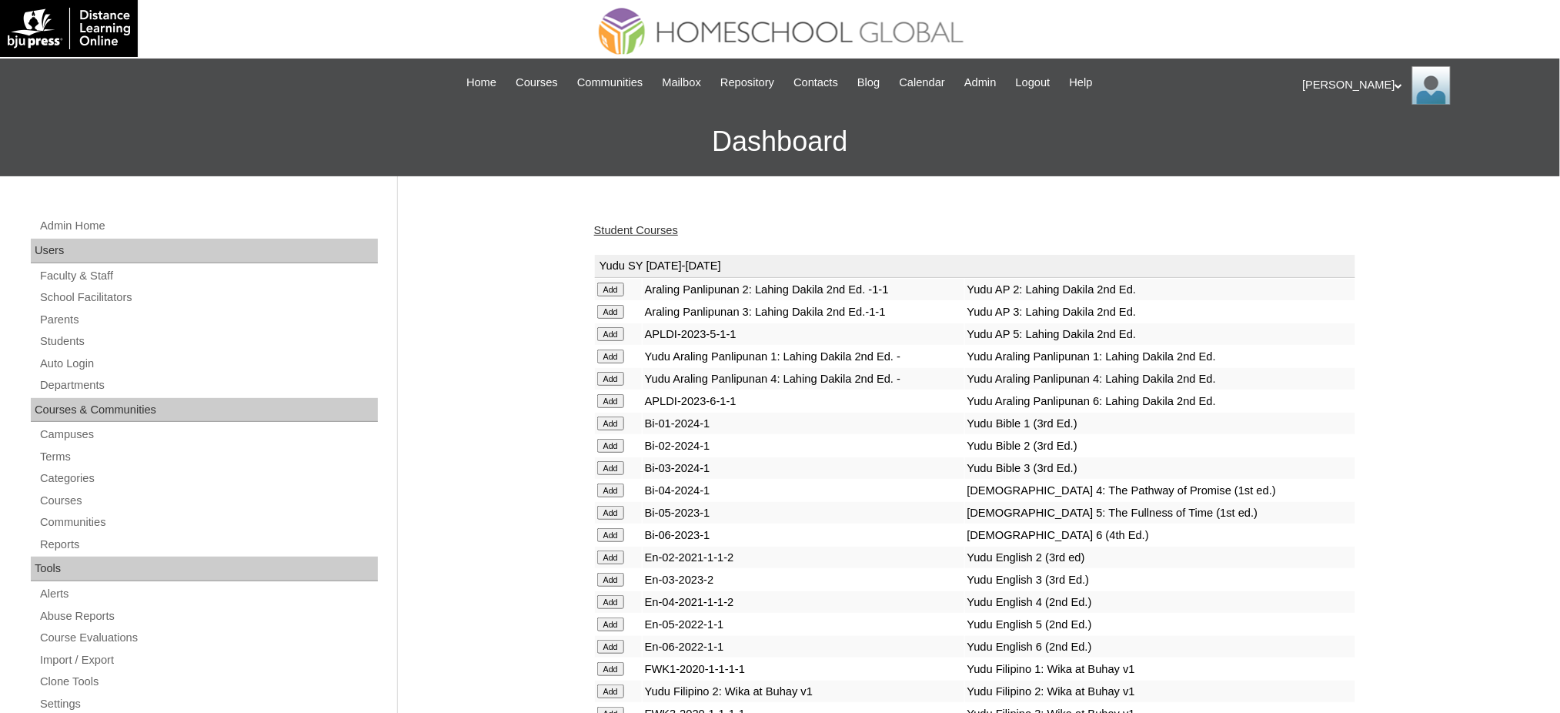
click at [651, 224] on link "Student Courses" at bounding box center [636, 230] width 84 height 12
